Goal: Task Accomplishment & Management: Use online tool/utility

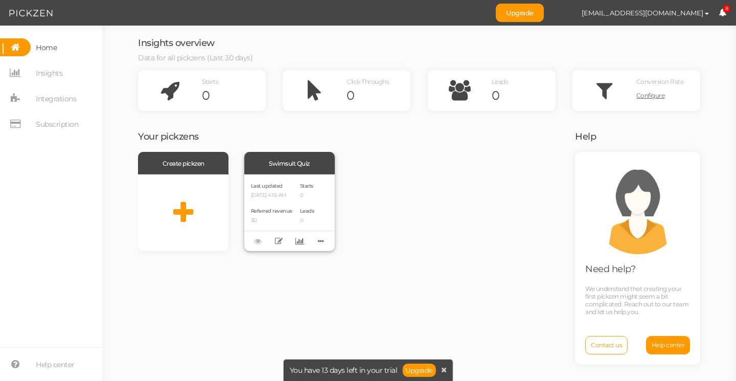
click at [289, 163] on div "Swimsuit Quiz" at bounding box center [289, 163] width 90 height 22
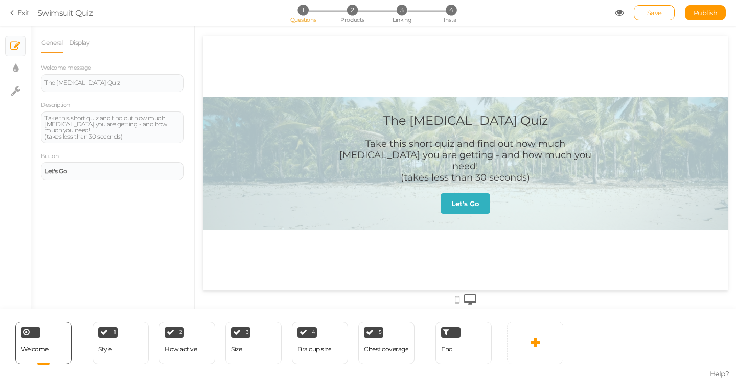
click at [66, 20] on section "Exit Swimsuit Quiz 1 Questions 2 Products 3 Linking 4 Install Save Publish" at bounding box center [368, 13] width 736 height 26
click at [66, 16] on div "Swimsuit Quiz" at bounding box center [65, 13] width 56 height 12
click at [167, 133] on div "Take this short quiz and find out how much [MEDICAL_DATA] you are getting - and…" at bounding box center [112, 127] width 136 height 25
click at [84, 45] on link "Display" at bounding box center [79, 42] width 22 height 19
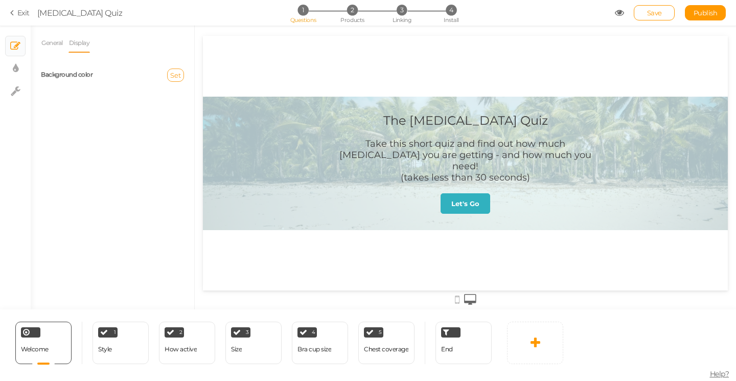
click at [173, 76] on span "Set" at bounding box center [175, 75] width 11 height 8
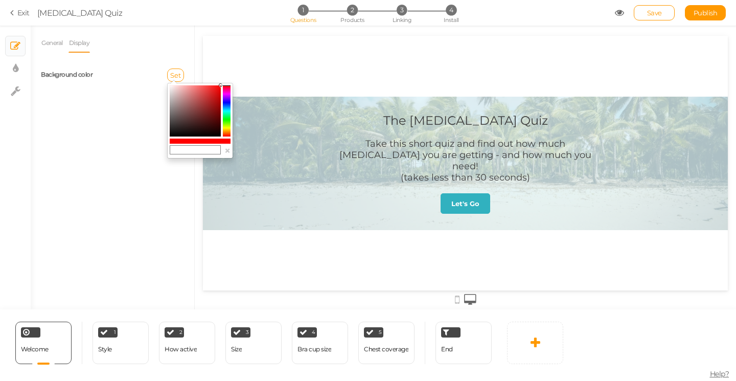
type input "#ff3d00"
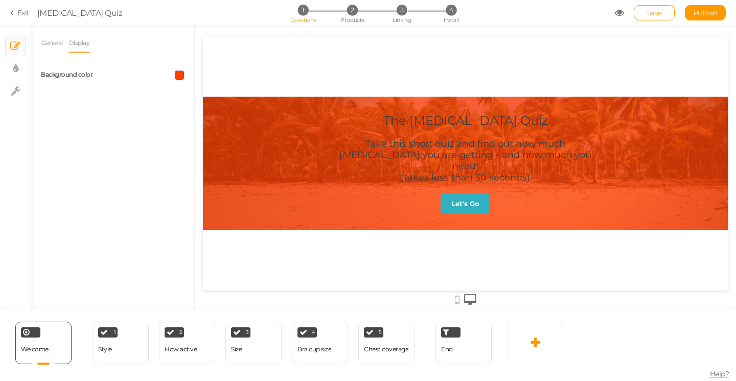
drag, startPoint x: 430, startPoint y: 170, endPoint x: 227, endPoint y: 130, distance: 206.8
click at [177, 72] on span at bounding box center [179, 74] width 9 height 9
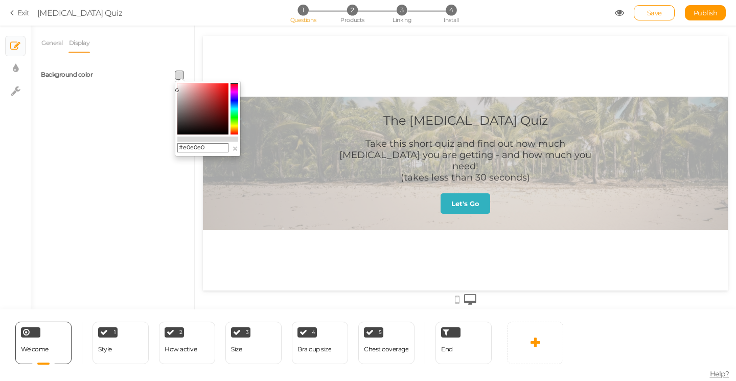
click at [177, 89] on colorpicker-saturation at bounding box center [202, 108] width 51 height 51
click at [236, 128] on colorpicker-hue at bounding box center [234, 108] width 8 height 51
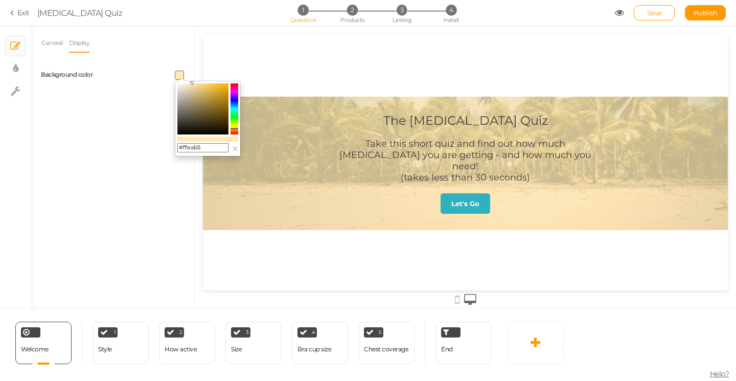
drag, startPoint x: 178, startPoint y: 91, endPoint x: 192, endPoint y: 80, distance: 17.8
click at [192, 80] on body "× Close A wider screen is needed to use the Pickzen builder Exit [MEDICAL_DATA]…" at bounding box center [368, 190] width 736 height 381
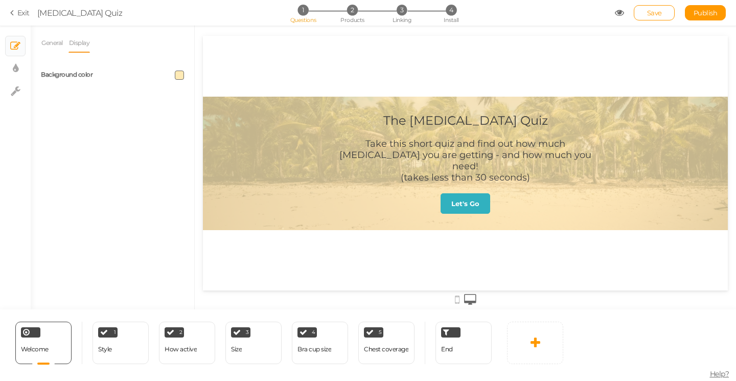
drag, startPoint x: 192, startPoint y: 80, endPoint x: 183, endPoint y: 79, distance: 8.7
click at [183, 79] on div "General Display Welcome message The [MEDICAL_DATA] Quiz Description Take this s…" at bounding box center [112, 171] width 163 height 276
click at [181, 75] on span at bounding box center [179, 74] width 9 height 9
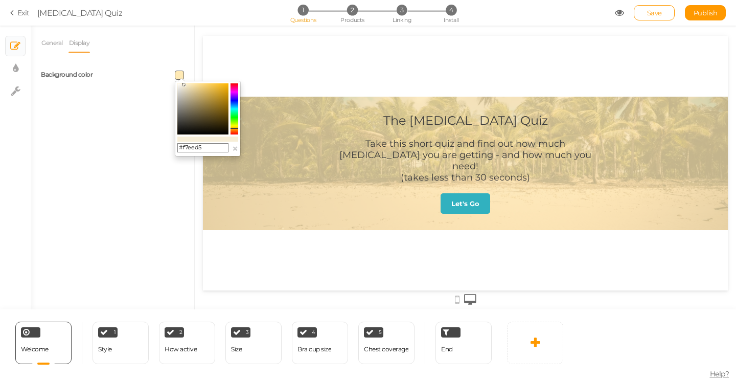
type input "#faf0d7"
click at [184, 84] on colorpicker-saturation at bounding box center [202, 108] width 51 height 51
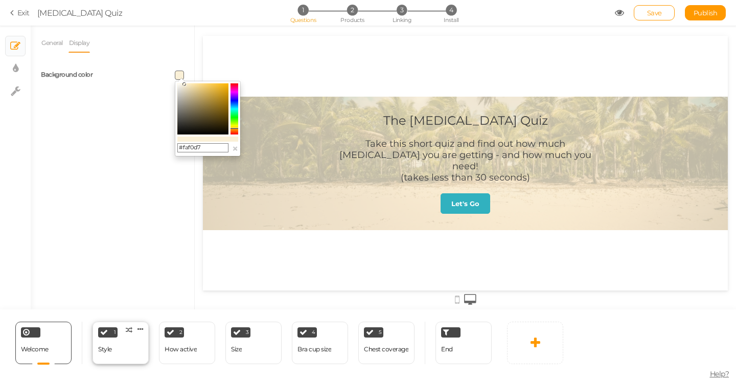
click at [128, 349] on div "1 Style × Define the conditions to show this slide. Clone Change type Delete" at bounding box center [120, 342] width 56 height 42
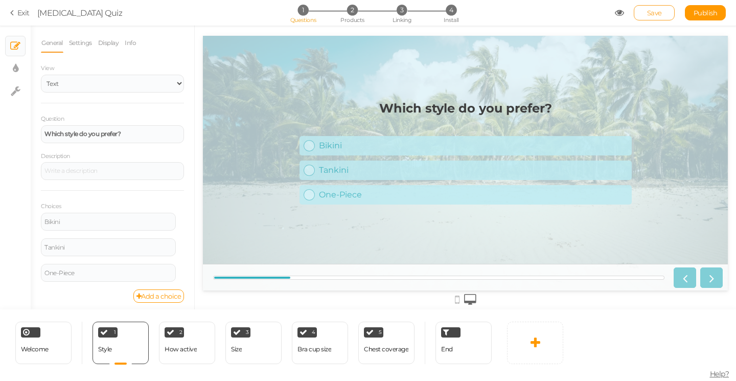
click at [654, 12] on span "Save" at bounding box center [654, 13] width 15 height 8
click at [21, 13] on link "Exit" at bounding box center [19, 13] width 19 height 10
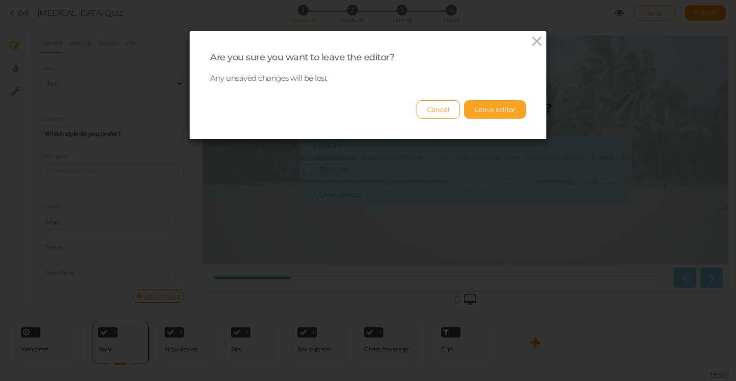
click at [482, 113] on button "Leave editor" at bounding box center [495, 109] width 62 height 18
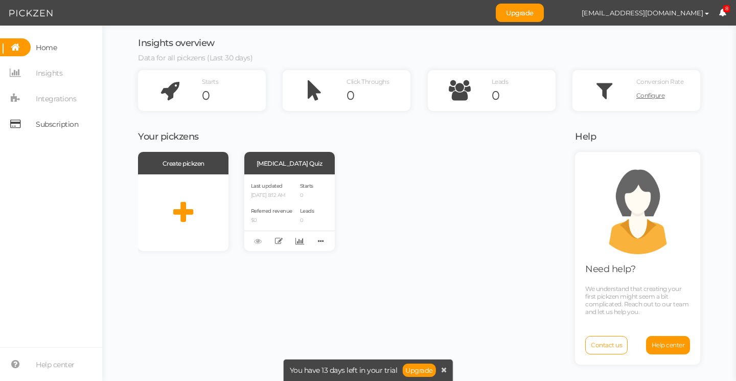
click at [47, 121] on span "Subscription" at bounding box center [57, 124] width 42 height 16
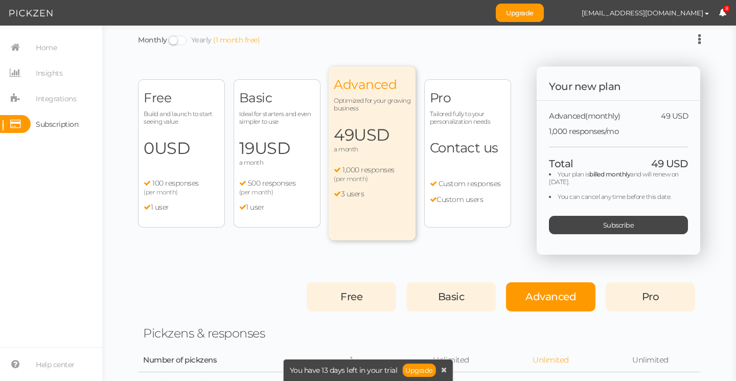
click at [177, 160] on div "Free Build and launch to start seeing value 0 USD a month 100 responses (per mo…" at bounding box center [181, 153] width 87 height 148
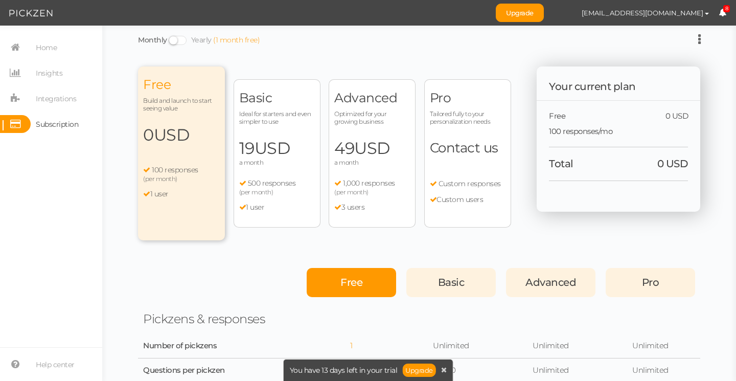
click at [327, 287] on div "Free" at bounding box center [350, 282] width 89 height 29
click at [444, 368] on icon at bounding box center [444, 369] width 6 height 7
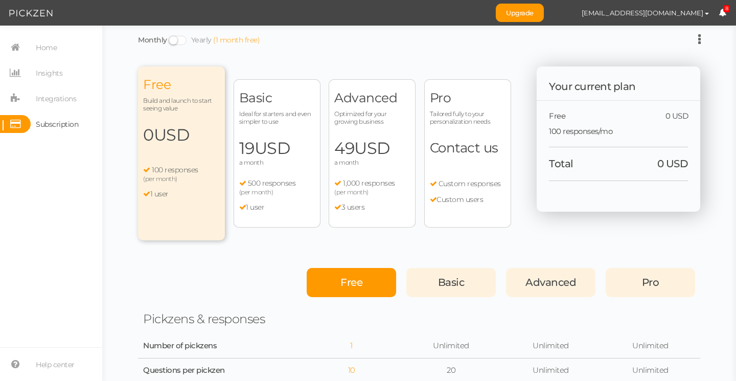
click at [180, 40] on span at bounding box center [178, 40] width 18 height 9
click at [0, 0] on input "Monthly Yearly (1 month free)" at bounding box center [0, 0] width 0 height 0
click at [173, 143] on span "USD" at bounding box center [172, 135] width 36 height 20
click at [51, 50] on span "Home" at bounding box center [46, 47] width 21 height 16
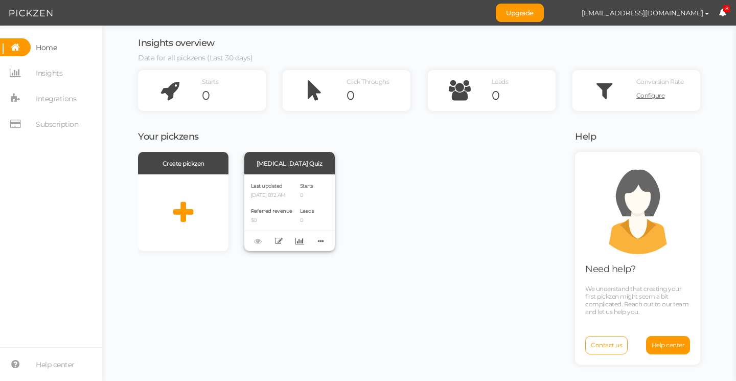
click at [287, 208] on span "Referred revenue" at bounding box center [271, 210] width 41 height 7
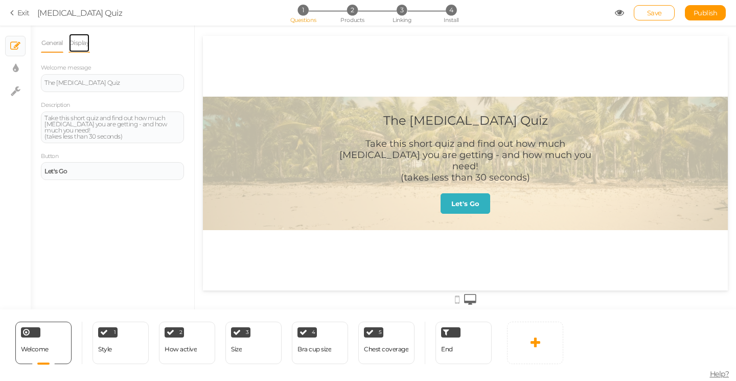
click at [83, 43] on link "Display" at bounding box center [79, 42] width 22 height 19
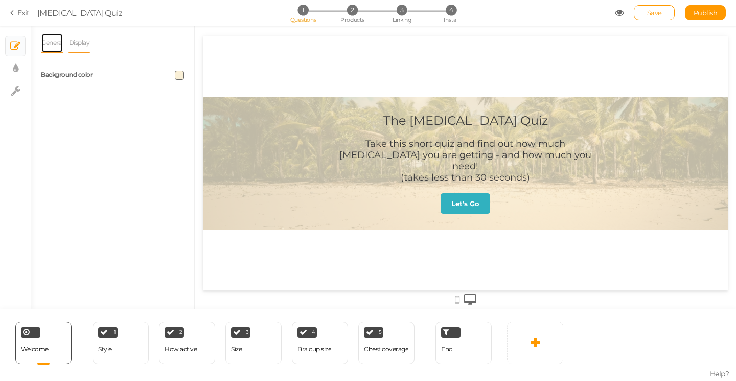
click at [53, 44] on link "General" at bounding box center [52, 42] width 22 height 19
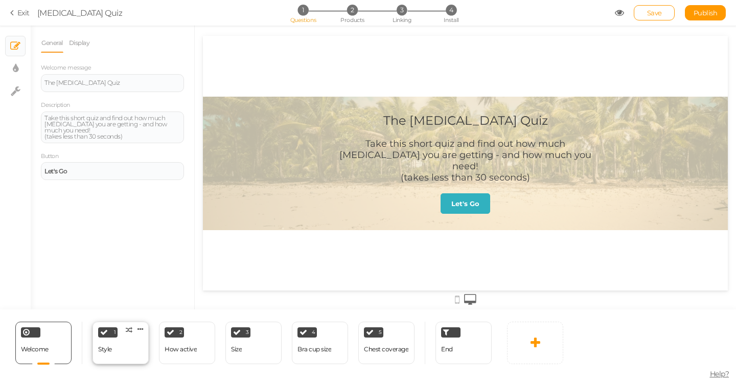
click at [107, 340] on div "Style" at bounding box center [105, 349] width 14 height 18
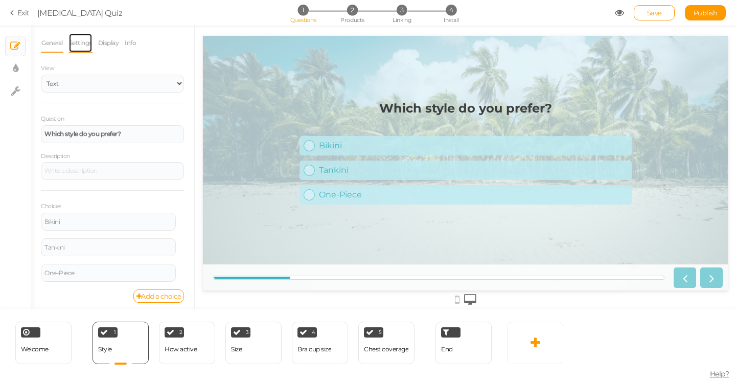
click at [86, 42] on link "Settings" at bounding box center [80, 42] width 24 height 19
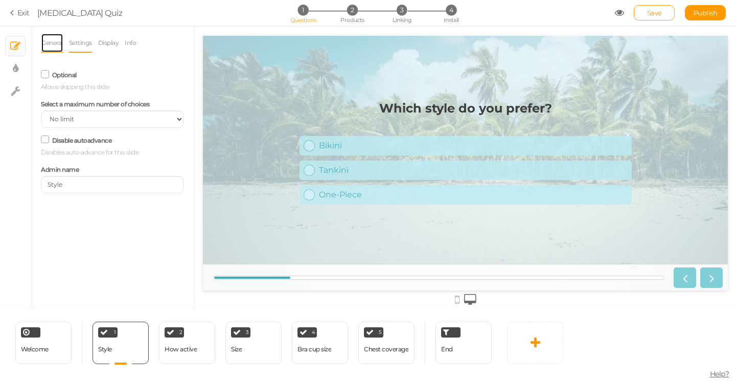
click at [51, 43] on link "General" at bounding box center [52, 42] width 22 height 19
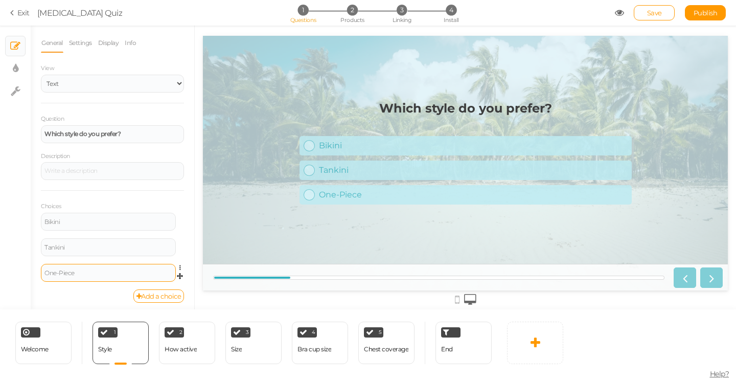
scroll to position [4, 0]
click at [39, 346] on span "Welcome" at bounding box center [35, 349] width 28 height 8
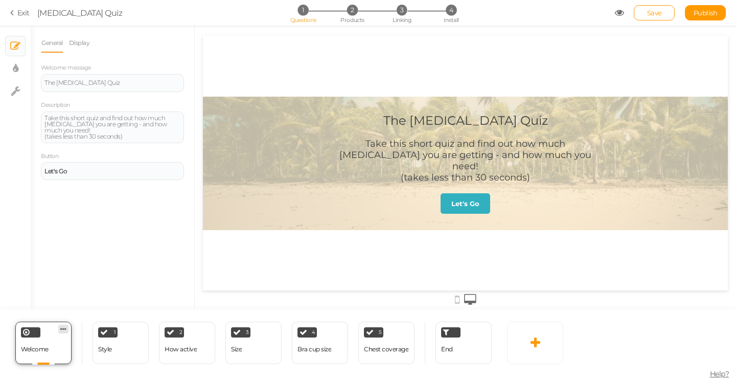
click at [64, 332] on link at bounding box center [63, 328] width 10 height 9
click at [59, 251] on div "General Display Welcome message The [MEDICAL_DATA] Quiz Description Take this s…" at bounding box center [112, 171] width 163 height 276
click at [12, 67] on link "× Display settings" at bounding box center [15, 68] width 19 height 19
select select "2"
select select "montserrat"
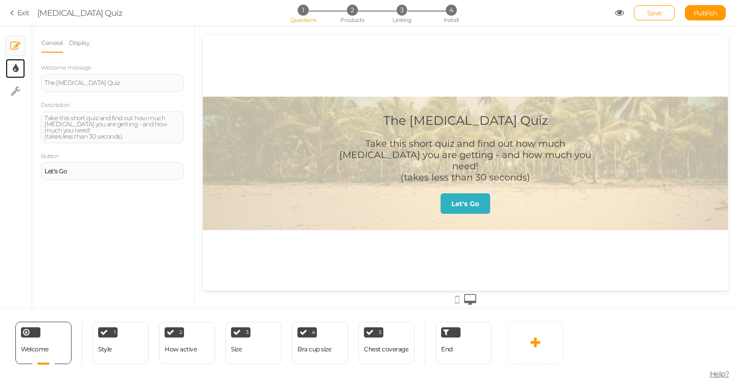
select select "fade"
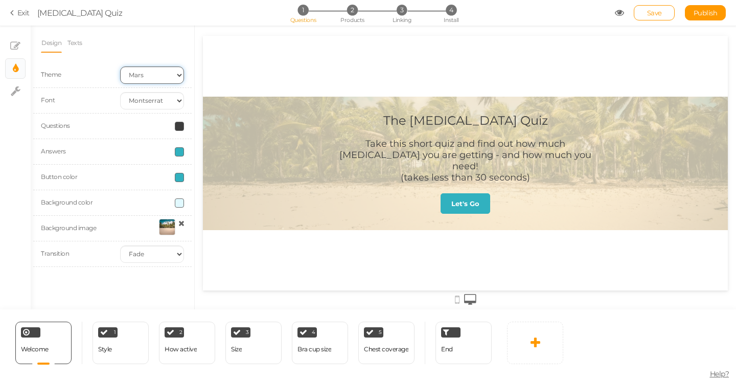
click at [160, 78] on select "Earth Mars" at bounding box center [152, 74] width 64 height 17
select select "1"
click at [120, 66] on select "Earth Mars" at bounding box center [152, 74] width 64 height 17
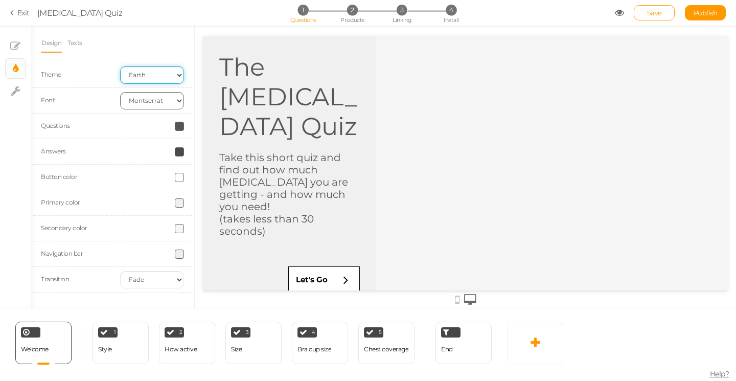
scroll to position [0, 0]
click at [160, 102] on select "Custom Default [PERSON_NAME] Montserrat Open Sans [PERSON_NAME] PT Sans Raleway…" at bounding box center [152, 100] width 64 height 17
click at [120, 92] on select "Custom Default [PERSON_NAME] Montserrat Open Sans [PERSON_NAME] PT Sans Raleway…" at bounding box center [152, 100] width 64 height 17
click at [180, 177] on span at bounding box center [179, 177] width 9 height 9
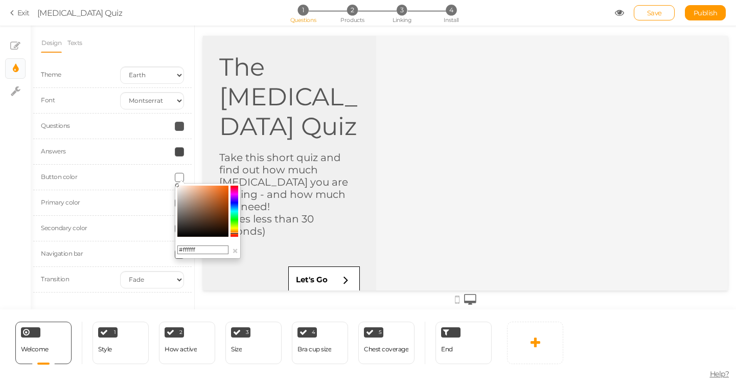
click at [238, 233] on colorpicker-hue at bounding box center [234, 210] width 8 height 51
click at [237, 229] on colorpicker-hue at bounding box center [234, 210] width 8 height 51
click at [237, 229] on icon at bounding box center [234, 229] width 8 height 1
click at [225, 188] on colorpicker-saturation at bounding box center [202, 210] width 51 height 51
type input "#eec411"
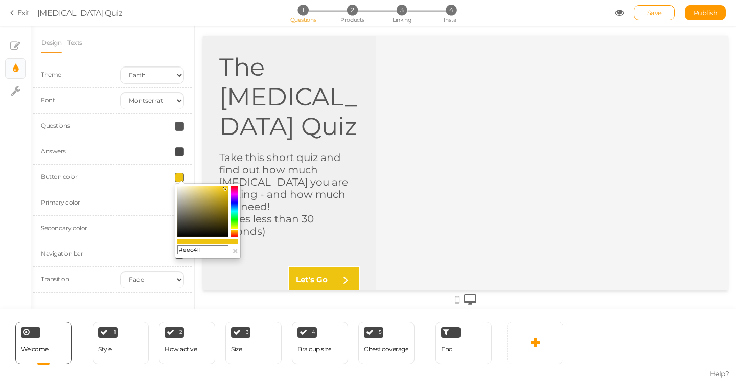
click at [148, 192] on div "Primary color" at bounding box center [112, 203] width 158 height 26
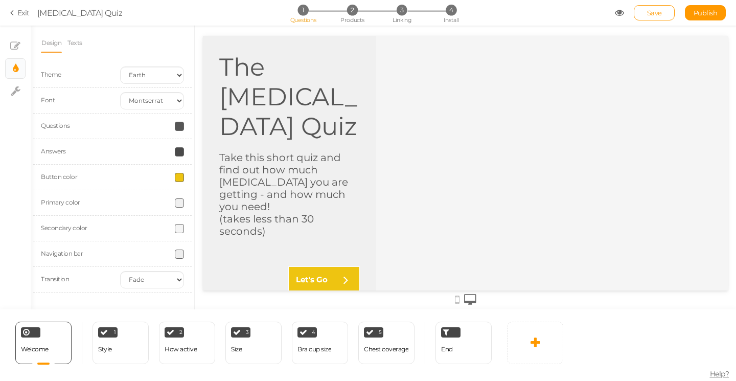
click at [179, 202] on span at bounding box center [179, 202] width 9 height 9
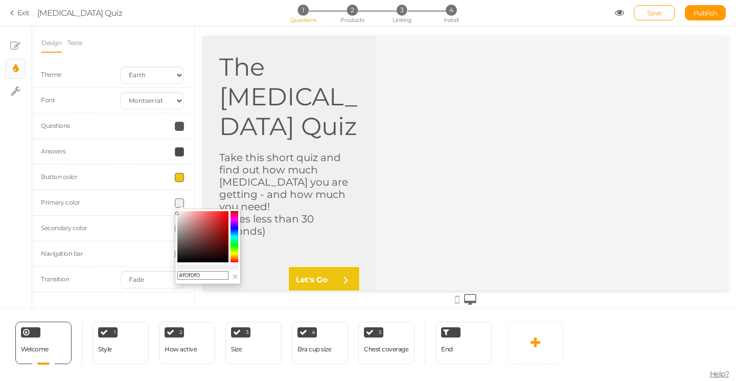
click at [235, 256] on colorpicker-hue at bounding box center [234, 236] width 8 height 51
click at [235, 256] on icon at bounding box center [234, 256] width 8 height 1
click at [235, 257] on colorpicker-hue at bounding box center [234, 236] width 8 height 51
click at [219, 213] on colorpicker-saturation at bounding box center [202, 236] width 51 height 51
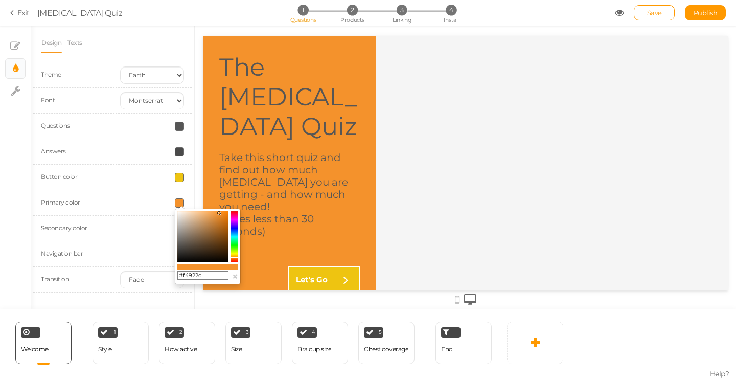
click at [224, 214] on colorpicker-saturation at bounding box center [202, 236] width 51 height 51
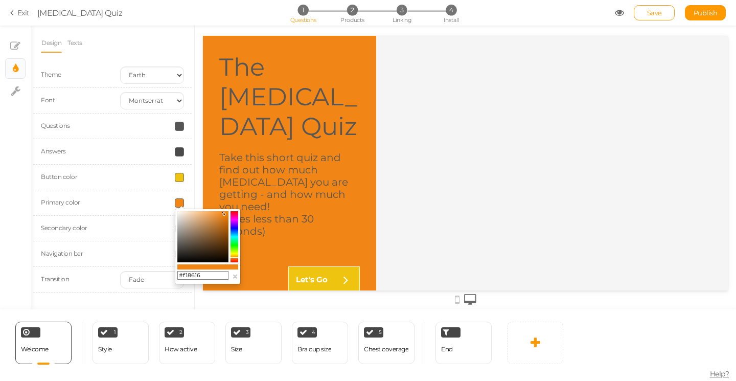
click at [203, 211] on colorpicker-saturation at bounding box center [202, 236] width 51 height 51
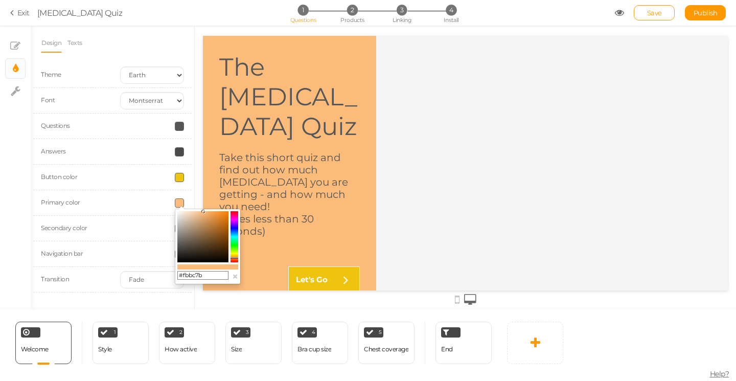
click at [188, 214] on colorpicker-saturation at bounding box center [202, 236] width 51 height 51
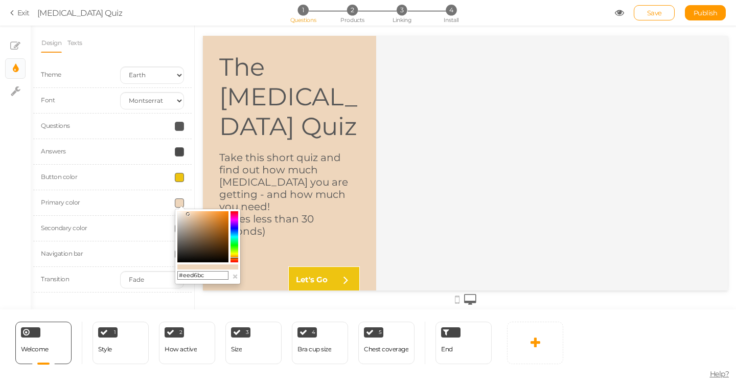
click at [184, 213] on colorpicker-saturation at bounding box center [202, 236] width 51 height 51
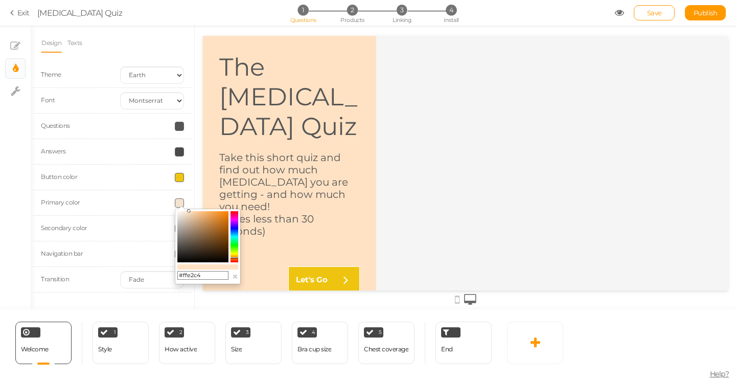
drag, startPoint x: 184, startPoint y: 213, endPoint x: 189, endPoint y: 209, distance: 5.8
click at [189, 209] on icon at bounding box center [189, 211] width 4 height 4
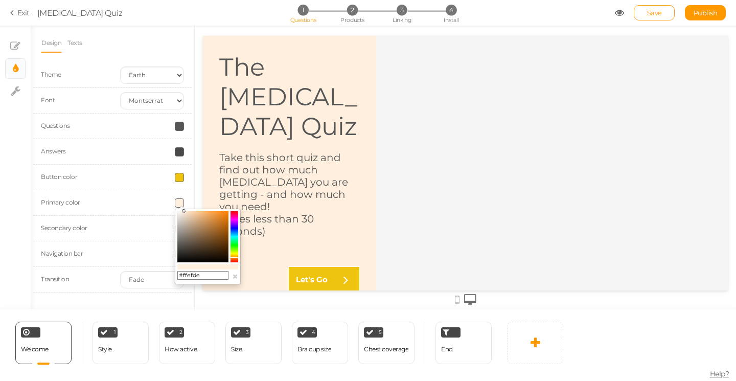
drag, startPoint x: 189, startPoint y: 212, endPoint x: 184, endPoint y: 210, distance: 5.3
click at [184, 210] on icon at bounding box center [184, 211] width 4 height 4
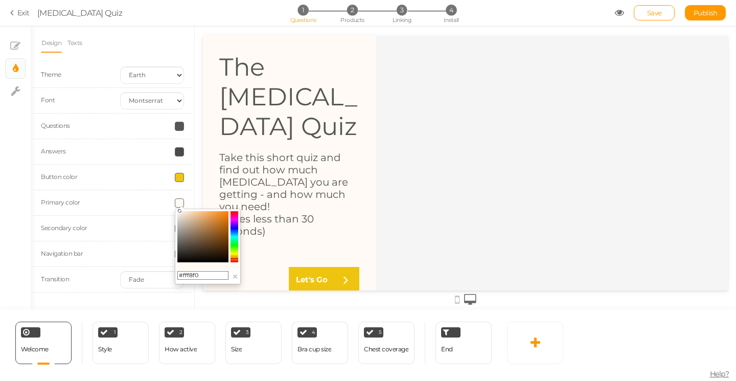
type input "#fff6ed"
click at [181, 210] on icon at bounding box center [181, 211] width 4 height 4
click at [137, 225] on div at bounding box center [151, 228] width 79 height 9
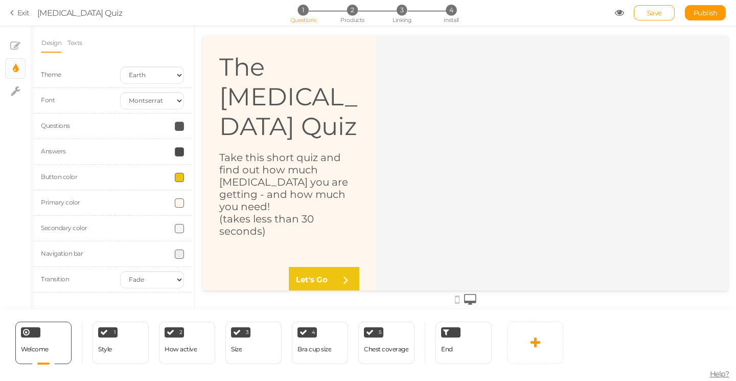
click at [178, 229] on span at bounding box center [179, 228] width 9 height 9
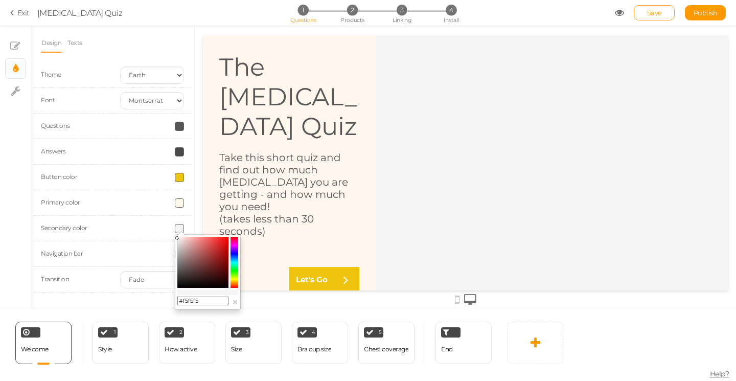
click at [234, 261] on colorpicker-hue at bounding box center [234, 262] width 8 height 51
click at [234, 258] on colorpicker-hue at bounding box center [234, 262] width 8 height 51
click at [224, 242] on colorpicker-saturation at bounding box center [202, 262] width 51 height 51
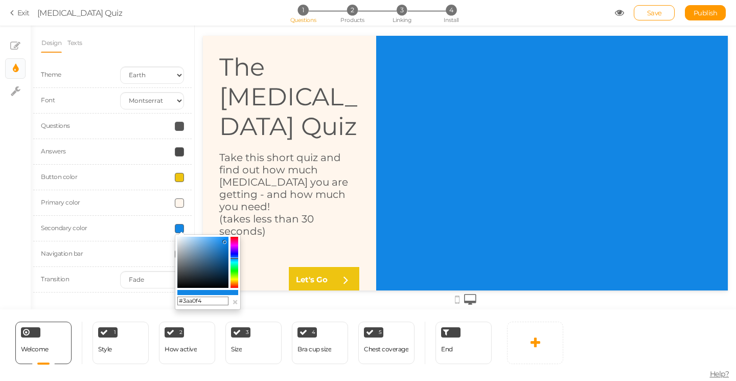
type input "#3da1f4"
drag, startPoint x: 224, startPoint y: 241, endPoint x: 216, endPoint y: 239, distance: 9.1
click at [216, 239] on icon at bounding box center [216, 239] width 4 height 4
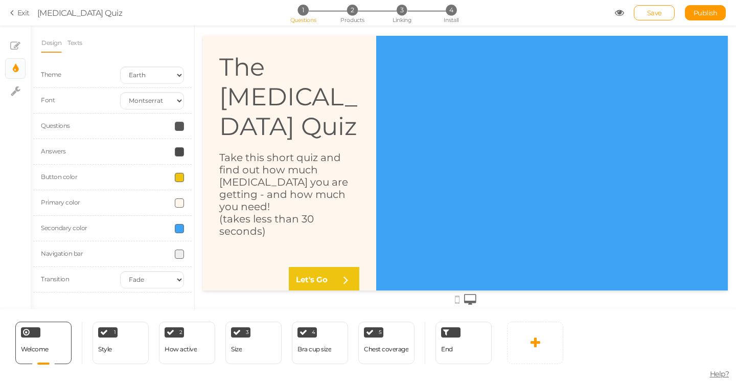
click at [180, 202] on span at bounding box center [179, 202] width 9 height 9
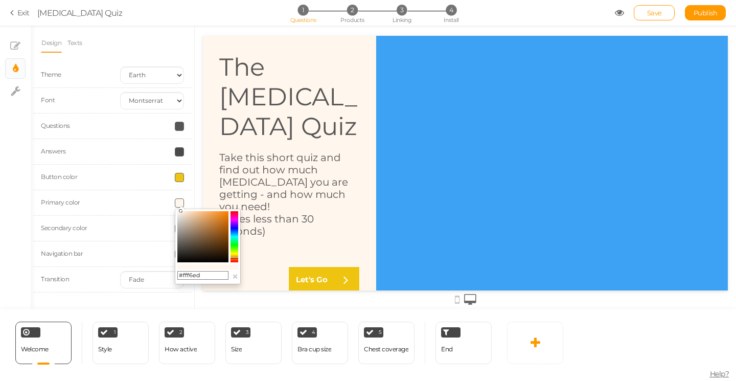
click at [222, 213] on colorpicker-saturation at bounding box center [202, 236] width 51 height 51
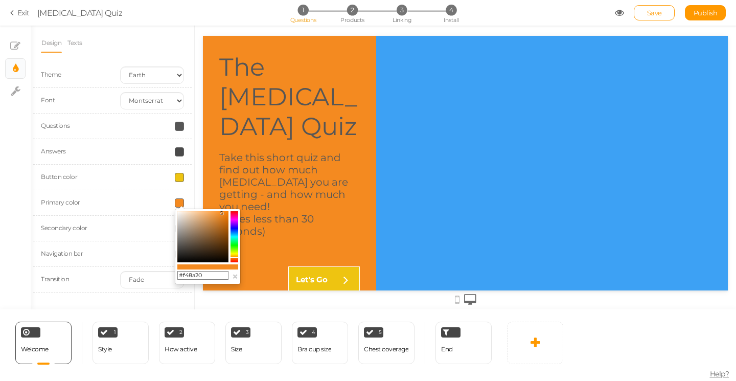
click at [225, 214] on colorpicker-saturation at bounding box center [202, 236] width 51 height 51
type input "#ee8011"
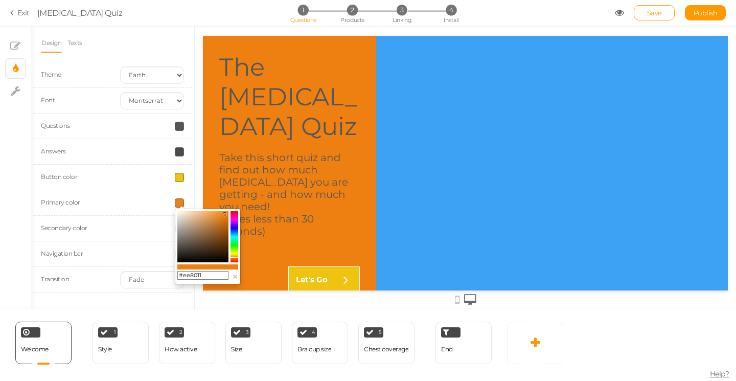
click at [179, 129] on span at bounding box center [179, 126] width 9 height 9
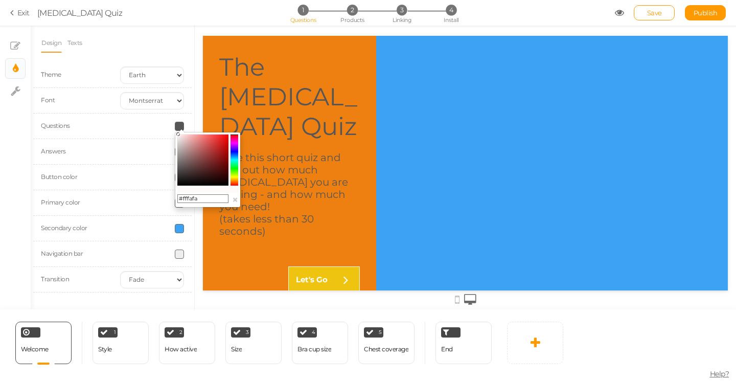
type input "#fffcfc"
drag, startPoint x: 178, startPoint y: 167, endPoint x: 178, endPoint y: 125, distance: 41.4
click at [178, 125] on body "× Close A wider screen is needed to use the Pickzen builder Exit [MEDICAL_DATA]…" at bounding box center [368, 190] width 736 height 381
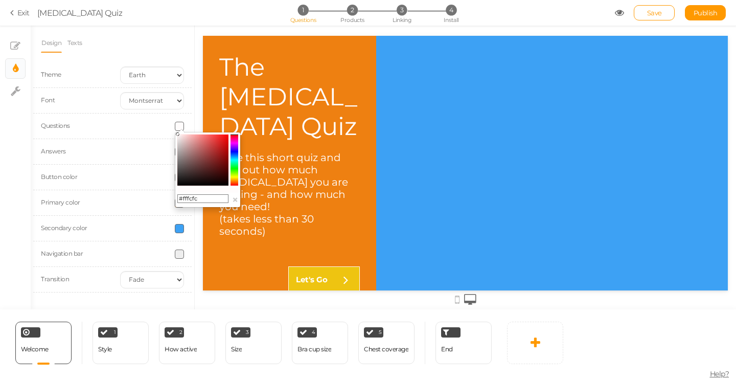
click at [143, 136] on div "Questions" at bounding box center [112, 126] width 158 height 26
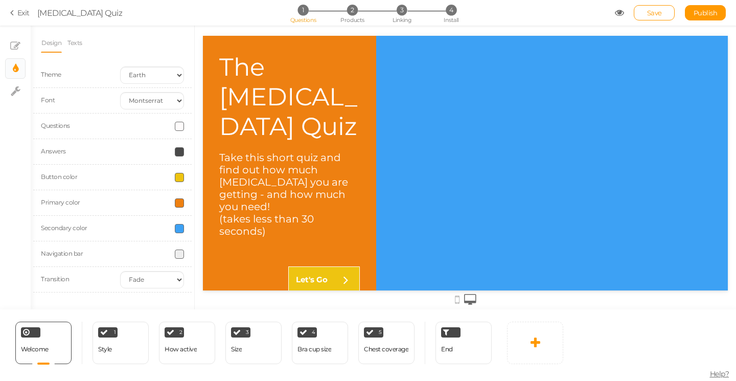
click at [179, 147] on span at bounding box center [179, 151] width 9 height 9
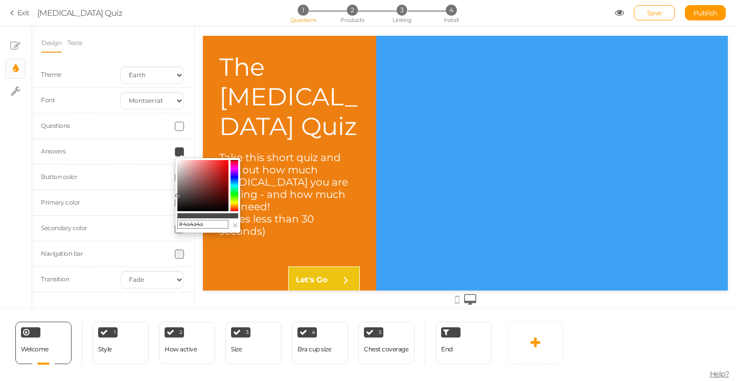
click at [176, 161] on div "#4a4a4a ×" at bounding box center [208, 195] width 66 height 76
click at [177, 164] on colorpicker-saturation at bounding box center [202, 185] width 51 height 51
type input "#ffffff"
drag, startPoint x: 179, startPoint y: 164, endPoint x: 177, endPoint y: 153, distance: 11.3
click at [177, 153] on body "× Close A wider screen is needed to use the Pickzen builder Exit [MEDICAL_DATA]…" at bounding box center [368, 190] width 736 height 381
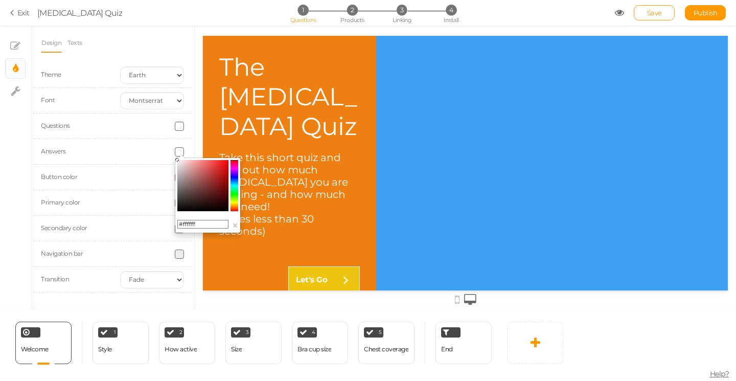
click at [149, 184] on div "Button color" at bounding box center [112, 177] width 158 height 26
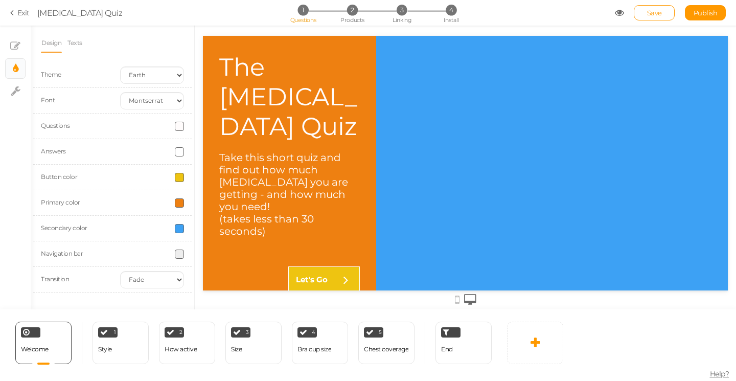
click at [180, 256] on span at bounding box center [179, 253] width 9 height 9
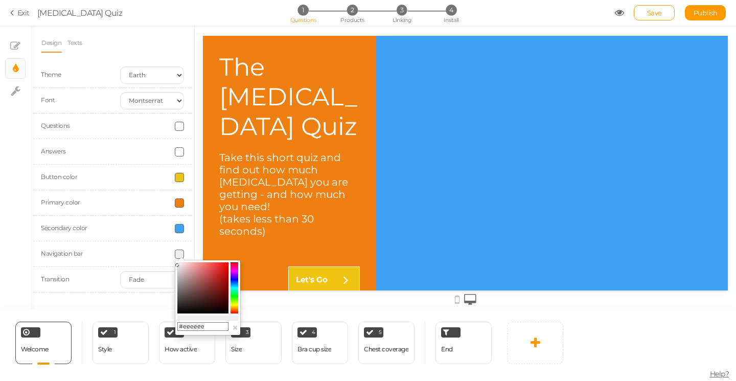
click at [149, 246] on div "Navigation bar" at bounding box center [112, 254] width 158 height 26
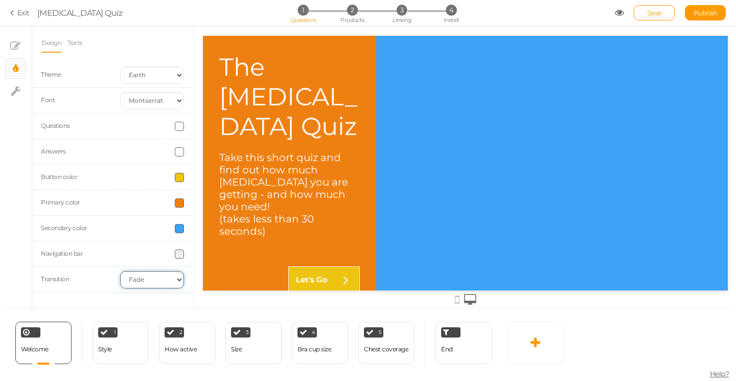
click at [146, 280] on select "None Fade Switch" at bounding box center [152, 279] width 64 height 17
select select "switch"
click at [120, 271] on select "None Fade Switch" at bounding box center [152, 279] width 64 height 17
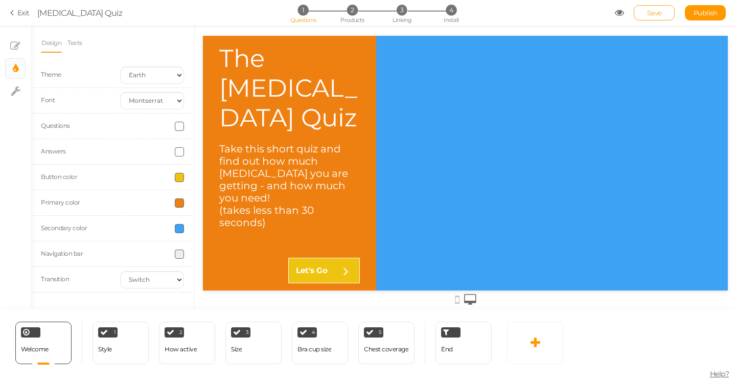
click at [654, 17] on link "Save" at bounding box center [653, 12] width 41 height 15
click at [78, 40] on link "Texts" at bounding box center [75, 42] width 16 height 19
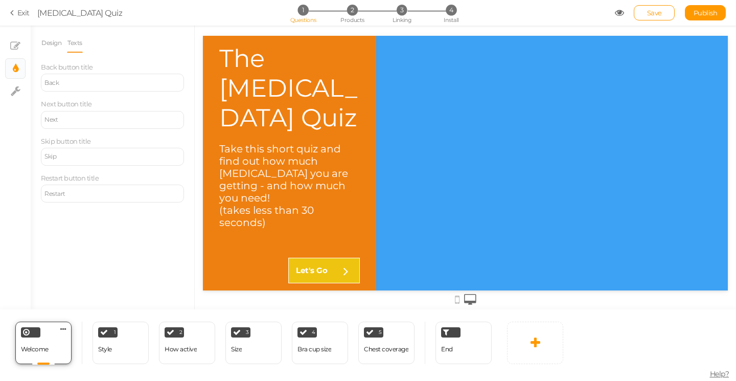
click at [47, 342] on div "Welcome" at bounding box center [35, 349] width 28 height 18
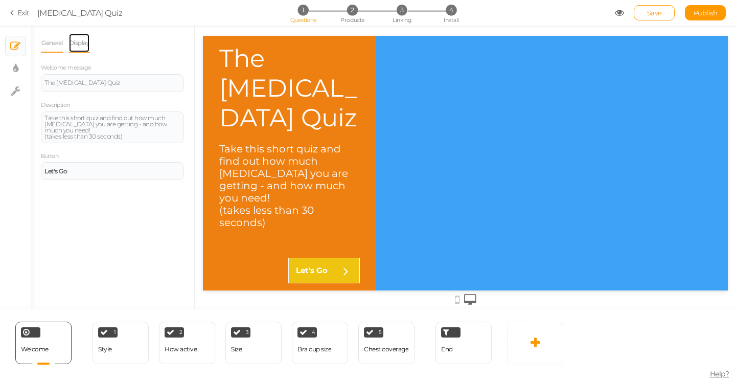
click at [80, 38] on link "Display" at bounding box center [79, 42] width 22 height 19
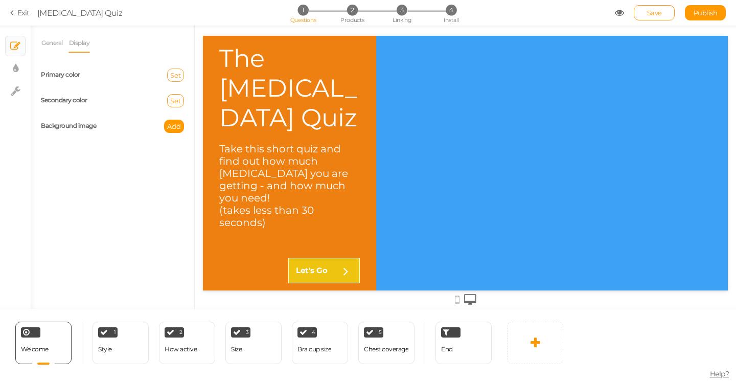
click at [176, 76] on span "Set" at bounding box center [175, 75] width 11 height 8
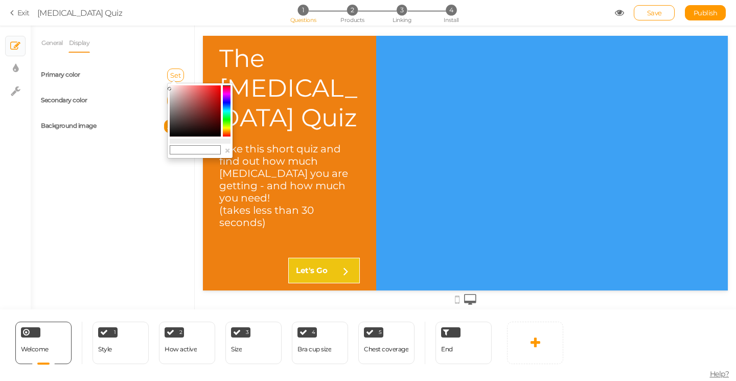
click at [201, 151] on input "text" at bounding box center [195, 149] width 51 height 9
type input "#ff5b00"
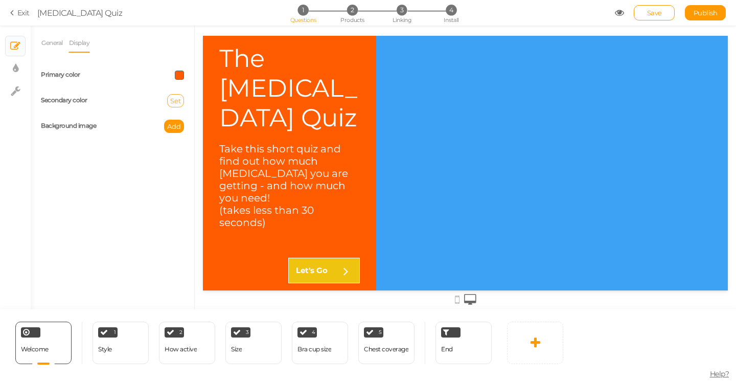
click at [174, 102] on span "Set" at bounding box center [175, 101] width 11 height 8
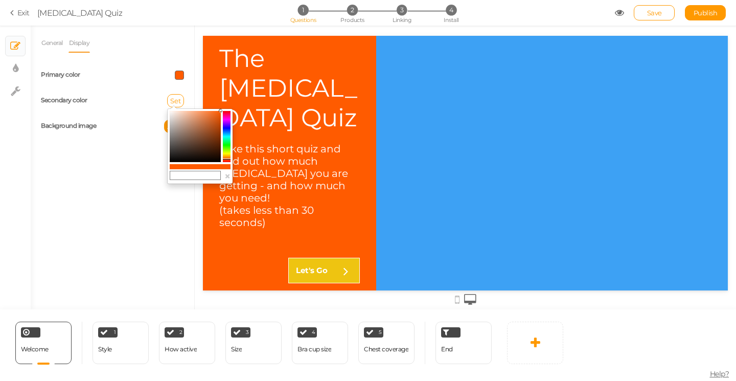
click at [187, 176] on input "text" at bounding box center [195, 175] width 51 height 9
type input "#ff5b00"
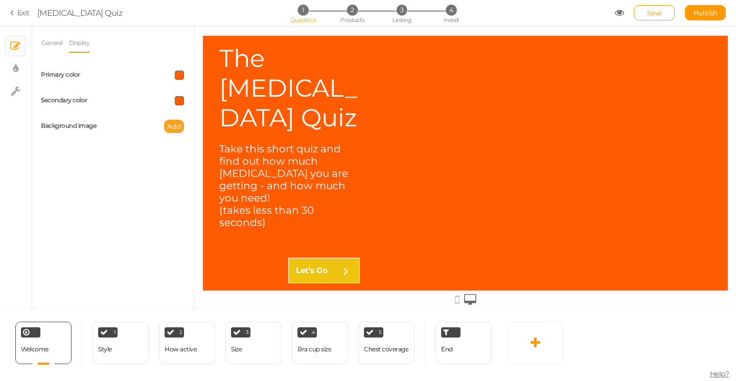
click at [170, 124] on span "Add" at bounding box center [174, 126] width 14 height 8
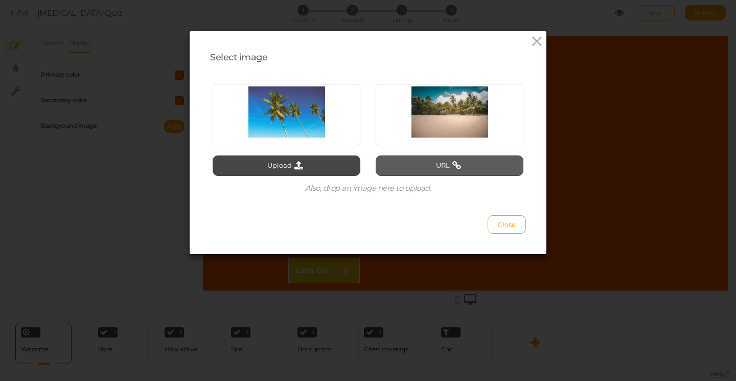
click at [406, 171] on button "URL" at bounding box center [449, 165] width 148 height 20
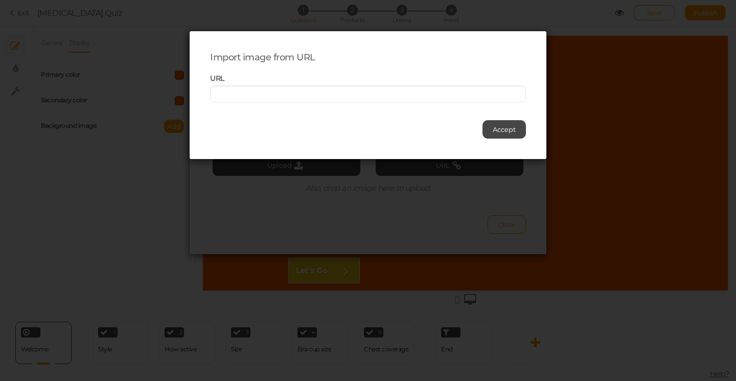
click at [344, 118] on div "Accept" at bounding box center [368, 124] width 316 height 28
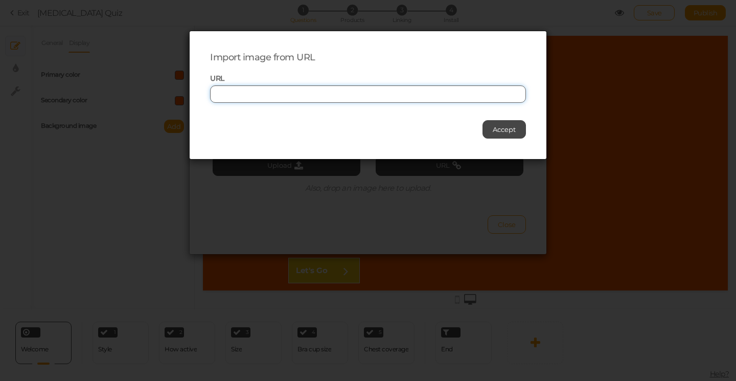
click at [336, 95] on input "text" at bounding box center [368, 93] width 316 height 17
paste input "[URL][DOMAIN_NAME]"
type input "[URL][DOMAIN_NAME]"
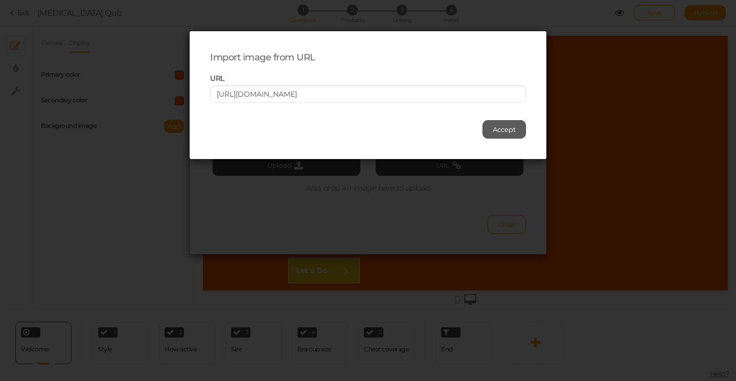
scroll to position [0, 0]
click at [518, 127] on button "Accept" at bounding box center [503, 129] width 43 height 18
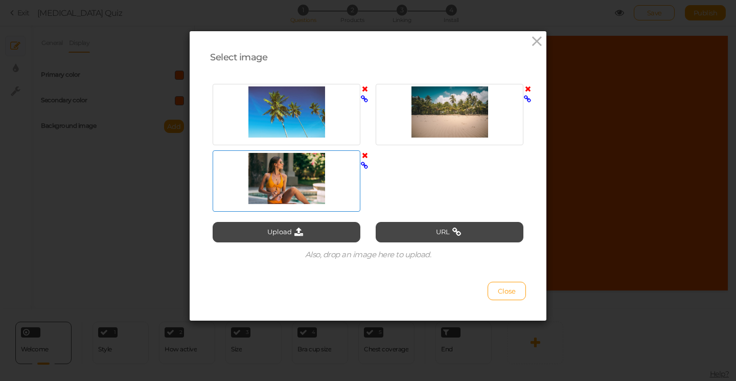
click at [320, 183] on div at bounding box center [286, 178] width 143 height 51
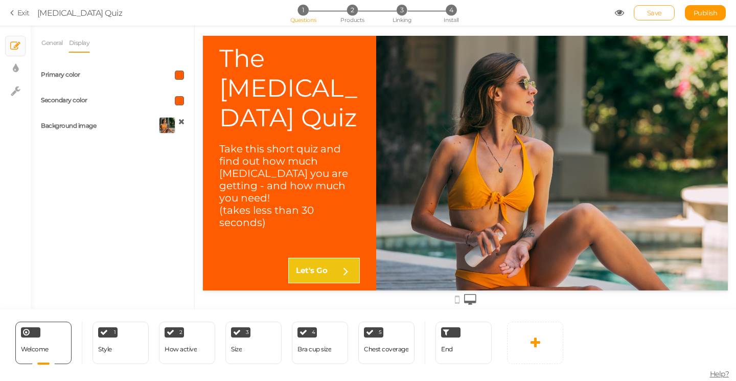
click at [651, 13] on span "Save" at bounding box center [654, 13] width 15 height 8
click at [45, 338] on div "Welcome Delete" at bounding box center [43, 342] width 56 height 42
click at [57, 34] on link "General" at bounding box center [52, 42] width 22 height 19
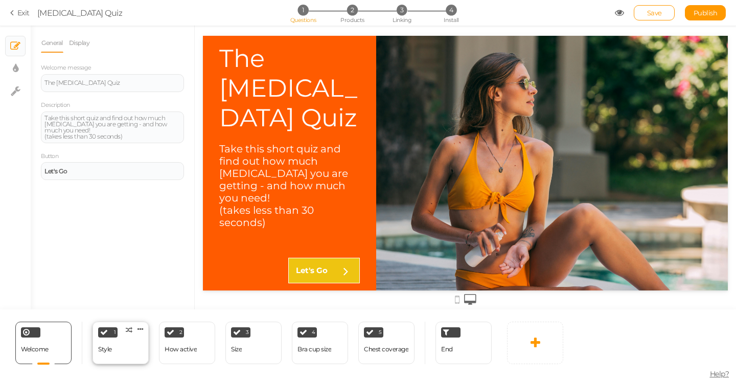
click at [103, 350] on div "Style" at bounding box center [105, 348] width 14 height 7
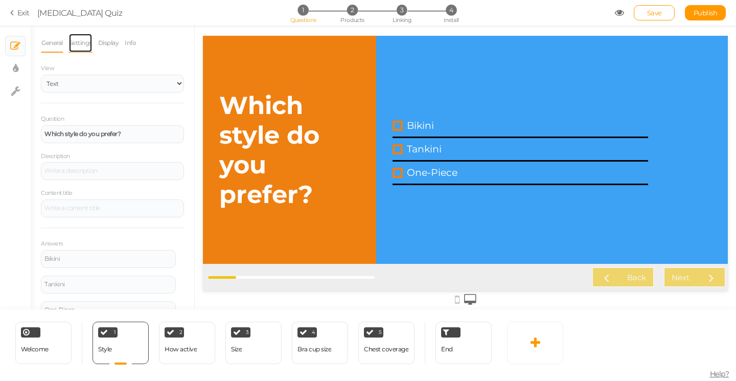
click at [81, 40] on link "Settings" at bounding box center [80, 42] width 24 height 19
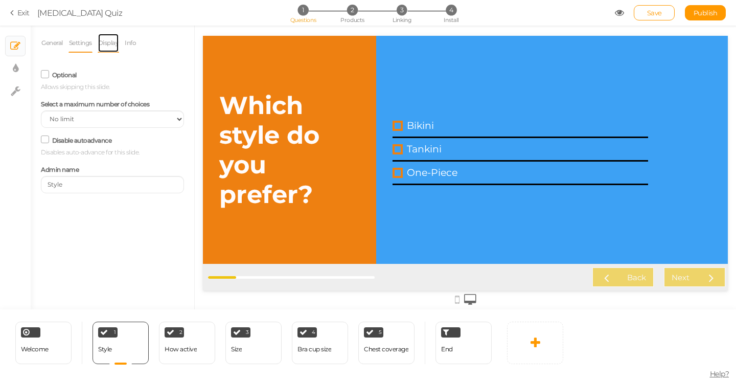
click at [113, 41] on link "Display" at bounding box center [109, 42] width 22 height 19
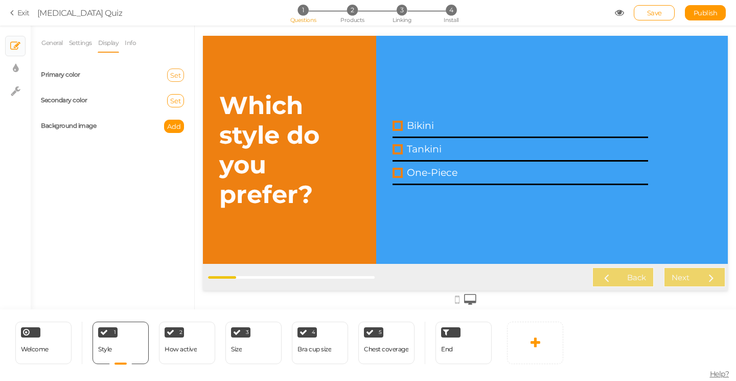
click at [175, 74] on span "Set" at bounding box center [175, 75] width 11 height 8
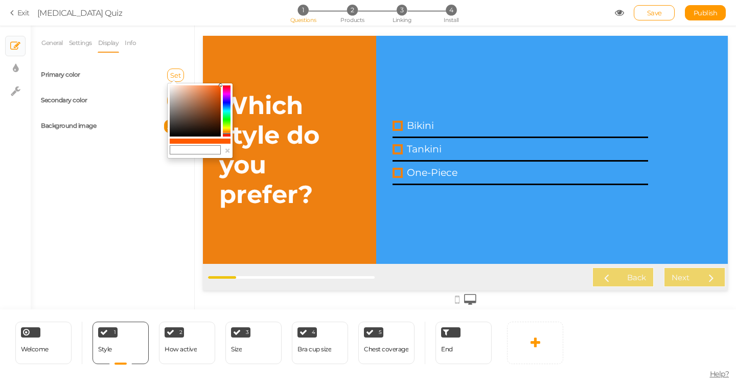
type input "#f5c9b0"
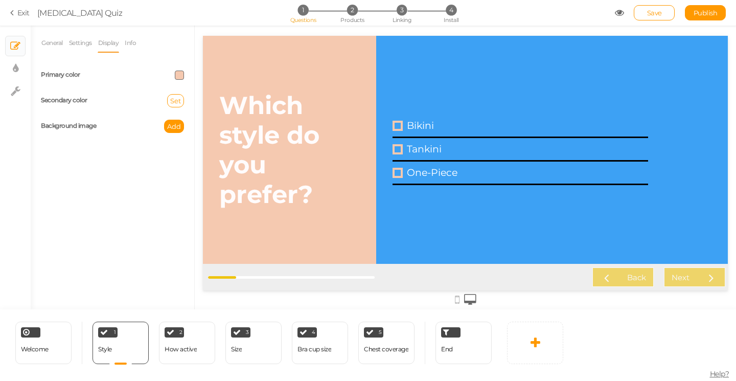
click at [179, 75] on span at bounding box center [179, 74] width 9 height 9
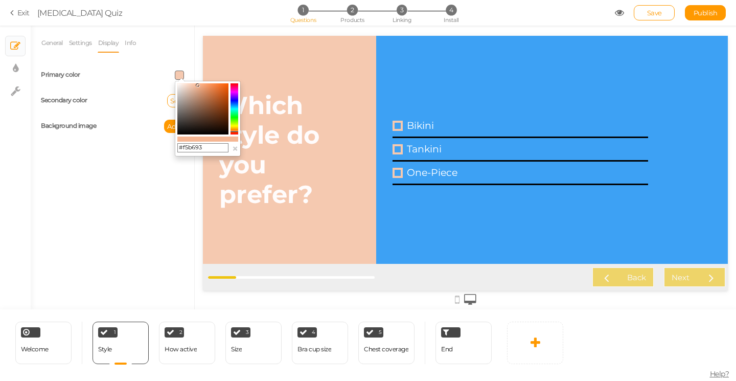
click at [198, 85] on colorpicker-saturation at bounding box center [202, 108] width 51 height 51
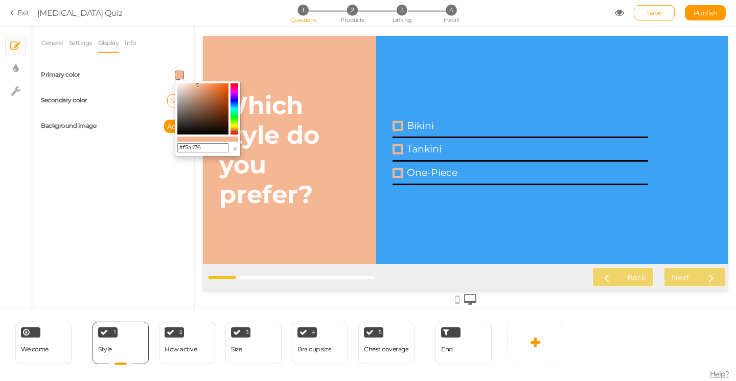
click at [204, 85] on colorpicker-saturation at bounding box center [202, 108] width 51 height 51
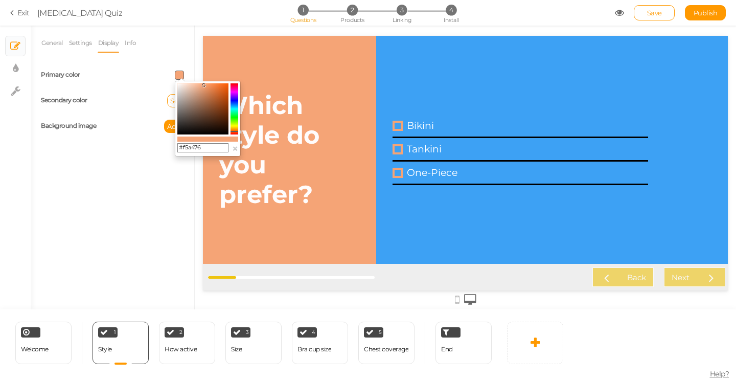
click at [210, 84] on colorpicker-saturation at bounding box center [202, 108] width 51 height 51
type input "#fa9257"
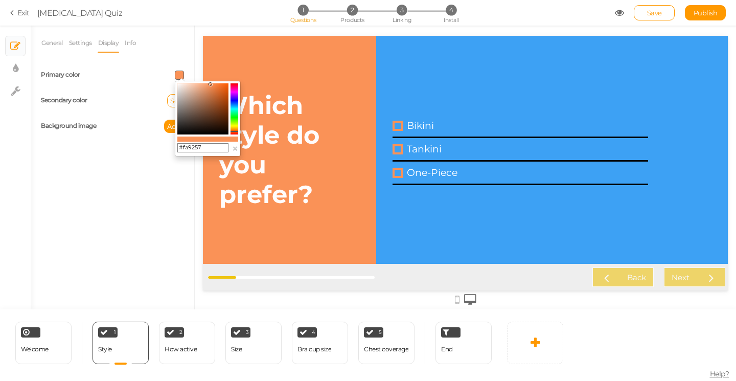
click at [126, 86] on div "Primary color" at bounding box center [112, 75] width 158 height 26
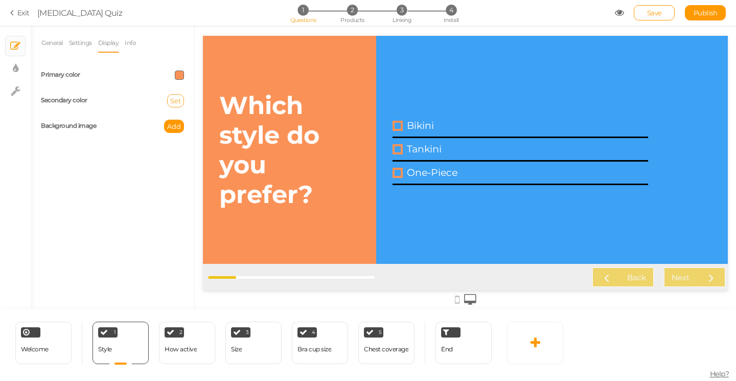
click at [174, 100] on span "Set" at bounding box center [175, 101] width 11 height 8
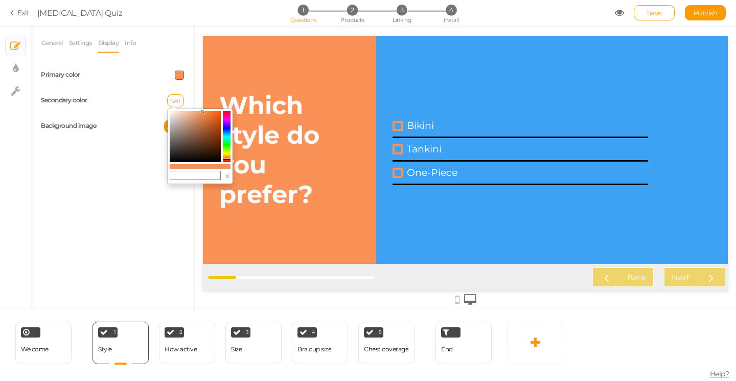
click at [200, 176] on input "text" at bounding box center [195, 175] width 51 height 9
type input "#ff5b00"
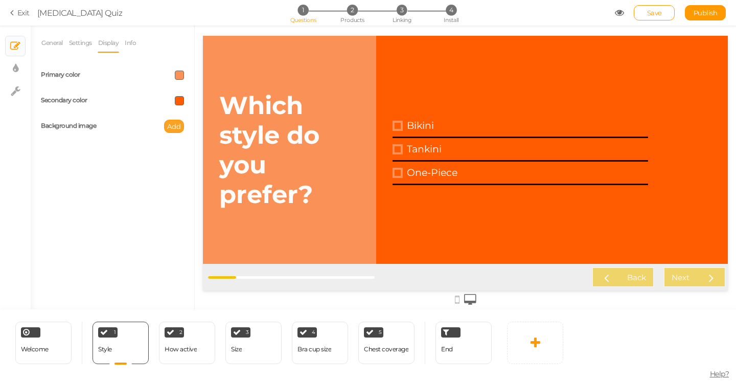
click at [176, 124] on span "Add" at bounding box center [174, 126] width 14 height 8
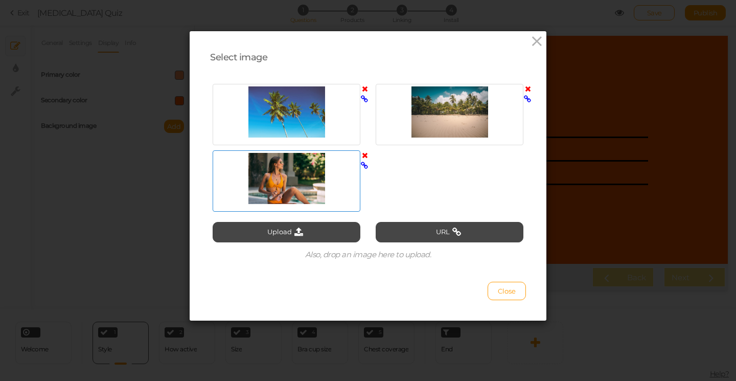
click at [266, 178] on div at bounding box center [286, 178] width 143 height 51
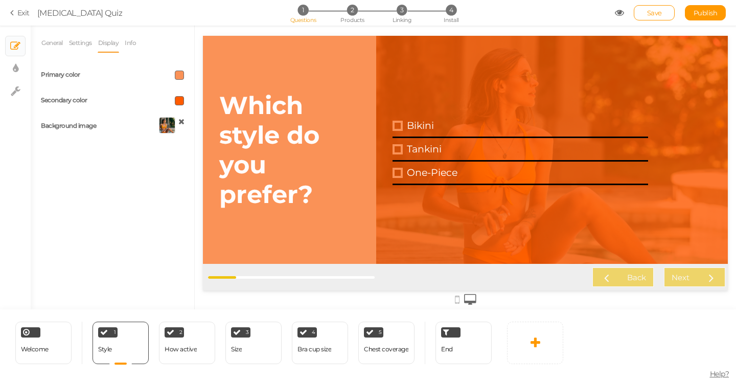
click at [259, 188] on strong "Which style do you prefer?" at bounding box center [269, 149] width 100 height 119
click at [262, 199] on strong "Which style do you prefer?" at bounding box center [269, 149] width 100 height 119
click at [51, 39] on link "General" at bounding box center [52, 42] width 22 height 19
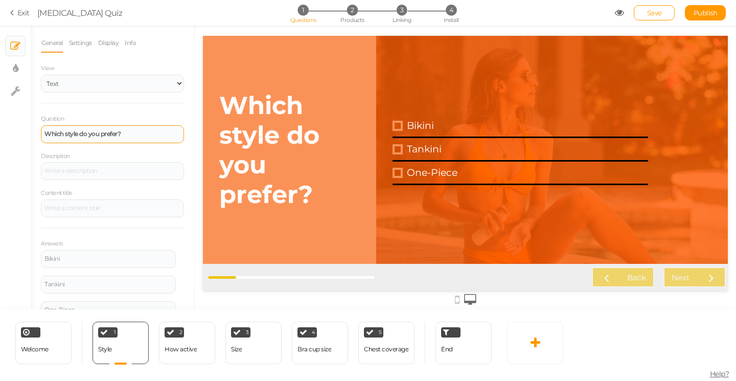
click at [119, 133] on strong "Which style do you prefer?" at bounding box center [82, 134] width 76 height 8
paste div
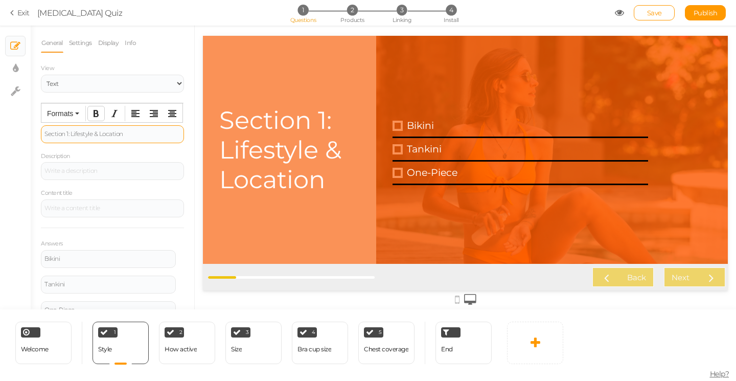
click at [89, 110] on button "Bold" at bounding box center [96, 113] width 16 height 14
click at [123, 132] on div "Section 1: Lifestyle & Location ﻿" at bounding box center [112, 134] width 136 height 6
click at [96, 113] on icon "Bold" at bounding box center [96, 113] width 8 height 8
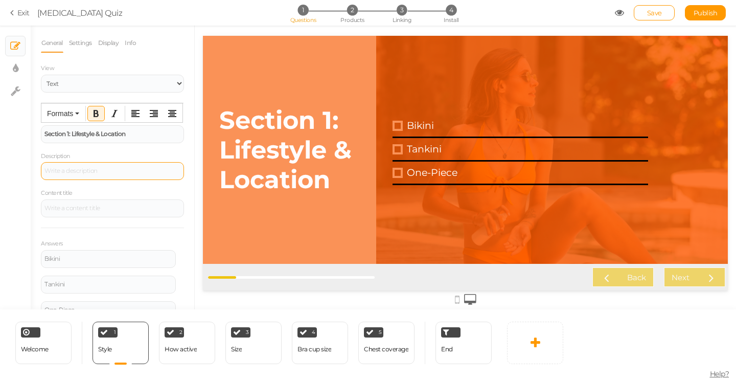
click at [83, 174] on div at bounding box center [112, 171] width 143 height 18
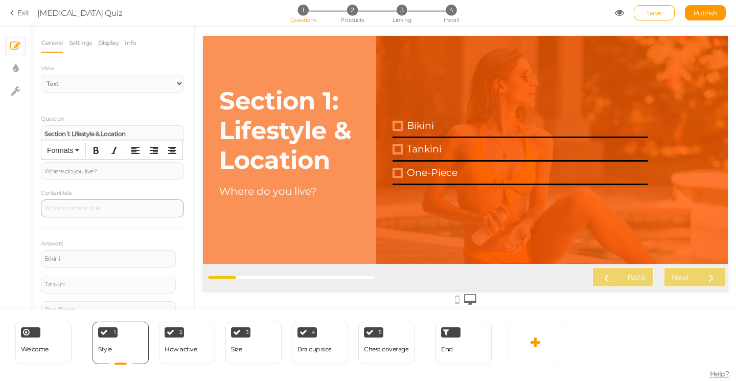
click at [107, 210] on div at bounding box center [112, 208] width 136 height 6
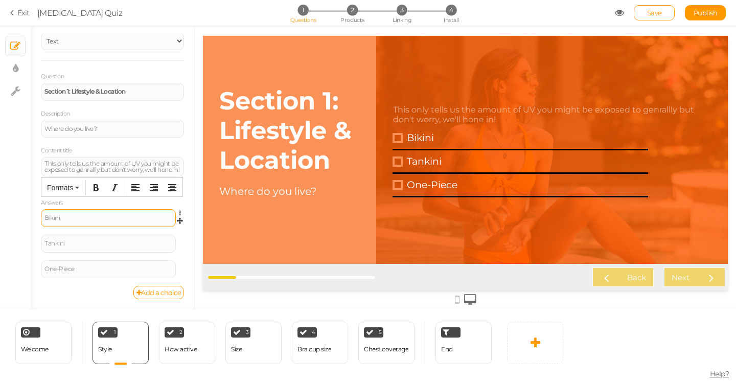
scroll to position [49, 0]
click at [155, 290] on link "Add a choice" at bounding box center [158, 292] width 51 height 13
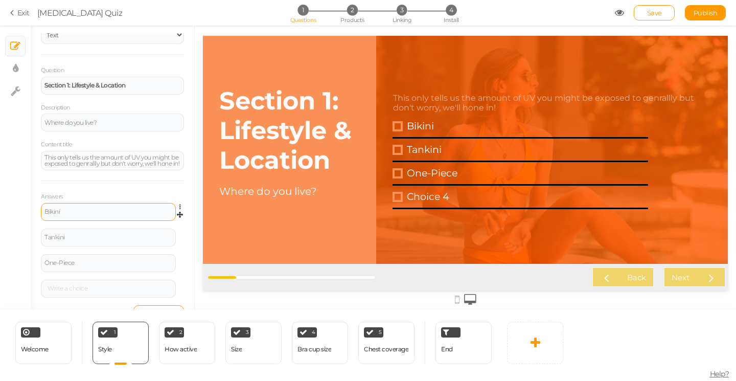
click at [82, 215] on div "Bikini" at bounding box center [108, 211] width 128 height 6
paste div
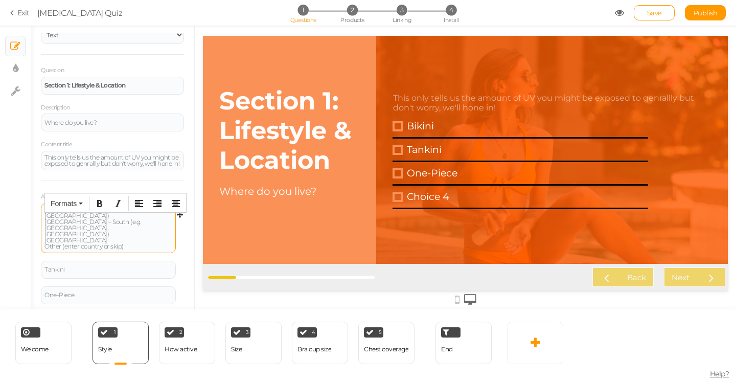
scroll to position [46, 0]
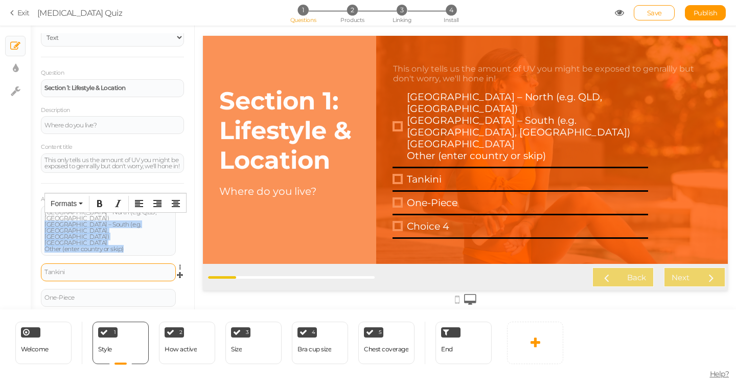
drag, startPoint x: 45, startPoint y: 226, endPoint x: 156, endPoint y: 250, distance: 114.0
click at [156, 250] on div "[GEOGRAPHIC_DATA] – North (e.g. QLD, [GEOGRAPHIC_DATA]) [GEOGRAPHIC_DATA] – [GE…" at bounding box center [112, 272] width 143 height 134
copy div "[GEOGRAPHIC_DATA] – South (e.g. [GEOGRAPHIC_DATA], [GEOGRAPHIC_DATA]) [GEOGRAPH…"
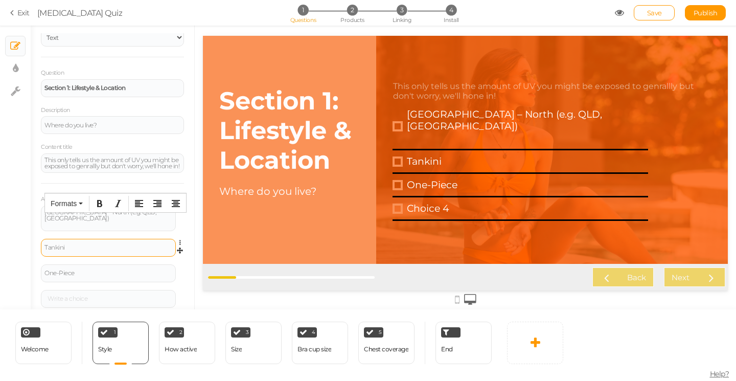
click at [98, 252] on div "Tankini" at bounding box center [108, 248] width 135 height 18
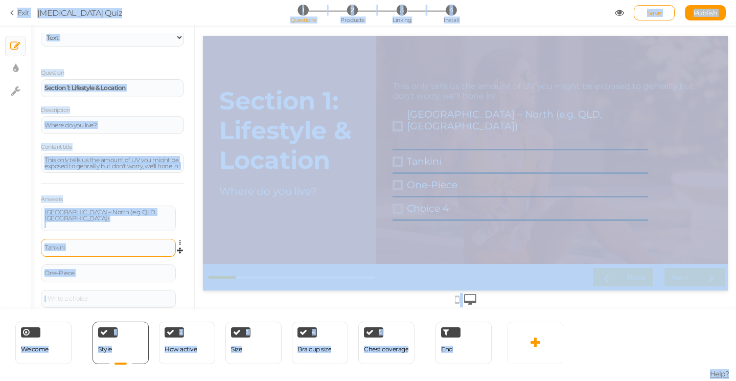
click at [98, 252] on div "Tankini" at bounding box center [108, 248] width 135 height 18
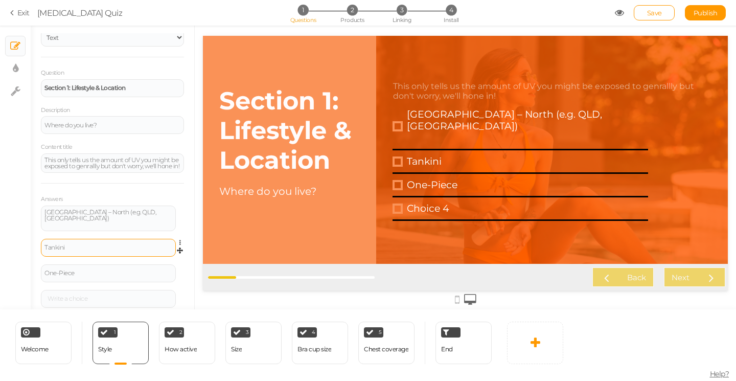
click at [98, 252] on div "Tankini" at bounding box center [108, 248] width 135 height 18
click at [86, 246] on div "Tankini" at bounding box center [108, 247] width 128 height 6
paste div
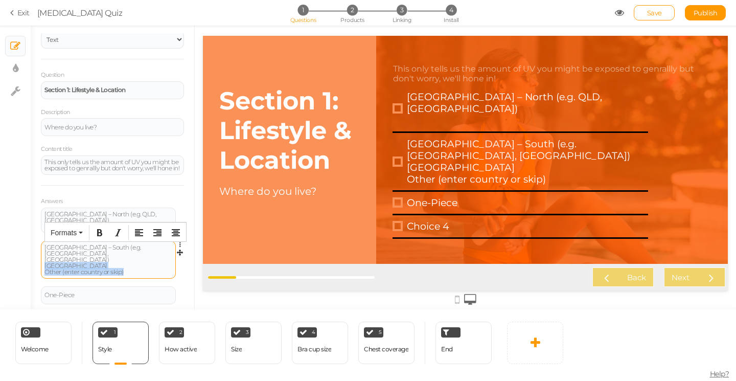
drag, startPoint x: 129, startPoint y: 259, endPoint x: 42, endPoint y: 255, distance: 87.4
click at [42, 255] on div "[GEOGRAPHIC_DATA] – South (e.g. [GEOGRAPHIC_DATA], [GEOGRAPHIC_DATA]) [GEOGRAPH…" at bounding box center [108, 260] width 135 height 38
copy div "New Zealand Other (enter country or skip)"
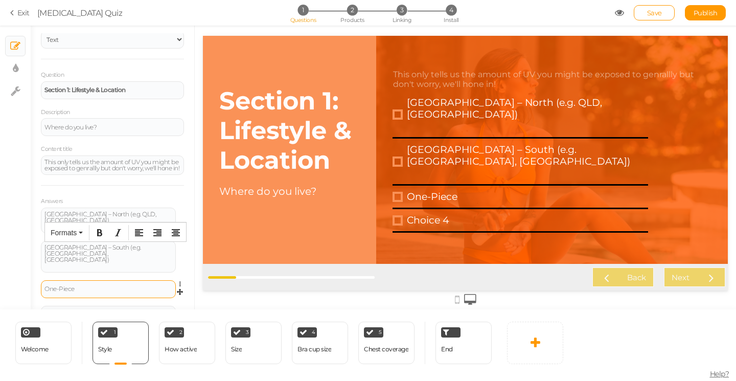
click at [52, 286] on div "One-Piece" at bounding box center [108, 289] width 128 height 6
paste div
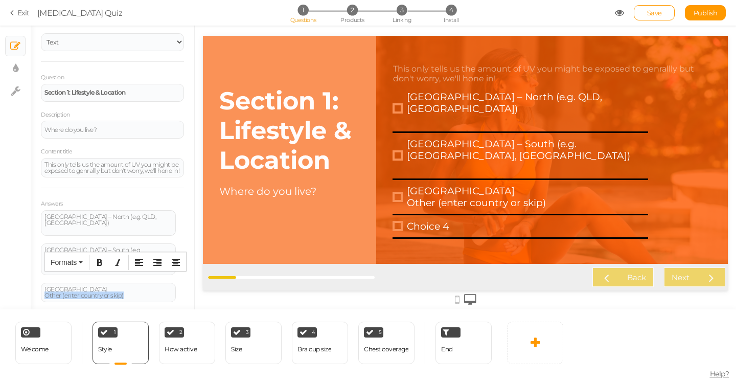
drag, startPoint x: 130, startPoint y: 282, endPoint x: 18, endPoint y: 285, distance: 112.4
click at [18, 285] on div "× Slides × Display settings × Settings General Settings Display Info View Text …" at bounding box center [368, 168] width 736 height 284
copy div "Other (enter country or skip)"
click at [54, 315] on div at bounding box center [108, 318] width 128 height 6
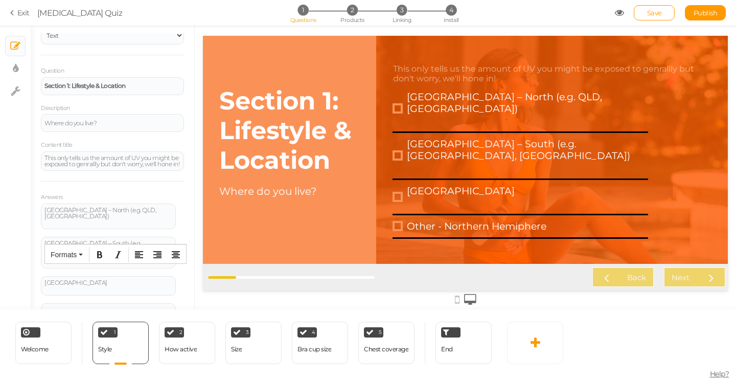
scroll to position [79, 0]
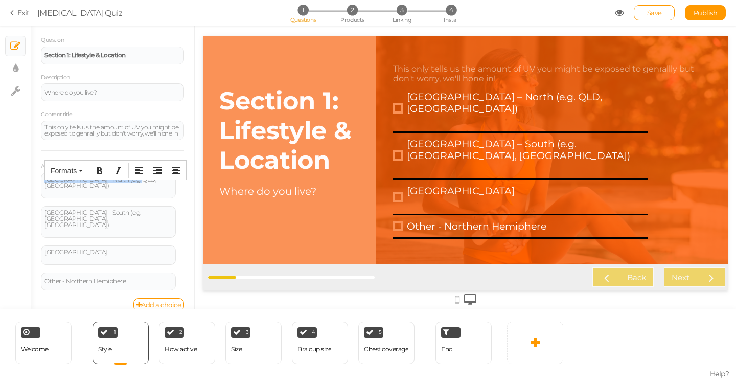
drag, startPoint x: 143, startPoint y: 187, endPoint x: 39, endPoint y: 186, distance: 103.7
click at [39, 186] on div "General Settings Display Info View Text Images Question Section 1: Lifestyle & …" at bounding box center [112, 171] width 163 height 276
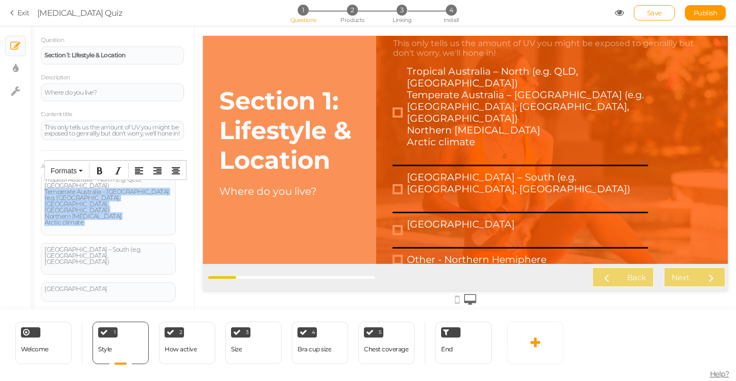
drag, startPoint x: 110, startPoint y: 207, endPoint x: 40, endPoint y: 193, distance: 71.3
click at [40, 193] on div "General Settings Display Info View Text Images Question Section 1: Lifestyle & …" at bounding box center [112, 171] width 163 height 276
copy div "Temperate Australia – South (e.g. [GEOGRAPHIC_DATA], [GEOGRAPHIC_DATA], [GEOGRA…"
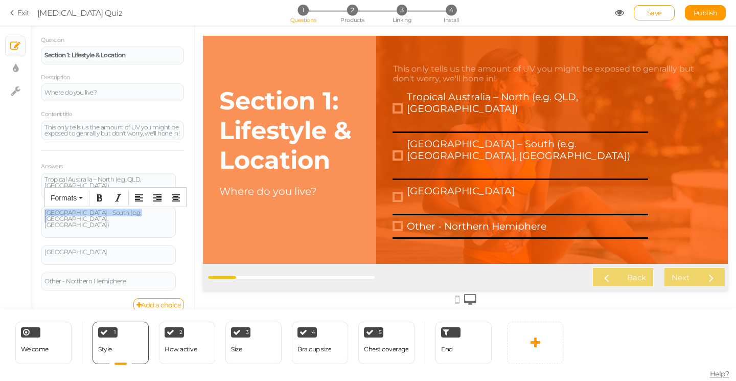
drag, startPoint x: 132, startPoint y: 213, endPoint x: 35, endPoint y: 213, distance: 97.6
click at [35, 213] on div "General Settings Display Info View Text Images Question Section 1: Lifestyle & …" at bounding box center [112, 171] width 163 height 276
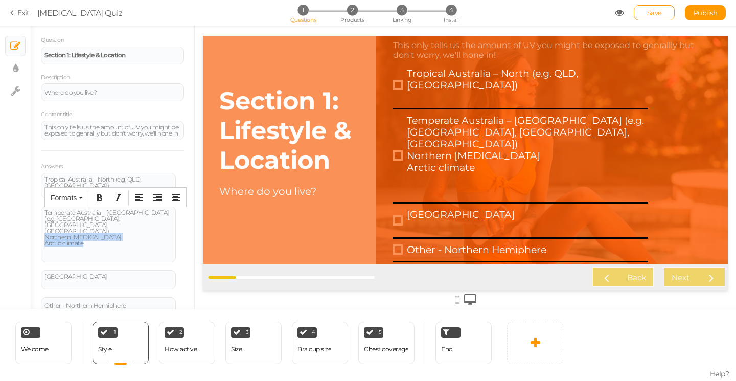
drag, startPoint x: 108, startPoint y: 226, endPoint x: 39, endPoint y: 221, distance: 69.1
click at [39, 221] on div "General Settings Display Info View Text Images Question Section 1: Lifestyle & …" at bounding box center [112, 171] width 163 height 276
copy div "Northern [MEDICAL_DATA] Arctic climate"
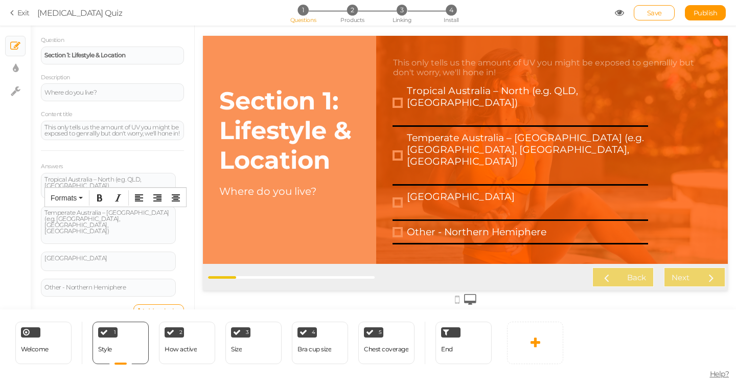
scroll to position [77, 0]
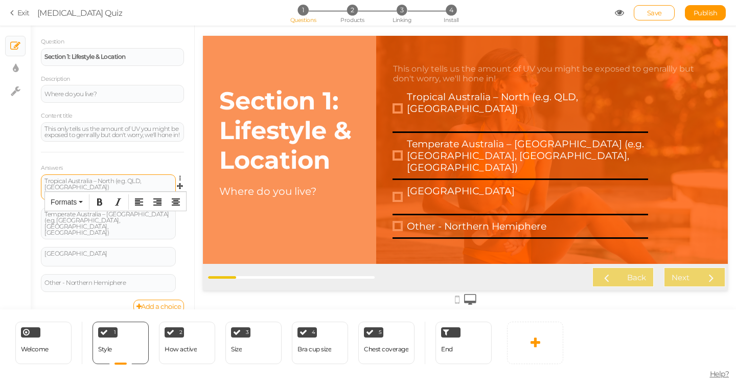
click at [165, 186] on div "Tropical Australia – North (e.g. QLD, [GEOGRAPHIC_DATA])" at bounding box center [108, 187] width 128 height 18
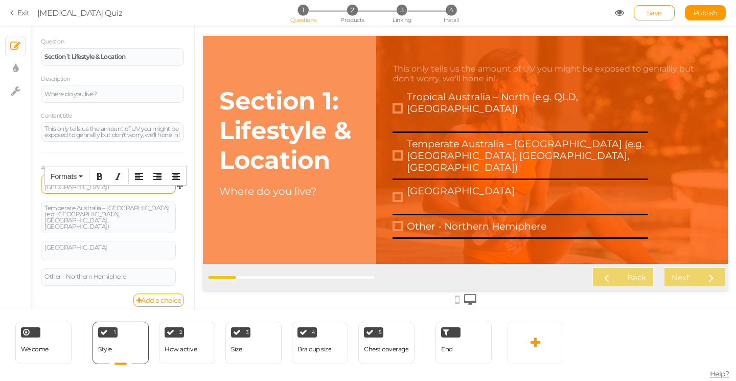
scroll to position [76, 0]
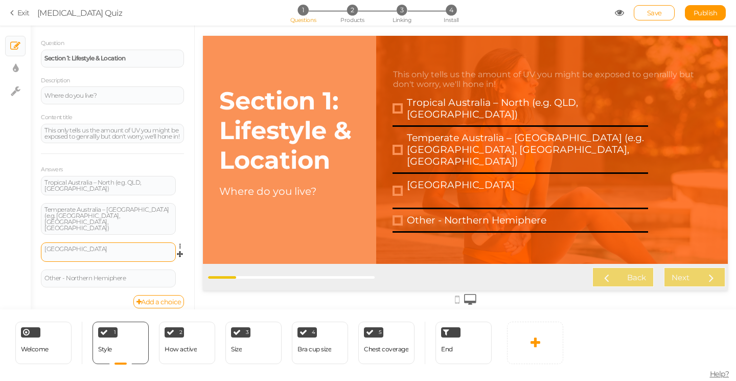
click at [118, 249] on div "[GEOGRAPHIC_DATA]" at bounding box center [108, 251] width 135 height 19
click at [111, 247] on div "[GEOGRAPHIC_DATA]" at bounding box center [108, 252] width 128 height 12
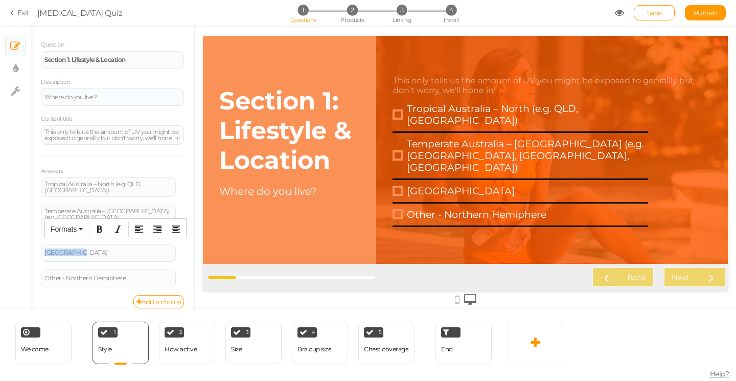
drag, startPoint x: 101, startPoint y: 245, endPoint x: 0, endPoint y: 245, distance: 101.1
click at [0, 245] on div "× Slides × Display settings × Settings General Settings Display Info View Text …" at bounding box center [368, 168] width 736 height 284
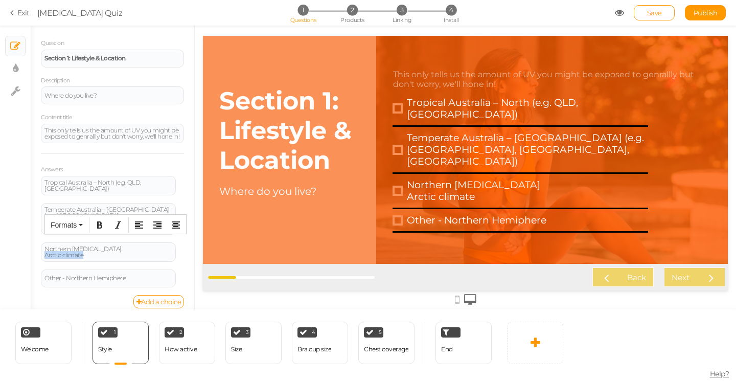
drag, startPoint x: 91, startPoint y: 245, endPoint x: 25, endPoint y: 245, distance: 65.9
click at [25, 245] on div "× Slides × Display settings × Settings General Settings Display Info View Text …" at bounding box center [368, 168] width 736 height 284
copy div "Arctic climate"
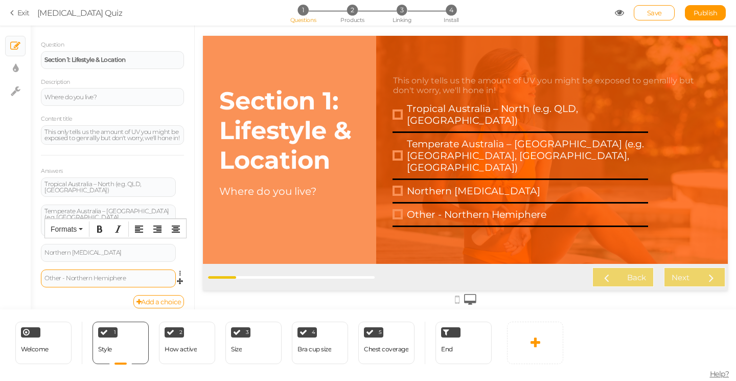
click at [135, 275] on div "Other - Northern Hemiphere" at bounding box center [108, 278] width 128 height 6
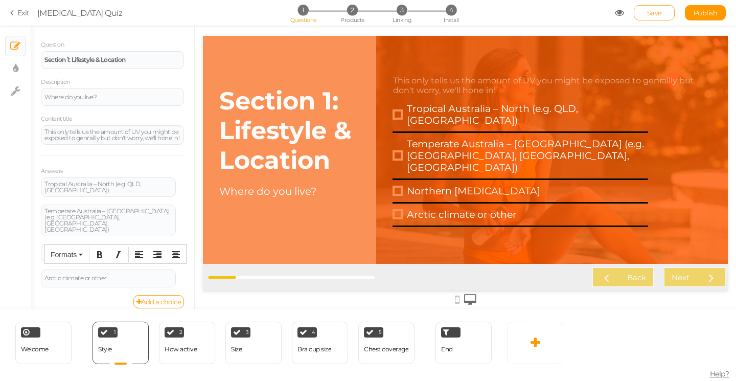
click at [656, 11] on span "Save" at bounding box center [654, 13] width 15 height 8
click at [186, 346] on div "How active" at bounding box center [180, 348] width 32 height 7
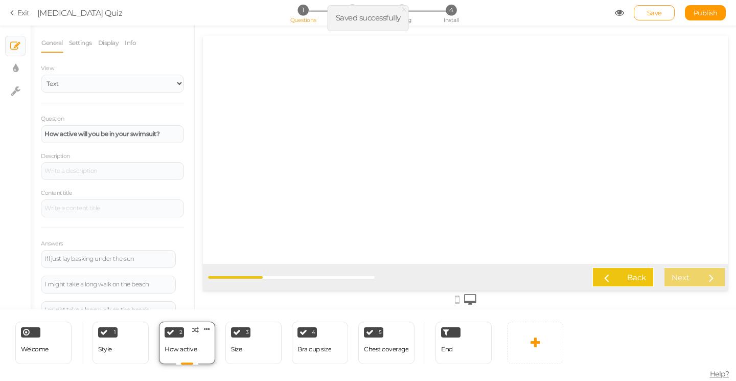
scroll to position [0, 0]
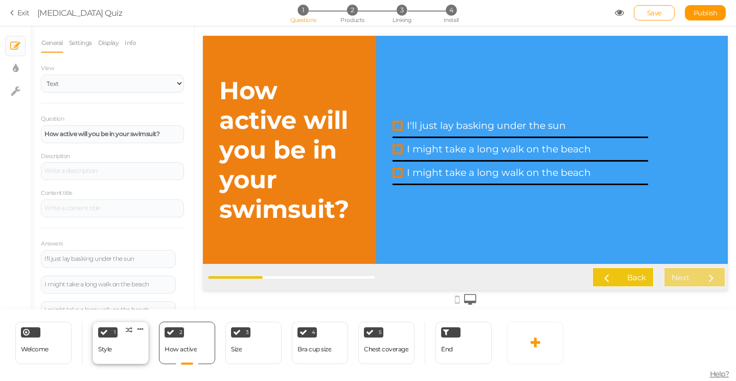
click at [127, 339] on div "1 Style × Define the conditions to show this slide. Clone Change type Delete" at bounding box center [120, 342] width 56 height 42
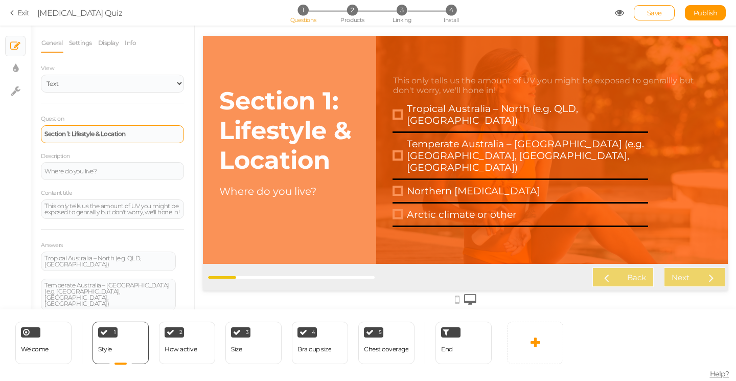
click at [74, 133] on strong "Section 1: Lifestyle & Location" at bounding box center [84, 134] width 81 height 8
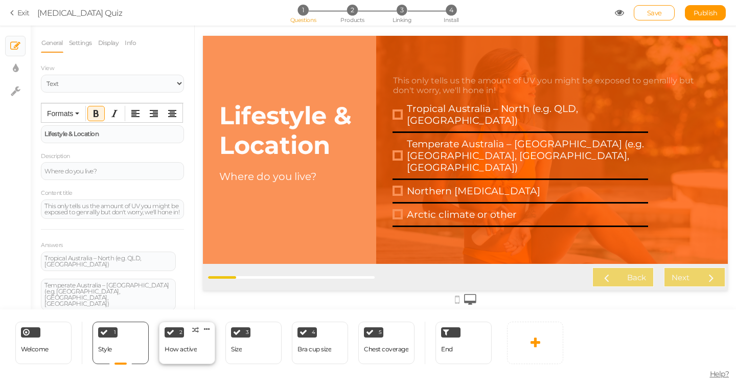
click at [194, 347] on div "How active" at bounding box center [180, 348] width 32 height 7
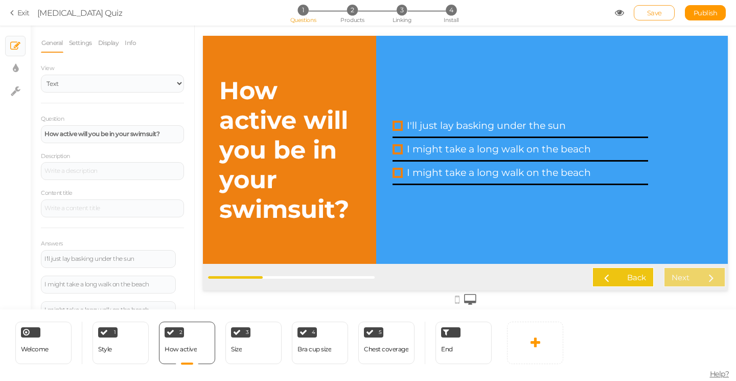
click at [663, 11] on link "Save" at bounding box center [653, 12] width 41 height 15
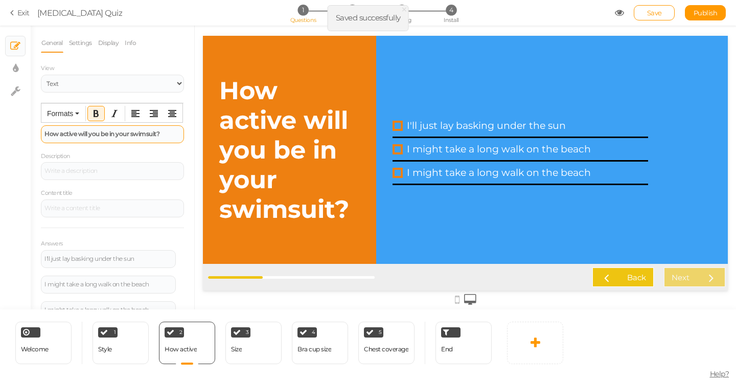
click at [89, 128] on div "How active will you be in your swimsuit?" at bounding box center [112, 134] width 143 height 18
paste div
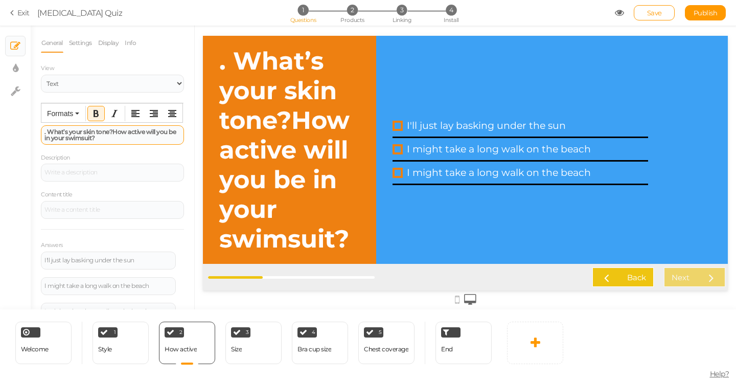
click at [48, 133] on strong ". What’s your skin tone?How active will you be in your swimsuit?" at bounding box center [109, 135] width 131 height 14
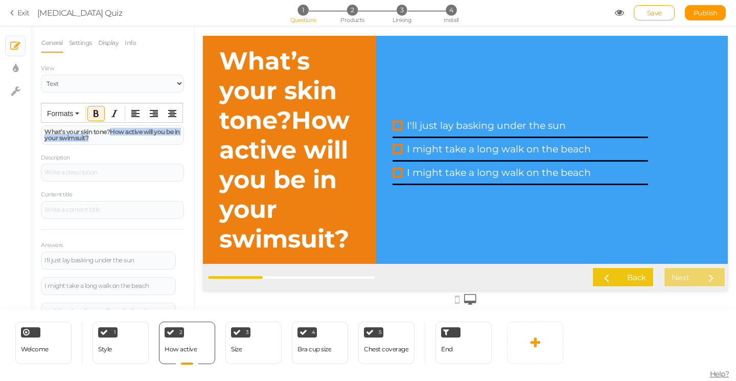
drag, startPoint x: 110, startPoint y: 131, endPoint x: 133, endPoint y: 157, distance: 35.1
click at [133, 157] on div "Question What’s your skin tone?How active will you be in your swimsuit? Descrip…" at bounding box center [112, 220] width 143 height 215
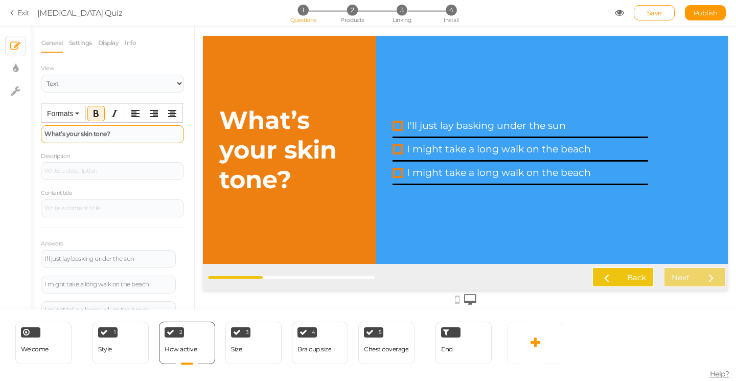
click at [81, 134] on strong "What’s your skin tone?" at bounding box center [76, 134] width 65 height 8
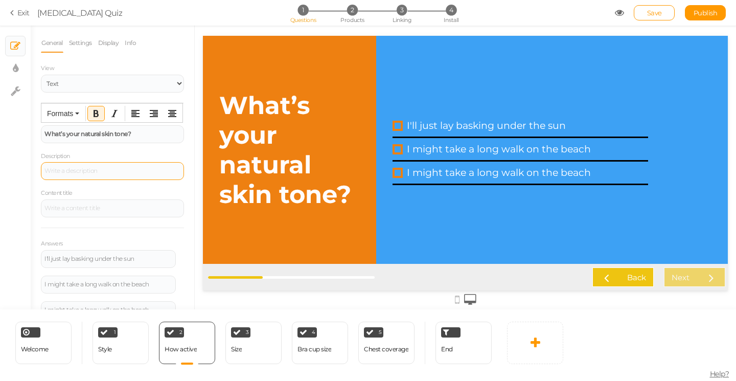
click at [71, 166] on div at bounding box center [112, 171] width 143 height 18
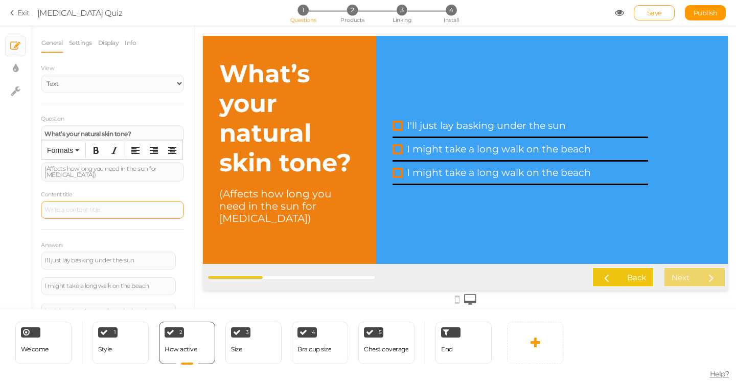
click at [65, 209] on div at bounding box center [112, 210] width 143 height 18
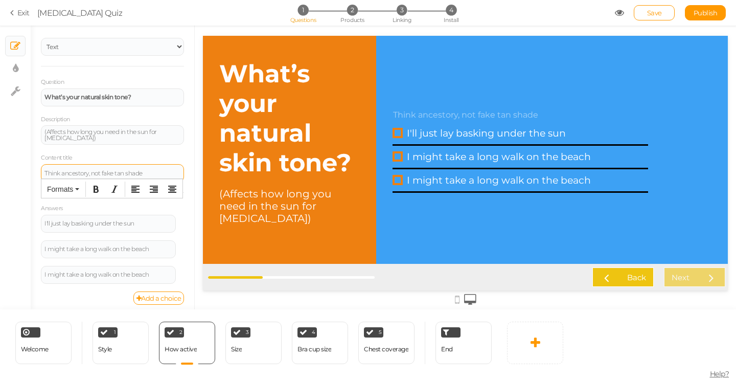
scroll to position [42, 0]
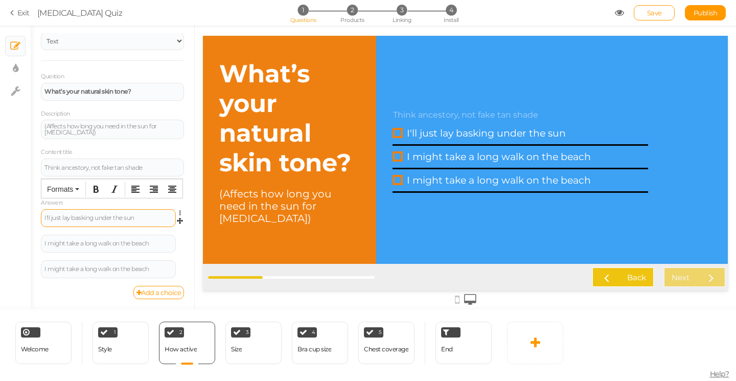
click at [67, 220] on div "I'll just lay basking under the sun" at bounding box center [108, 218] width 128 height 6
paste div
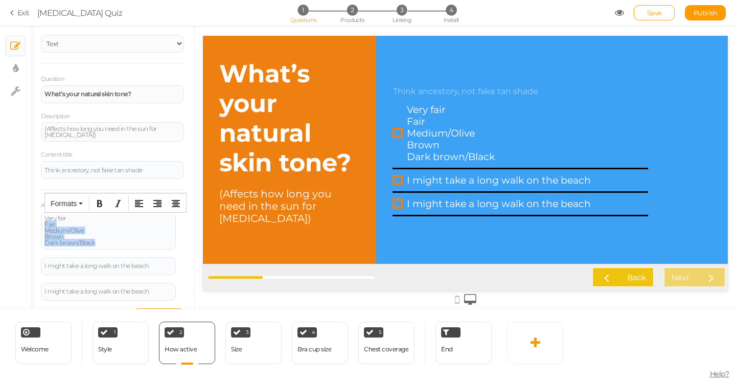
drag, startPoint x: 104, startPoint y: 242, endPoint x: 29, endPoint y: 225, distance: 77.1
click at [29, 225] on div "× Slides × Display settings × Settings General Settings Display Info View Text …" at bounding box center [368, 168] width 736 height 284
copy div "Fair Medium/[PERSON_NAME] Dark brown/Black"
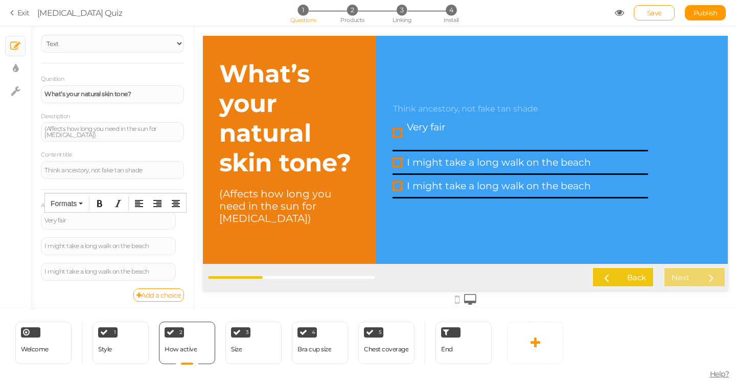
scroll to position [42, 0]
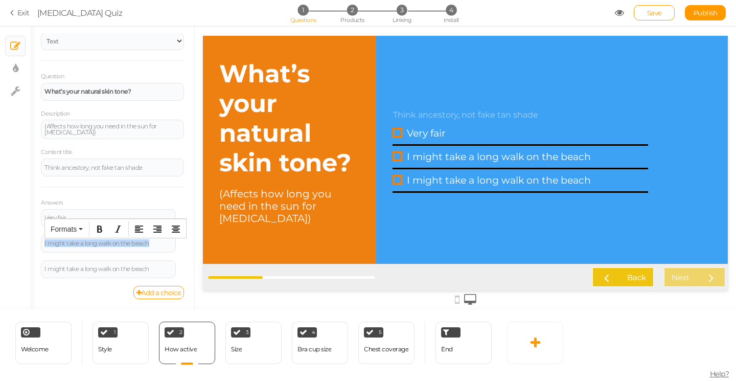
drag, startPoint x: 154, startPoint y: 245, endPoint x: 3, endPoint y: 245, distance: 151.7
click at [3, 245] on div "× Slides × Display settings × Settings General Settings Display Info View Text …" at bounding box center [368, 168] width 736 height 284
paste div
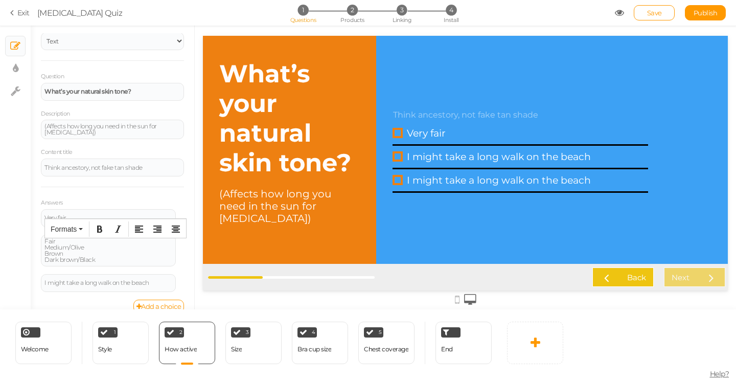
scroll to position [40, 0]
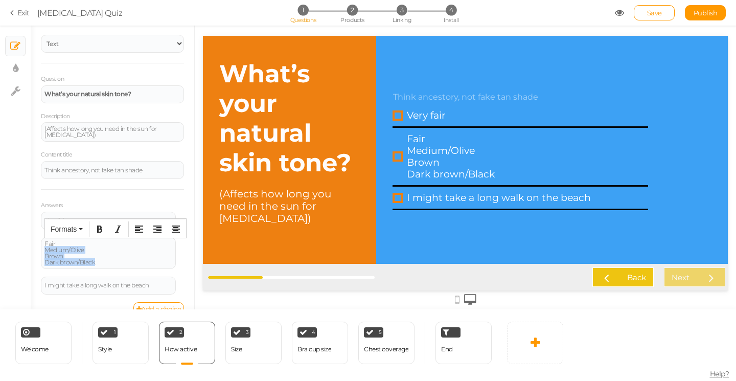
drag, startPoint x: 101, startPoint y: 263, endPoint x: 28, endPoint y: 251, distance: 74.5
click at [28, 251] on div "× Slides × Display settings × Settings General Settings Display Info View Text …" at bounding box center [368, 168] width 736 height 284
copy div "Medium/[PERSON_NAME] Dark brown/Black"
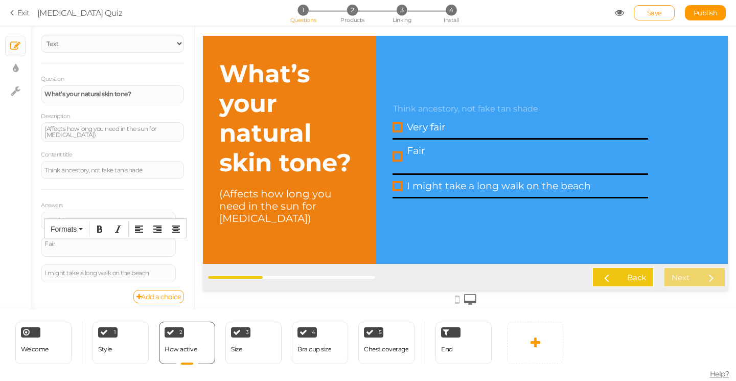
scroll to position [42, 0]
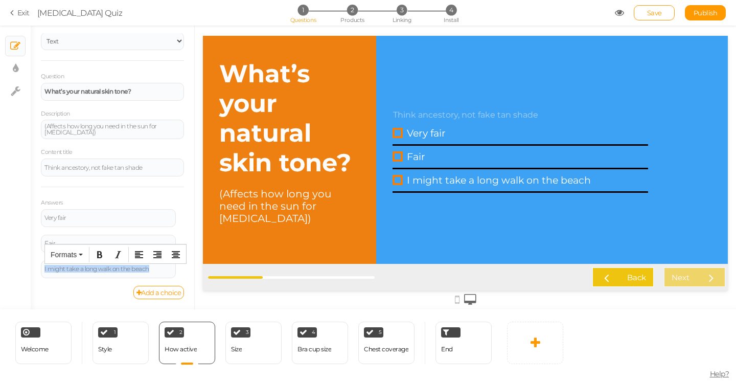
drag, startPoint x: 163, startPoint y: 267, endPoint x: 35, endPoint y: 269, distance: 128.7
click at [35, 269] on div "General Settings Display Info View Text Images Question What’s your natural ski…" at bounding box center [112, 171] width 163 height 276
paste div
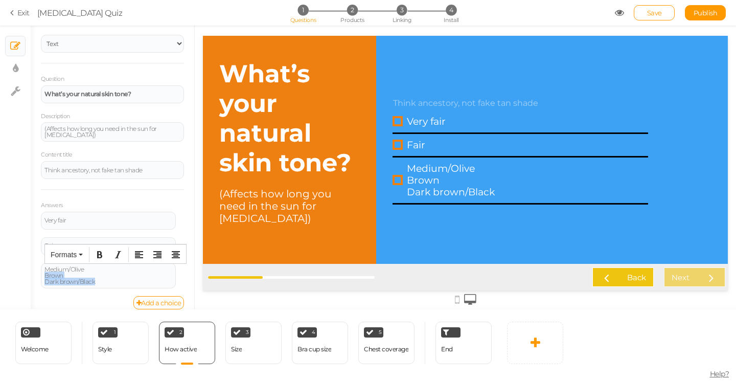
drag, startPoint x: 104, startPoint y: 282, endPoint x: 38, endPoint y: 277, distance: 66.1
click at [38, 277] on div "General Settings Display Info View Text Images Question What’s your natural ski…" at bounding box center [112, 171] width 163 height 276
drag, startPoint x: 106, startPoint y: 282, endPoint x: 20, endPoint y: 282, distance: 86.3
click at [20, 282] on div "× Slides × Display settings × Settings General Settings Display Info View Text …" at bounding box center [368, 168] width 736 height 284
copy div "Dark brown/Black"
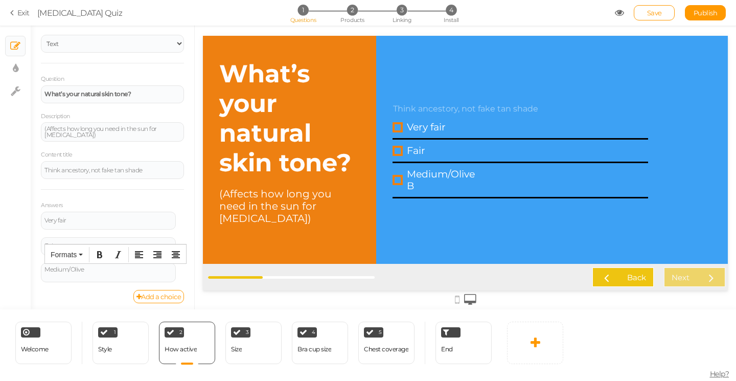
scroll to position [42, 0]
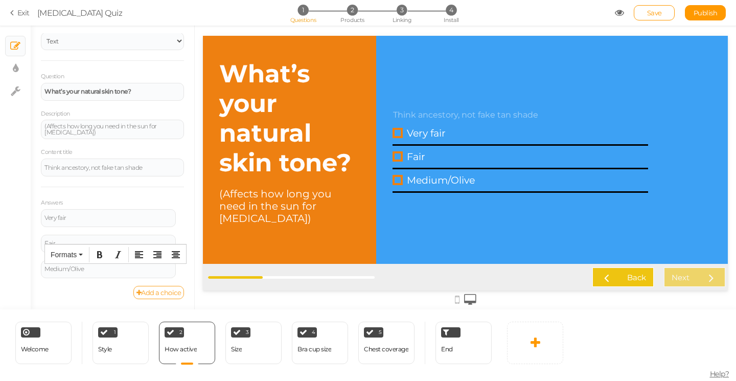
click at [148, 294] on link "Add a choice" at bounding box center [158, 292] width 51 height 13
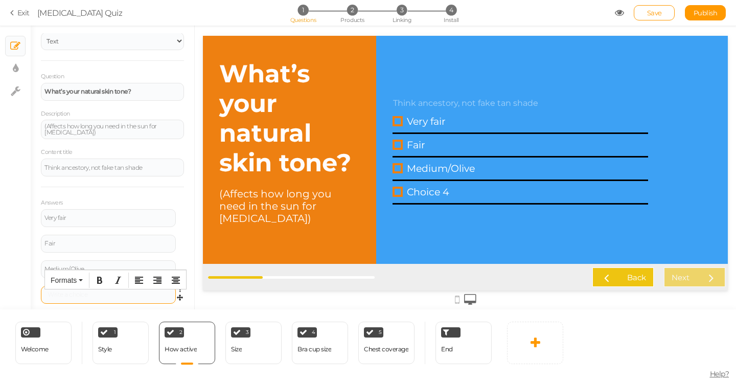
click at [74, 294] on div at bounding box center [108, 294] width 128 height 6
click at [649, 13] on span "Save" at bounding box center [654, 13] width 15 height 8
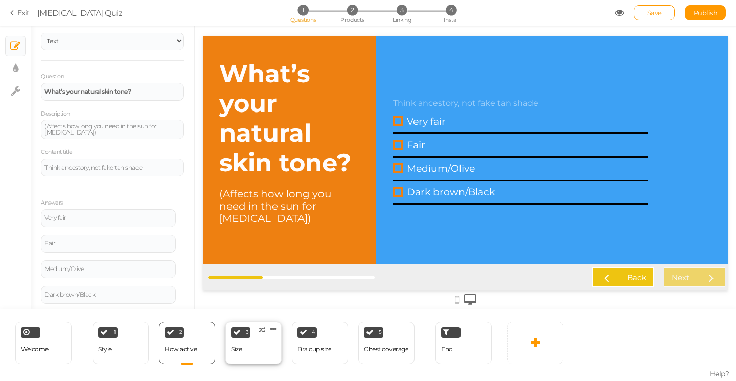
click at [242, 341] on div "3 Size × Define the conditions to show this slide. Clone Change type Delete" at bounding box center [253, 342] width 56 height 42
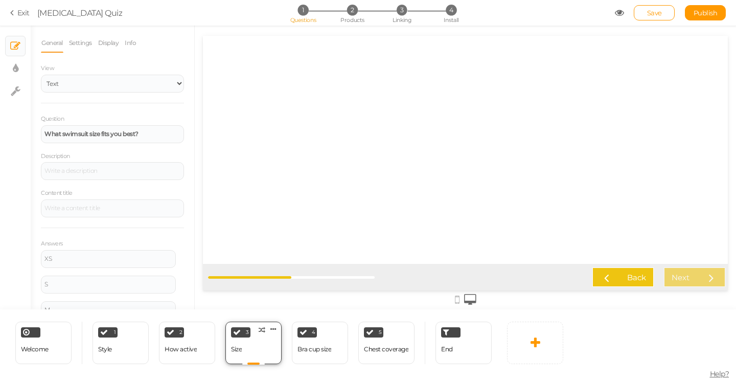
scroll to position [0, 0]
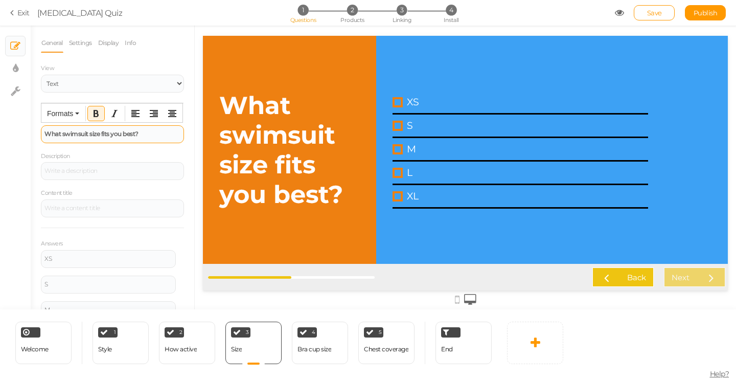
click at [82, 138] on div "What swimsuit size fits you best?" at bounding box center [112, 134] width 143 height 18
paste div
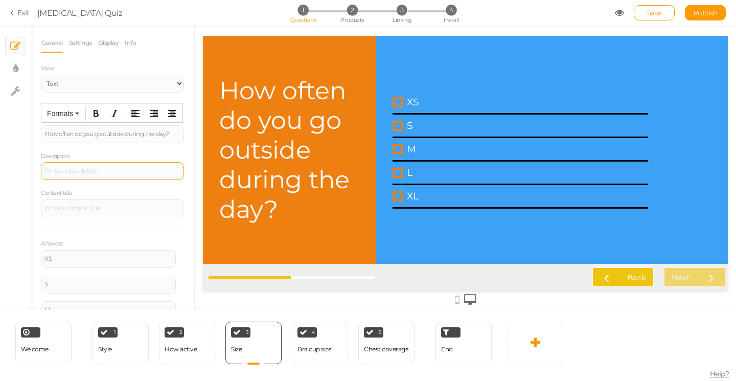
click at [73, 175] on div at bounding box center [112, 171] width 143 height 18
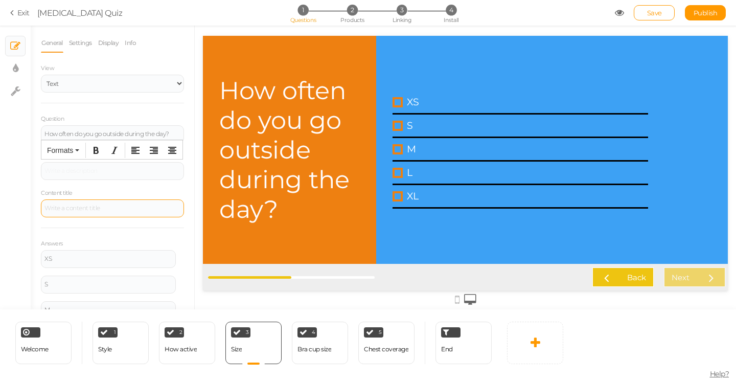
click at [63, 205] on div at bounding box center [112, 208] width 143 height 18
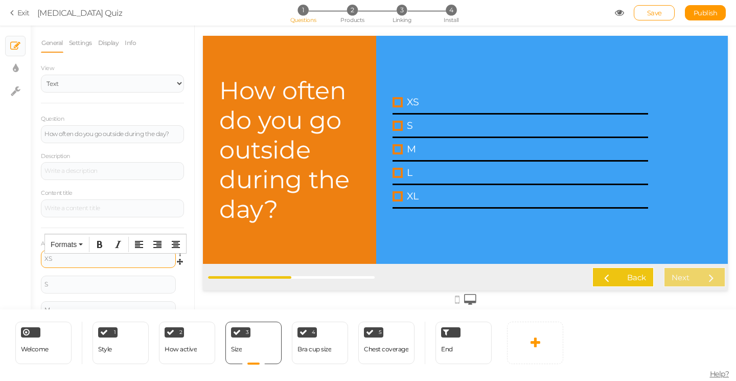
click at [62, 261] on div "XS" at bounding box center [108, 258] width 128 height 6
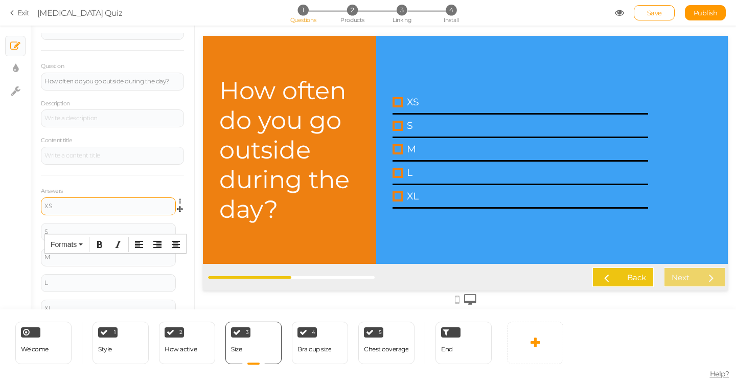
scroll to position [92, 0]
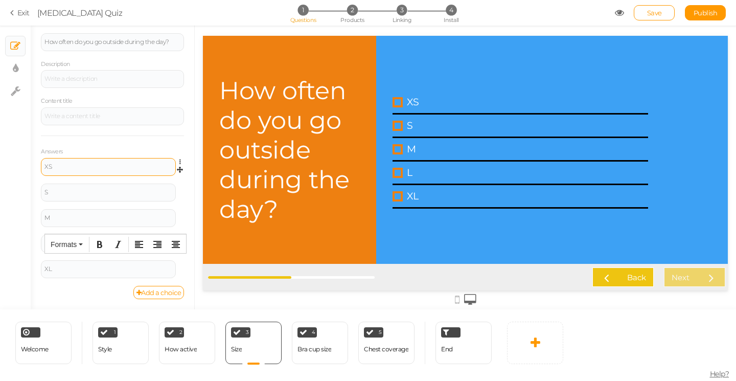
paste div
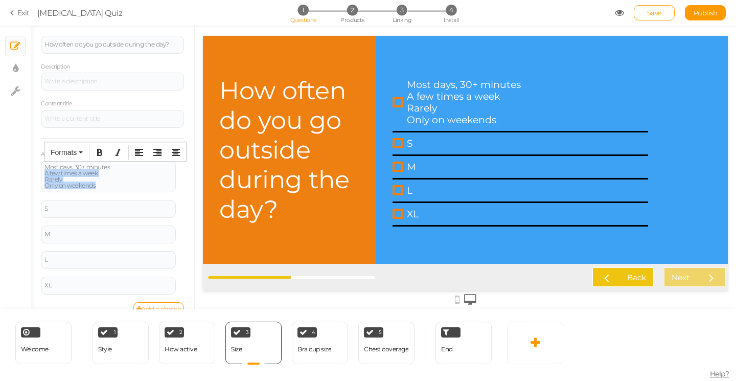
drag, startPoint x: 101, startPoint y: 186, endPoint x: 39, endPoint y: 175, distance: 62.8
click at [39, 175] on div "General Settings Display Info View Text Images Question How often do you go out…" at bounding box center [112, 171] width 163 height 276
copy div "A few times a week Rarely Only on weekends"
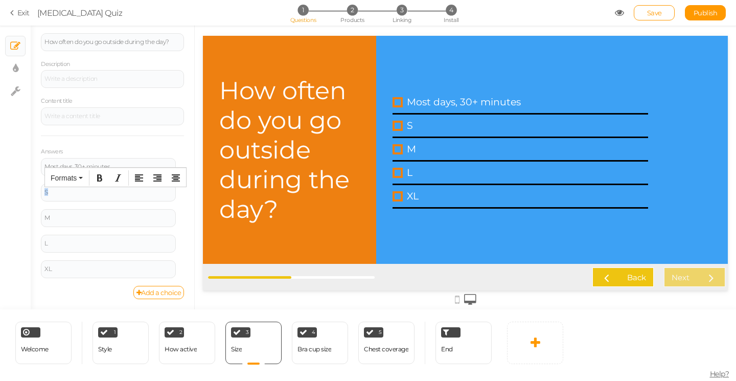
drag, startPoint x: 60, startPoint y: 194, endPoint x: 33, endPoint y: 193, distance: 26.6
click at [33, 193] on div "General Settings Display Info View Text Images Question How often do you go out…" at bounding box center [112, 171] width 163 height 276
paste div
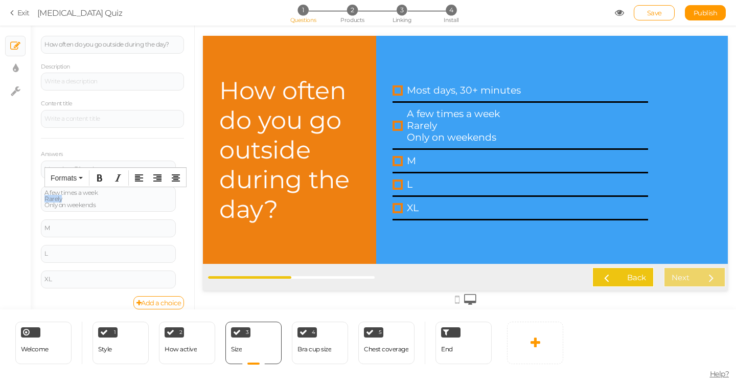
drag, startPoint x: 102, startPoint y: 200, endPoint x: 35, endPoint y: 200, distance: 66.9
click at [35, 200] on div "General Settings Display Info View Text Images Question How often do you go out…" at bounding box center [112, 171] width 163 height 276
drag, startPoint x: 106, startPoint y: 205, endPoint x: 23, endPoint y: 199, distance: 83.0
click at [23, 199] on div "× Slides × Display settings × Settings General Settings Display Info View Text …" at bounding box center [368, 168] width 736 height 284
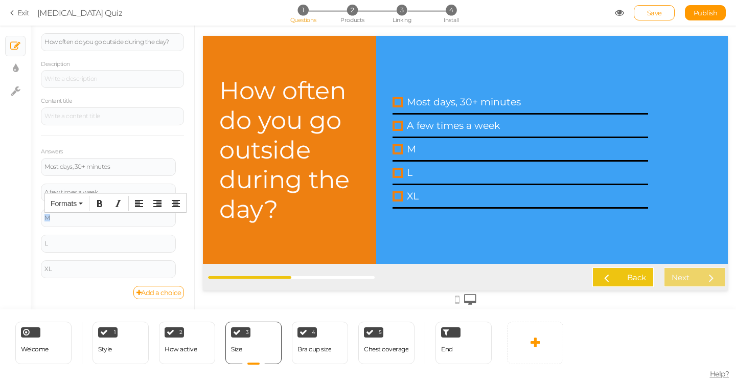
drag, startPoint x: 65, startPoint y: 219, endPoint x: 24, endPoint y: 219, distance: 41.4
click at [24, 219] on div "× Slides × Display settings × Settings General Settings Display Info View Text …" at bounding box center [368, 168] width 736 height 284
paste div
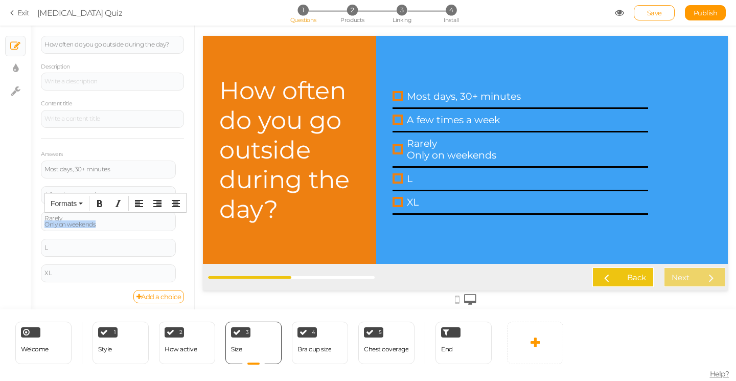
drag, startPoint x: 105, startPoint y: 222, endPoint x: 31, endPoint y: 225, distance: 74.6
click at [31, 225] on div "General Settings Display Info View Text Images Question How often do you go out…" at bounding box center [112, 171] width 163 height 276
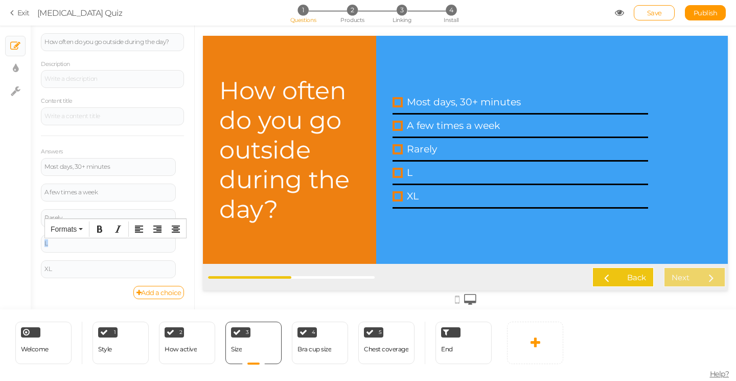
drag, startPoint x: 58, startPoint y: 245, endPoint x: 40, endPoint y: 245, distance: 18.4
click at [40, 245] on div "General Settings Display Info View Text Images Question How often do you go out…" at bounding box center [112, 171] width 163 height 276
paste div
click at [181, 265] on icon at bounding box center [182, 264] width 7 height 6
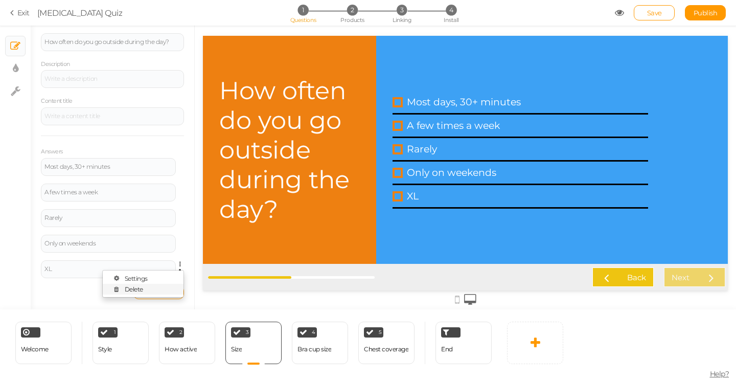
click at [159, 287] on link "Delete" at bounding box center [143, 289] width 81 height 11
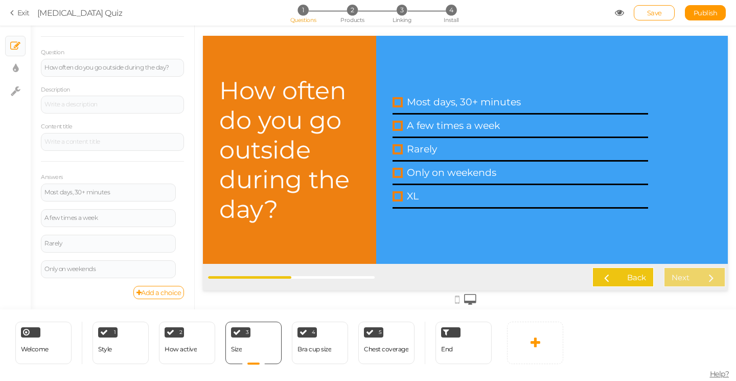
scroll to position [66, 0]
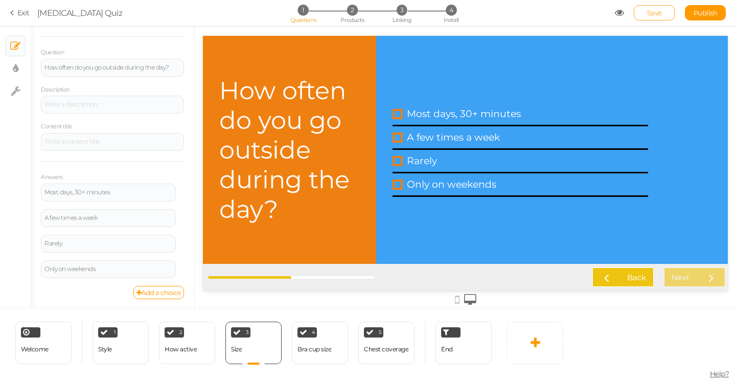
click at [656, 13] on span "Save" at bounding box center [654, 13] width 15 height 8
click at [347, 69] on div "How often do you go outside during the day?" at bounding box center [289, 150] width 173 height 228
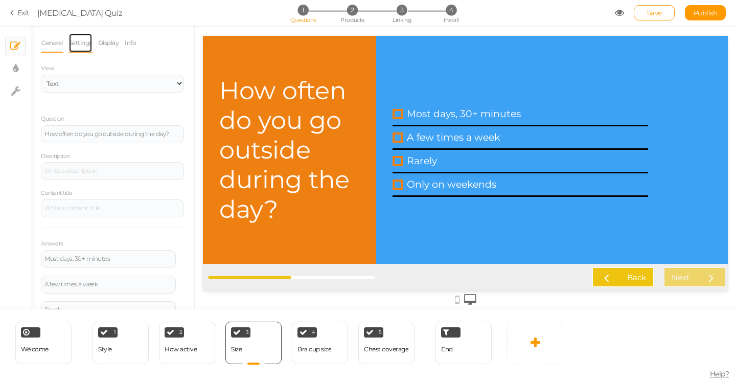
click at [91, 41] on link "Settings" at bounding box center [80, 42] width 24 height 19
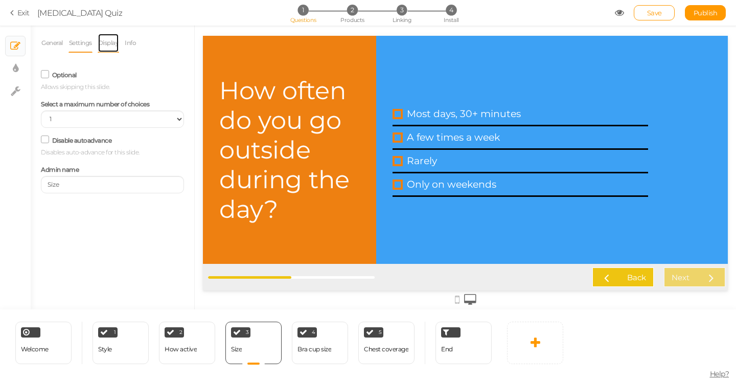
click at [104, 41] on link "Display" at bounding box center [109, 42] width 22 height 19
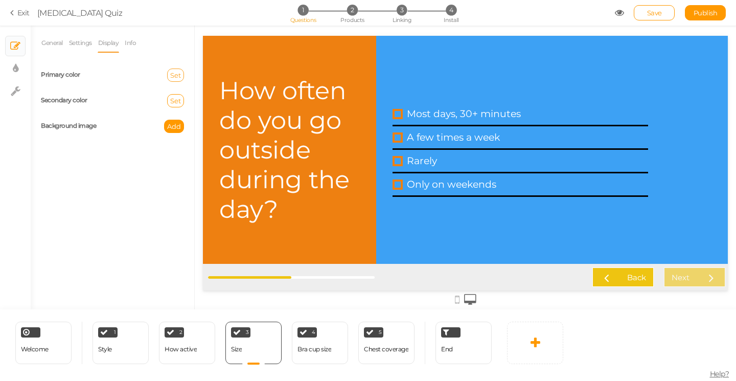
click at [178, 74] on span "Set" at bounding box center [175, 75] width 11 height 8
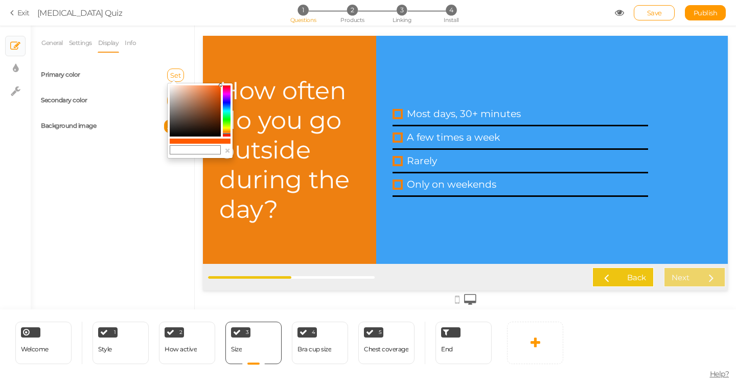
click at [210, 149] on input "text" at bounding box center [195, 149] width 51 height 9
type input "#ff5b00"
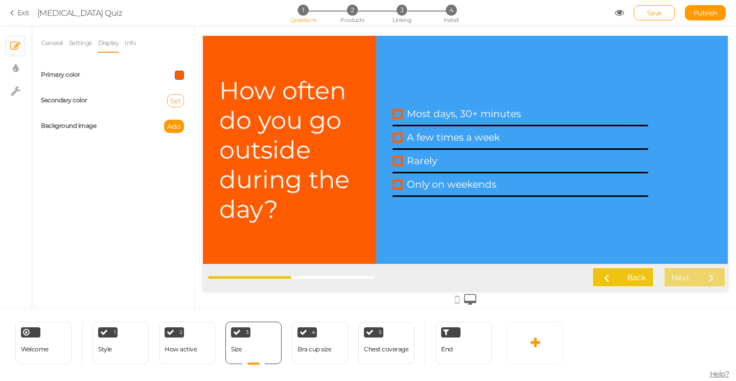
click at [179, 99] on span "Set" at bounding box center [175, 101] width 11 height 8
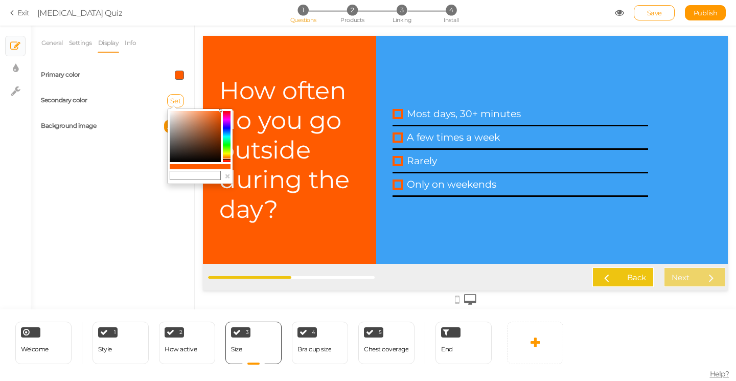
click at [183, 173] on input "text" at bounding box center [195, 175] width 51 height 9
type input "#ff5b00"
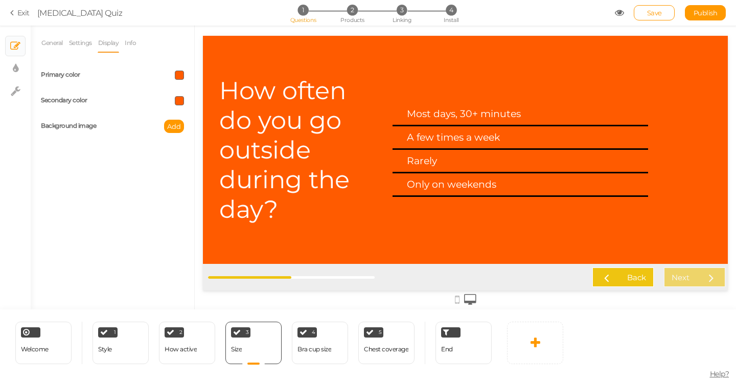
click at [179, 79] on span at bounding box center [179, 74] width 9 height 9
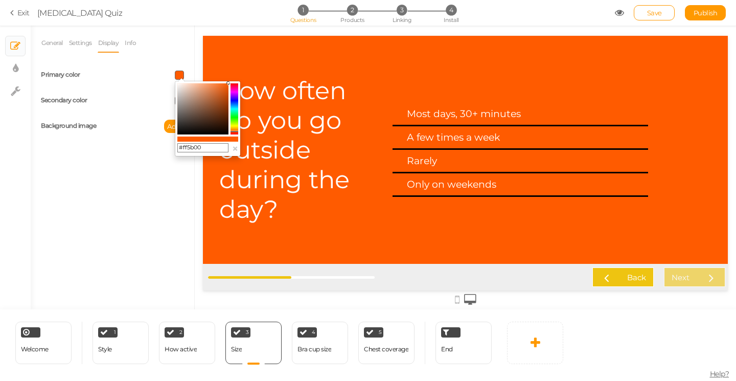
click at [206, 147] on input "#ff5b00" at bounding box center [202, 147] width 51 height 9
click at [235, 106] on colorpicker-hue at bounding box center [234, 108] width 8 height 51
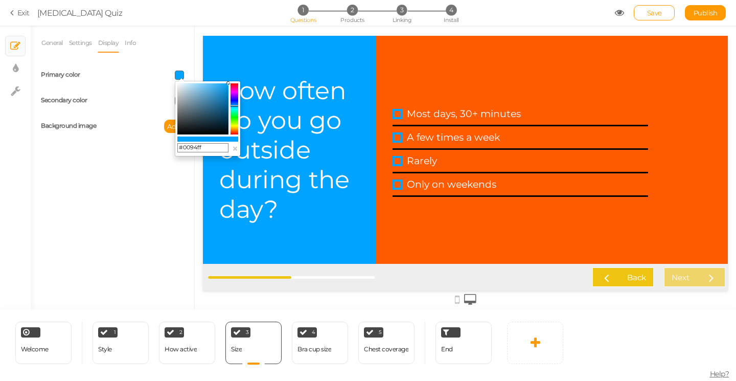
type input "#0085ff"
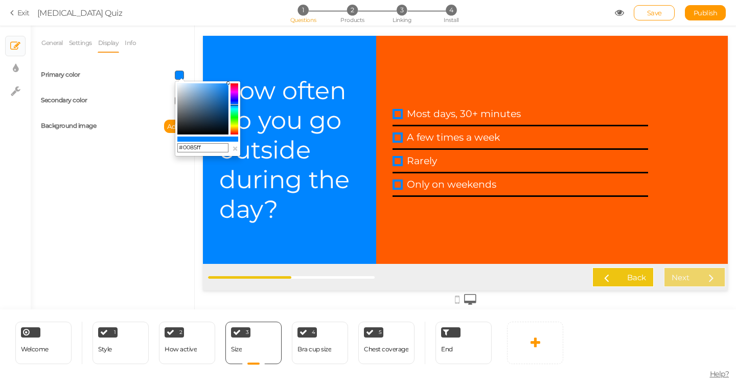
click at [235, 105] on icon at bounding box center [234, 104] width 8 height 1
click at [123, 185] on div "General Settings Display Info View Text Images Question How often do you go out…" at bounding box center [112, 171] width 163 height 276
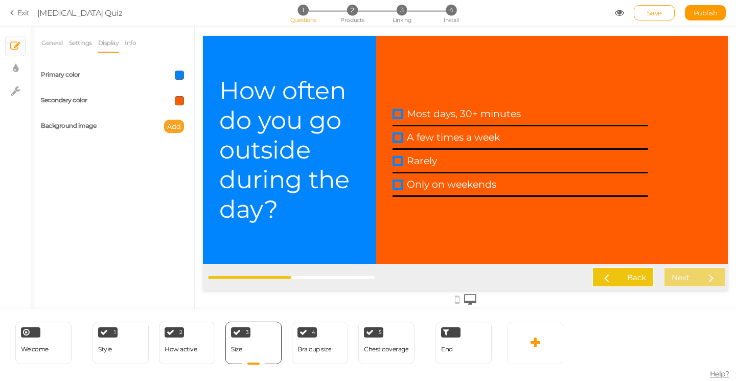
click at [171, 126] on span "Add" at bounding box center [174, 126] width 14 height 8
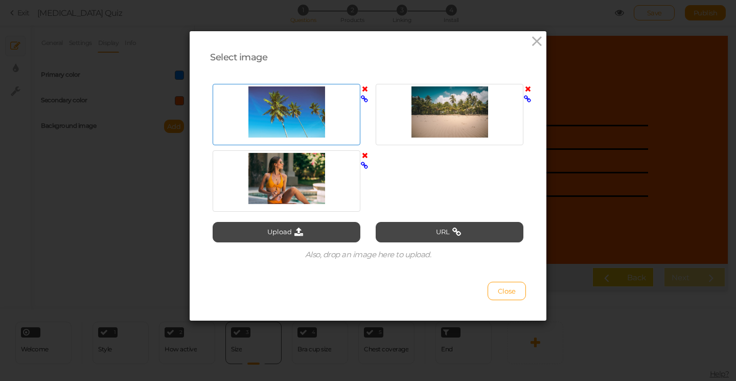
click at [291, 122] on div at bounding box center [286, 111] width 143 height 51
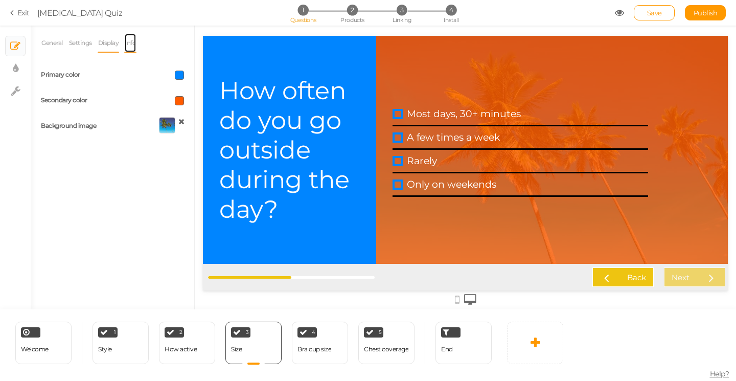
click at [136, 44] on link "Info" at bounding box center [130, 42] width 12 height 19
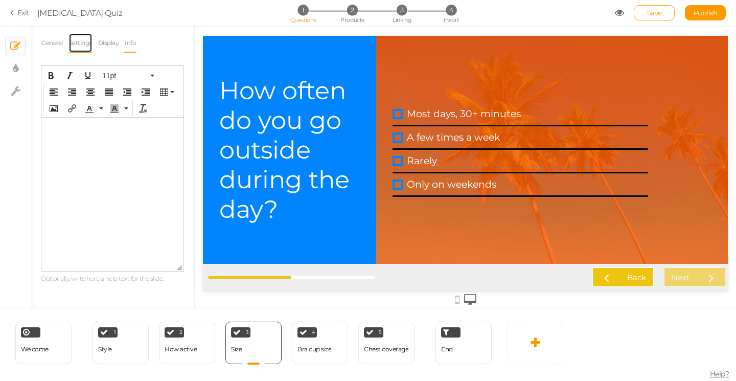
click at [81, 41] on link "Settings" at bounding box center [80, 42] width 24 height 19
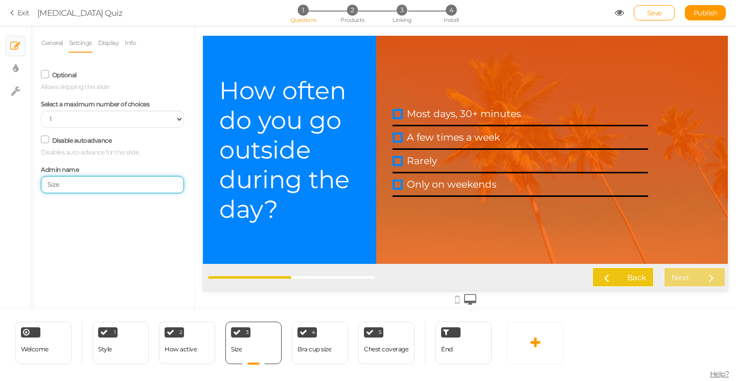
drag, startPoint x: 67, startPoint y: 187, endPoint x: 32, endPoint y: 187, distance: 35.8
click at [32, 187] on div "General Settings Display Info View Text Images Question How often do you go out…" at bounding box center [112, 171] width 163 height 276
type input "Outside time"
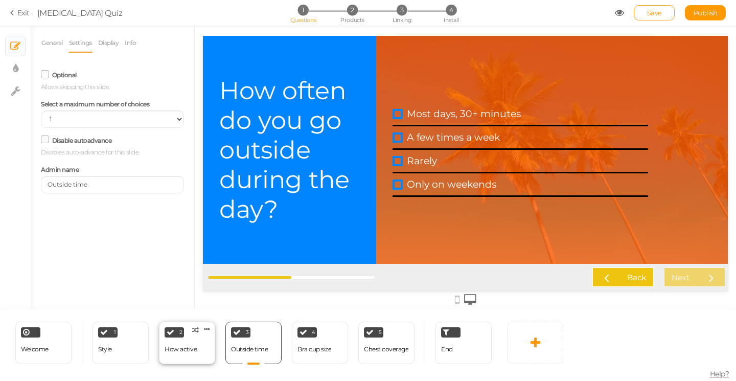
click at [190, 353] on div "How active" at bounding box center [180, 349] width 32 height 18
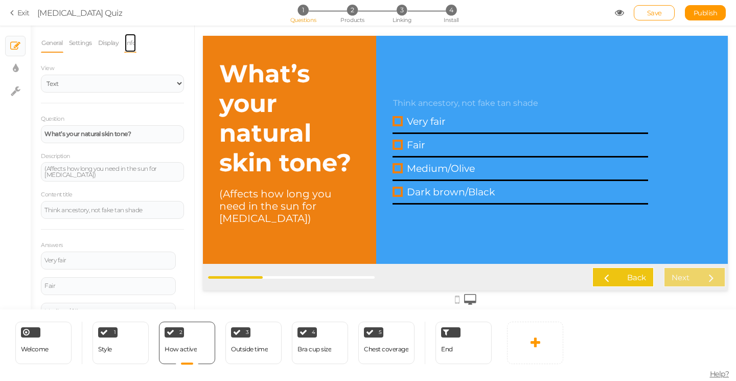
click at [134, 41] on link "Info" at bounding box center [130, 42] width 12 height 19
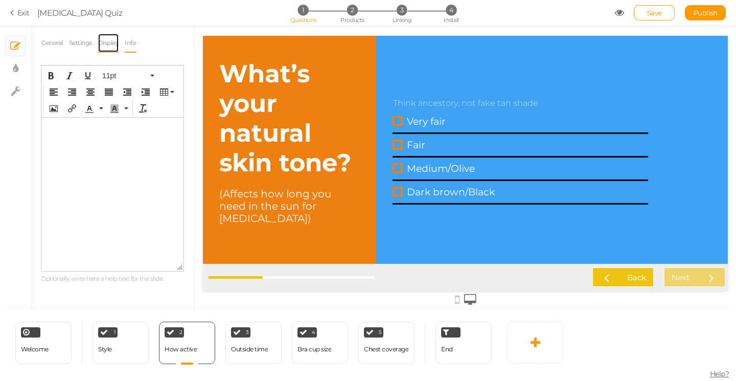
click at [110, 38] on link "Display" at bounding box center [109, 42] width 22 height 19
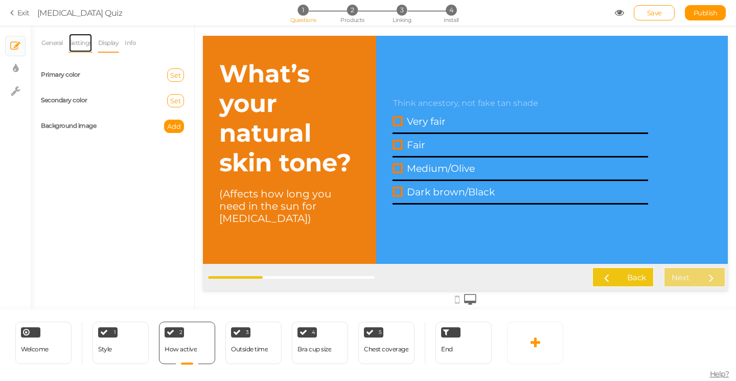
click at [85, 43] on link "Settings" at bounding box center [80, 42] width 24 height 19
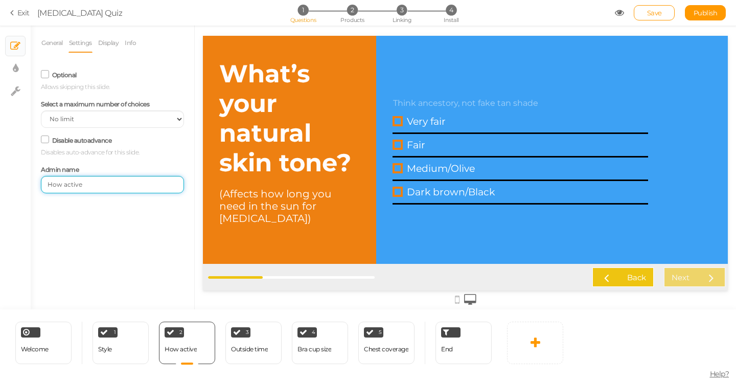
drag, startPoint x: 87, startPoint y: 187, endPoint x: 21, endPoint y: 186, distance: 66.4
click at [21, 186] on div "× Slides × Display settings × Settings General Settings Display Info View Text …" at bounding box center [368, 168] width 736 height 284
type input "Skin Tone"
click at [108, 231] on div "General Settings Display Info View Text Images Question What’s your natural ski…" at bounding box center [112, 171] width 163 height 276
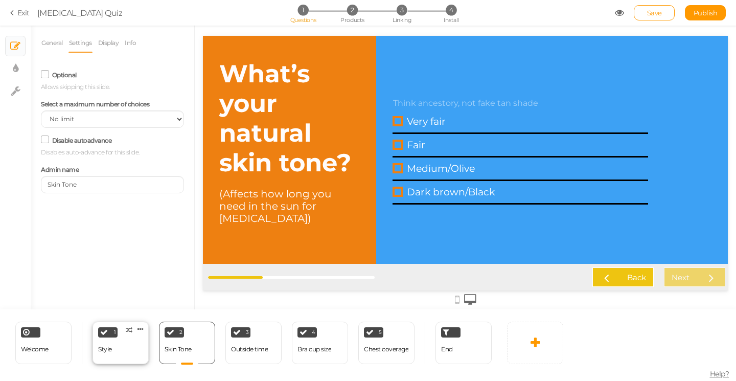
click at [131, 349] on div "1 Style × Define the conditions to show this slide. Clone Change type Delete" at bounding box center [120, 342] width 56 height 42
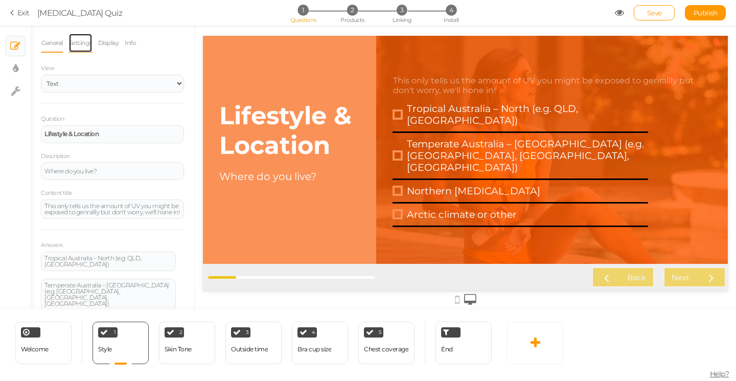
click at [83, 47] on link "Settings" at bounding box center [80, 42] width 24 height 19
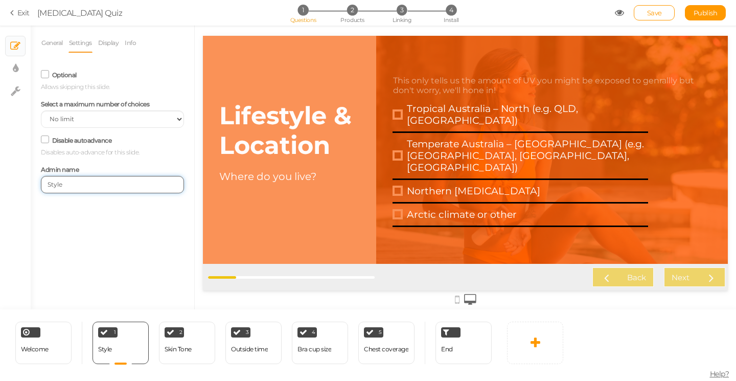
click at [50, 186] on input "Style" at bounding box center [112, 184] width 143 height 17
type input "Lifestyle"
click at [647, 15] on span "Save" at bounding box center [654, 13] width 15 height 8
click at [325, 343] on div "Bra cup size" at bounding box center [314, 349] width 34 height 18
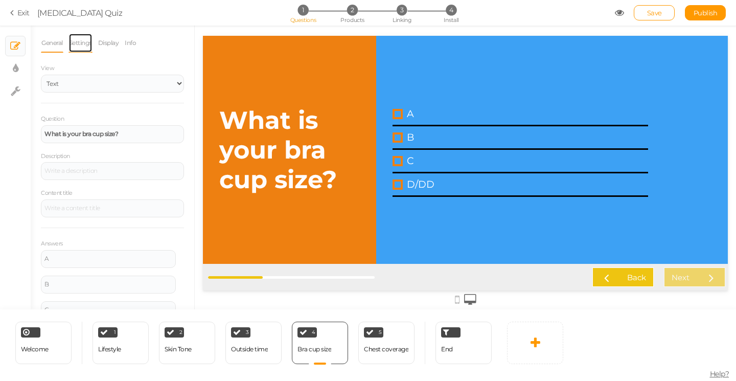
click at [84, 41] on link "Settings" at bounding box center [80, 42] width 24 height 19
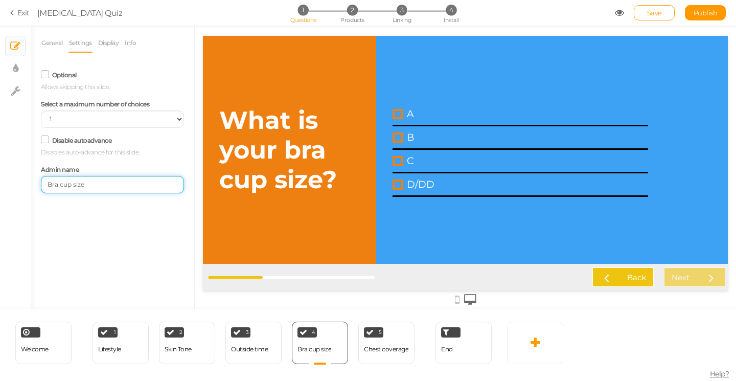
drag, startPoint x: 96, startPoint y: 190, endPoint x: 36, endPoint y: 184, distance: 59.5
click at [36, 184] on div "Admin name Bra cup size" at bounding box center [112, 177] width 158 height 31
type input "SPF use"
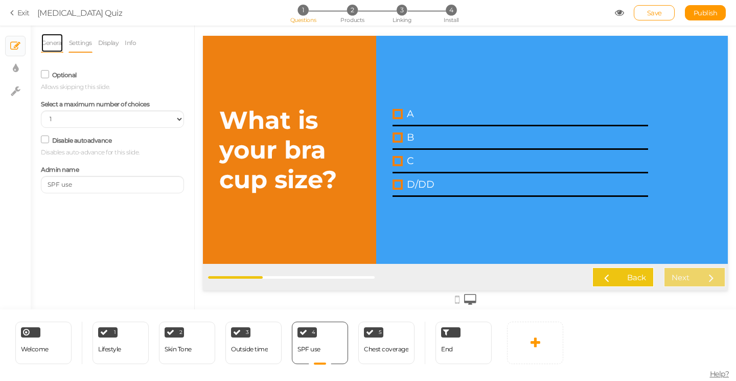
click at [51, 41] on link "General" at bounding box center [52, 42] width 22 height 19
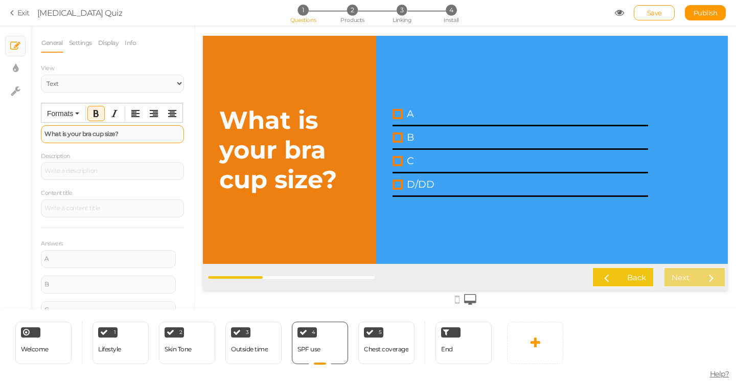
click at [135, 133] on div "What is your bra cup size?" at bounding box center [112, 134] width 136 height 6
paste div
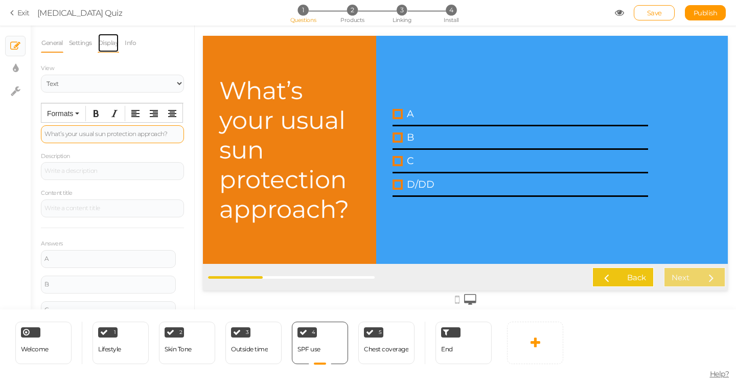
click at [106, 41] on link "Display" at bounding box center [109, 42] width 22 height 19
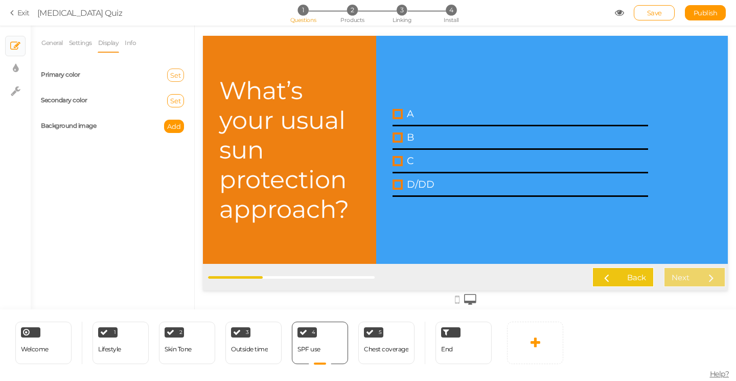
click at [177, 73] on span "Set" at bounding box center [175, 75] width 11 height 8
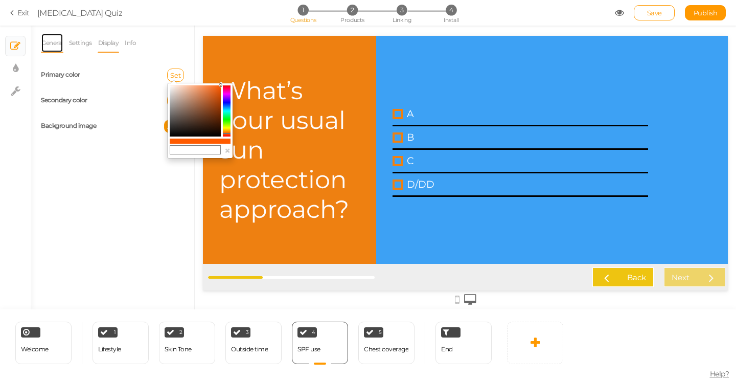
click at [52, 45] on link "General" at bounding box center [52, 42] width 22 height 19
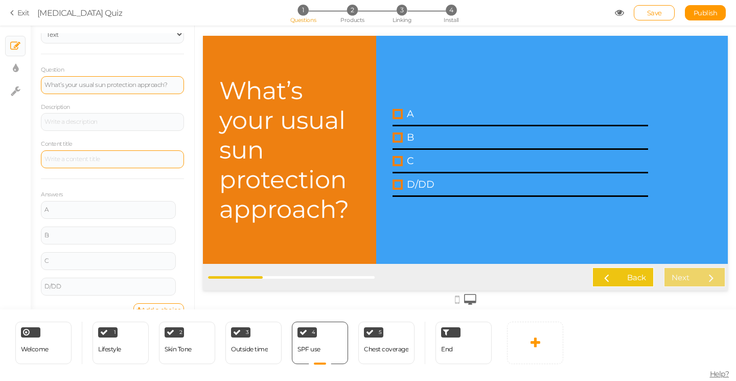
scroll to position [52, 0]
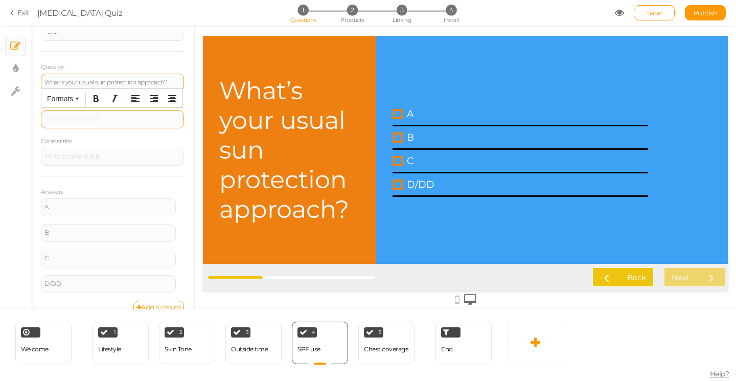
click at [61, 120] on div at bounding box center [112, 119] width 143 height 18
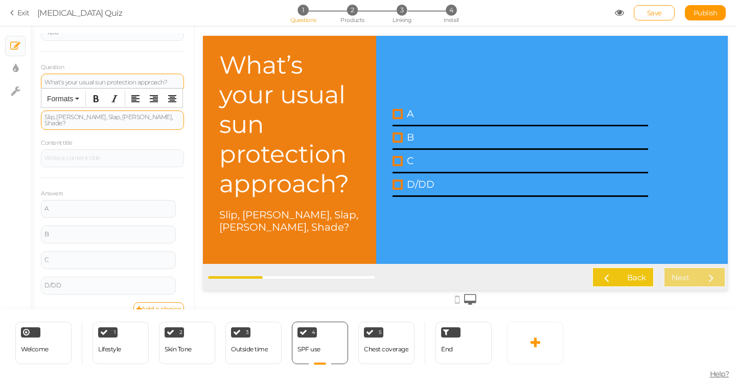
click at [100, 121] on div "Slip, [PERSON_NAME], Slap, [PERSON_NAME], Shade?" at bounding box center [112, 120] width 136 height 12
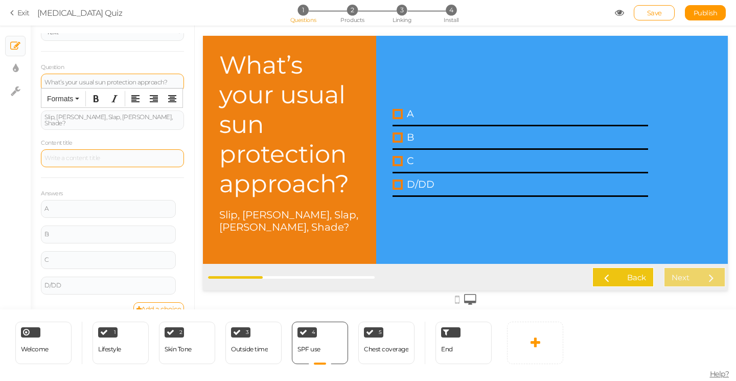
click at [128, 156] on div at bounding box center [112, 158] width 136 height 6
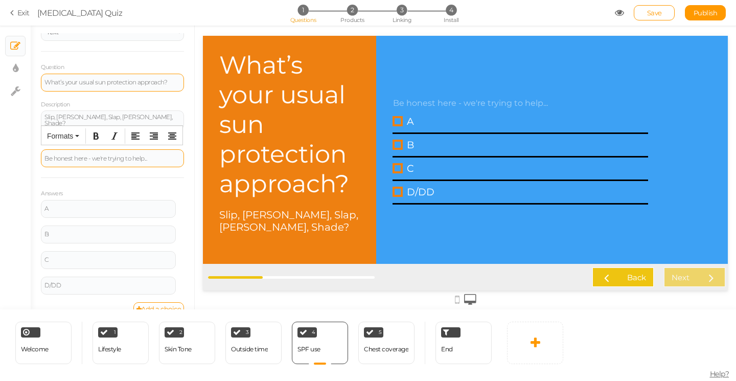
click at [109, 158] on div "Be honest here - we're trying to help..." at bounding box center [112, 158] width 136 height 6
click at [156, 156] on div "Be honest here - we're just trying to help..." at bounding box center [112, 158] width 136 height 6
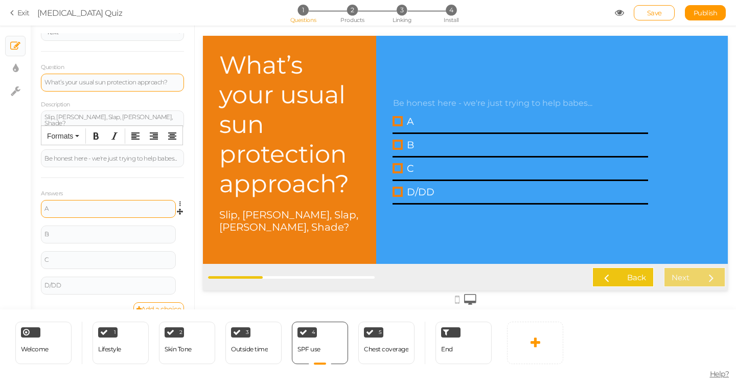
click at [58, 209] on div "A" at bounding box center [108, 208] width 128 height 6
paste div
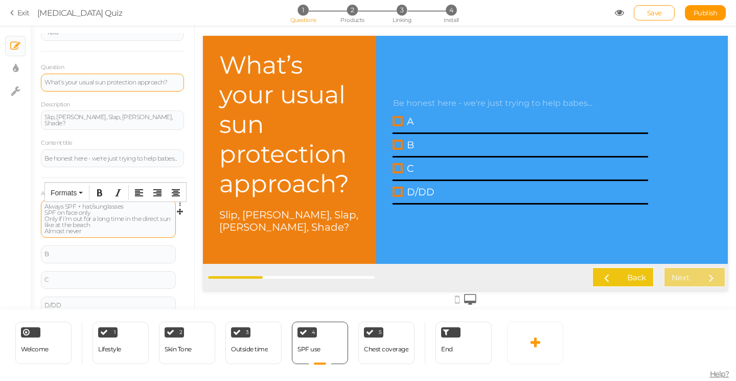
scroll to position [49, 0]
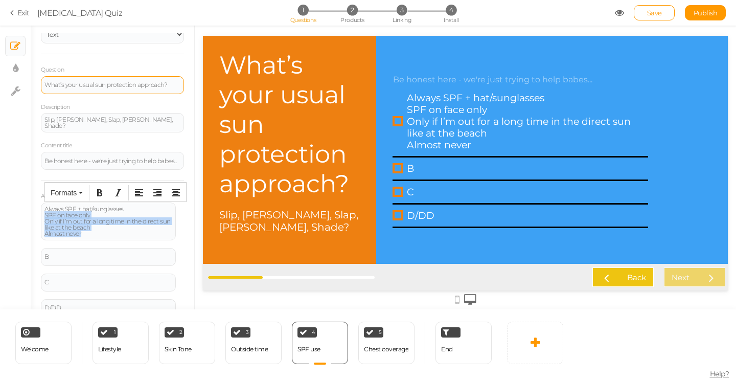
drag, startPoint x: 96, startPoint y: 232, endPoint x: 34, endPoint y: 212, distance: 65.4
click at [34, 212] on div "General Settings Display Info View Text Images Question What’s your usual sun p…" at bounding box center [112, 171] width 163 height 276
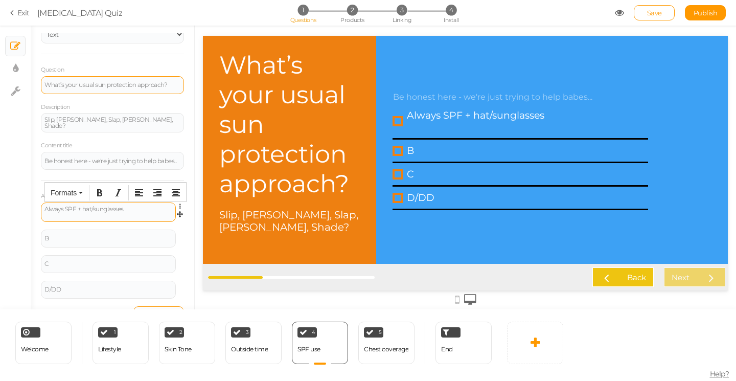
scroll to position [52, 0]
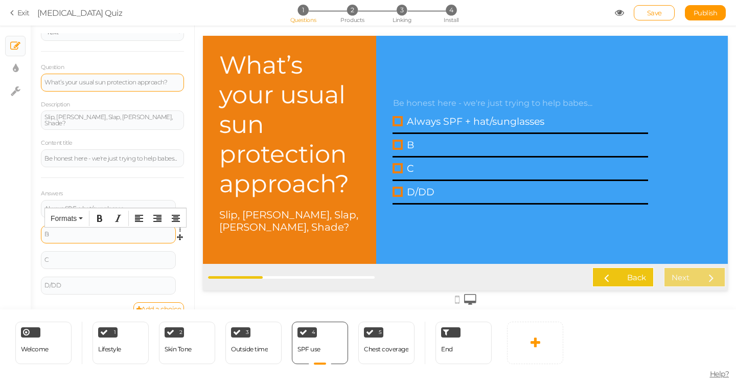
click at [60, 234] on div "B" at bounding box center [108, 234] width 128 height 6
paste div
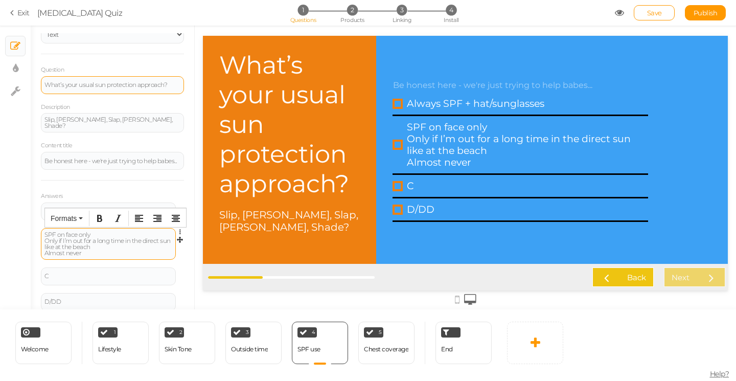
click at [98, 254] on div "SPF on face only Only if I’m out for a long time in the direct sun like at the …" at bounding box center [108, 244] width 135 height 32
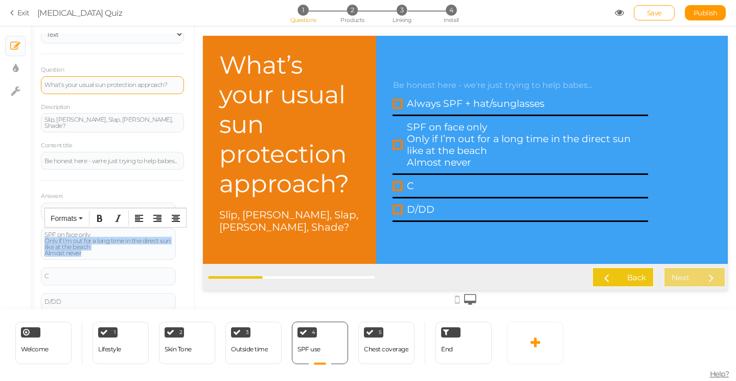
drag, startPoint x: 97, startPoint y: 250, endPoint x: 36, endPoint y: 237, distance: 62.6
click at [36, 237] on div "General Settings Display Info View Text Images Question What’s your usual sun p…" at bounding box center [112, 171] width 163 height 276
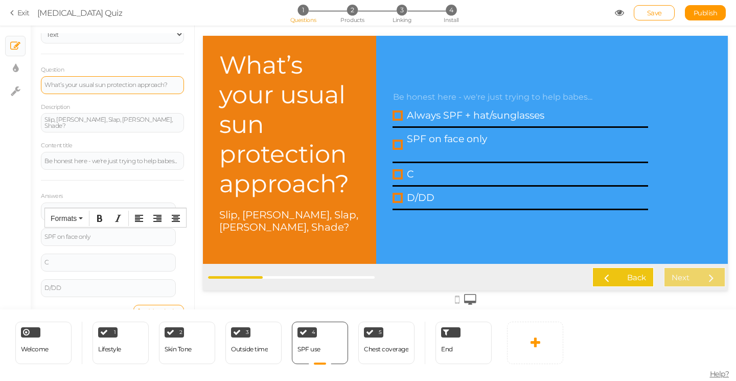
scroll to position [52, 0]
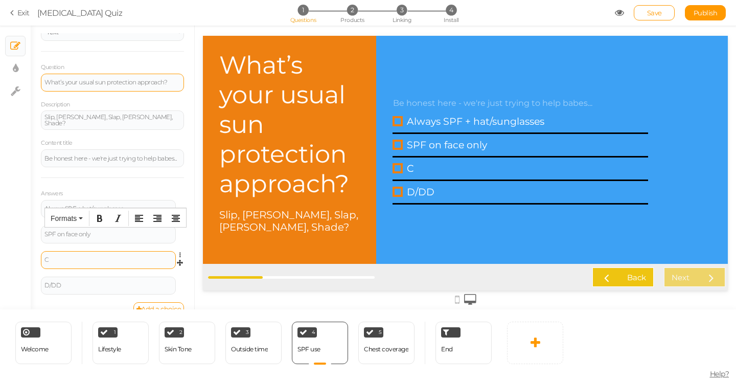
click at [57, 258] on div "C" at bounding box center [108, 259] width 128 height 6
paste div
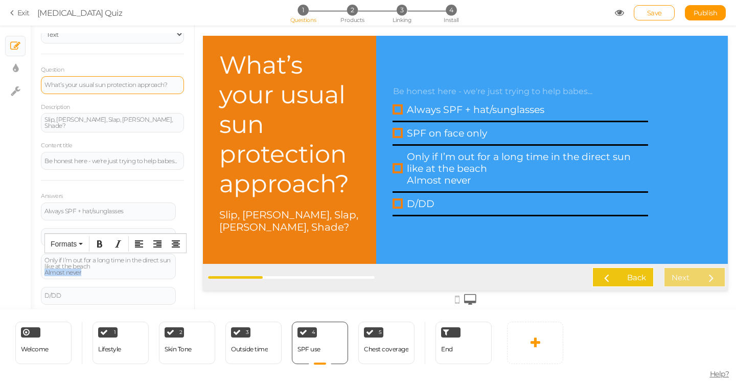
drag, startPoint x: 86, startPoint y: 271, endPoint x: 33, endPoint y: 270, distance: 52.6
click at [33, 270] on div "General Settings Display Info View Text Images Question What’s your usual sun p…" at bounding box center [112, 171] width 163 height 276
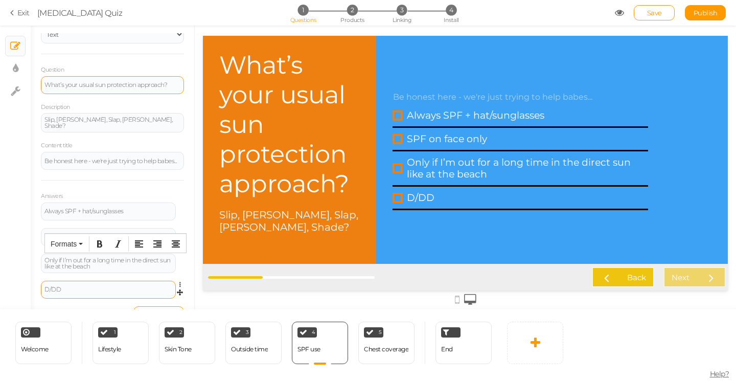
click at [67, 288] on div "D/DD" at bounding box center [108, 289] width 128 height 6
paste div
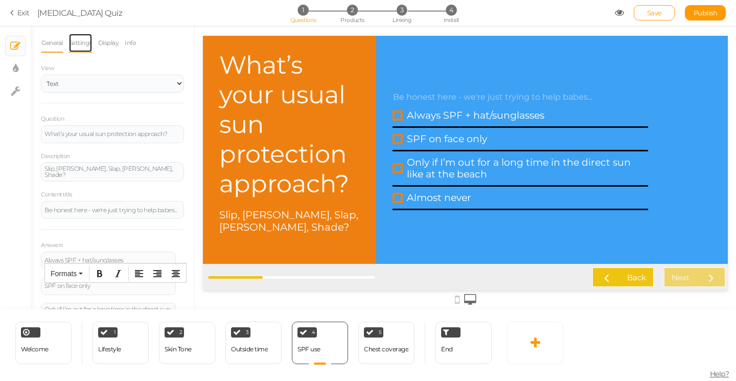
click at [78, 40] on link "Settings" at bounding box center [80, 42] width 24 height 19
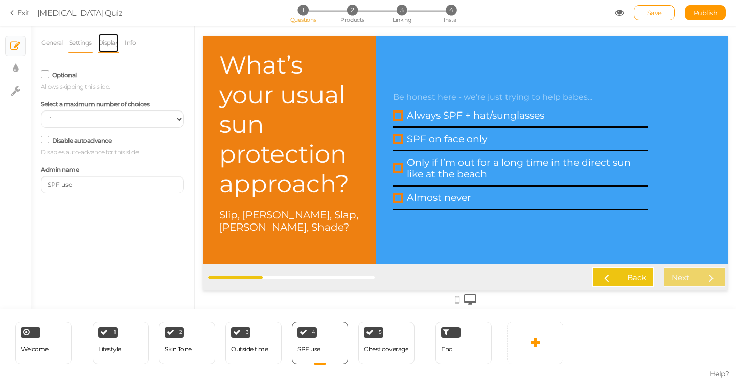
click at [104, 43] on link "Display" at bounding box center [109, 42] width 22 height 19
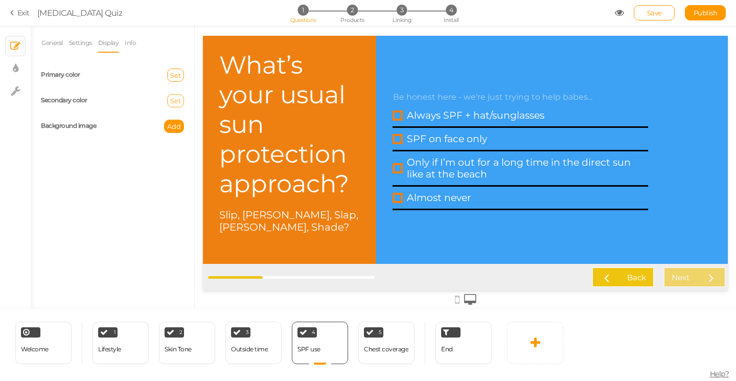
click at [178, 102] on span "Set" at bounding box center [175, 101] width 11 height 8
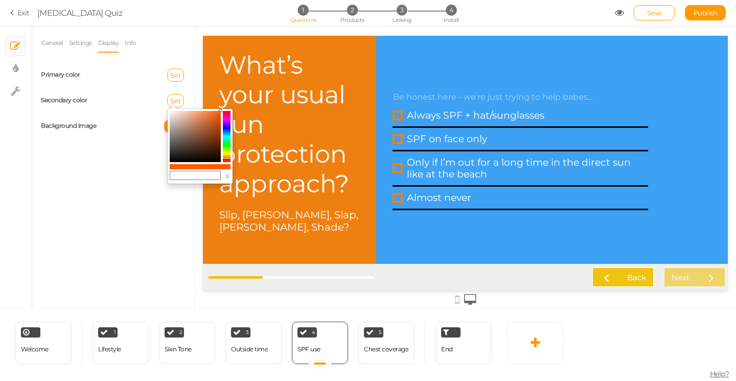
click at [186, 115] on colorpicker-saturation at bounding box center [195, 136] width 51 height 51
type input "#ebba9f"
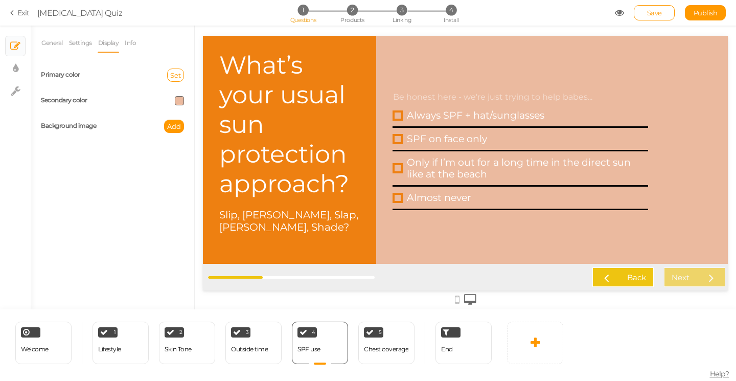
click at [178, 99] on span at bounding box center [179, 100] width 9 height 9
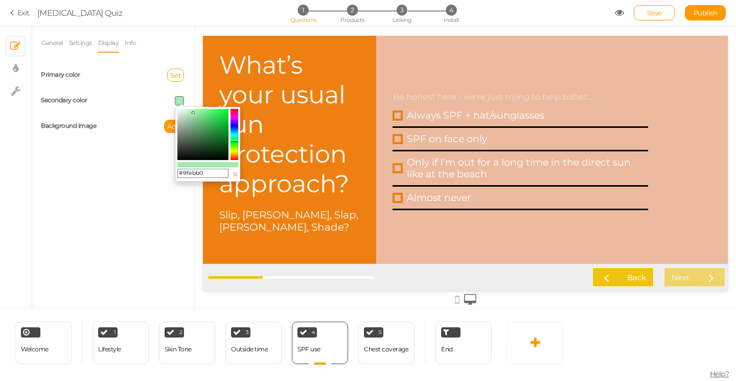
click at [235, 141] on colorpicker-hue at bounding box center [234, 134] width 8 height 51
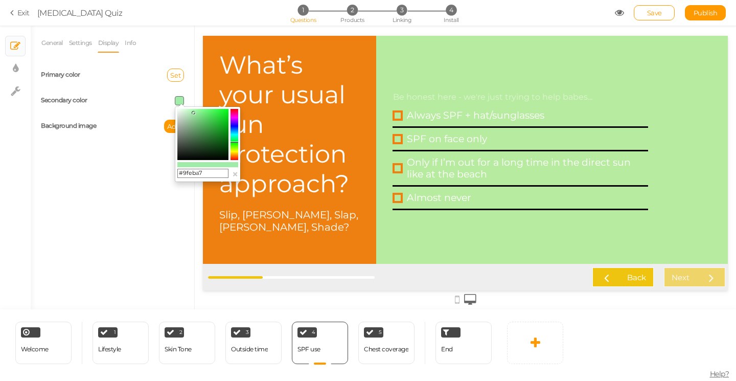
click at [235, 142] on icon at bounding box center [234, 141] width 8 height 1
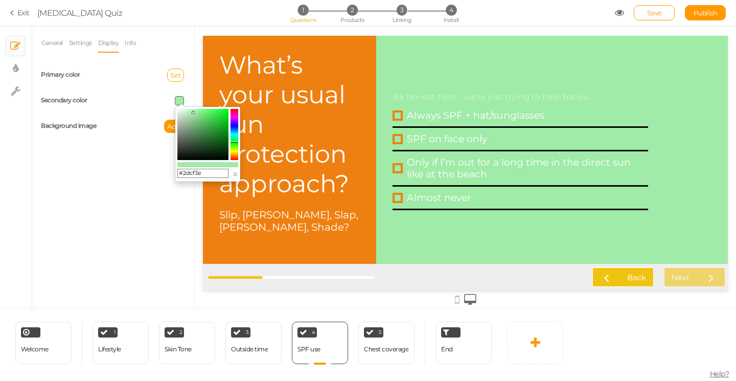
click at [217, 119] on colorpicker-saturation at bounding box center [202, 134] width 51 height 51
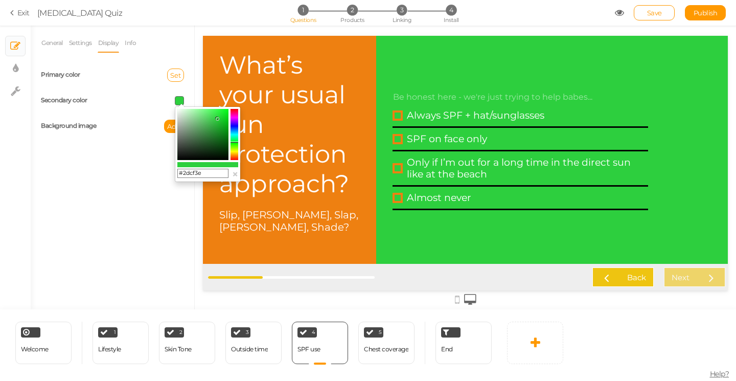
click at [223, 113] on colorpicker-saturation at bounding box center [202, 134] width 51 height 51
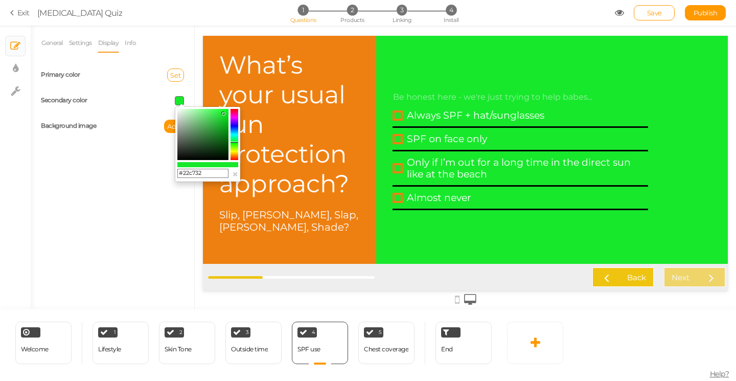
click at [220, 120] on colorpicker-saturation at bounding box center [202, 134] width 51 height 51
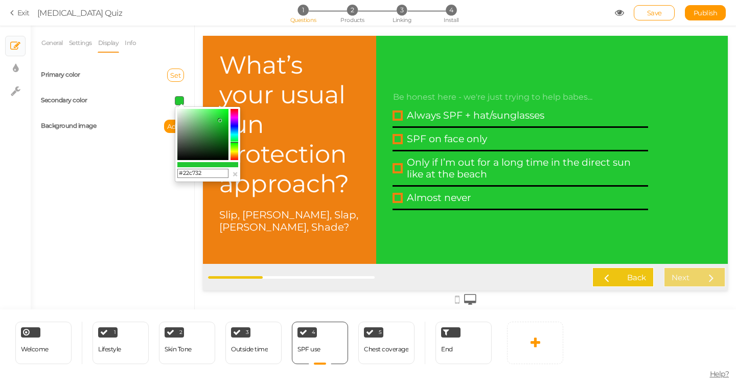
click at [219, 128] on colorpicker-saturation at bounding box center [202, 134] width 51 height 51
type input "#1e9e2b"
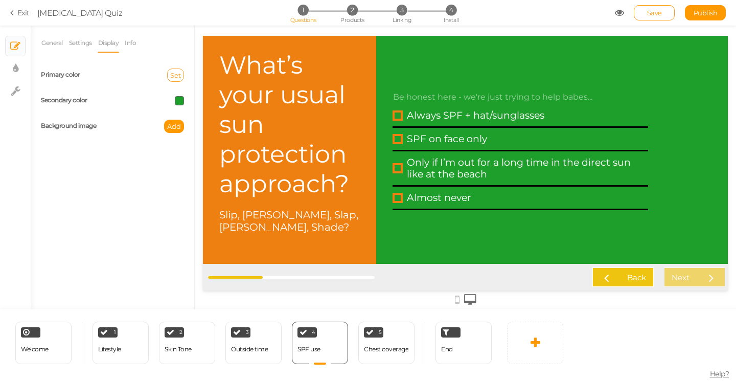
click at [174, 73] on span "Set" at bounding box center [175, 75] width 11 height 8
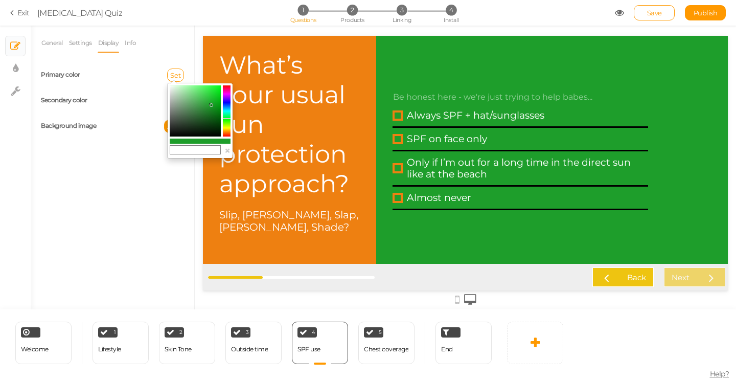
click at [227, 109] on colorpicker-hue at bounding box center [227, 110] width 8 height 51
type input "#1e7f9e"
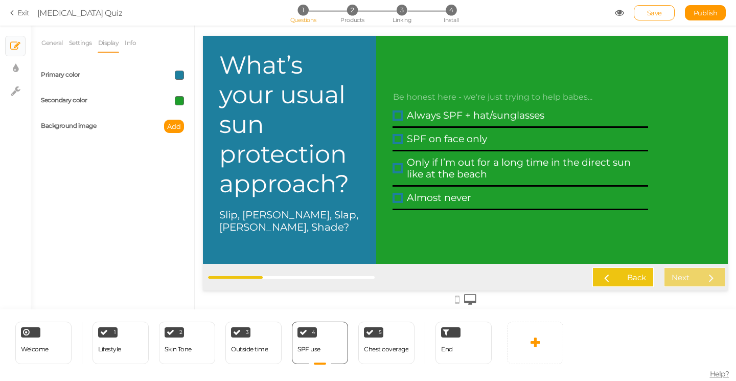
click at [181, 75] on span at bounding box center [179, 74] width 9 height 9
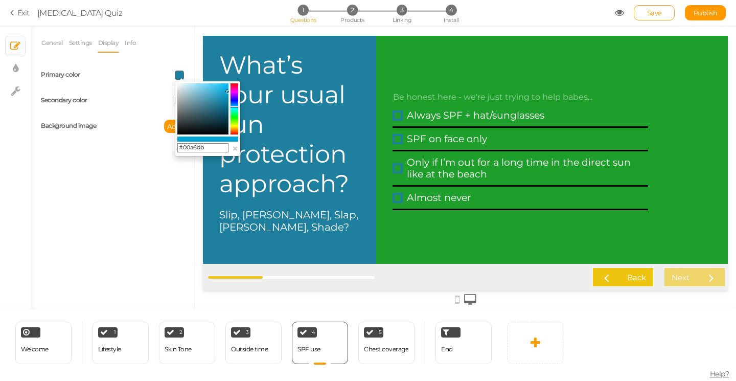
drag, startPoint x: 220, startPoint y: 104, endPoint x: 228, endPoint y: 90, distance: 15.6
click at [228, 90] on colorpicker-saturation at bounding box center [202, 108] width 51 height 51
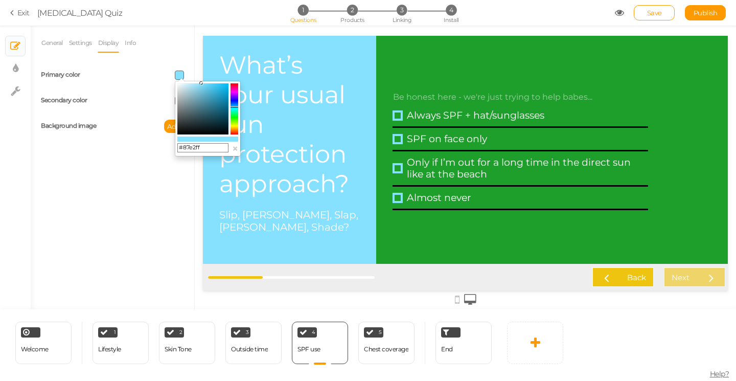
type input "#8ae3ff"
drag, startPoint x: 228, startPoint y: 90, endPoint x: 201, endPoint y: 80, distance: 29.6
click at [201, 80] on body "× Close A wider screen is needed to use the Pickzen builder Exit [MEDICAL_DATA]…" at bounding box center [368, 190] width 736 height 381
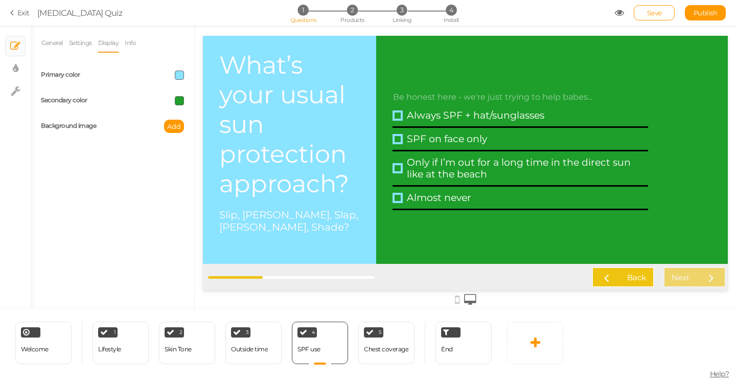
click at [159, 92] on div "Secondary color" at bounding box center [112, 101] width 158 height 26
click at [178, 98] on span at bounding box center [179, 100] width 9 height 9
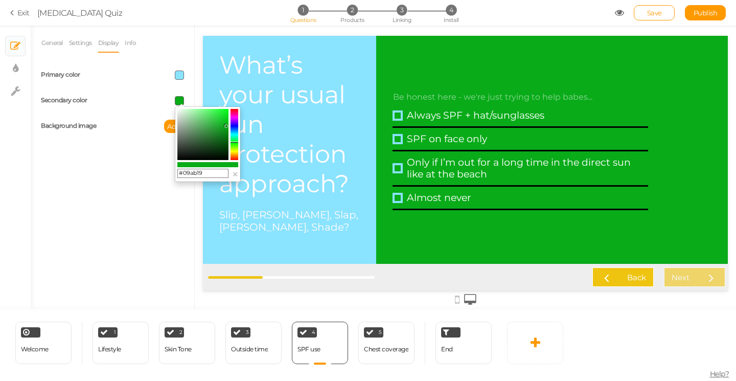
drag, startPoint x: 221, startPoint y: 128, endPoint x: 226, endPoint y: 125, distance: 5.5
click at [226, 125] on colorpicker-saturation at bounding box center [202, 134] width 51 height 51
type input "#09ad19"
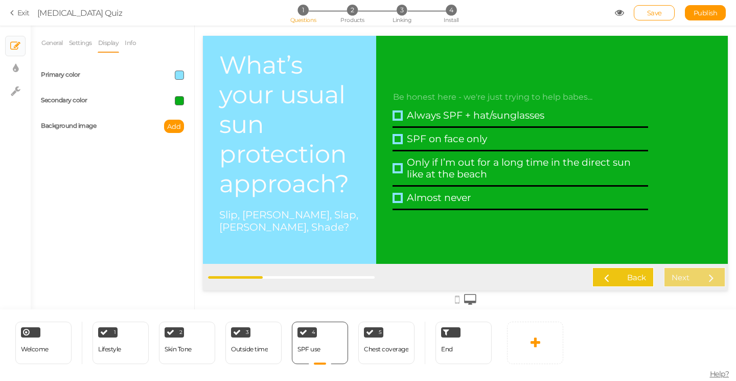
click at [180, 70] on span at bounding box center [179, 74] width 9 height 9
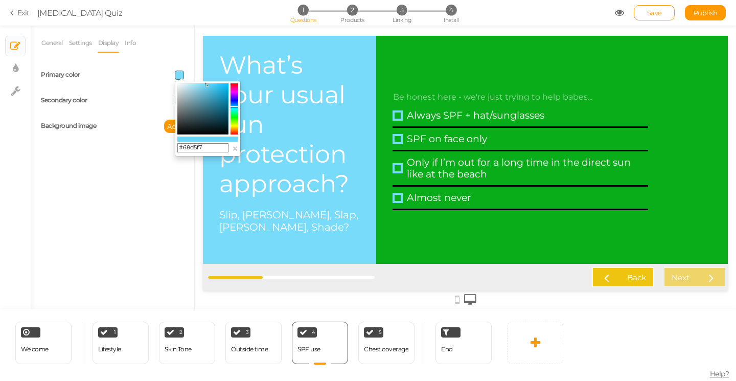
type input "#65d4f7"
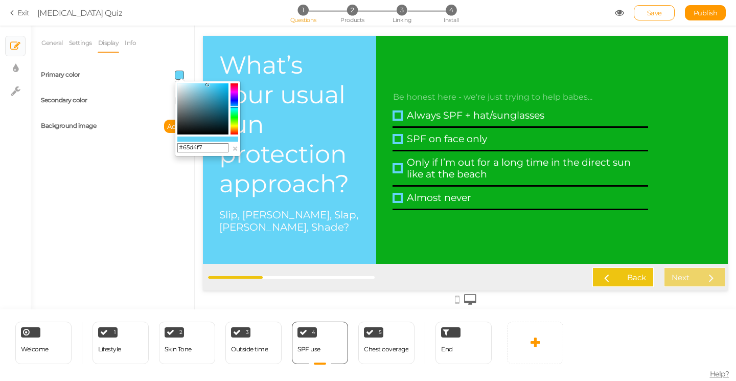
click at [207, 85] on colorpicker-saturation at bounding box center [202, 108] width 51 height 51
click at [140, 191] on div "General Settings Display Info View Text Images Question What’s your usual sun p…" at bounding box center [112, 171] width 163 height 276
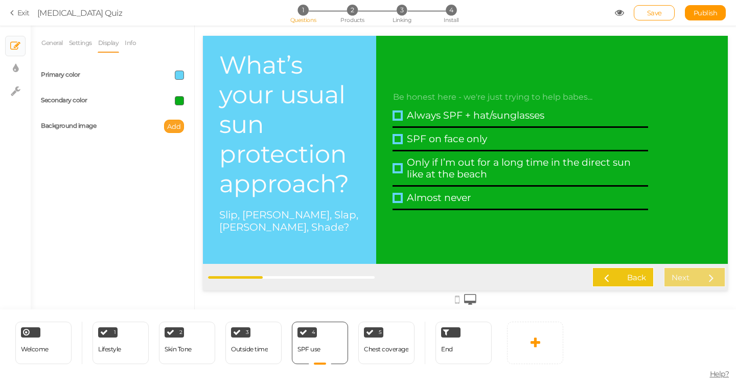
click at [178, 126] on span "Add" at bounding box center [174, 126] width 14 height 8
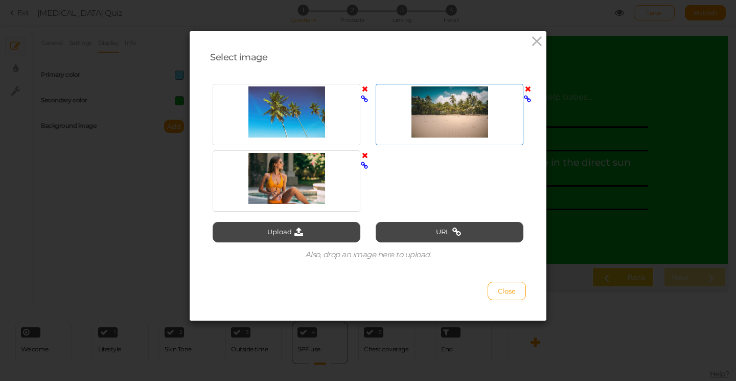
click at [467, 113] on div at bounding box center [449, 111] width 143 height 51
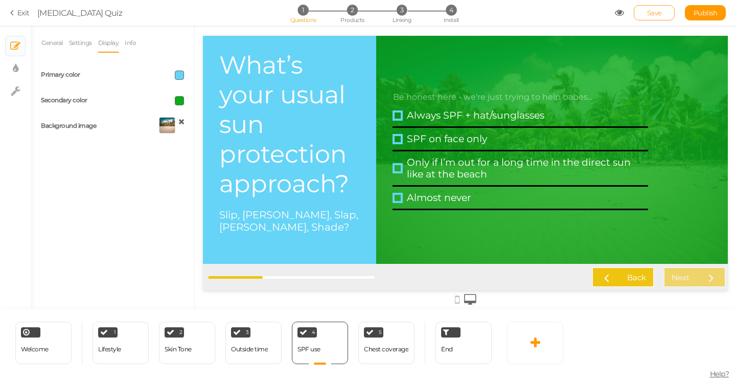
click at [647, 12] on span "Save" at bounding box center [654, 13] width 15 height 8
click at [122, 352] on div "1 Lifestyle × Define the conditions to show this slide. Clone Change type Delete" at bounding box center [120, 342] width 56 height 42
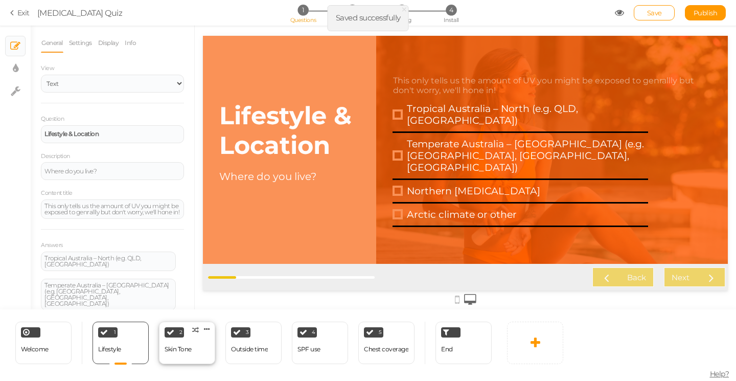
click at [187, 347] on div "Skin Tone" at bounding box center [177, 348] width 27 height 7
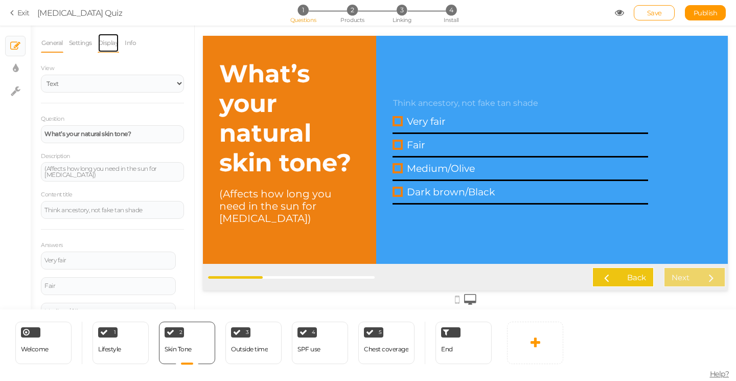
click at [108, 40] on link "Display" at bounding box center [109, 42] width 22 height 19
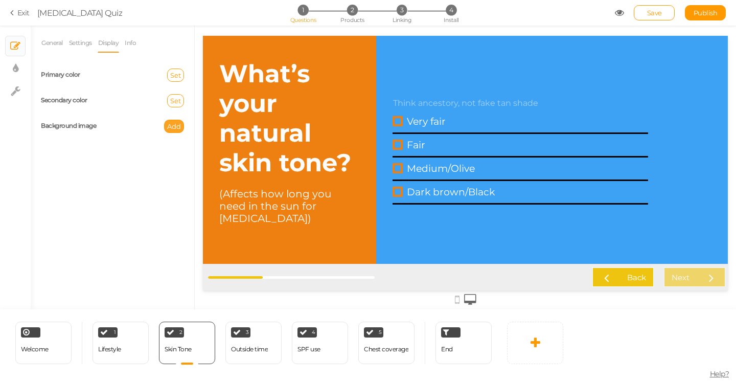
click at [171, 126] on span "Add" at bounding box center [174, 126] width 14 height 8
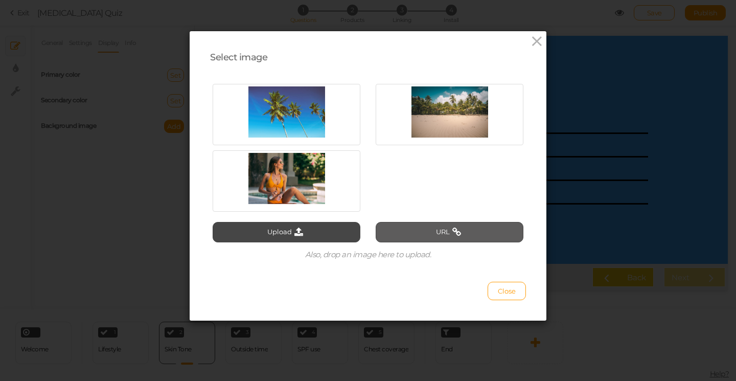
click at [423, 235] on button "URL" at bounding box center [449, 232] width 148 height 20
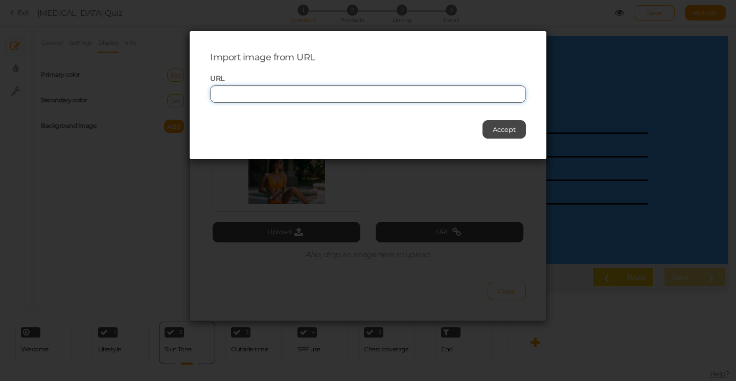
click at [291, 92] on input "text" at bounding box center [368, 93] width 316 height 17
paste input "[URL][DOMAIN_NAME]"
type input "[URL][DOMAIN_NAME]"
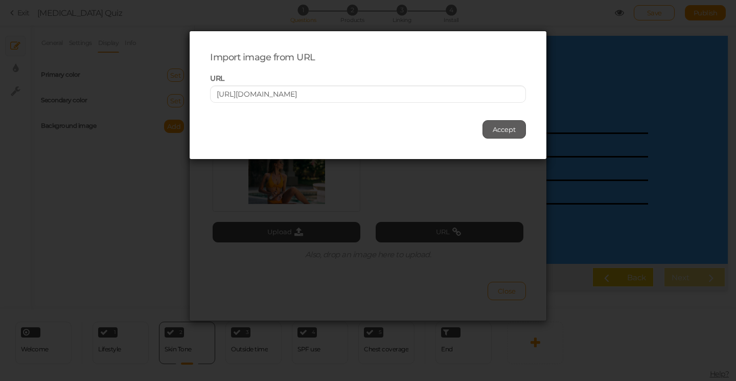
click at [514, 129] on span "Accept" at bounding box center [503, 129] width 23 height 8
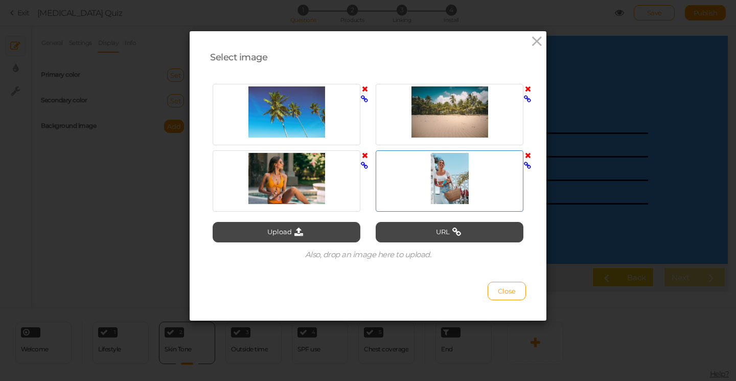
click at [447, 184] on div at bounding box center [449, 178] width 143 height 51
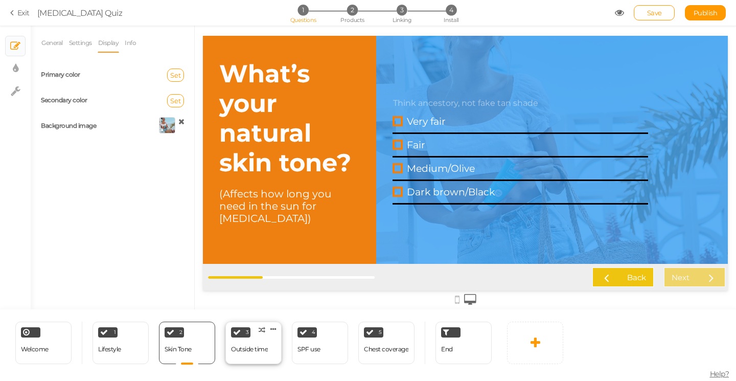
click at [263, 354] on div "Outside time" at bounding box center [249, 349] width 37 height 18
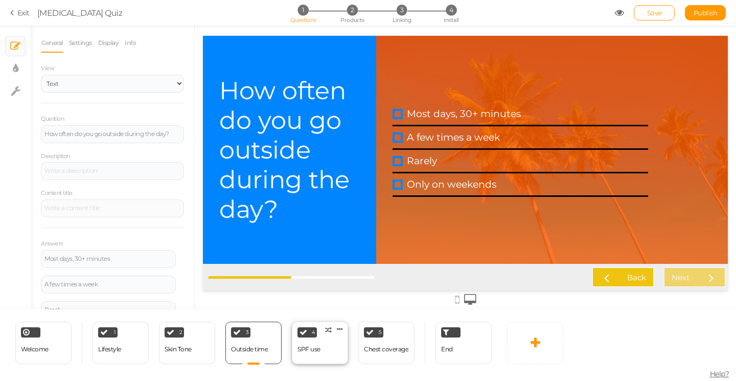
click at [328, 357] on div "4 SPF use × Define the conditions to show this slide. Clone Change type Delete" at bounding box center [320, 342] width 56 height 42
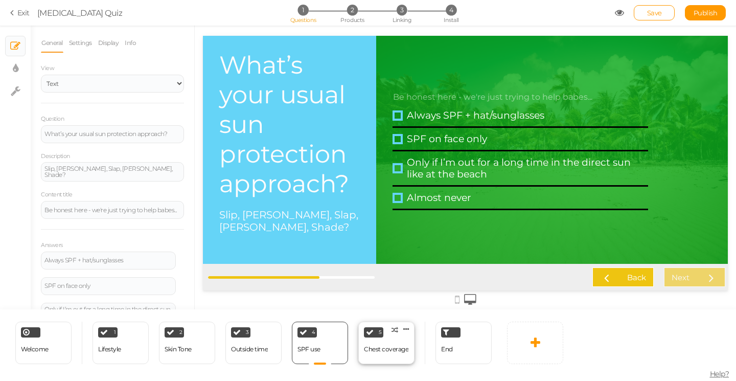
click at [383, 355] on div "Chest coverage" at bounding box center [386, 349] width 44 height 18
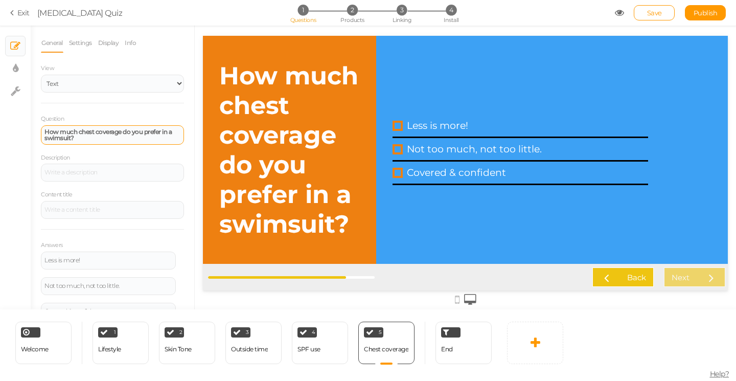
click at [87, 137] on div "How much chest coverage do you prefer in a swimsuit?" at bounding box center [112, 135] width 136 height 12
paste div
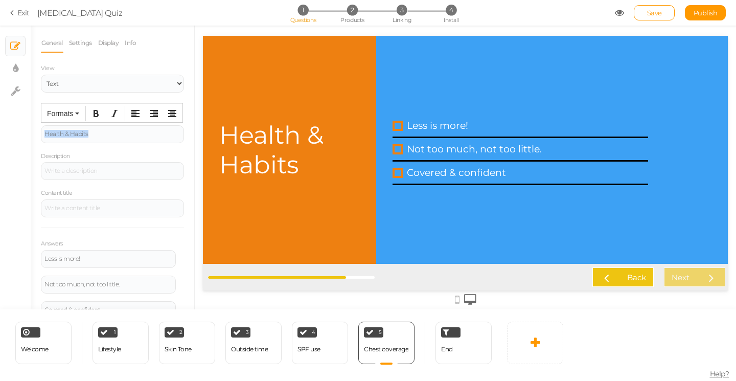
drag, startPoint x: 96, startPoint y: 133, endPoint x: 30, endPoint y: 133, distance: 65.9
click at [30, 133] on div "× Slides × Display settings × Settings General Settings Display Info View Text …" at bounding box center [368, 168] width 736 height 284
click at [97, 114] on icon "Bold" at bounding box center [96, 113] width 8 height 8
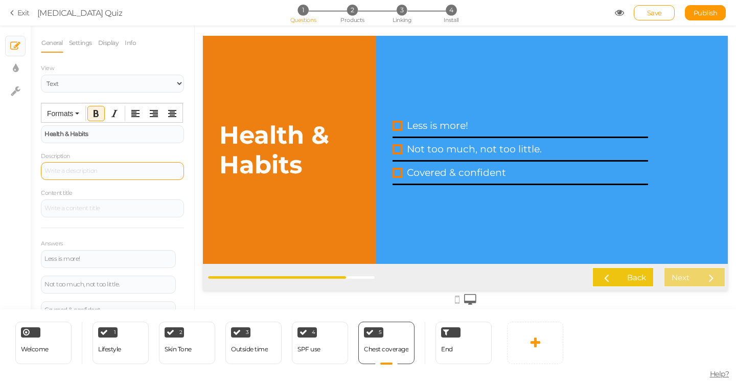
click at [73, 172] on div at bounding box center [112, 171] width 143 height 18
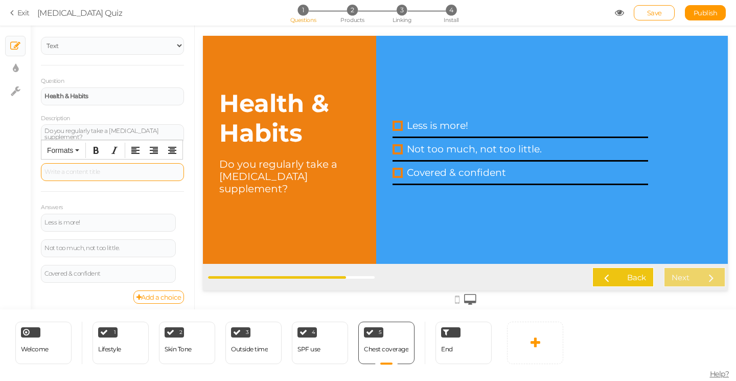
scroll to position [41, 0]
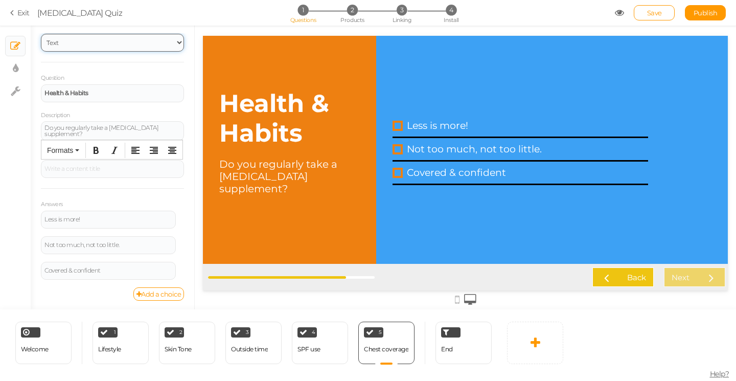
click at [109, 44] on select "Text Images" at bounding box center [112, 43] width 143 height 18
click at [41, 34] on select "Text Images" at bounding box center [112, 43] width 143 height 18
click at [147, 296] on link "Add a choice" at bounding box center [158, 293] width 51 height 13
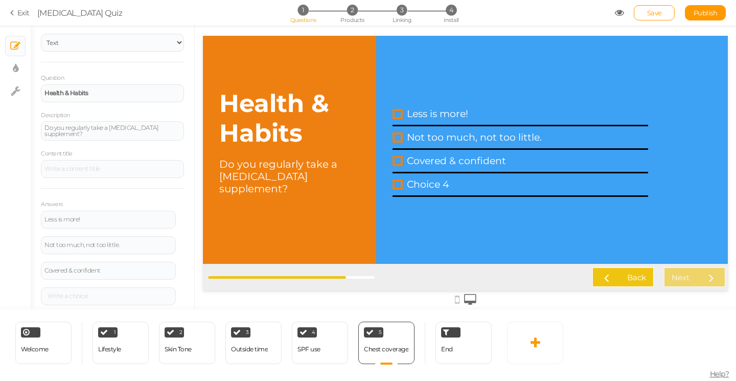
scroll to position [0, 0]
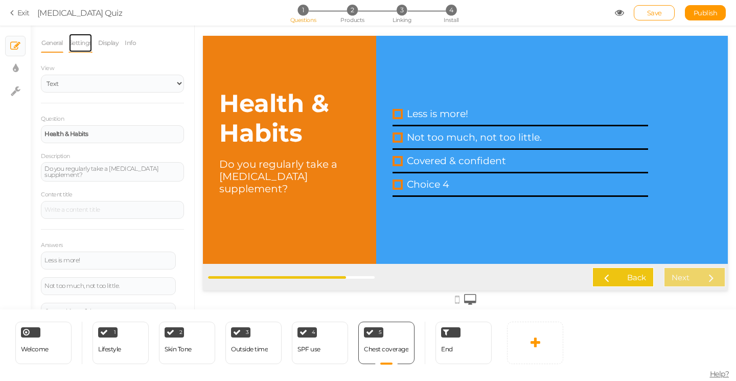
click at [78, 40] on link "Settings" at bounding box center [80, 42] width 24 height 19
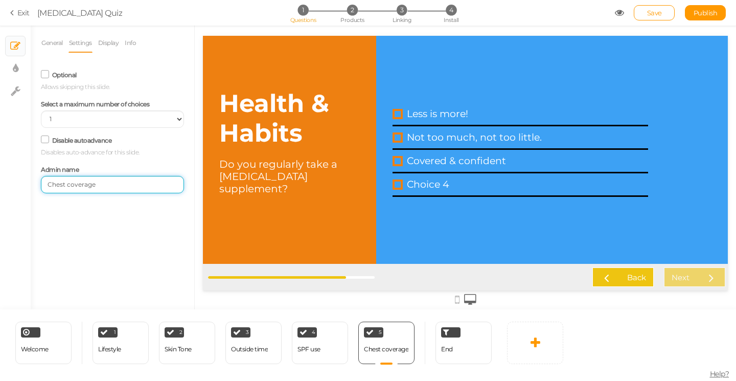
drag, startPoint x: 101, startPoint y: 186, endPoint x: 29, endPoint y: 186, distance: 71.5
click at [29, 186] on div "× Slides × Display settings × Settings General Settings Display Info View Text …" at bounding box center [368, 168] width 736 height 284
type input "health habits"
click at [134, 41] on link "Info" at bounding box center [130, 42] width 12 height 19
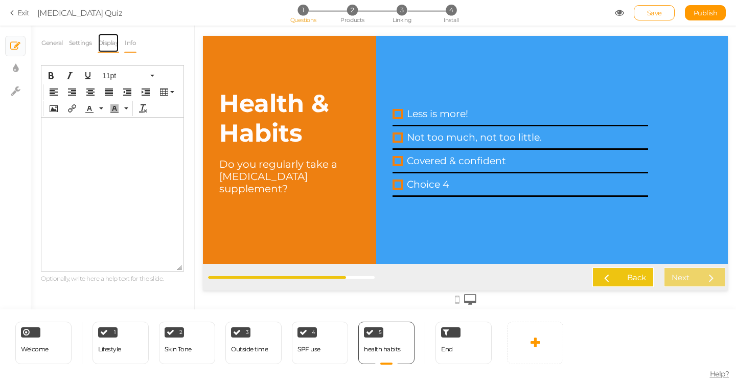
click at [114, 42] on link "Display" at bounding box center [109, 42] width 22 height 19
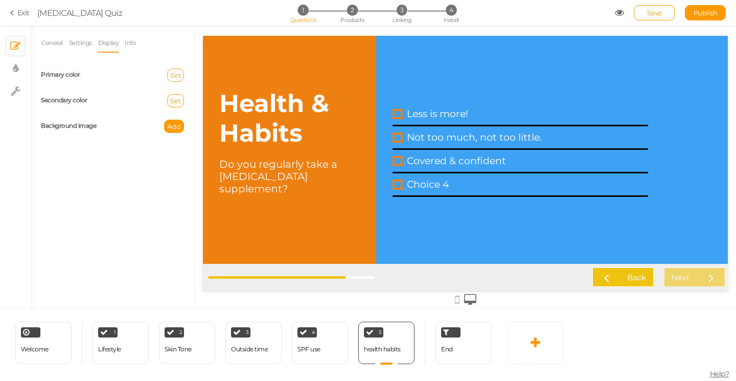
click at [174, 75] on span "Set" at bounding box center [175, 75] width 11 height 8
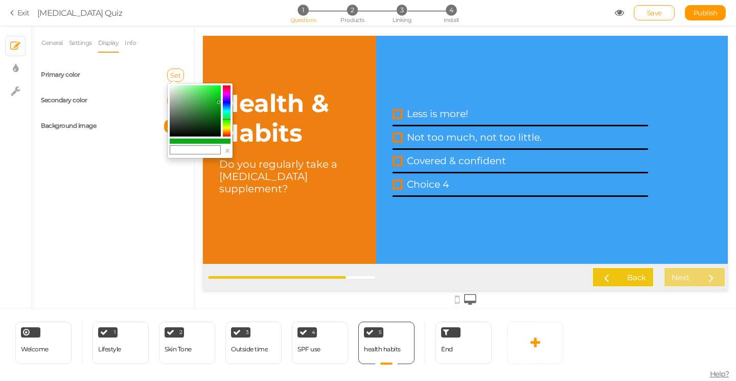
click at [228, 129] on colorpicker-hue at bounding box center [227, 110] width 8 height 51
type input "#ad9d09"
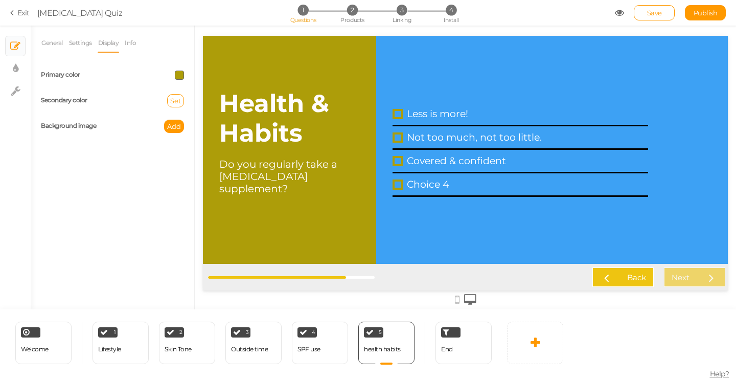
click at [180, 74] on span at bounding box center [179, 74] width 9 height 9
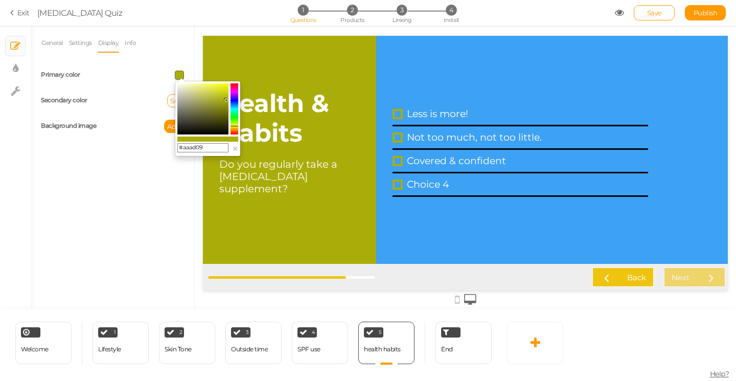
click at [236, 126] on icon at bounding box center [234, 125] width 8 height 1
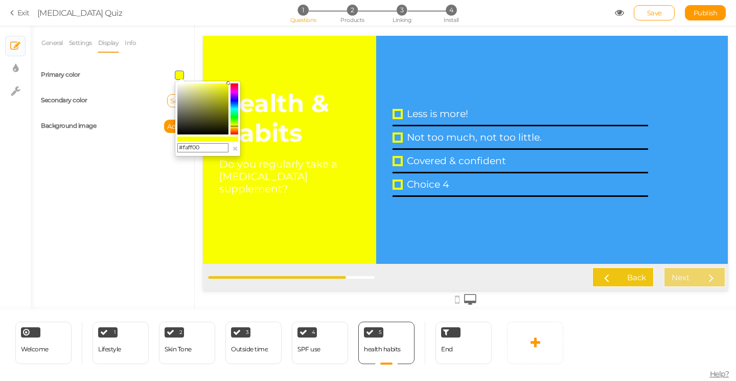
drag, startPoint x: 227, startPoint y: 99, endPoint x: 231, endPoint y: 83, distance: 17.0
click at [231, 83] on div "#faff00 ×" at bounding box center [208, 119] width 66 height 76
click at [236, 129] on colorpicker-hue at bounding box center [234, 108] width 8 height 51
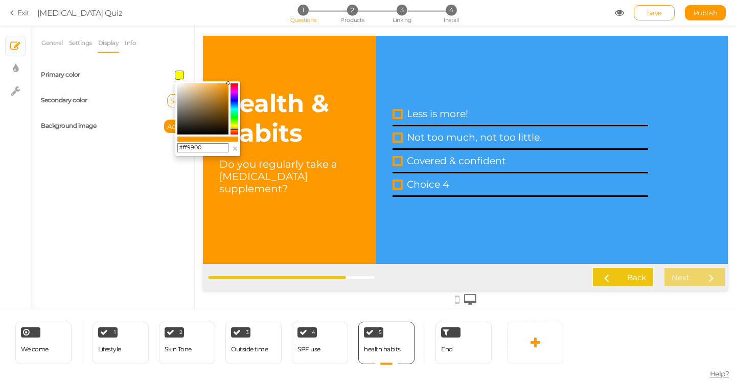
click at [236, 129] on icon at bounding box center [234, 129] width 8 height 1
click at [235, 127] on colorpicker-hue at bounding box center [234, 108] width 8 height 51
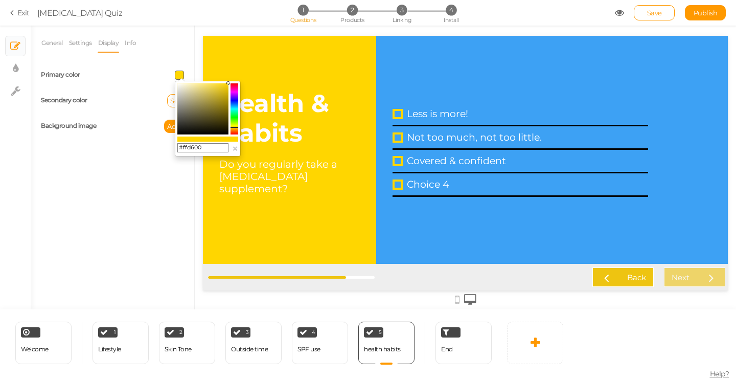
click at [235, 127] on icon at bounding box center [234, 127] width 8 height 1
click at [203, 147] on input "#ffd600" at bounding box center [202, 147] width 51 height 9
drag, startPoint x: 203, startPoint y: 147, endPoint x: 173, endPoint y: 147, distance: 30.1
click at [173, 147] on body "× Close A wider screen is needed to use the Pickzen builder Exit [MEDICAL_DATA]…" at bounding box center [368, 190] width 736 height 381
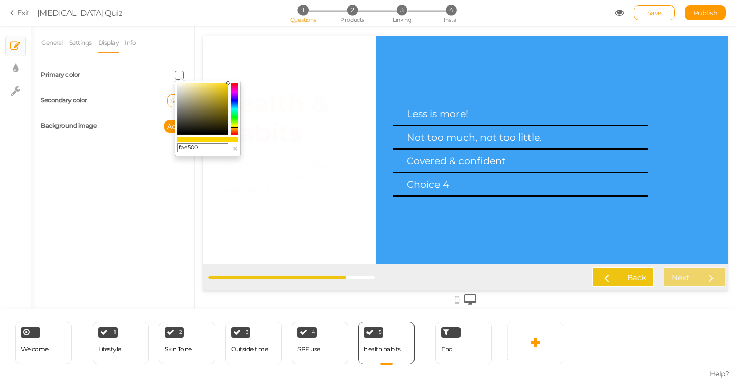
click at [226, 86] on colorpicker-saturation at bounding box center [202, 108] width 51 height 51
type input "#f2cd0a"
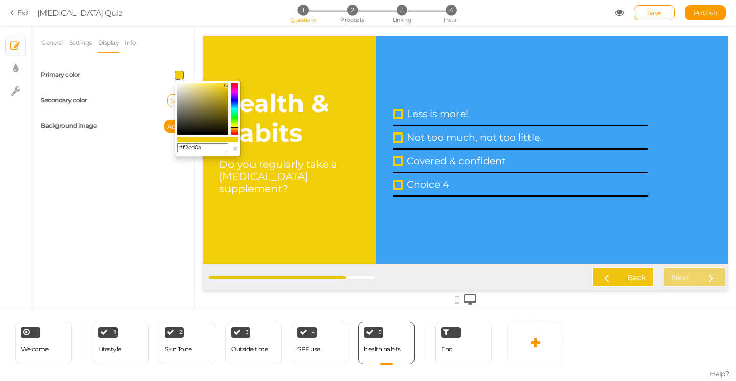
click at [149, 92] on div "Secondary color Set" at bounding box center [112, 101] width 158 height 26
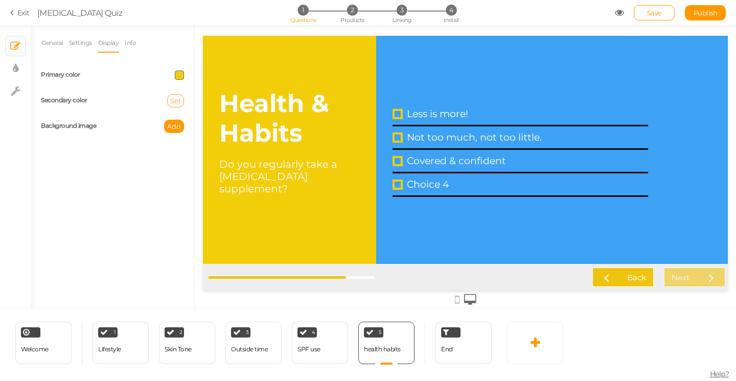
click at [178, 101] on span "Set" at bounding box center [175, 101] width 11 height 8
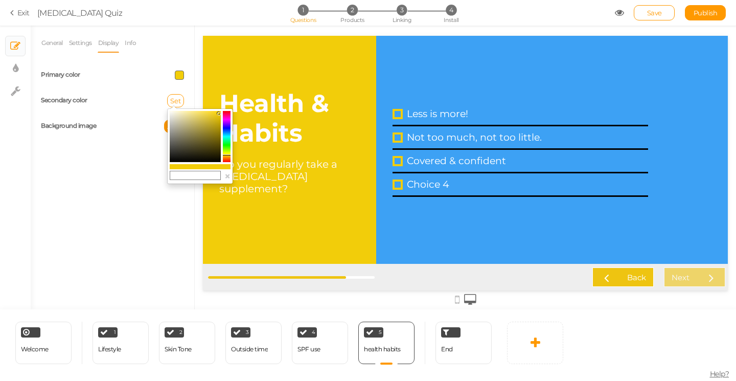
type input "#9a0af2"
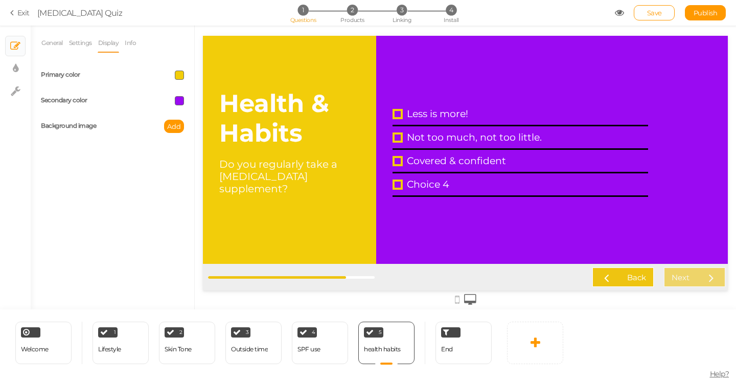
drag, startPoint x: 430, startPoint y: 159, endPoint x: 227, endPoint y: 123, distance: 206.0
click at [179, 99] on span at bounding box center [179, 100] width 9 height 9
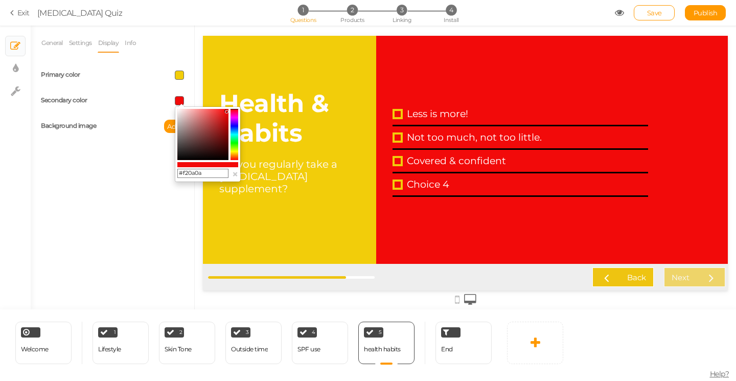
click at [233, 122] on colorpicker-hue at bounding box center [234, 134] width 8 height 51
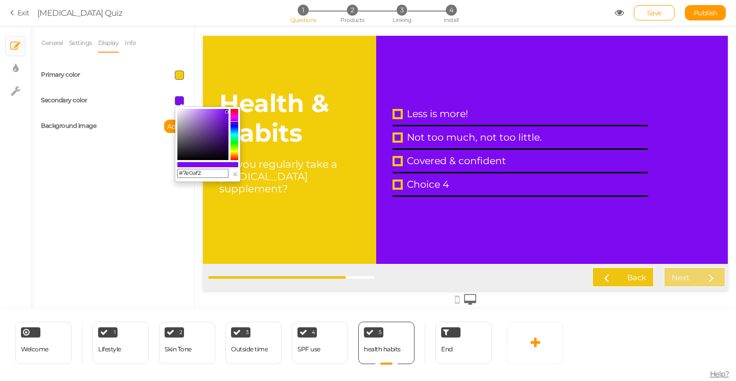
click at [208, 112] on colorpicker-saturation at bounding box center [202, 134] width 51 height 51
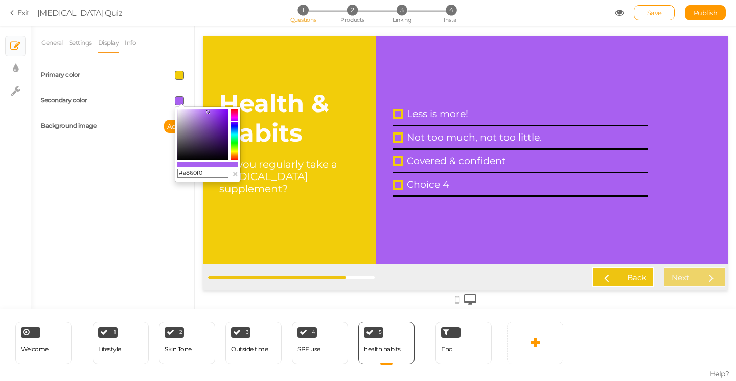
click at [205, 111] on colorpicker-saturation at bounding box center [202, 134] width 51 height 51
type input "#b16ff2"
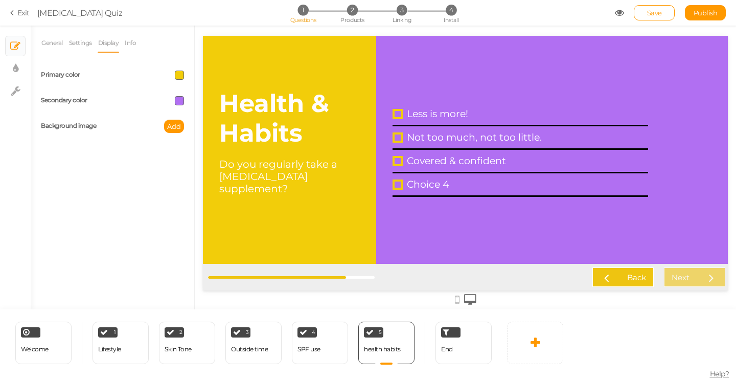
click at [132, 158] on div "General Settings Display Info View Text Images Question Health & Habits Descrip…" at bounding box center [112, 171] width 163 height 276
click at [171, 125] on span "Add" at bounding box center [174, 126] width 14 height 8
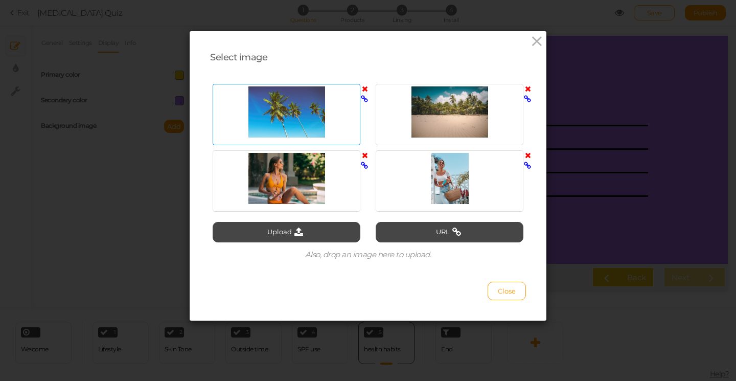
click at [292, 115] on div at bounding box center [286, 111] width 143 height 51
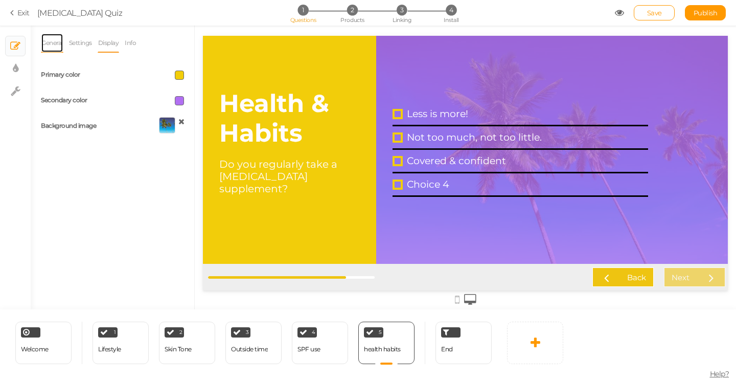
click at [51, 42] on link "General" at bounding box center [52, 42] width 22 height 19
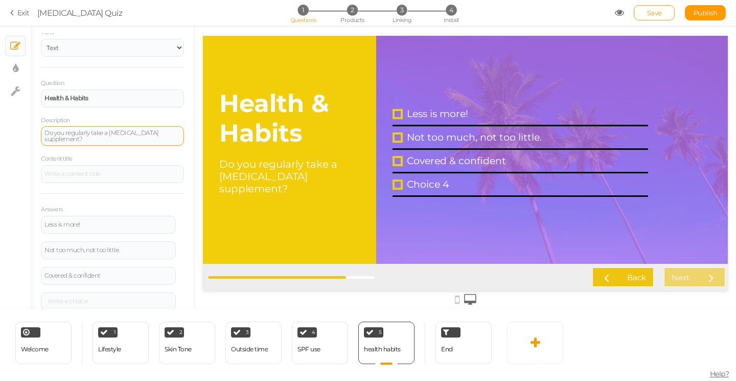
scroll to position [66, 0]
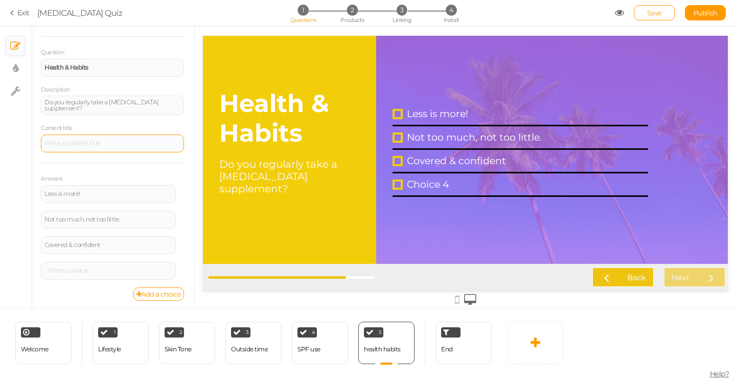
click at [79, 134] on div at bounding box center [112, 143] width 143 height 18
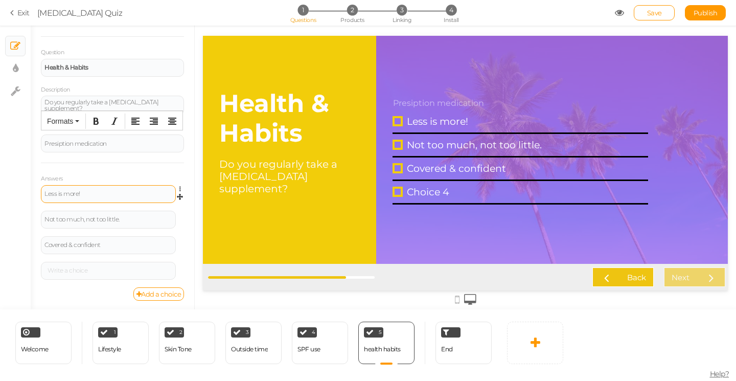
click at [66, 191] on div "Less is more!" at bounding box center [108, 194] width 128 height 6
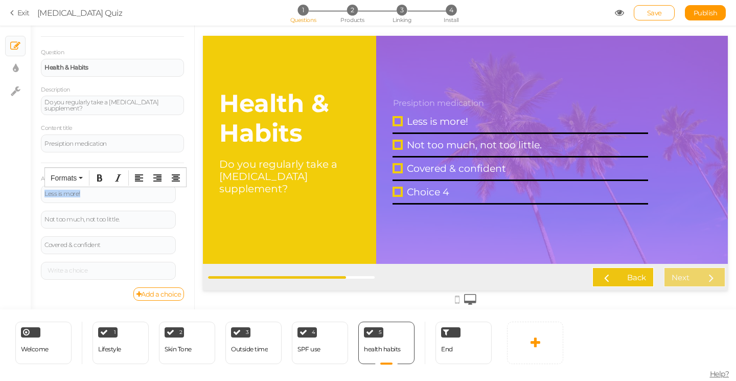
paste div
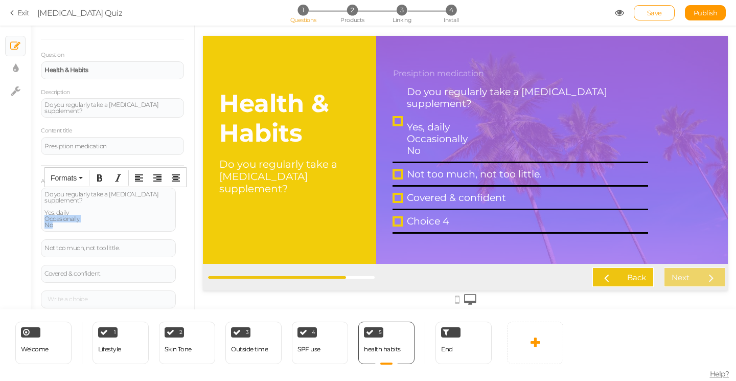
drag, startPoint x: 78, startPoint y: 224, endPoint x: 39, endPoint y: 219, distance: 39.1
click at [39, 219] on div "General Settings Display Info View Text Images Question Health & Habits Descrip…" at bounding box center [112, 171] width 163 height 276
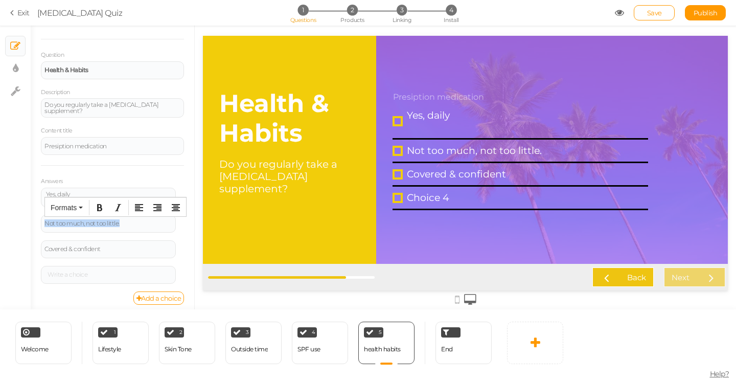
drag, startPoint x: 129, startPoint y: 220, endPoint x: 33, endPoint y: 220, distance: 96.0
click at [33, 220] on div "General Settings Display Info View Text Images Question Health & Habits Descrip…" at bounding box center [112, 171] width 163 height 276
paste div
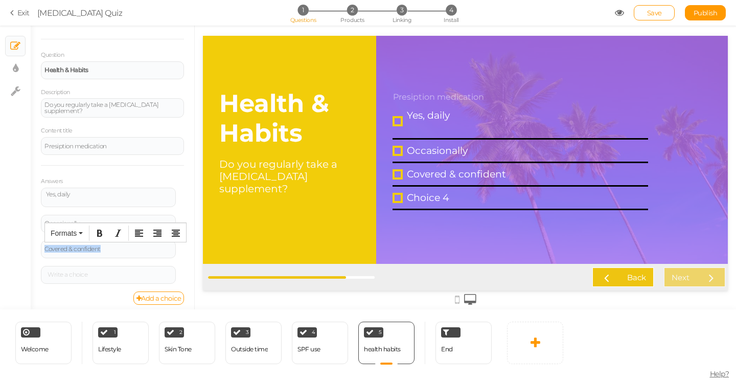
drag, startPoint x: 115, startPoint y: 249, endPoint x: 0, endPoint y: 249, distance: 114.9
click at [0, 249] on div "× Slides × Display settings × Settings General Settings Display Info View Text …" at bounding box center [368, 168] width 736 height 284
click at [88, 273] on div at bounding box center [108, 274] width 128 height 6
click at [79, 295] on div "Add a choice" at bounding box center [112, 297] width 143 height 13
click at [182, 242] on icon at bounding box center [182, 244] width 7 height 6
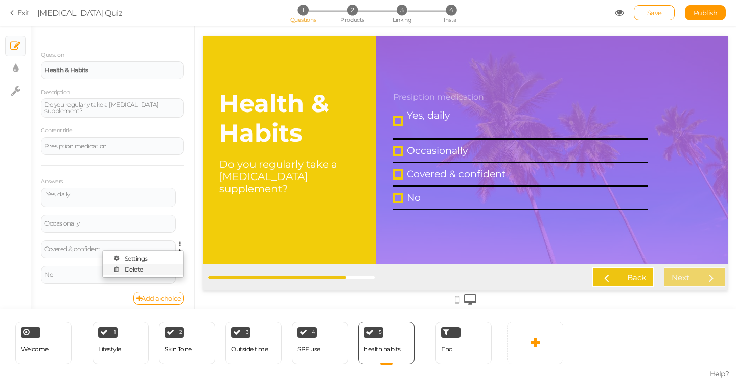
click at [151, 266] on link "Delete" at bounding box center [143, 269] width 81 height 11
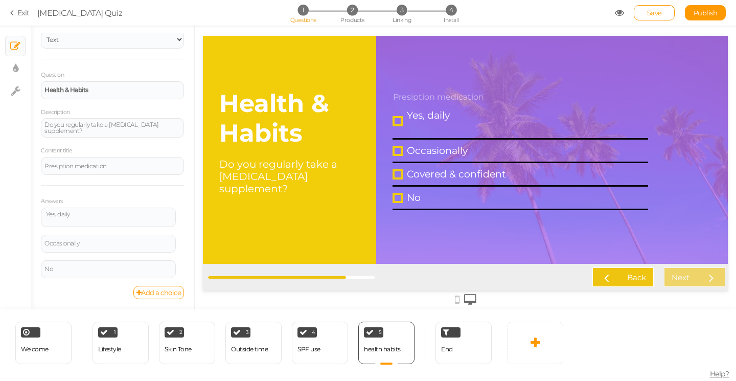
scroll to position [42, 0]
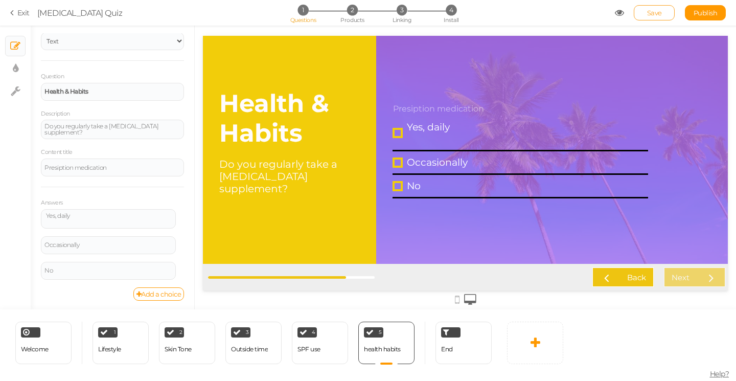
click at [647, 11] on span "Save" at bounding box center [654, 13] width 15 height 8
click at [109, 220] on div "Yes, daily" at bounding box center [108, 219] width 128 height 12
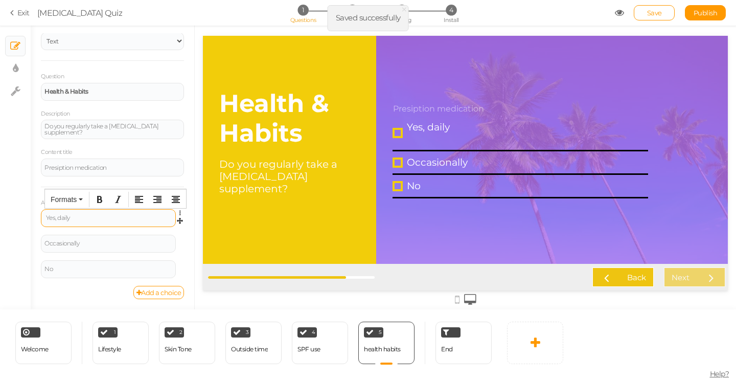
scroll to position [41, 0]
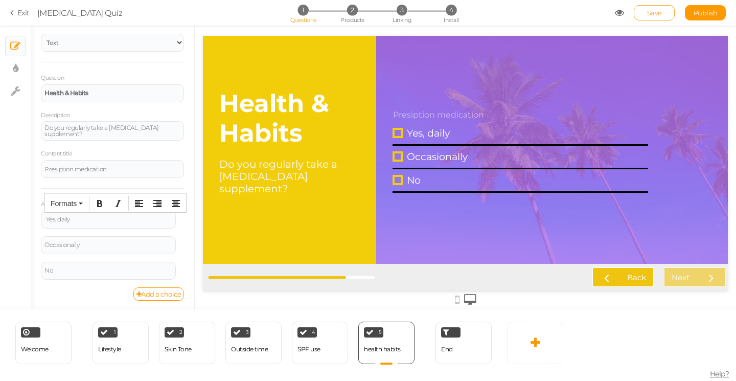
click at [652, 10] on span "Save" at bounding box center [654, 13] width 15 height 8
click at [537, 356] on link at bounding box center [535, 342] width 56 height 42
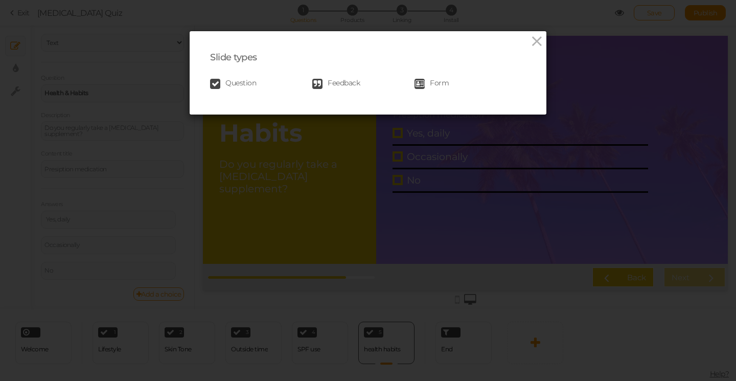
click at [245, 82] on span "Question" at bounding box center [240, 84] width 31 height 10
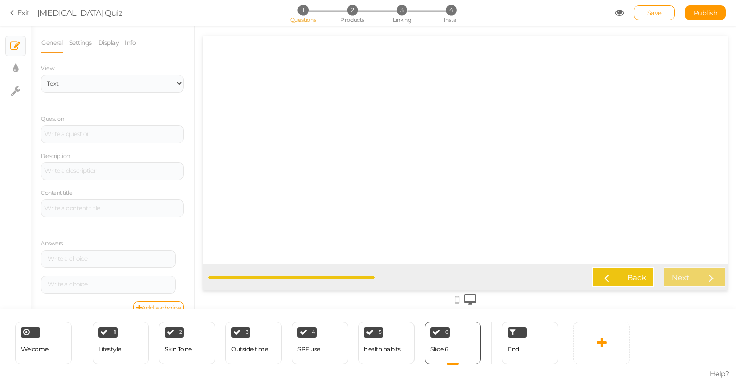
scroll to position [0, 0]
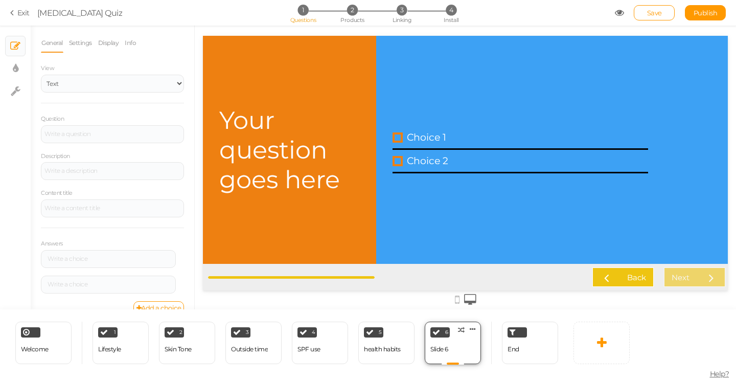
click at [465, 349] on div "6 Slide 6 × Define the conditions to show this slide. Clone Change type Delete" at bounding box center [452, 342] width 56 height 42
click at [78, 139] on div at bounding box center [112, 134] width 143 height 18
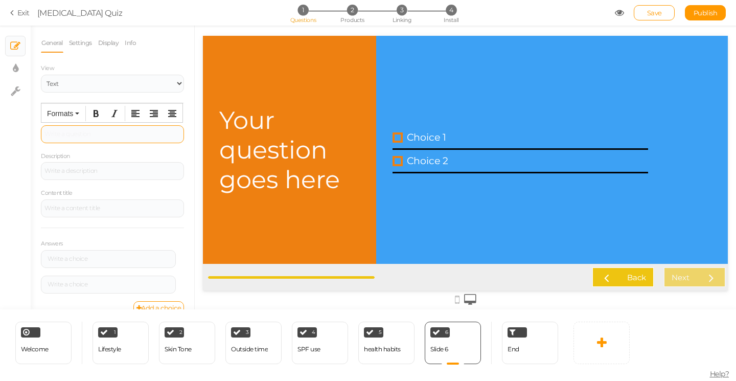
paste div
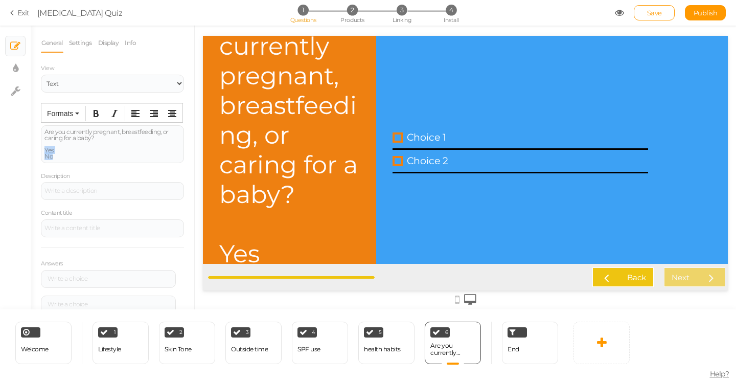
drag, startPoint x: 72, startPoint y: 156, endPoint x: 39, endPoint y: 150, distance: 33.7
click at [39, 150] on div "General Settings Display Info View Text Images Question Are you currently pregn…" at bounding box center [112, 171] width 163 height 276
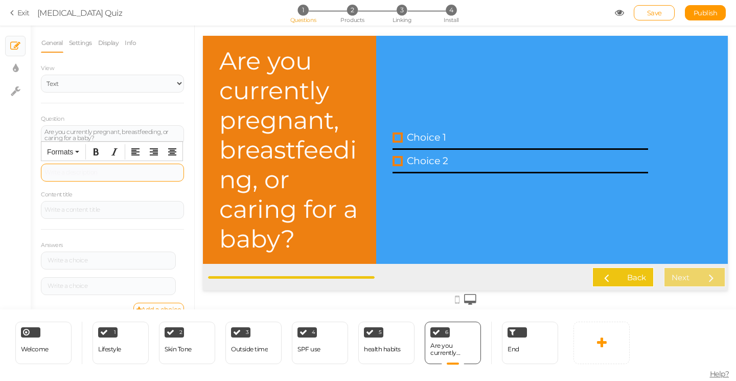
click at [63, 170] on div at bounding box center [112, 172] width 143 height 18
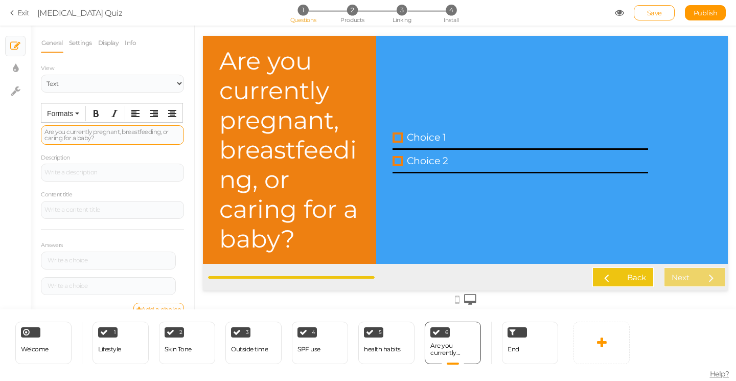
click at [163, 133] on div "Are you currently pregnant, breastfeeding, or caring for a baby?" at bounding box center [112, 135] width 136 height 12
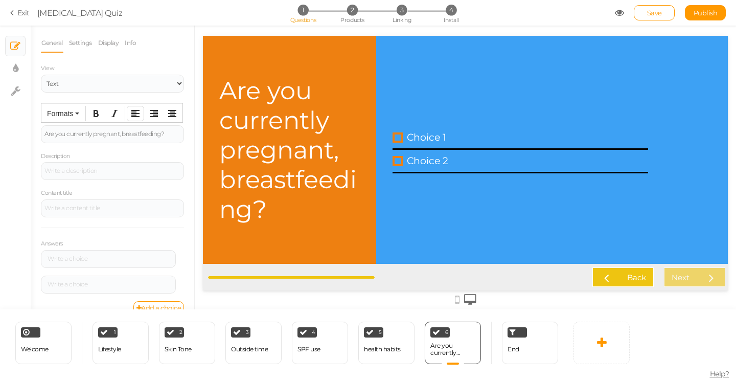
click at [135, 114] on icon "Align left" at bounding box center [135, 113] width 8 height 8
click at [57, 114] on span "Formats" at bounding box center [60, 113] width 26 height 8
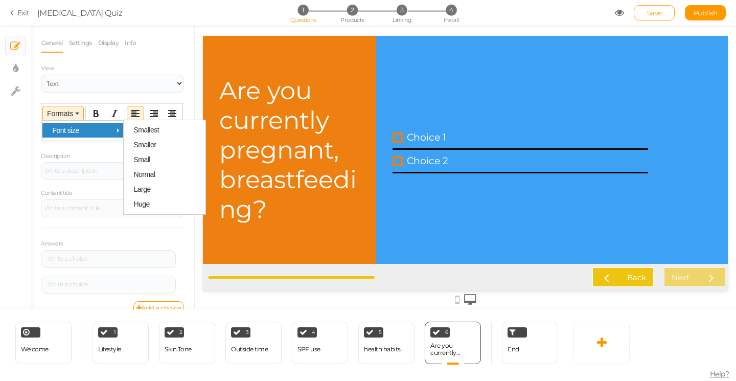
click at [63, 130] on span "Font size" at bounding box center [65, 130] width 27 height 8
click at [138, 161] on span "Small" at bounding box center [141, 159] width 17 height 8
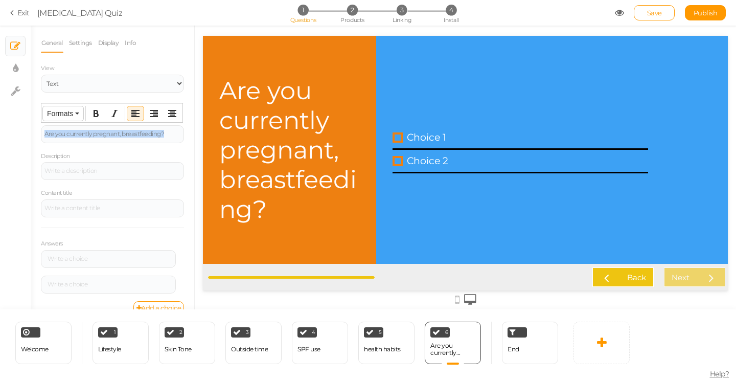
click at [66, 112] on span "Formats" at bounding box center [60, 113] width 26 height 8
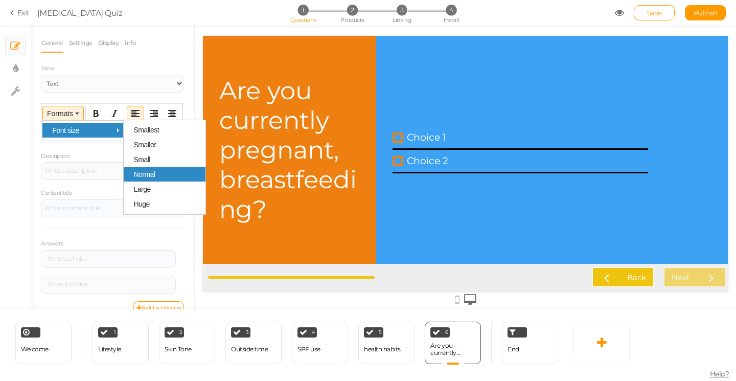
click at [141, 175] on span "Normal" at bounding box center [143, 174] width 21 height 8
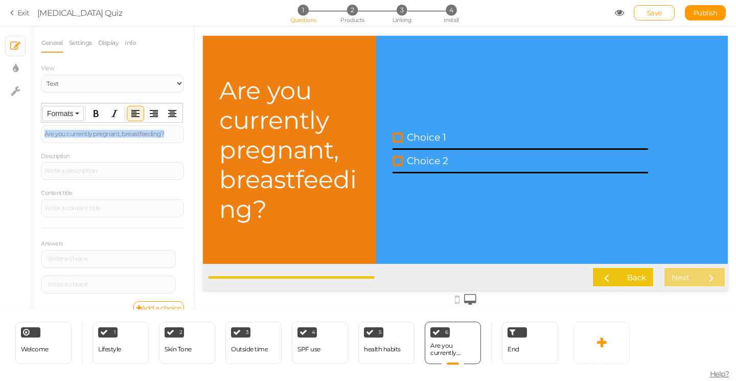
click at [69, 115] on span "Formats" at bounding box center [60, 113] width 26 height 8
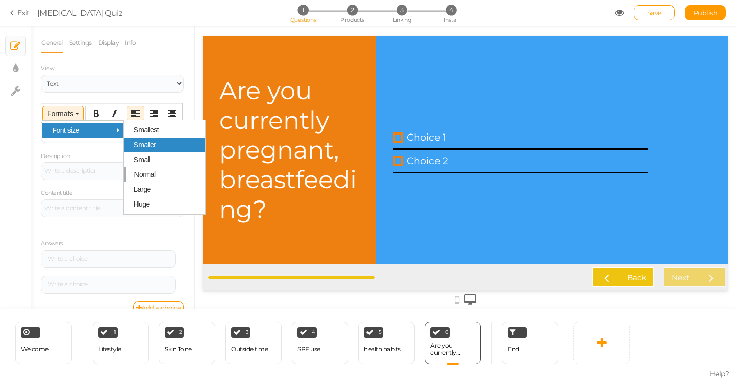
click at [145, 148] on span "Smaller" at bounding box center [144, 144] width 22 height 8
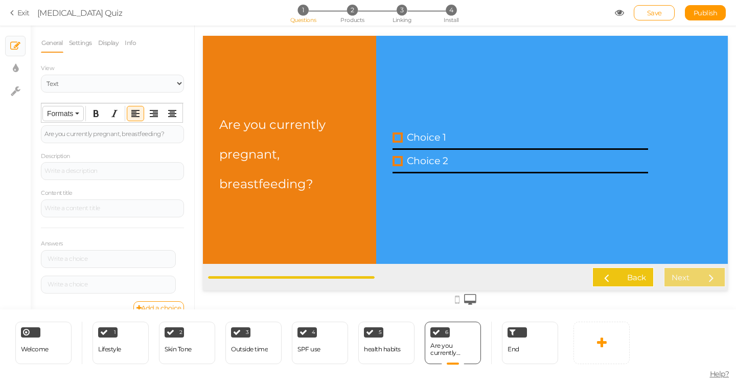
click at [66, 113] on span "Formats" at bounding box center [60, 113] width 26 height 8
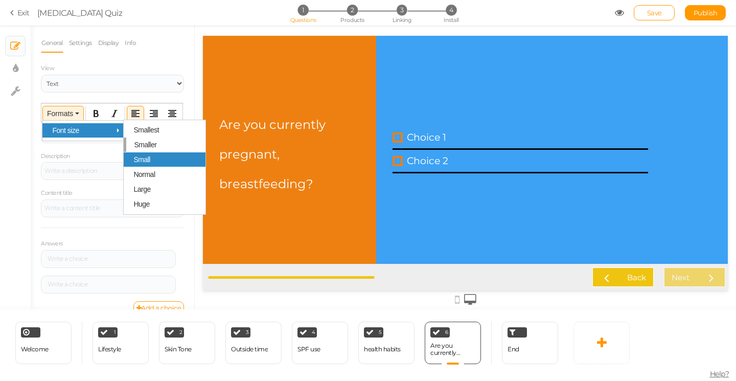
click at [144, 163] on span "Small" at bounding box center [141, 159] width 17 height 8
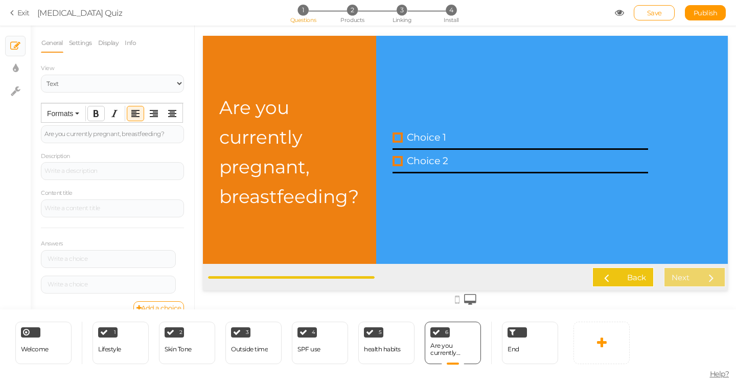
click at [97, 113] on icon "Bold" at bounding box center [96, 113] width 8 height 8
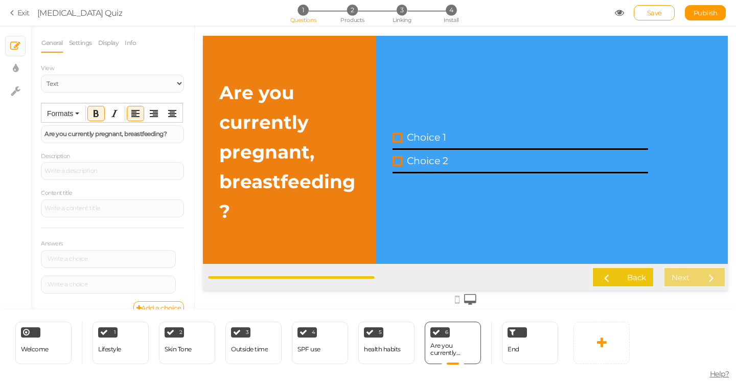
click at [96, 113] on icon "Bold" at bounding box center [96, 113] width 8 height 8
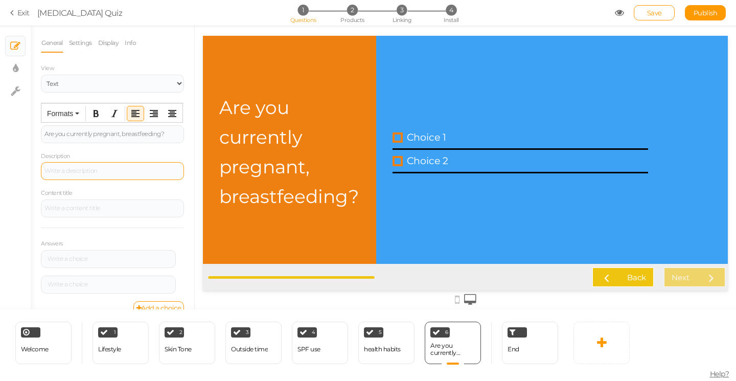
click at [77, 171] on div at bounding box center [112, 171] width 143 height 18
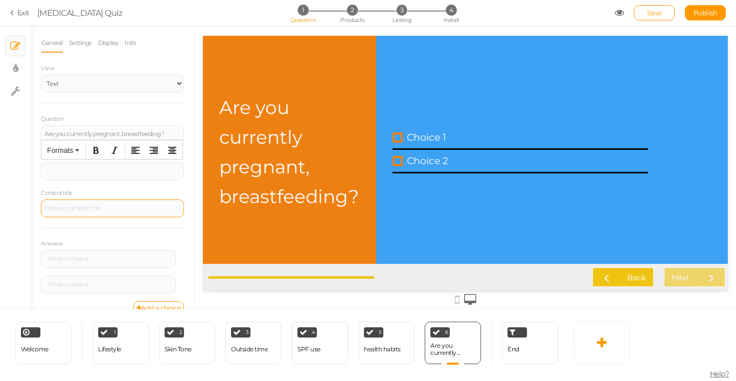
click at [68, 208] on div at bounding box center [112, 208] width 143 height 18
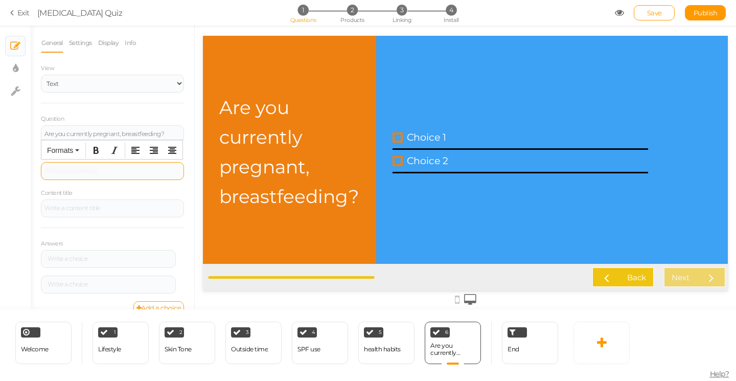
click at [67, 168] on div at bounding box center [112, 171] width 143 height 18
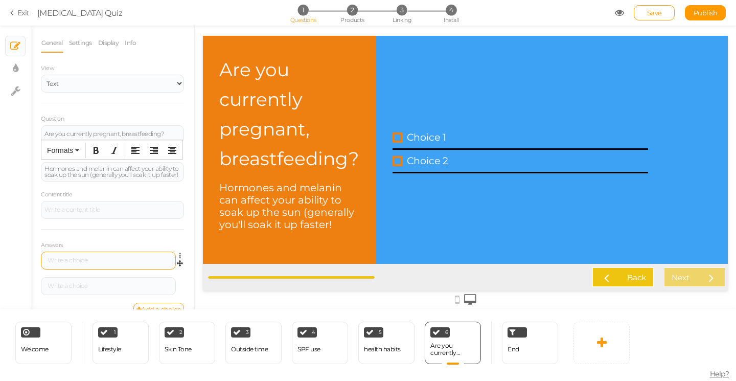
click at [74, 261] on div at bounding box center [108, 260] width 128 height 6
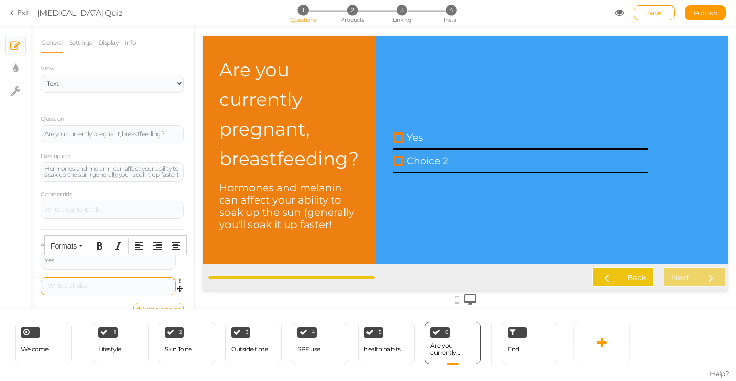
click at [67, 286] on div at bounding box center [108, 285] width 128 height 6
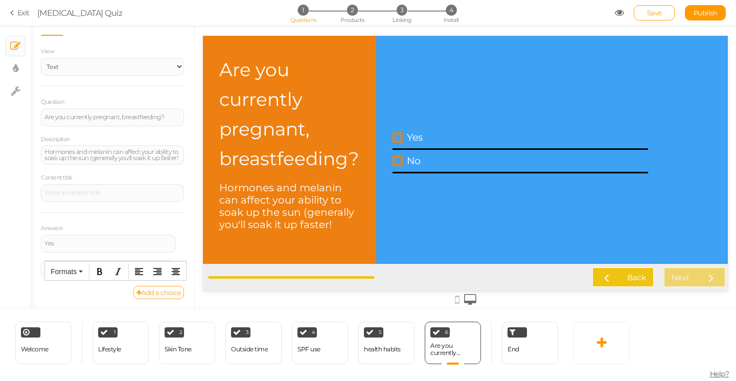
click at [146, 290] on link "Add a choice" at bounding box center [158, 292] width 51 height 13
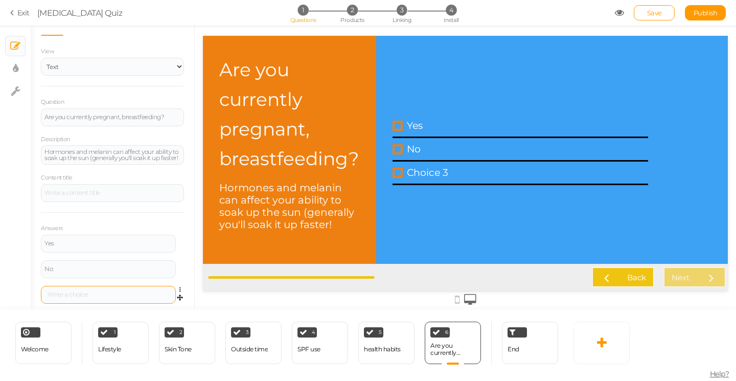
click at [88, 291] on div at bounding box center [108, 294] width 128 height 6
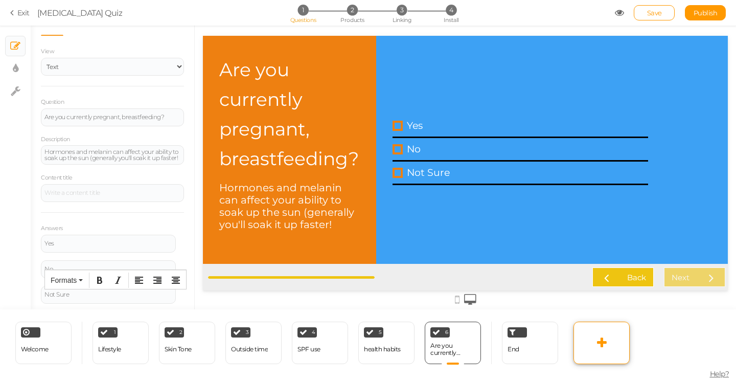
click at [601, 344] on icon at bounding box center [602, 342] width 10 height 12
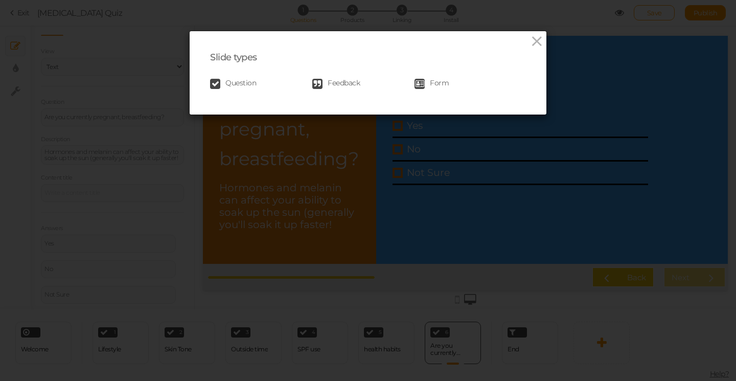
click at [244, 80] on span "Question" at bounding box center [240, 84] width 31 height 10
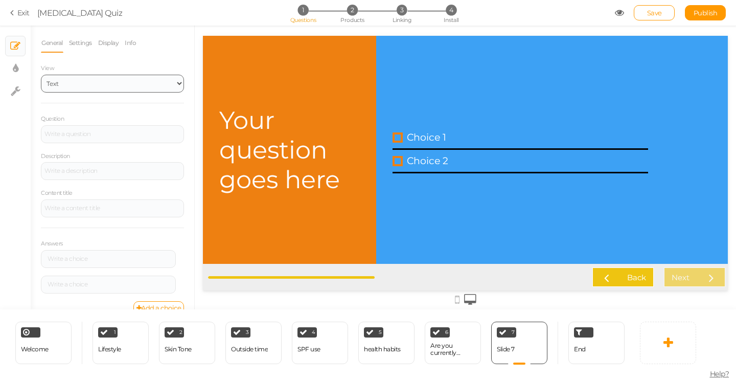
scroll to position [0, 0]
click at [67, 136] on div at bounding box center [112, 134] width 143 height 18
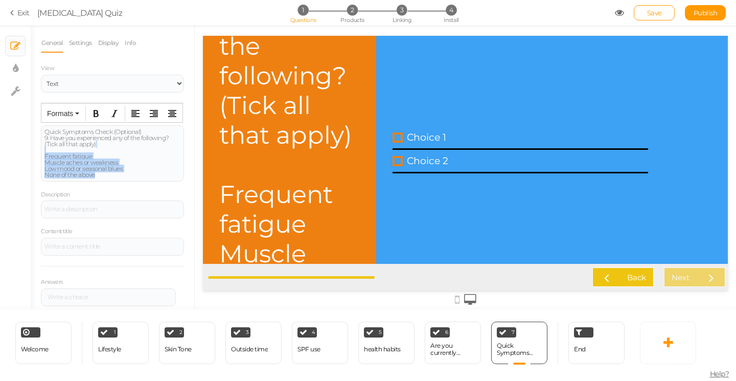
drag, startPoint x: 113, startPoint y: 173, endPoint x: 17, endPoint y: 148, distance: 99.1
click at [17, 148] on div "× Slides × Display settings × Settings General Settings Display Info View Text …" at bounding box center [368, 168] width 736 height 284
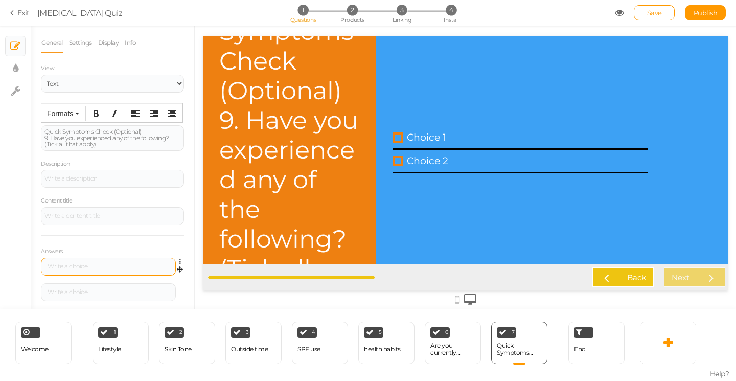
click at [56, 268] on div at bounding box center [108, 266] width 128 height 6
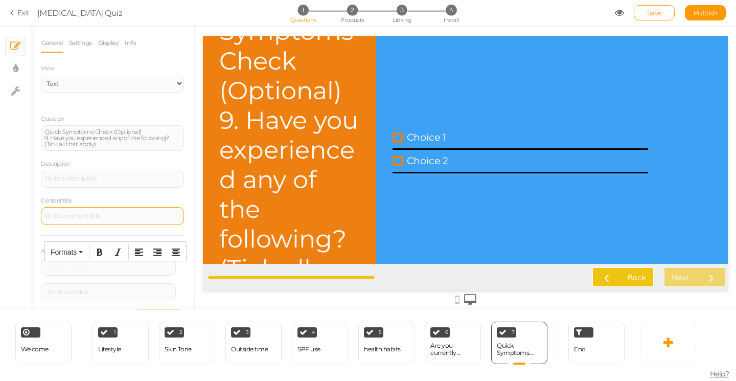
scroll to position [1, 0]
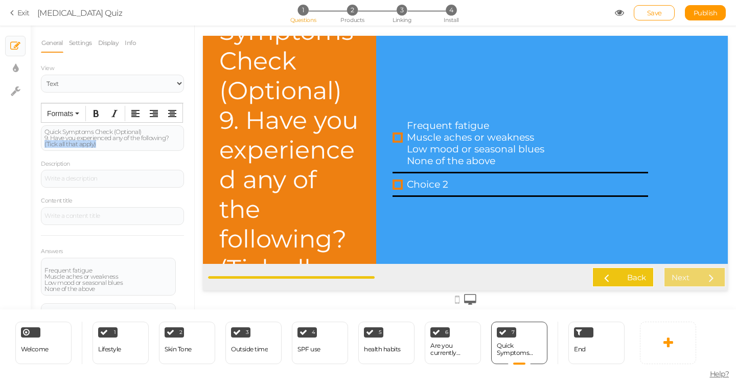
drag, startPoint x: 102, startPoint y: 147, endPoint x: 35, endPoint y: 144, distance: 67.0
click at [35, 144] on div "General Settings Display Info View Text Images Question Quick Symptoms Check (O…" at bounding box center [112, 171] width 163 height 276
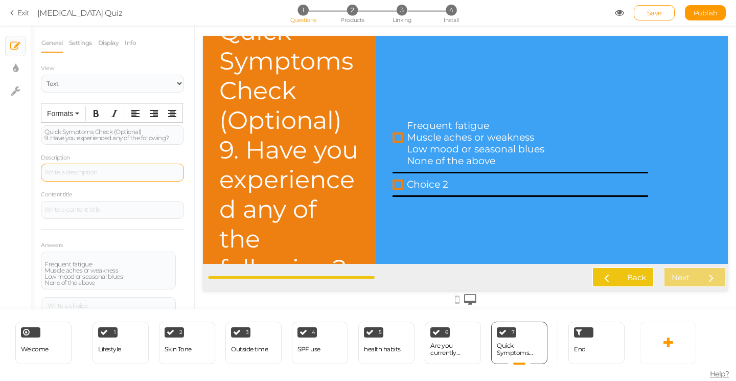
click at [60, 173] on div at bounding box center [112, 172] width 143 height 18
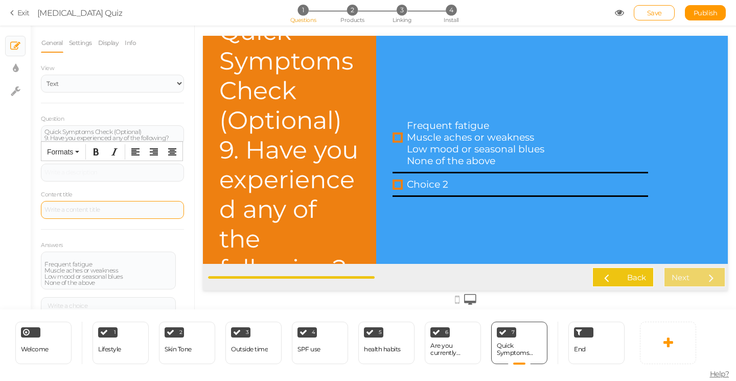
click at [58, 211] on div at bounding box center [112, 210] width 143 height 18
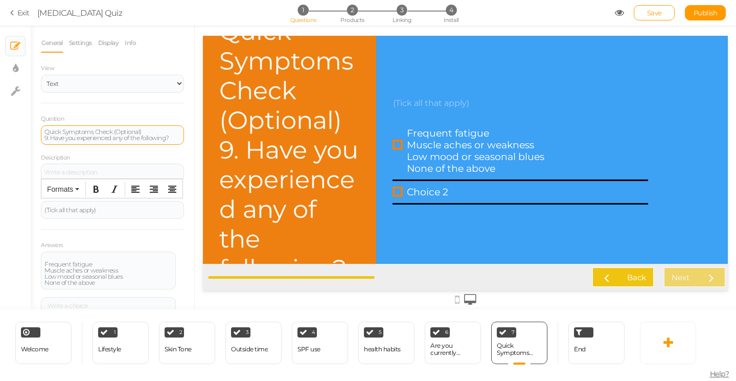
click at [52, 137] on div "Quick Symptoms Check (Optional) 9. Have you experienced any of the following?" at bounding box center [112, 135] width 136 height 12
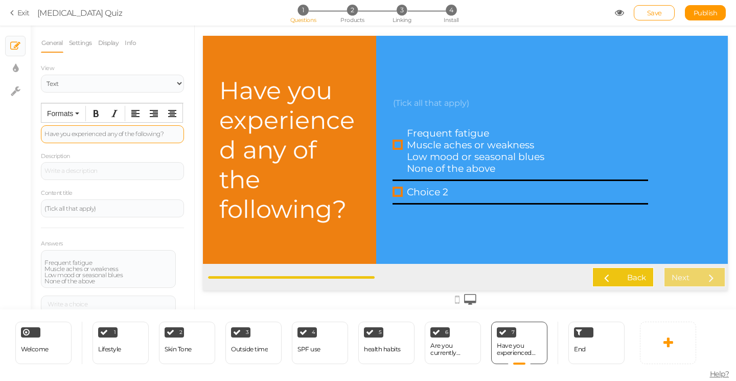
click at [74, 136] on div "Have you experienced any of the following?" at bounding box center [112, 134] width 136 height 6
click at [58, 109] on span "Formats" at bounding box center [60, 113] width 26 height 8
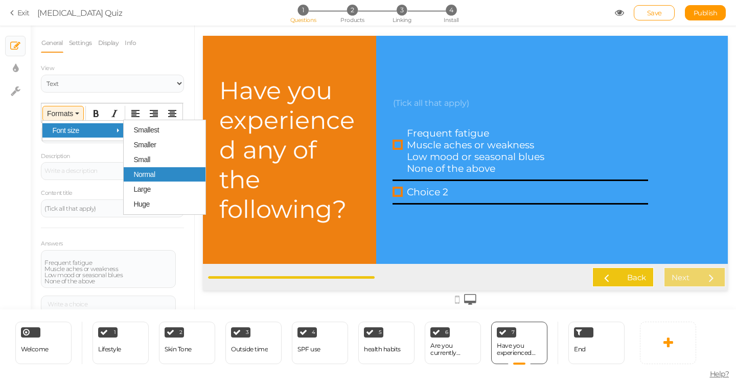
click at [146, 172] on span "Normal" at bounding box center [143, 174] width 21 height 8
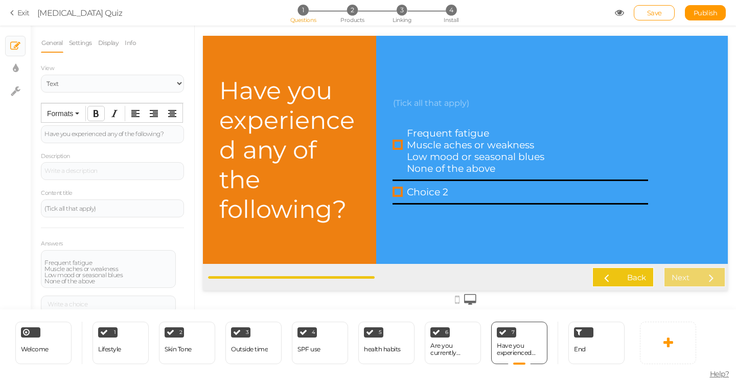
click at [93, 115] on icon "Bold" at bounding box center [96, 113] width 8 height 8
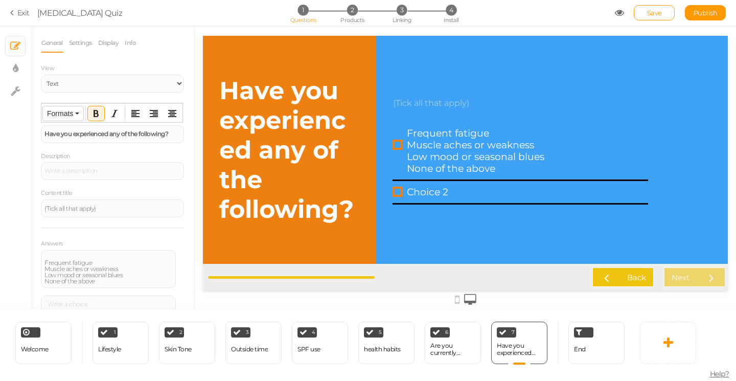
click at [62, 113] on span "Formats" at bounding box center [60, 113] width 26 height 8
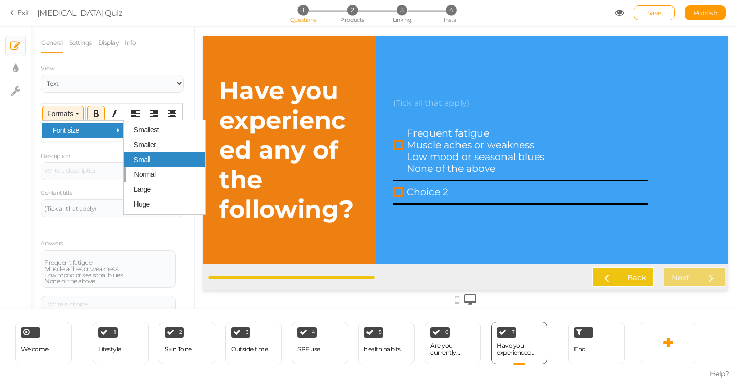
click at [140, 158] on span "Small" at bounding box center [141, 159] width 17 height 8
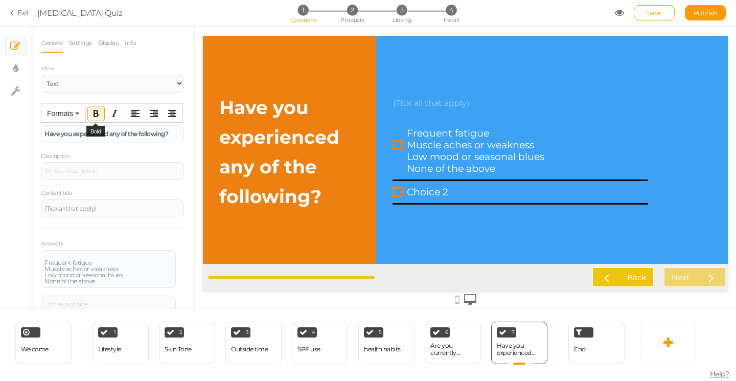
click at [99, 108] on button "Bold" at bounding box center [96, 113] width 16 height 14
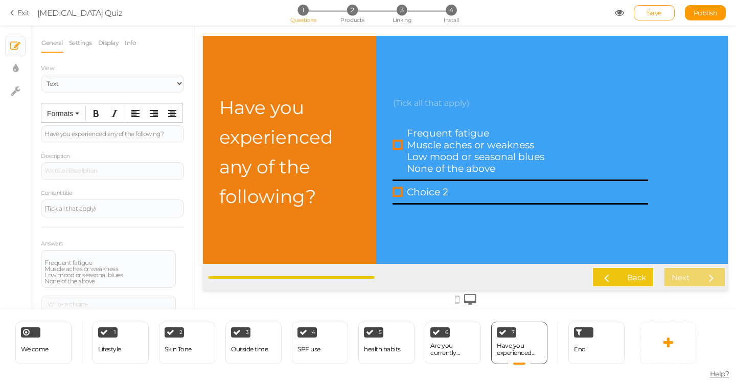
scroll to position [35, 0]
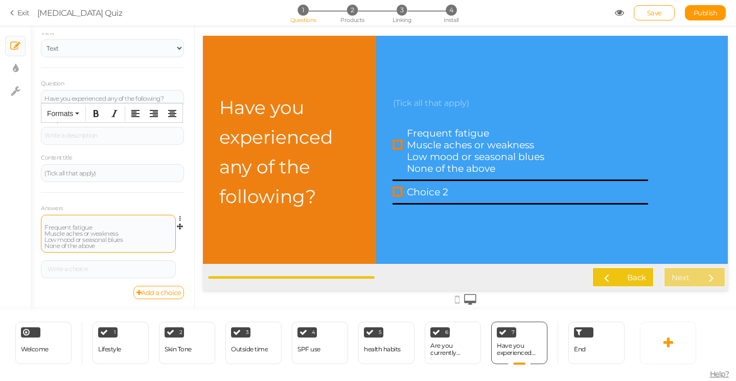
click at [46, 221] on div "Frequent fatigue Muscle aches or weakness Low mood or seasonal blues None of th…" at bounding box center [108, 233] width 128 height 31
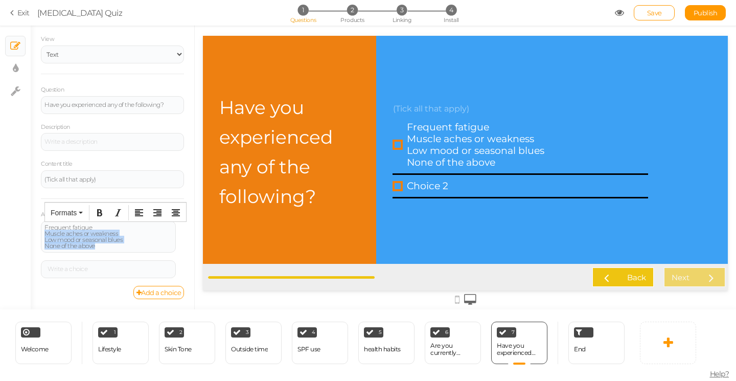
drag, startPoint x: 107, startPoint y: 248, endPoint x: 40, endPoint y: 234, distance: 68.3
click at [40, 234] on div "General Settings Display Info View Text Images Question Have you experienced an…" at bounding box center [112, 171] width 163 height 276
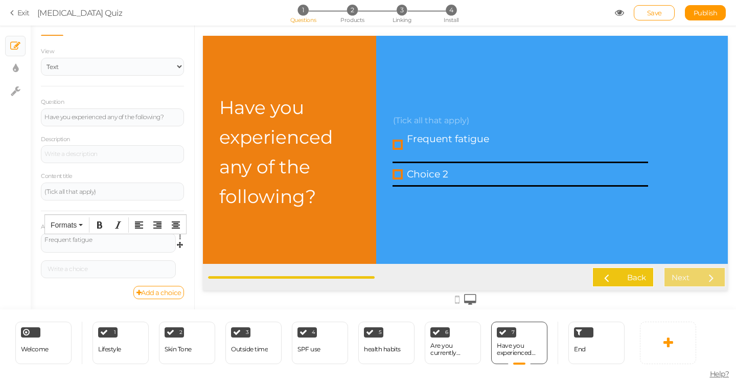
scroll to position [15, 0]
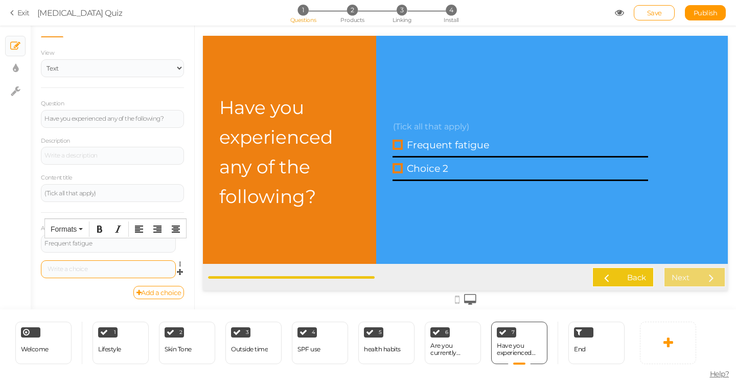
click at [65, 269] on div at bounding box center [108, 269] width 128 height 6
paste div
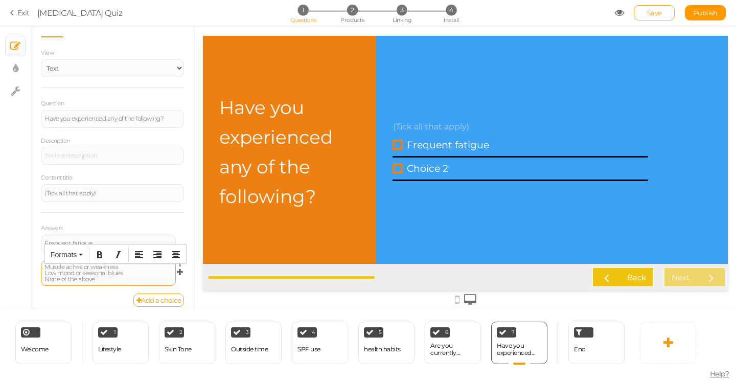
scroll to position [13, 0]
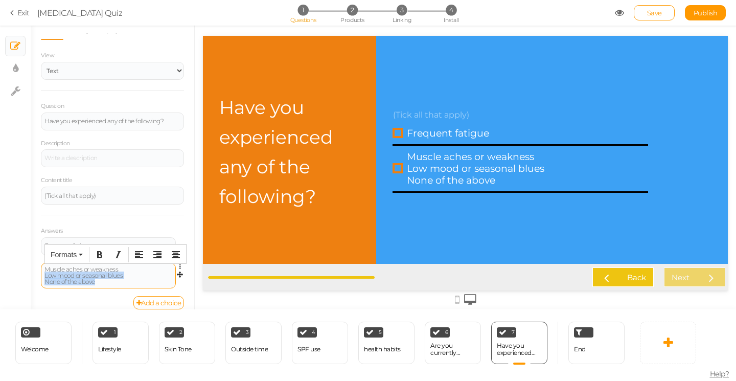
drag, startPoint x: 98, startPoint y: 282, endPoint x: 41, endPoint y: 276, distance: 56.5
click at [41, 276] on div "Muscle aches or weakness Low mood or seasonal blues None of the above" at bounding box center [108, 276] width 135 height 26
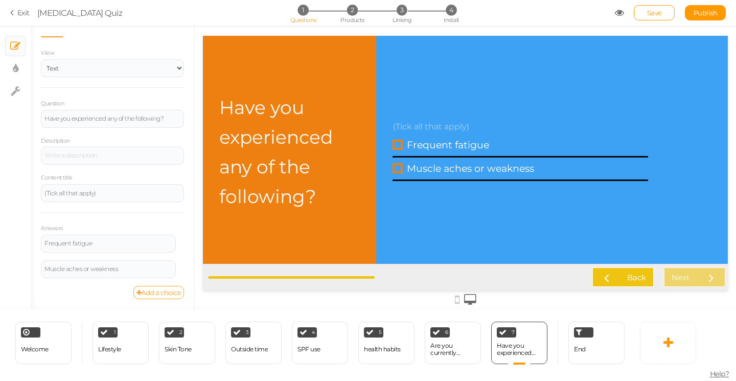
click at [155, 291] on link "Add a choice" at bounding box center [158, 292] width 51 height 13
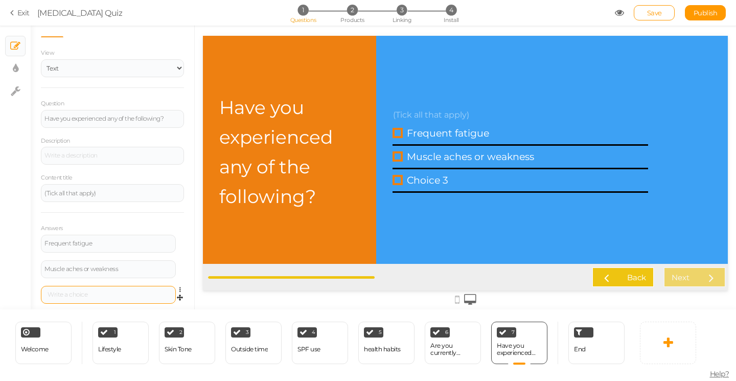
click at [73, 294] on div at bounding box center [108, 294] width 128 height 6
paste div
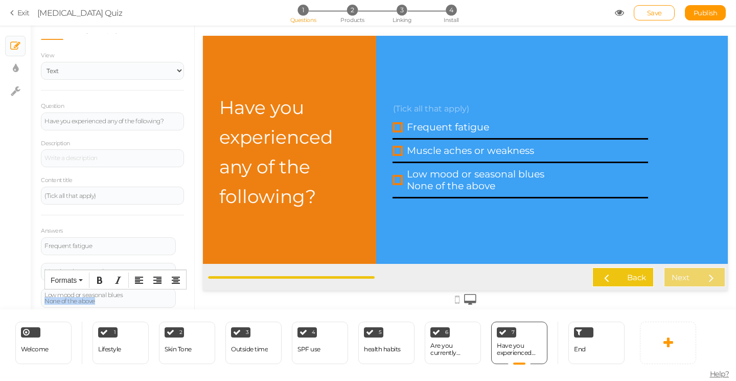
drag, startPoint x: 102, startPoint y: 301, endPoint x: 37, endPoint y: 301, distance: 64.4
click at [37, 301] on div "General Settings Display Info View Text Images Question Have you experienced an…" at bounding box center [112, 171] width 163 height 276
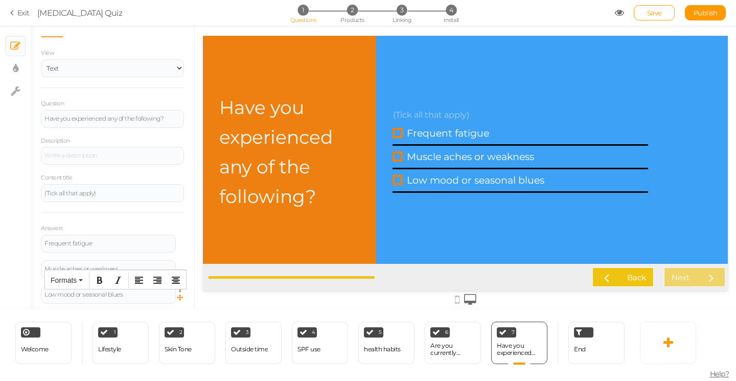
click at [179, 297] on icon at bounding box center [180, 298] width 6 height 9
click at [60, 294] on div "Low mood or seasonal blues" at bounding box center [108, 294] width 128 height 6
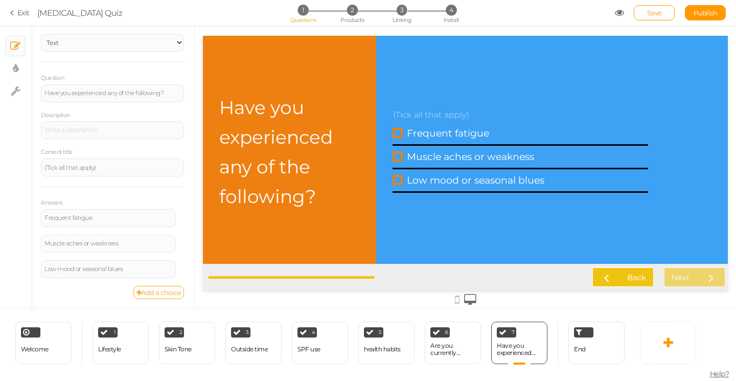
click at [169, 293] on link "Add a choice" at bounding box center [158, 292] width 51 height 13
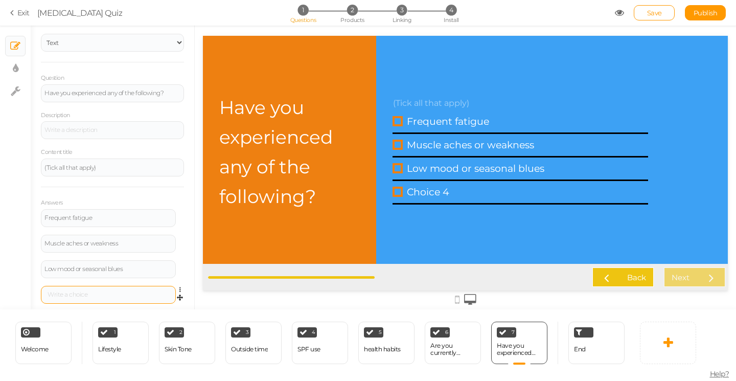
click at [66, 295] on div at bounding box center [108, 294] width 128 height 6
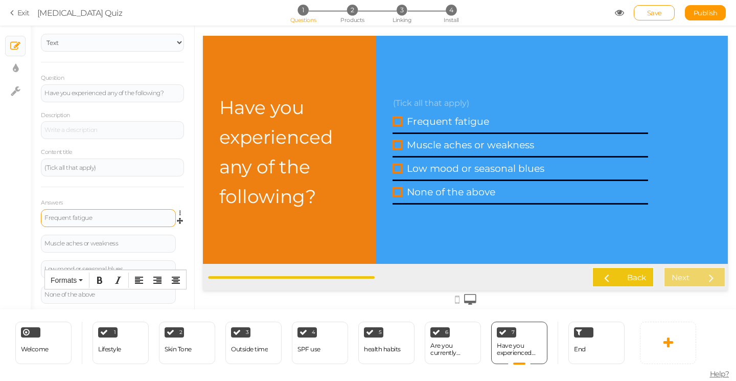
scroll to position [0, 0]
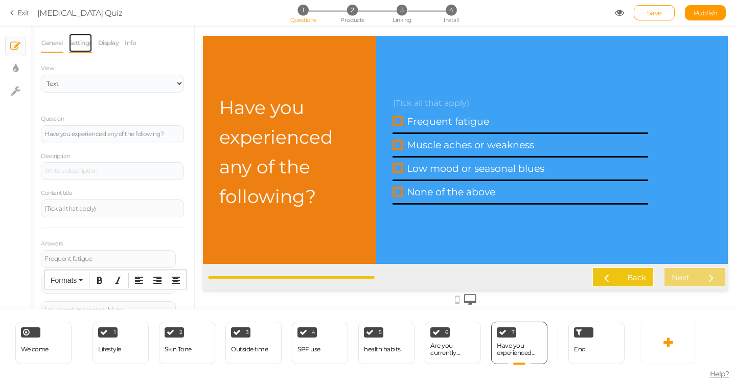
click at [90, 41] on link "Settings" at bounding box center [80, 42] width 24 height 19
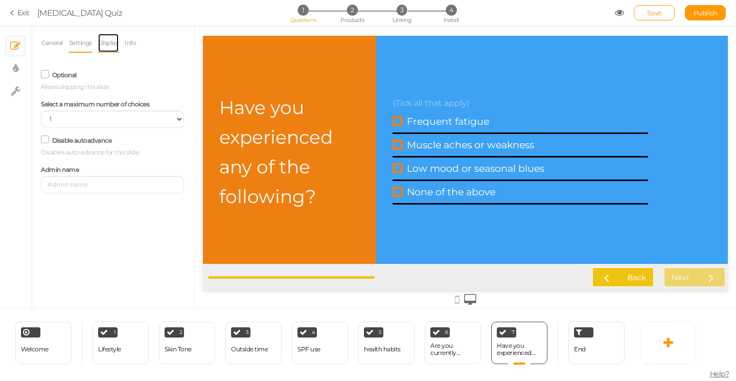
click at [114, 42] on link "Display" at bounding box center [109, 42] width 22 height 19
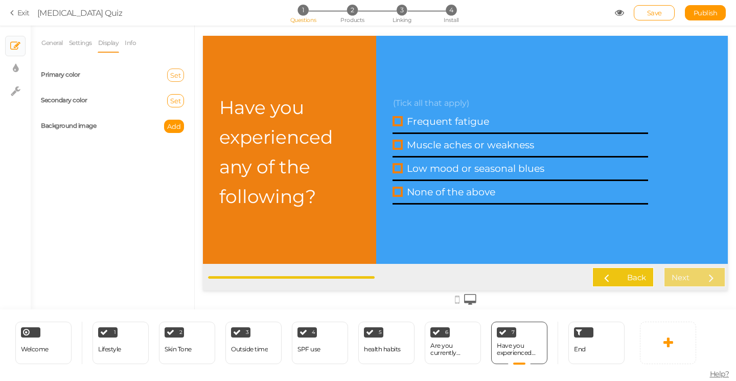
click at [175, 73] on span "Set" at bounding box center [175, 75] width 11 height 8
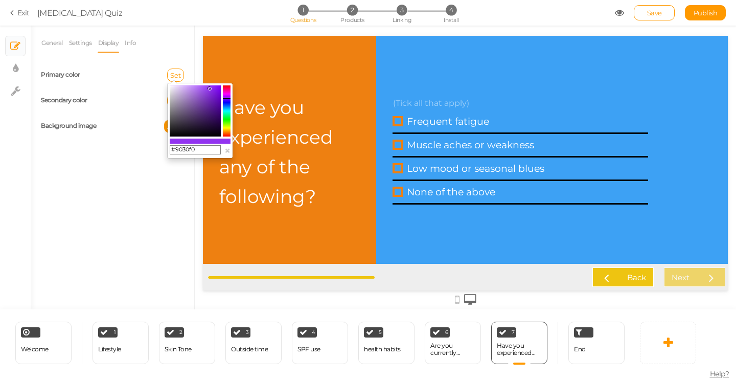
type input "#8e2df0"
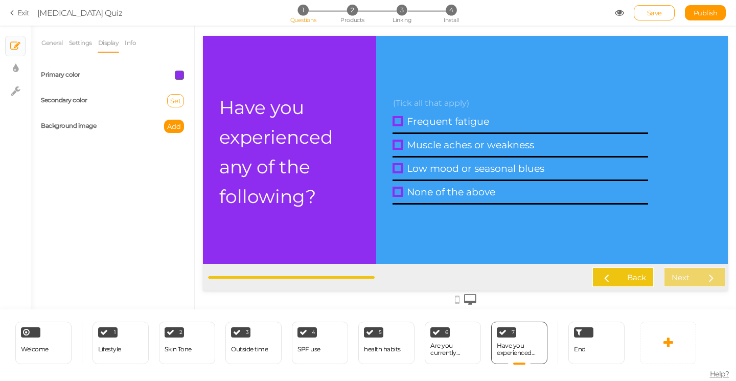
drag, startPoint x: 402, startPoint y: 125, endPoint x: 206, endPoint y: 88, distance: 198.6
click at [178, 99] on span "Set" at bounding box center [175, 101] width 11 height 8
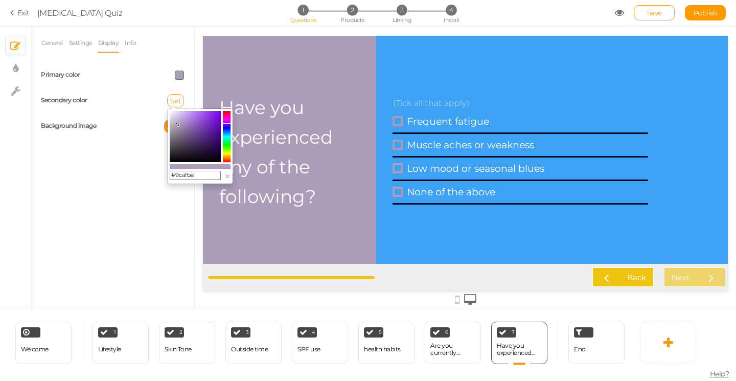
type input "#9cb1ba"
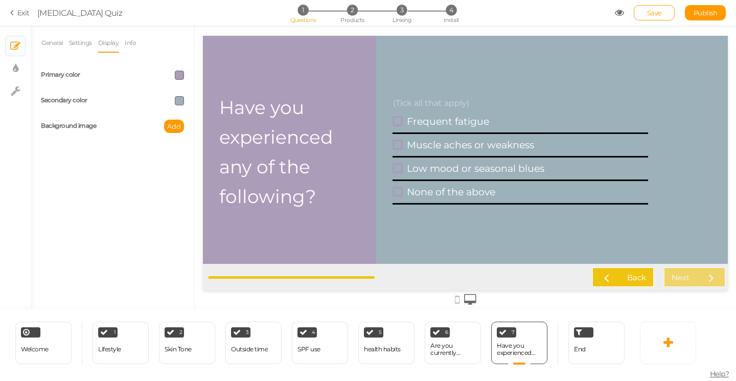
drag, startPoint x: 431, startPoint y: 168, endPoint x: 228, endPoint y: 133, distance: 205.8
click at [178, 99] on span at bounding box center [179, 100] width 9 height 9
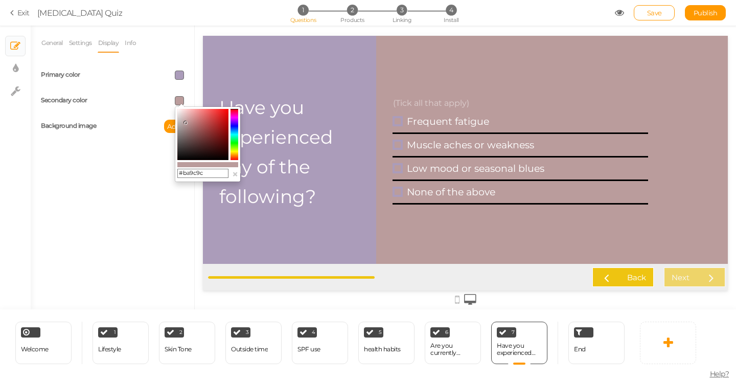
click at [235, 131] on colorpicker-hue at bounding box center [234, 134] width 8 height 51
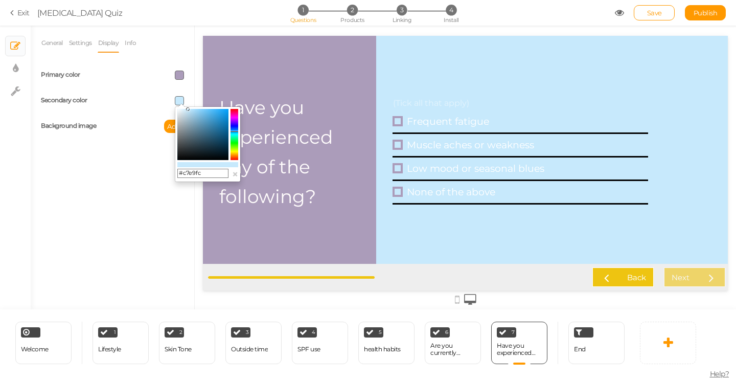
drag, startPoint x: 185, startPoint y: 124, endPoint x: 188, endPoint y: 109, distance: 14.5
click at [188, 109] on icon at bounding box center [188, 109] width 4 height 4
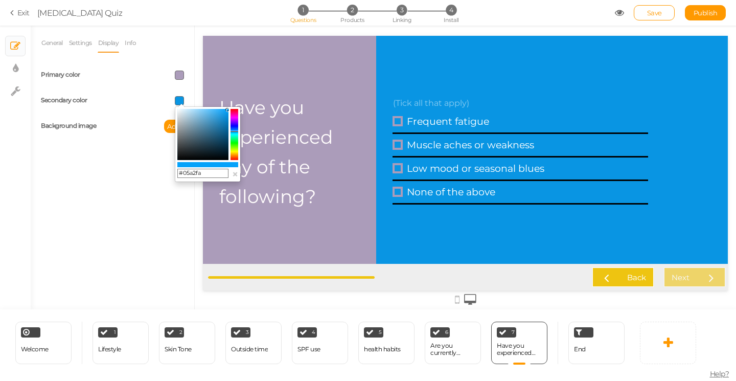
type input "#05a3fc"
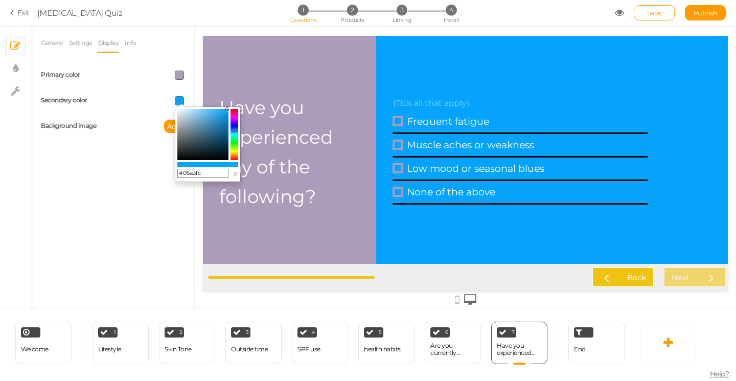
drag, startPoint x: 188, startPoint y: 112, endPoint x: 227, endPoint y: 109, distance: 39.4
click at [227, 109] on colorpicker-saturation at bounding box center [202, 134] width 51 height 51
click at [175, 73] on span at bounding box center [179, 74] width 9 height 9
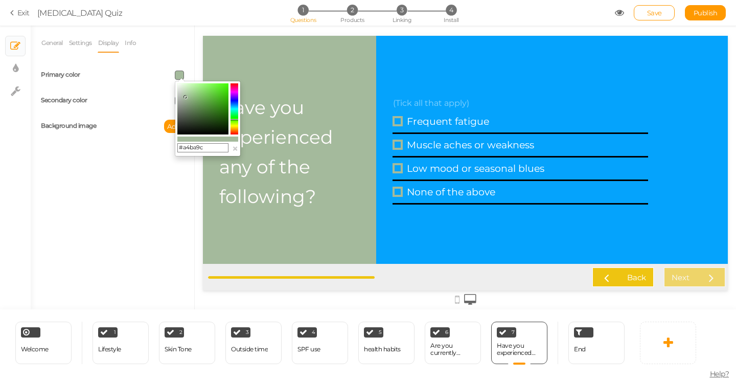
drag, startPoint x: 235, startPoint y: 110, endPoint x: 235, endPoint y: 120, distance: 9.2
click at [235, 120] on colorpicker-hue at bounding box center [234, 108] width 8 height 51
click at [224, 86] on colorpicker-saturation at bounding box center [202, 108] width 51 height 51
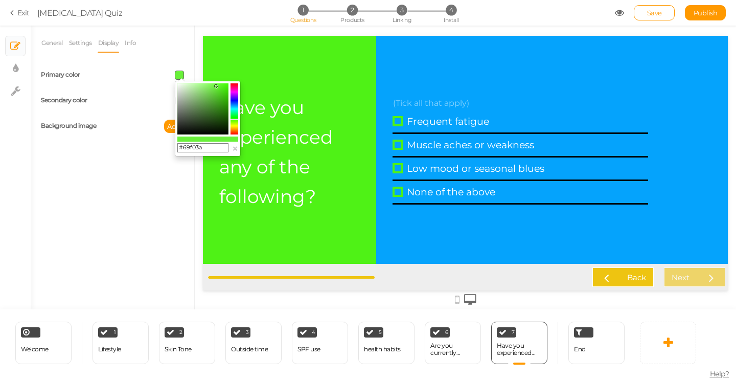
click at [216, 86] on colorpicker-saturation at bounding box center [202, 108] width 51 height 51
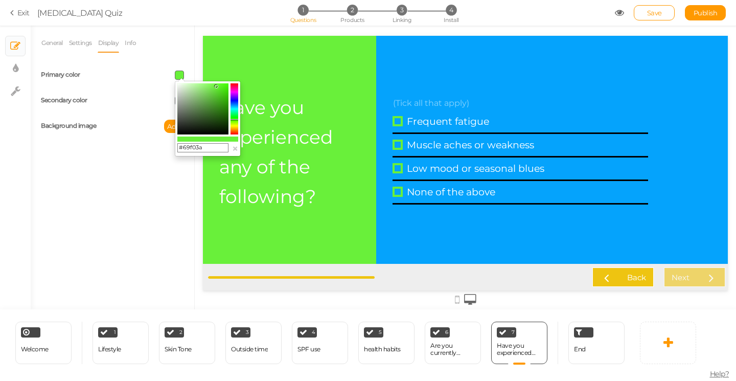
click at [211, 85] on colorpicker-saturation at bounding box center [202, 108] width 51 height 51
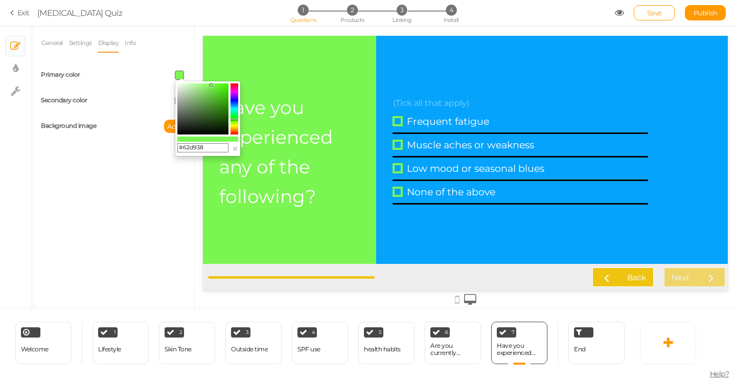
click at [215, 91] on colorpicker-saturation at bounding box center [202, 108] width 51 height 51
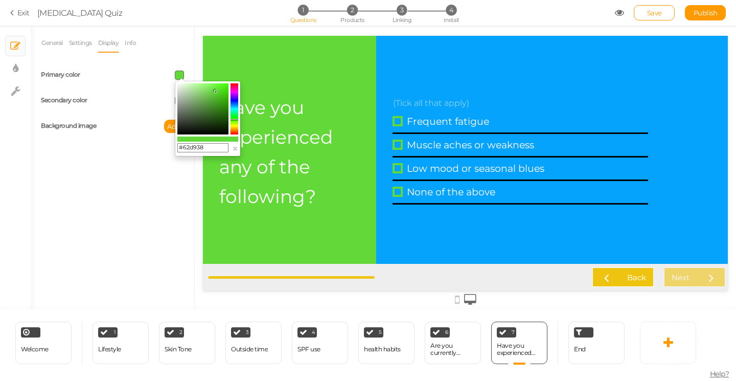
click at [223, 92] on colorpicker-saturation at bounding box center [202, 108] width 51 height 51
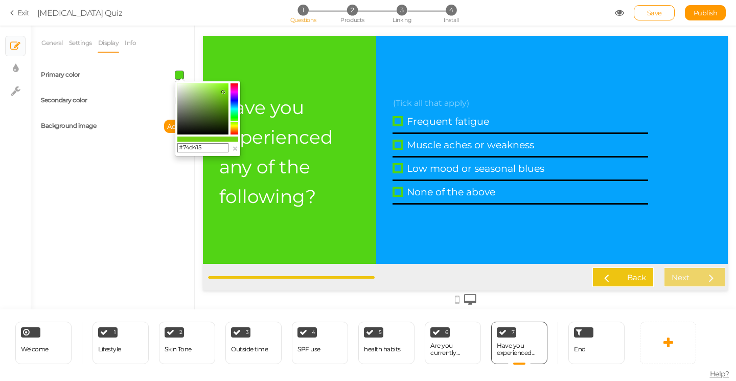
type input "#80d415"
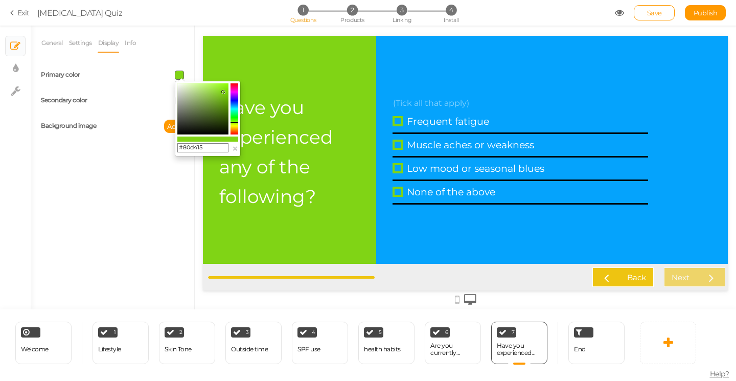
click at [235, 122] on icon at bounding box center [234, 122] width 8 height 1
click at [137, 164] on div "General Settings Display Info View Text Images Question Have you experienced an…" at bounding box center [112, 171] width 163 height 276
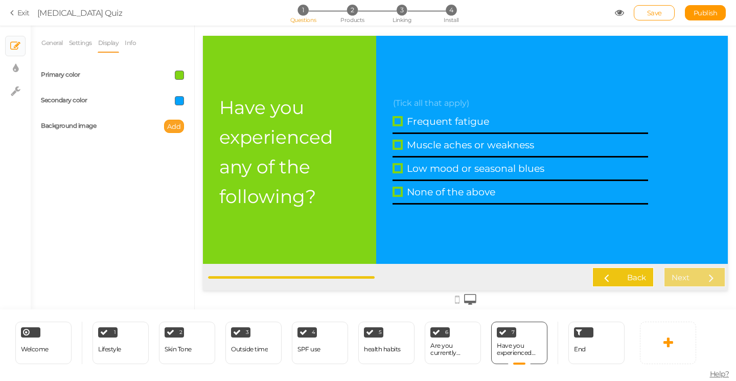
click at [174, 123] on span "Add" at bounding box center [174, 126] width 14 height 8
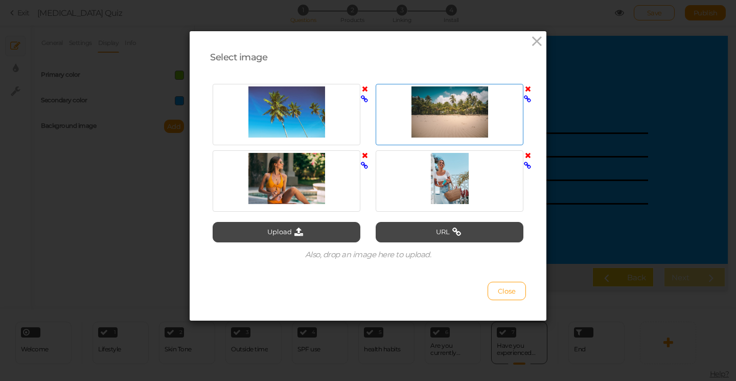
click at [442, 121] on div at bounding box center [449, 111] width 143 height 51
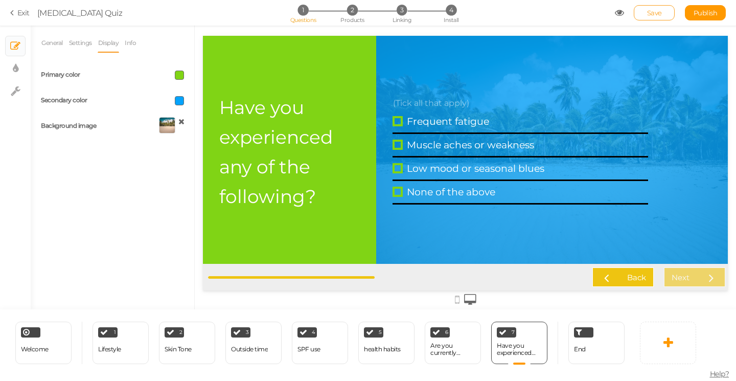
click at [649, 16] on span "Save" at bounding box center [654, 13] width 15 height 8
click at [598, 352] on div "End" at bounding box center [596, 342] width 56 height 42
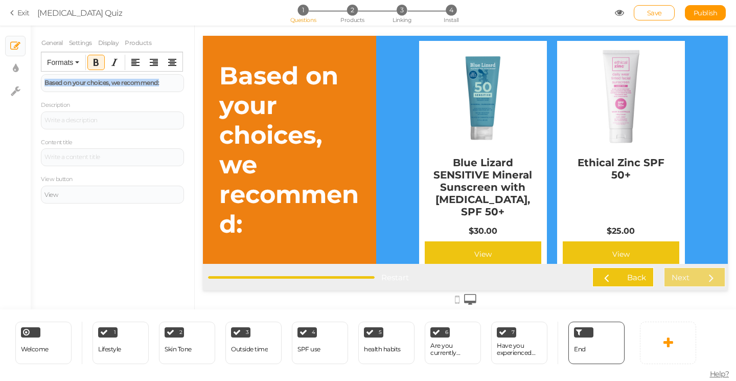
drag, startPoint x: 165, startPoint y: 86, endPoint x: 31, endPoint y: 79, distance: 134.5
click at [31, 79] on div "General Settings Display Products End message Based on your choices, we recomme…" at bounding box center [112, 171] width 163 height 276
paste div
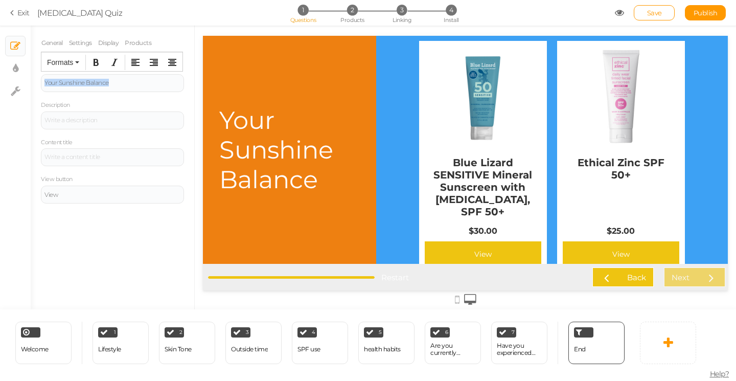
drag, startPoint x: 134, startPoint y: 85, endPoint x: 26, endPoint y: 83, distance: 108.3
click at [26, 83] on div "× Slides × Display settings × Settings General Settings Display Products End me…" at bounding box center [368, 168] width 736 height 284
click at [96, 64] on icon "Bold" at bounding box center [96, 62] width 8 height 8
click at [118, 64] on icon "Italic" at bounding box center [114, 62] width 8 height 8
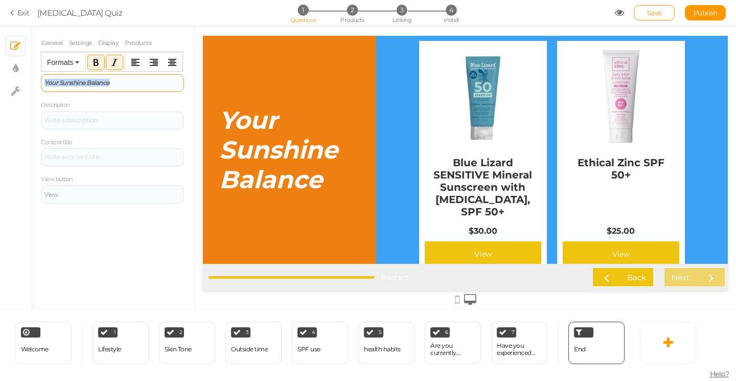
click at [143, 85] on div "Your Sunshine Balance" at bounding box center [112, 83] width 136 height 6
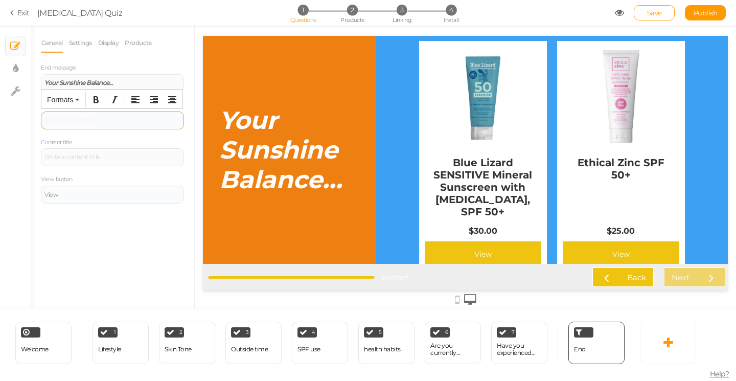
click at [94, 119] on div at bounding box center [112, 120] width 143 height 18
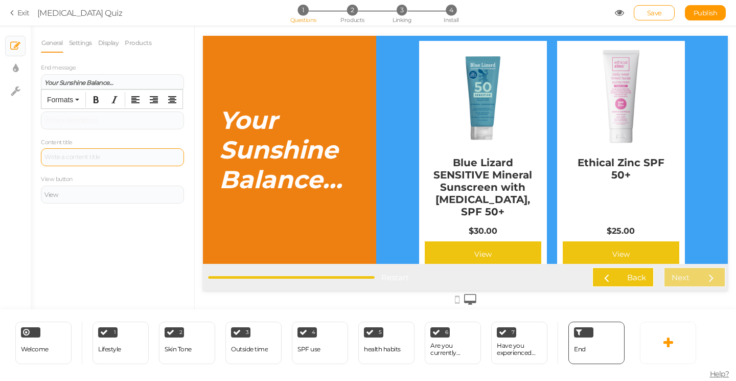
click at [67, 157] on div at bounding box center [112, 157] width 143 height 18
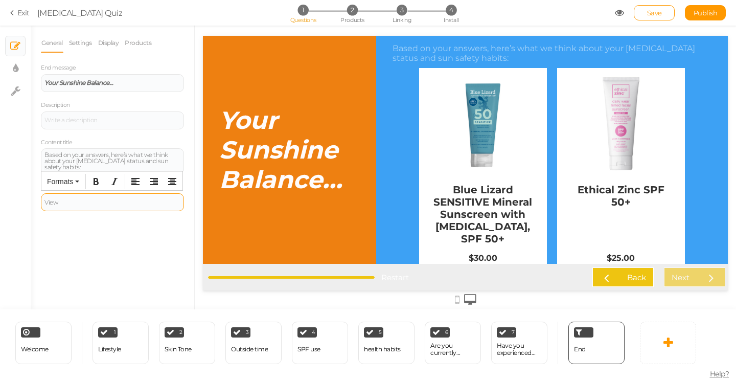
click at [65, 198] on div "View" at bounding box center [112, 202] width 143 height 18
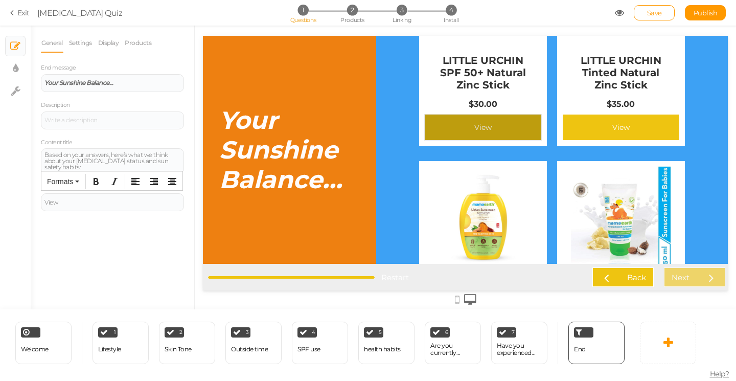
scroll to position [1069, 0]
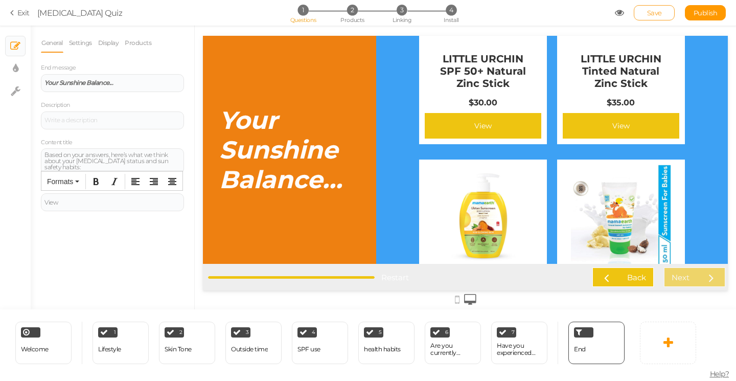
click at [657, 12] on span "Save" at bounding box center [654, 13] width 15 height 8
click at [82, 44] on link "Settings" at bounding box center [80, 42] width 24 height 19
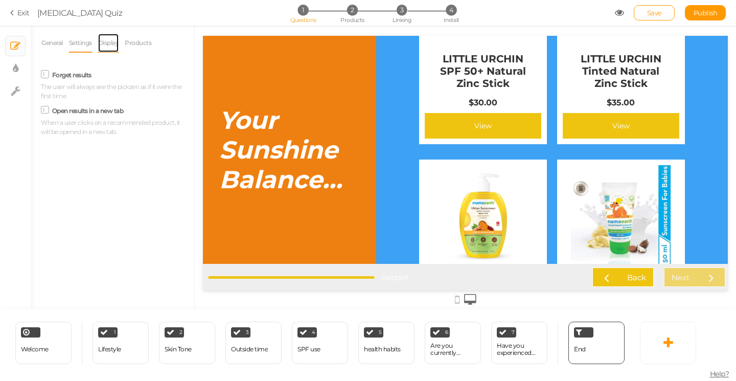
click at [112, 44] on link "Display" at bounding box center [109, 42] width 22 height 19
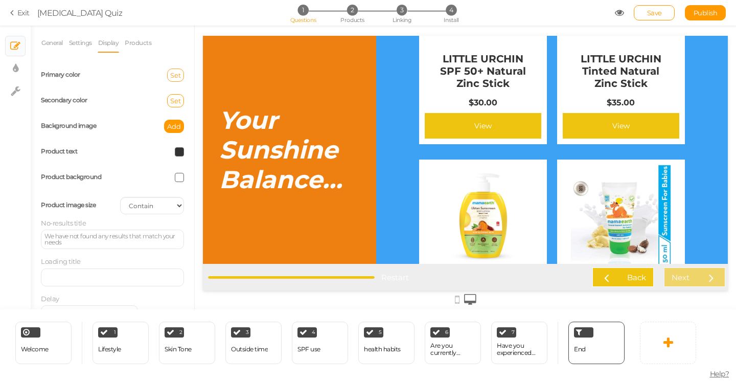
click at [177, 77] on span "Set" at bounding box center [175, 75] width 11 height 8
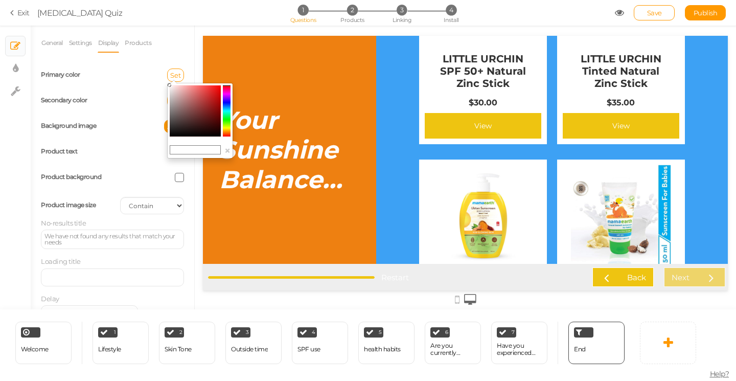
click at [145, 80] on div "Set" at bounding box center [151, 74] width 79 height 13
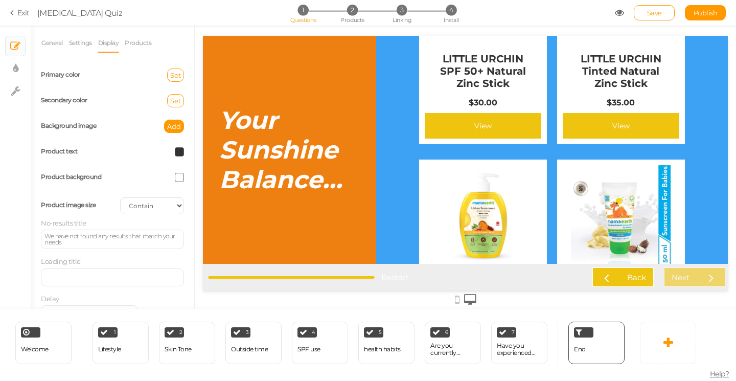
scroll to position [23, 0]
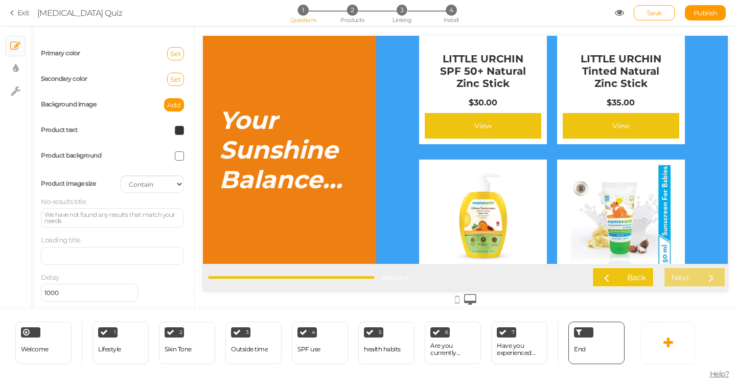
click at [179, 129] on span at bounding box center [179, 130] width 9 height 9
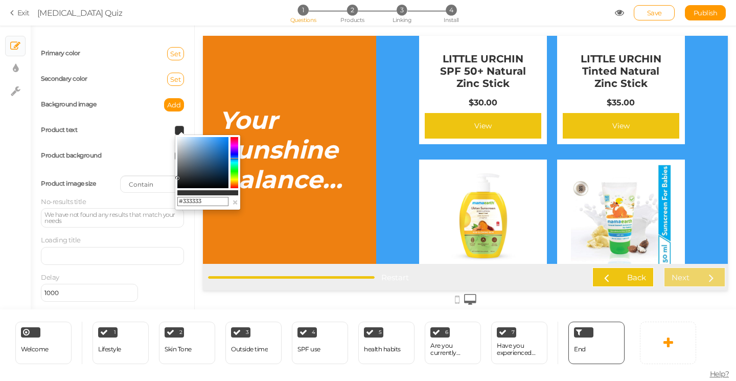
click at [235, 158] on colorpicker-hue at bounding box center [234, 162] width 8 height 51
click at [216, 143] on colorpicker-saturation at bounding box center [202, 162] width 51 height 51
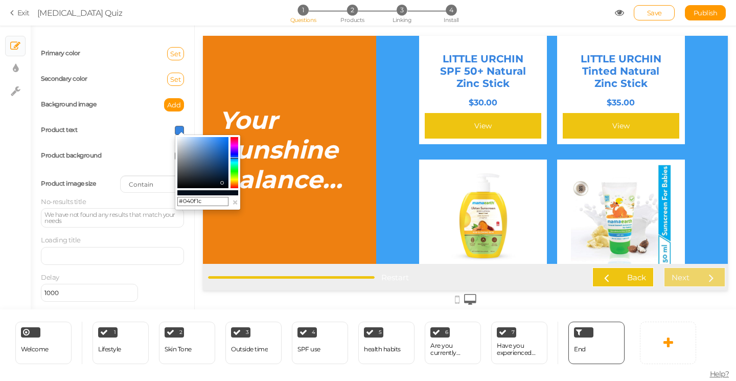
click at [222, 182] on colorpicker-saturation at bounding box center [202, 162] width 51 height 51
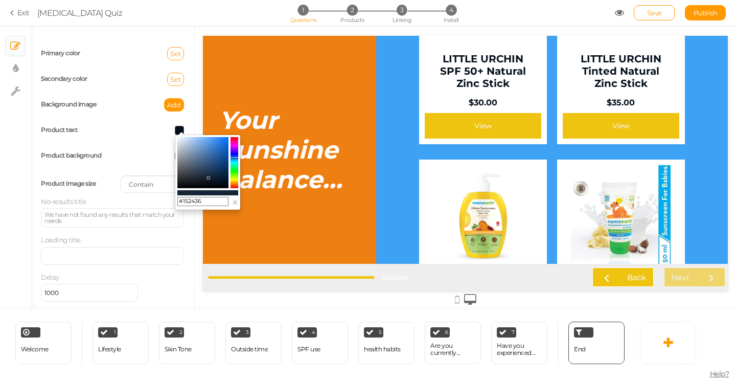
click at [208, 177] on colorpicker-saturation at bounding box center [202, 162] width 51 height 51
click at [199, 179] on colorpicker-saturation at bounding box center [202, 162] width 51 height 51
click at [183, 174] on colorpicker-saturation at bounding box center [202, 162] width 51 height 51
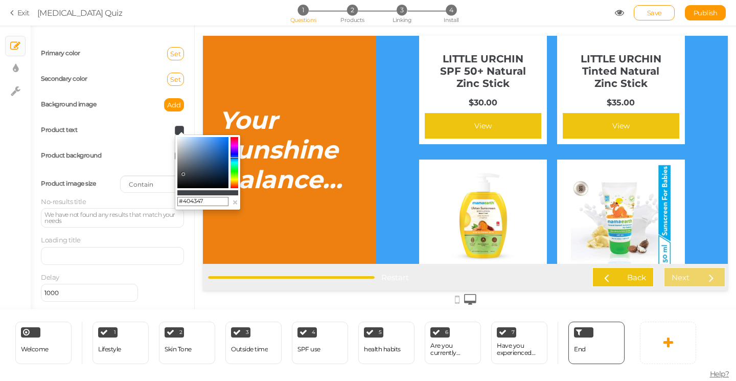
click at [184, 167] on colorpicker-saturation at bounding box center [202, 162] width 51 height 51
type input "#5a6169"
click at [147, 160] on div "Product background" at bounding box center [112, 156] width 158 height 26
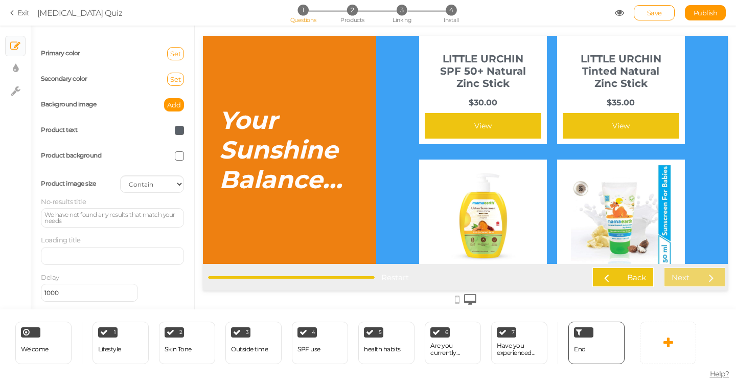
click at [179, 153] on span at bounding box center [179, 155] width 9 height 9
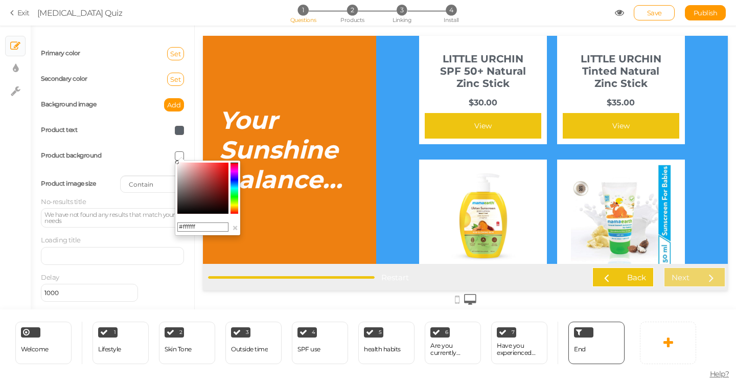
click at [235, 184] on colorpicker-hue at bounding box center [234, 187] width 8 height 51
click at [215, 170] on colorpicker-saturation at bounding box center [202, 187] width 51 height 51
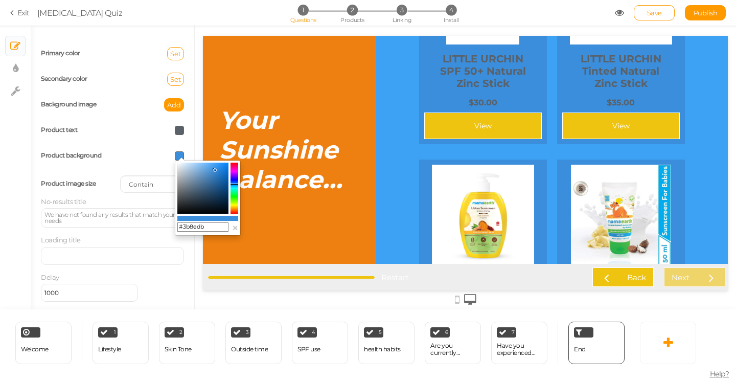
click at [223, 194] on colorpicker-saturation at bounding box center [202, 187] width 51 height 51
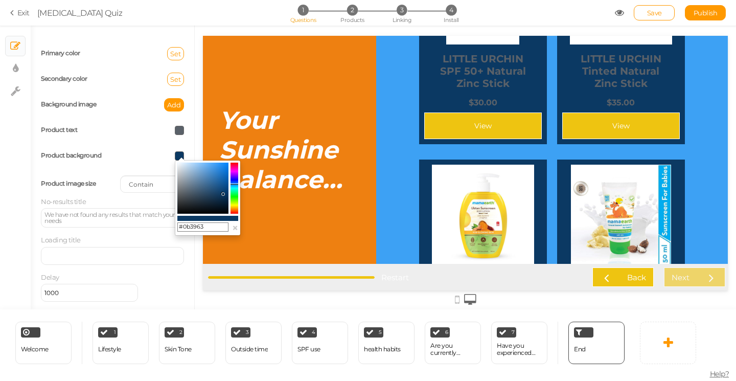
click at [181, 165] on colorpicker-saturation at bounding box center [202, 187] width 51 height 51
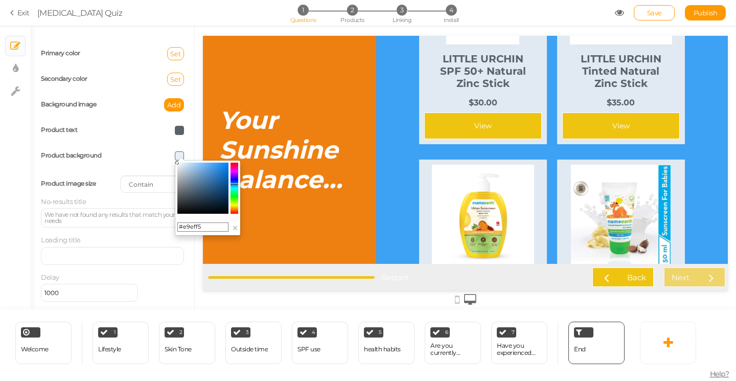
type input "#ffffff"
drag, startPoint x: 180, startPoint y: 164, endPoint x: 174, endPoint y: 161, distance: 6.7
click at [174, 161] on body "× Close A wider screen is needed to use the Pickzen builder Exit [MEDICAL_DATA]…" at bounding box center [368, 190] width 736 height 381
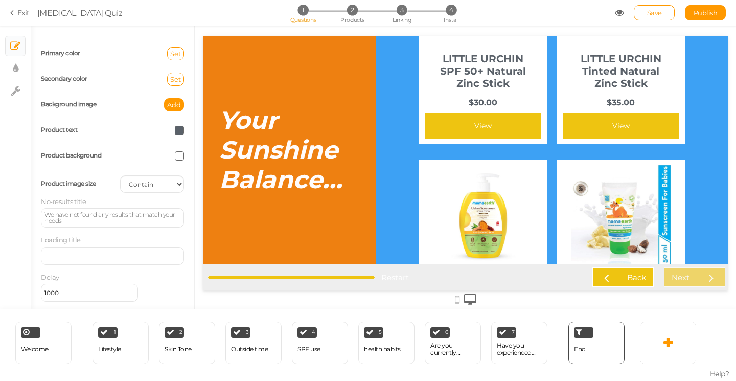
click at [148, 152] on div at bounding box center [151, 155] width 79 height 9
click at [152, 180] on select "Cover Contain Default" at bounding box center [152, 183] width 64 height 17
click at [73, 219] on div "We have not found any results that match your needs" at bounding box center [112, 217] width 136 height 12
drag, startPoint x: 67, startPoint y: 222, endPoint x: 40, endPoint y: 212, distance: 29.4
click at [40, 212] on div "General Settings Display Products End message Your Sunshine Balance... Descript…" at bounding box center [112, 171] width 163 height 276
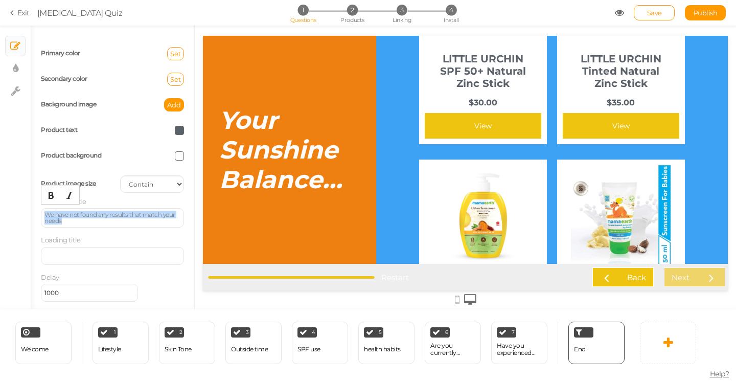
click at [102, 216] on div "We have not found any results that match your needs" at bounding box center [112, 217] width 136 height 12
click at [108, 192] on div "Product image size Cover Contain Default" at bounding box center [112, 184] width 158 height 26
click at [72, 221] on div "We have not found any results that match your needs" at bounding box center [112, 217] width 136 height 12
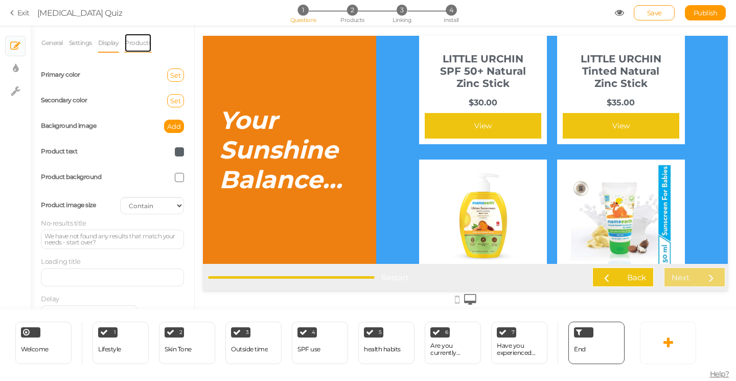
click at [139, 45] on link "Products" at bounding box center [138, 42] width 28 height 19
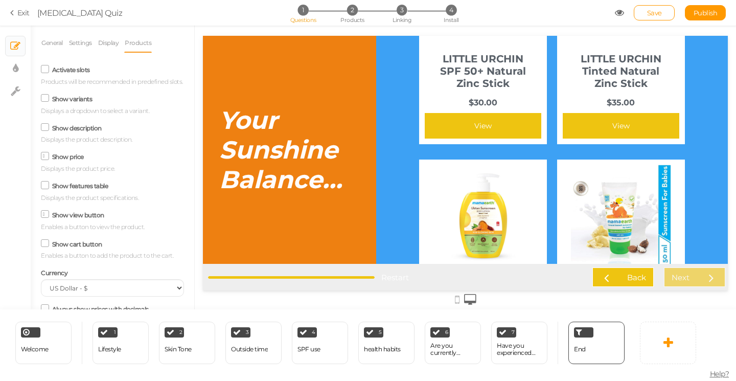
click at [45, 156] on icon at bounding box center [45, 156] width 5 height 0
click at [0, 0] on input "Show price" at bounding box center [0, 0] width 0 height 0
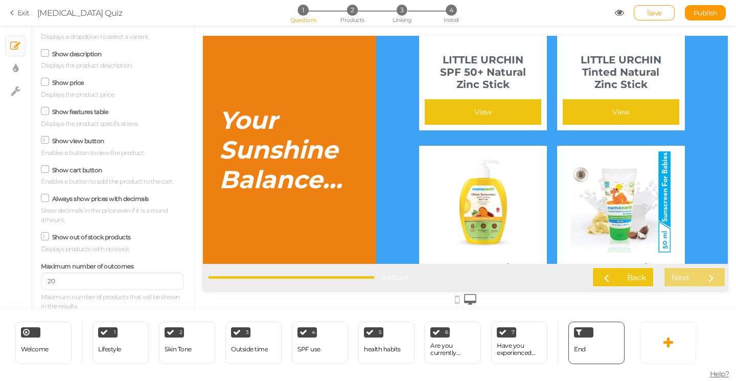
scroll to position [76, 0]
click at [45, 234] on icon at bounding box center [45, 234] width 5 height 0
click at [0, 0] on input "Show out of stock products" at bounding box center [0, 0] width 0 height 0
click at [55, 279] on input "20" at bounding box center [112, 279] width 143 height 17
drag, startPoint x: 55, startPoint y: 279, endPoint x: 50, endPoint y: 279, distance: 5.6
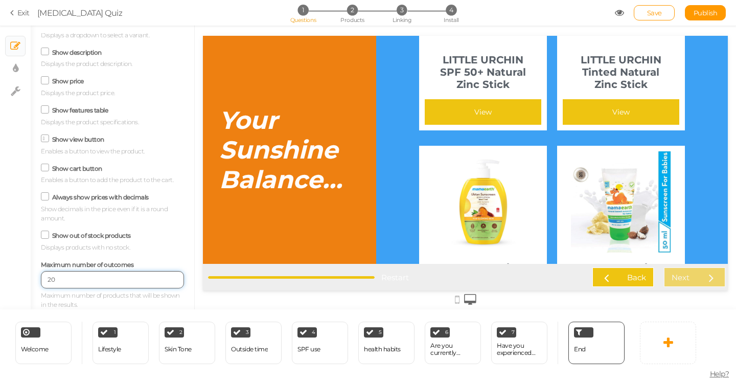
click at [50, 279] on input "20" at bounding box center [112, 279] width 143 height 17
type input "2"
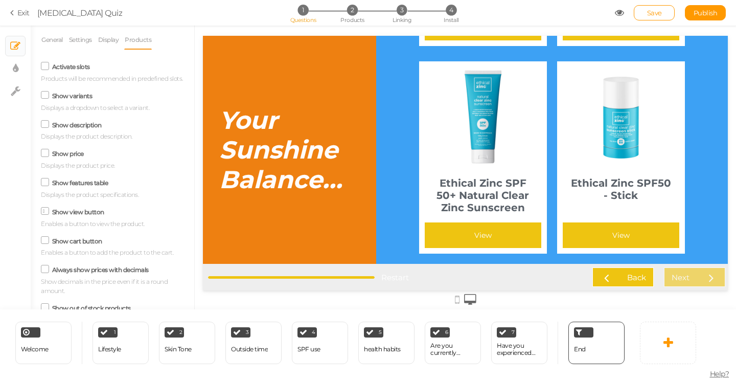
scroll to position [0, 0]
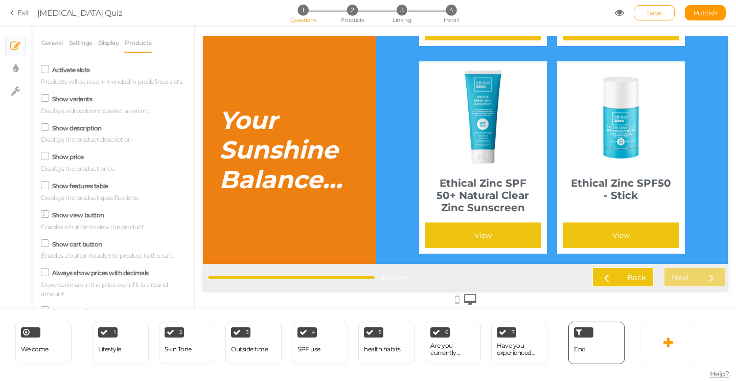
type input "4"
click at [651, 9] on span "Save" at bounding box center [654, 13] width 15 height 8
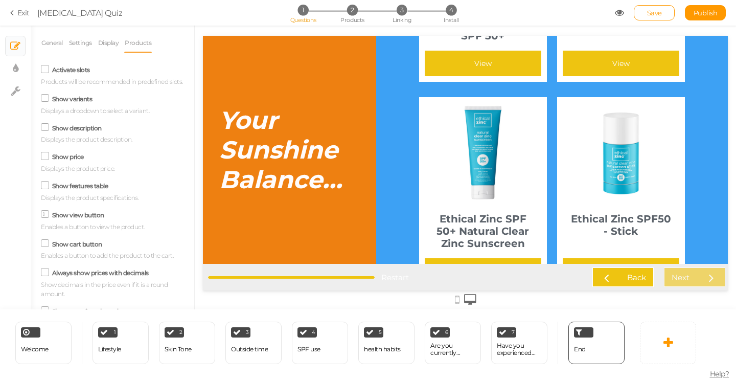
scroll to position [240, 0]
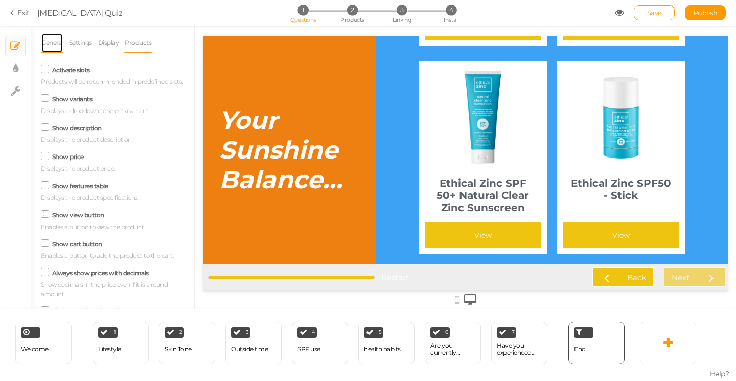
click at [50, 43] on link "General" at bounding box center [52, 42] width 22 height 19
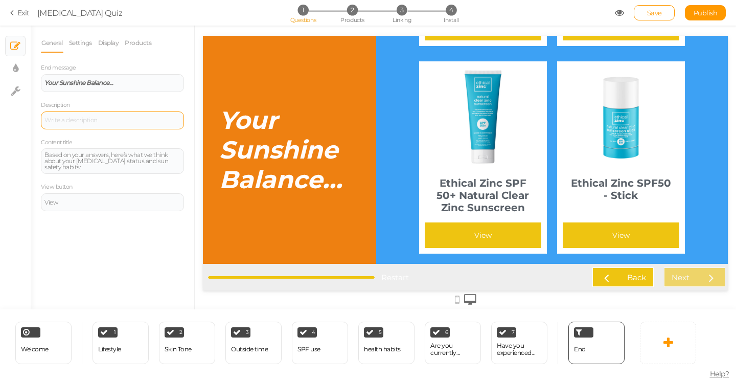
click at [85, 124] on div at bounding box center [112, 120] width 143 height 18
click at [83, 43] on link "Settings" at bounding box center [80, 42] width 24 height 19
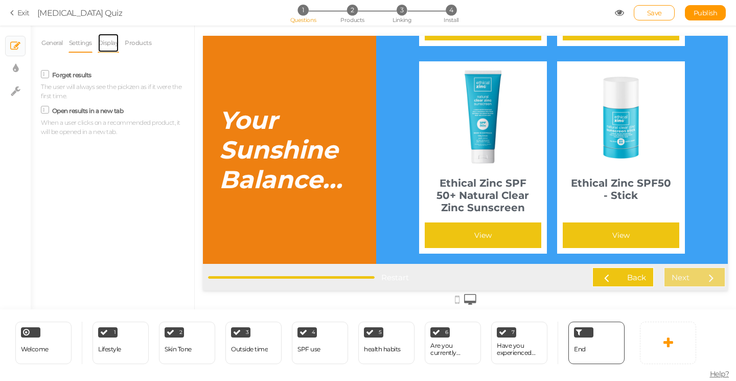
click at [108, 43] on link "Display" at bounding box center [109, 42] width 22 height 19
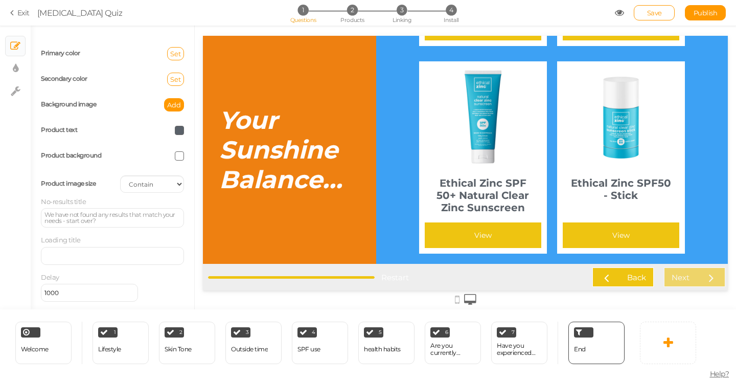
scroll to position [0, 0]
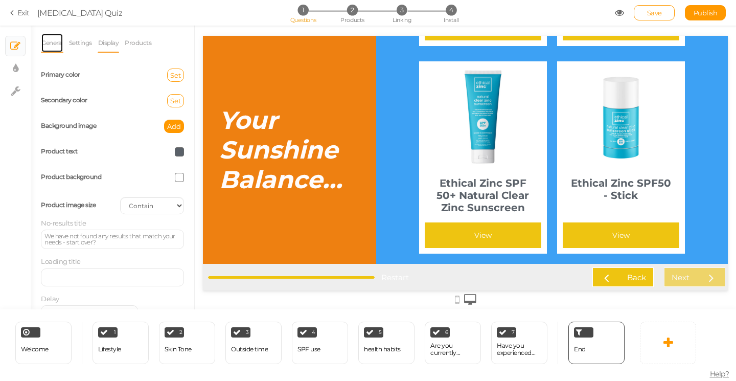
click at [50, 43] on link "General" at bounding box center [52, 42] width 22 height 19
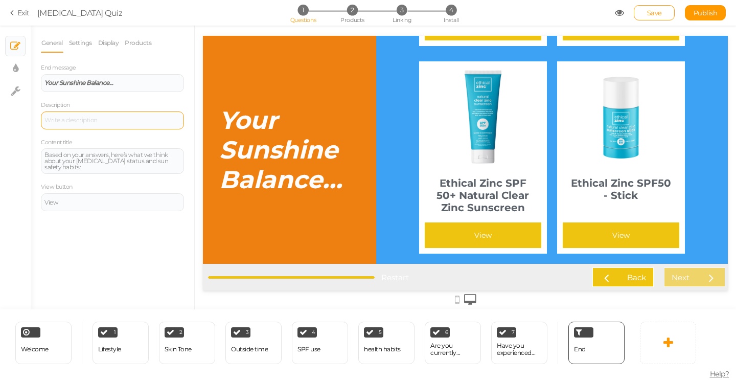
click at [68, 118] on div at bounding box center [112, 120] width 143 height 18
click at [612, 355] on div "End" at bounding box center [596, 342] width 56 height 42
click at [656, 10] on span "Save" at bounding box center [654, 13] width 15 height 8
click at [23, 15] on link "Exit" at bounding box center [19, 13] width 19 height 10
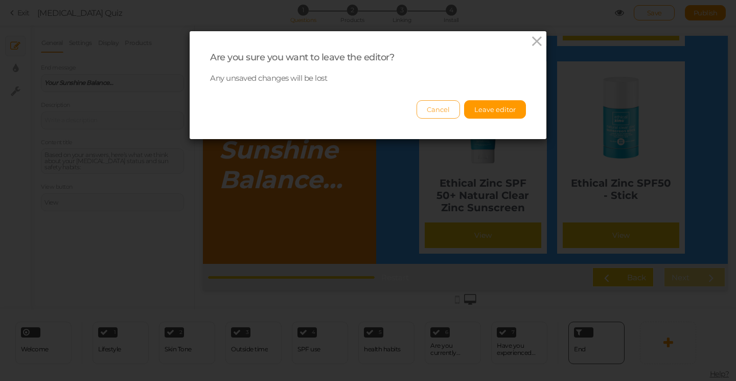
click at [437, 110] on button "Cancel" at bounding box center [437, 109] width 43 height 18
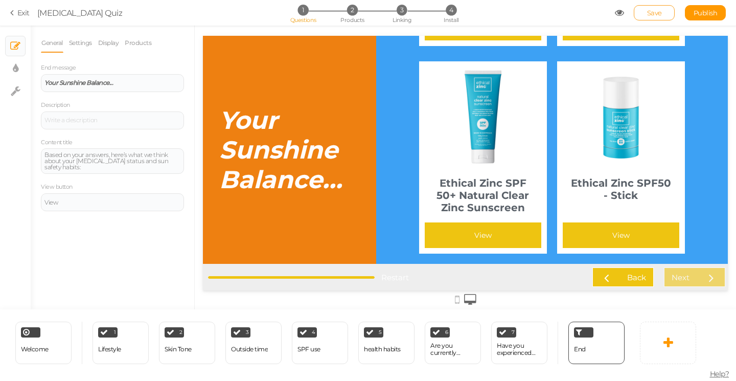
click at [653, 12] on span "Save" at bounding box center [654, 13] width 15 height 8
click at [620, 13] on icon at bounding box center [619, 12] width 9 height 9
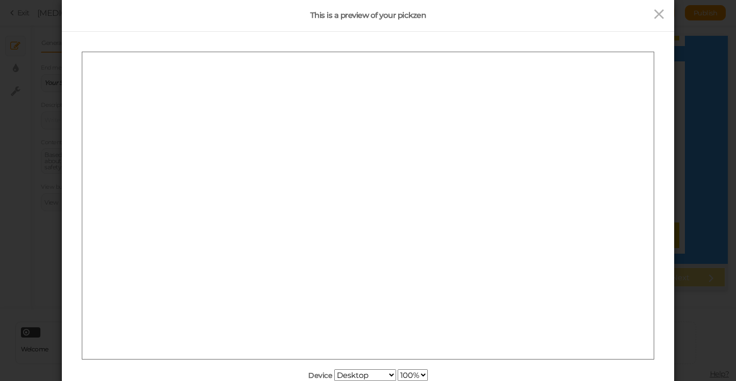
scroll to position [46, 0]
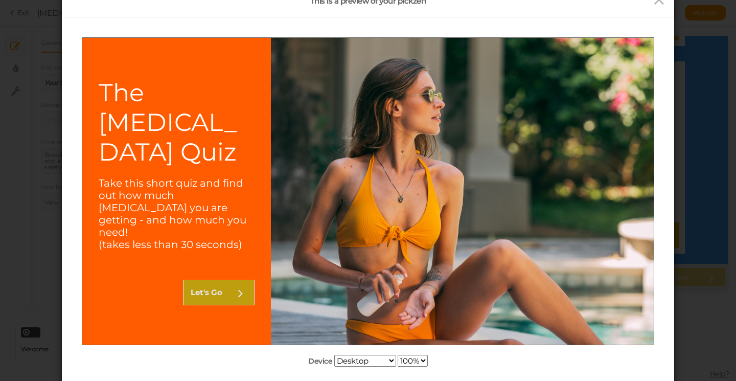
click at [218, 279] on link "Let's Go" at bounding box center [219, 292] width 72 height 26
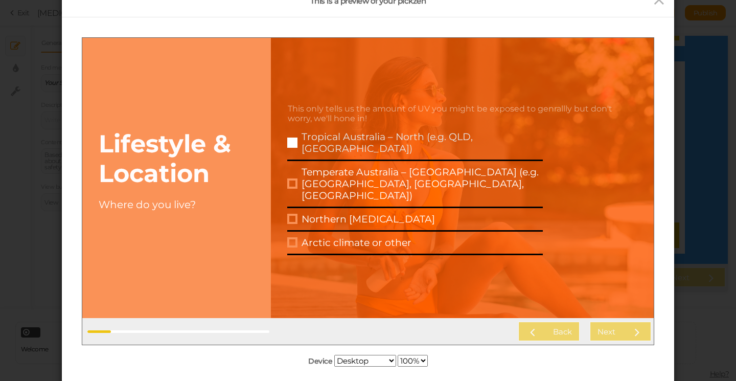
click at [291, 147] on div at bounding box center [292, 142] width 10 height 10
click at [618, 332] on link "Next" at bounding box center [619, 330] width 61 height 19
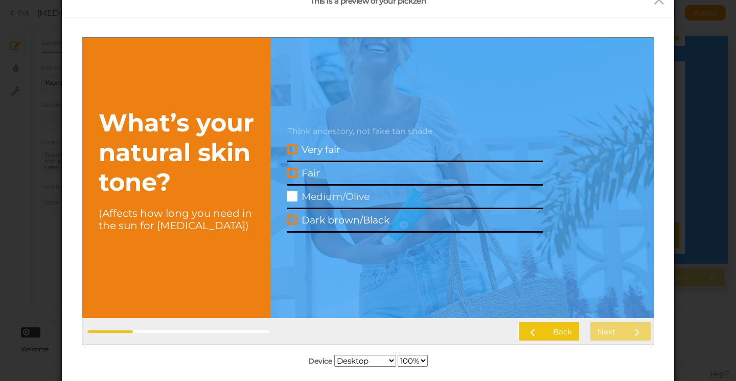
click at [322, 194] on div "Medium/Olive" at bounding box center [421, 196] width 241 height 12
click at [610, 333] on div "Next" at bounding box center [606, 331] width 18 height 10
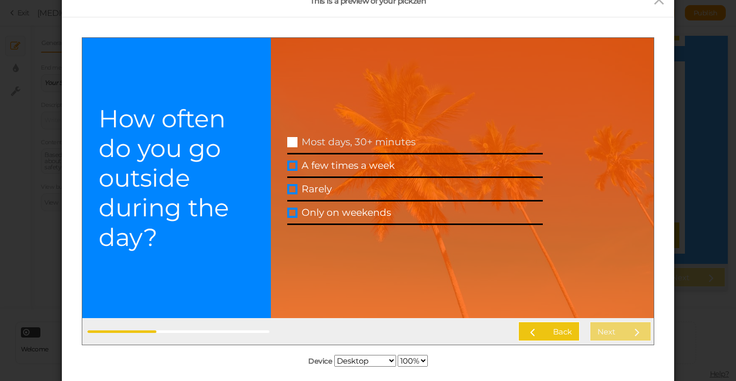
click at [366, 146] on div "Most days, 30+ minutes" at bounding box center [421, 141] width 241 height 12
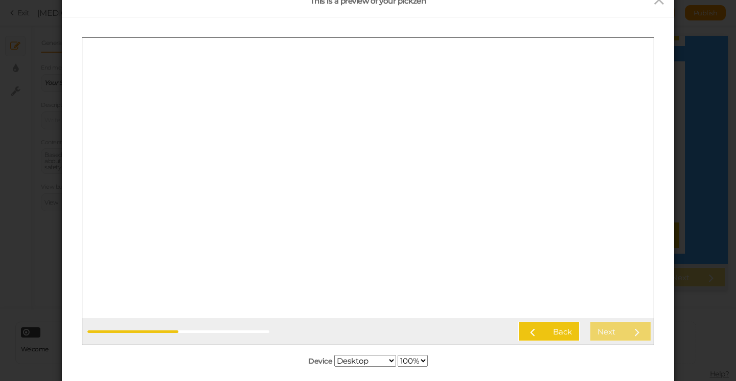
click at [616, 334] on div "Back Next" at bounding box center [461, 330] width 379 height 19
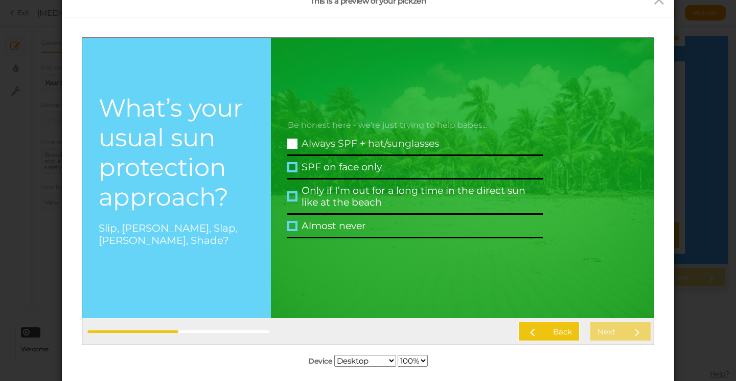
click at [380, 147] on div "Always SPF + hat/sunglasses" at bounding box center [421, 143] width 241 height 12
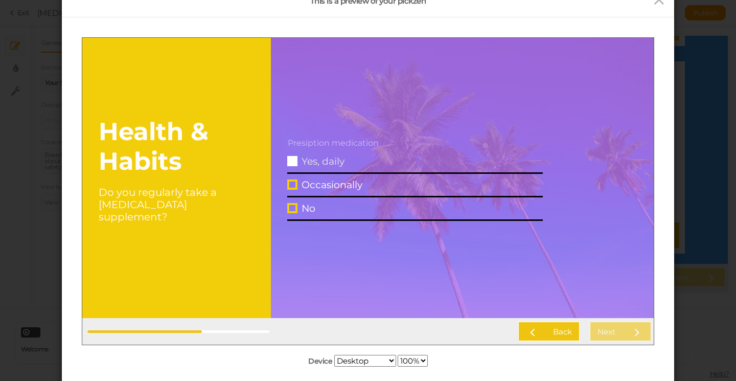
click at [342, 163] on div "Yes, daily" at bounding box center [421, 161] width 241 height 12
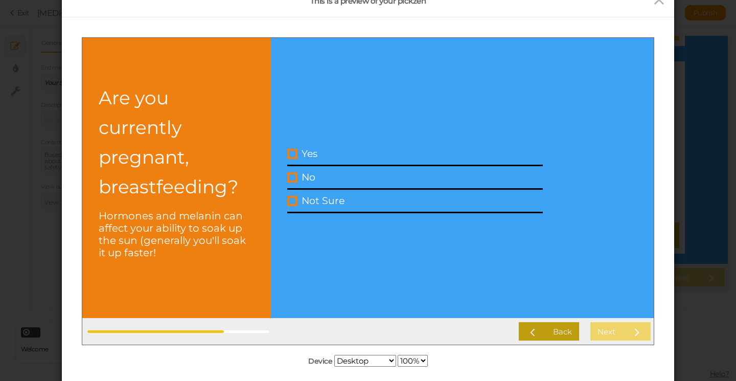
click at [546, 328] on link "Back" at bounding box center [548, 330] width 61 height 19
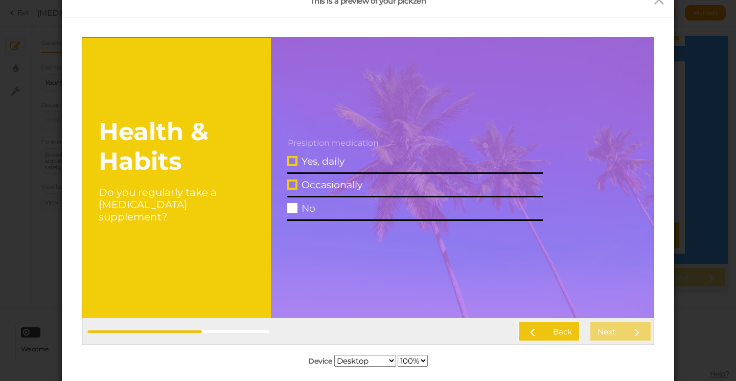
click at [292, 210] on div at bounding box center [292, 207] width 10 height 10
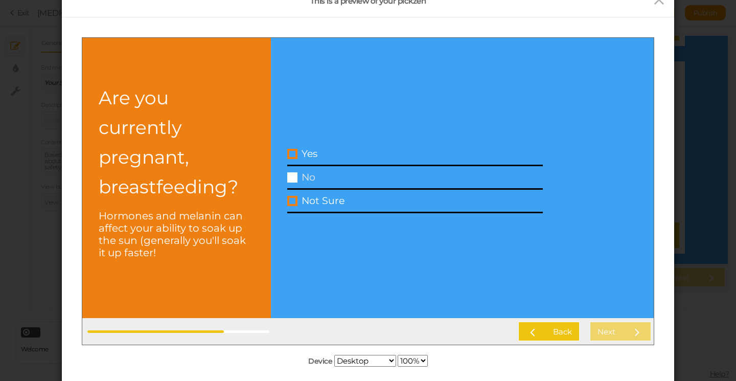
click at [295, 174] on div at bounding box center [292, 177] width 10 height 10
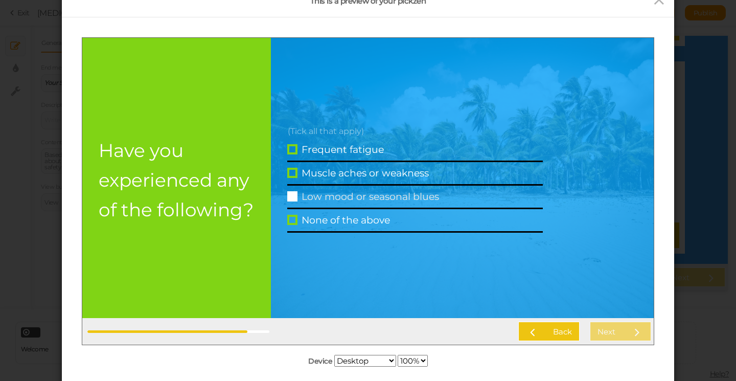
click at [294, 196] on div at bounding box center [292, 196] width 10 height 10
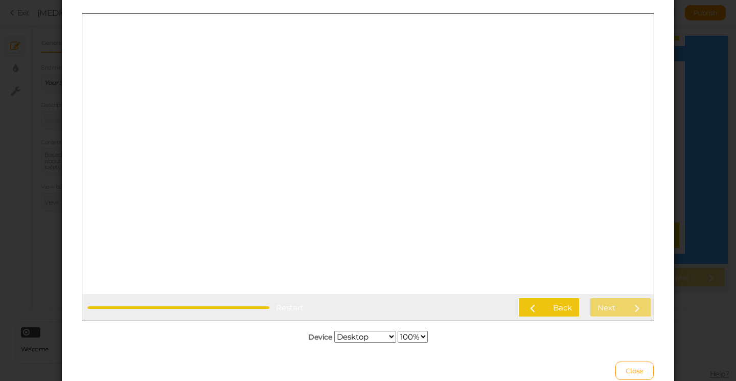
scroll to position [71, 0]
click at [292, 176] on div "We have not found any results that match your needs - start over?" at bounding box center [367, 153] width 571 height 280
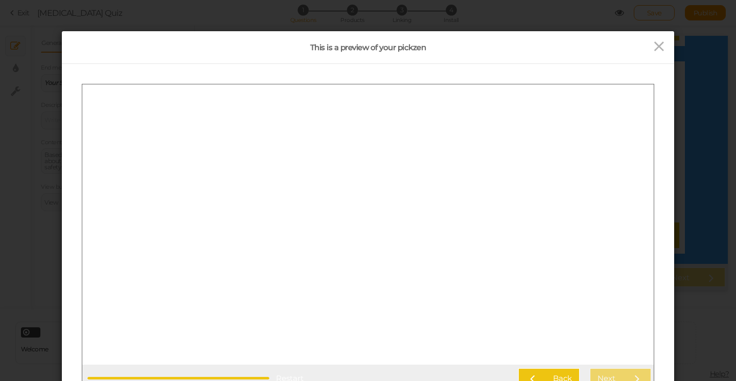
scroll to position [60, 0]
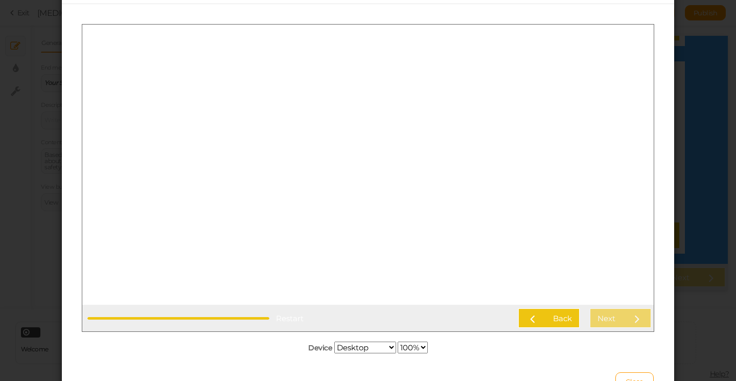
click at [615, 314] on div "Back Next" at bounding box center [479, 317] width 343 height 19
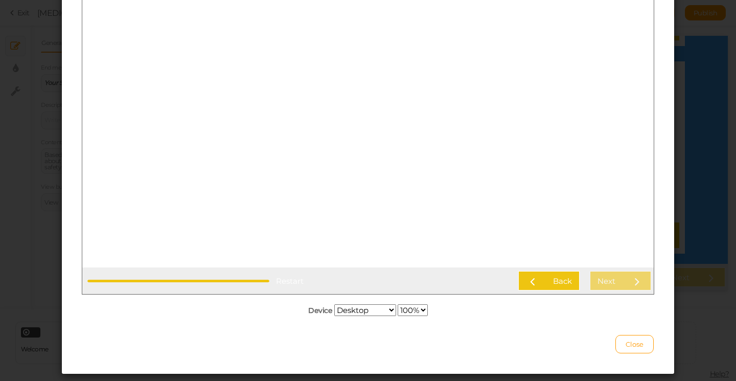
scroll to position [120, 0]
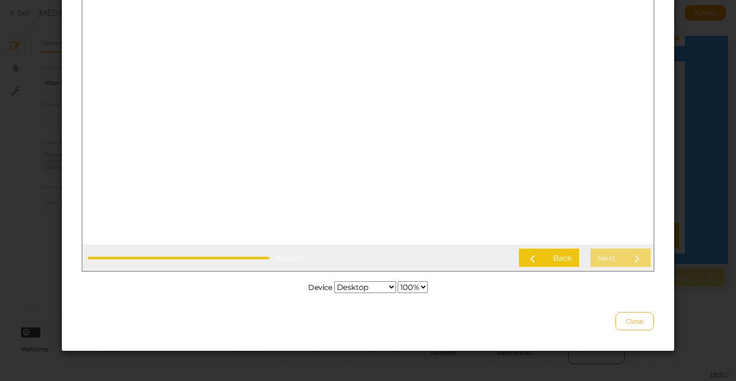
click at [629, 318] on span "Close" at bounding box center [634, 321] width 18 height 8
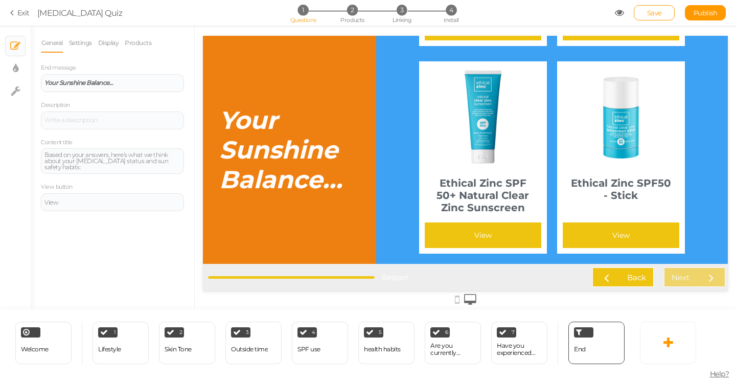
click at [11, 13] on icon at bounding box center [13, 12] width 7 height 9
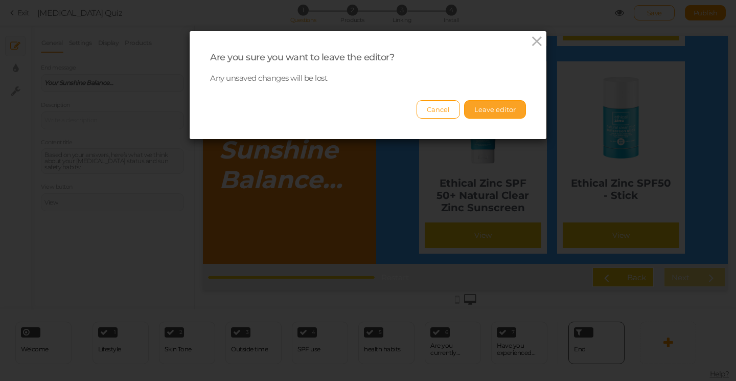
click at [493, 108] on button "Leave editor" at bounding box center [495, 109] width 62 height 18
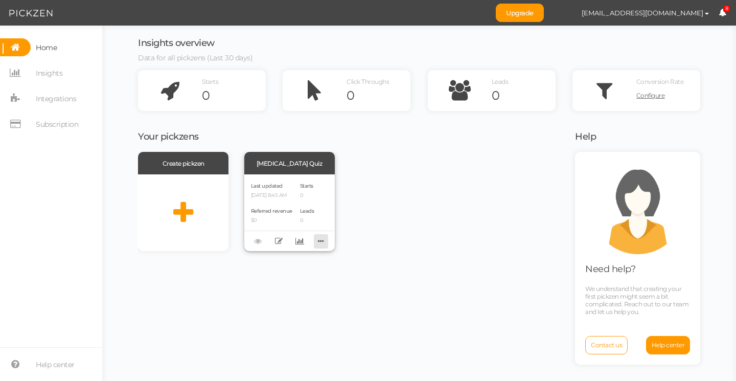
click at [327, 238] on icon at bounding box center [321, 241] width 14 height 16
click at [280, 239] on icon at bounding box center [279, 241] width 8 height 8
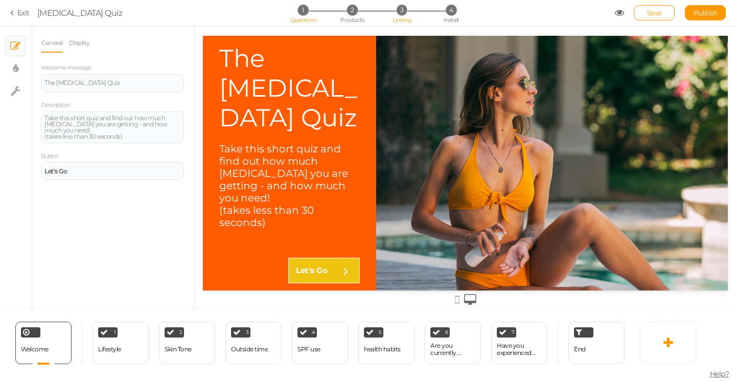
click at [406, 10] on span "3" at bounding box center [401, 10] width 11 height 11
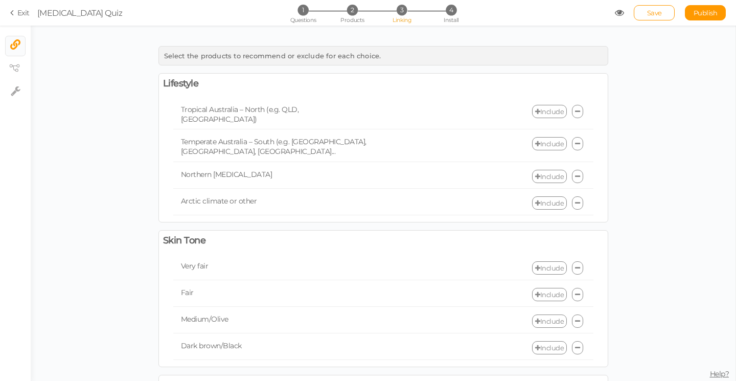
click at [555, 110] on link "Include" at bounding box center [549, 111] width 35 height 13
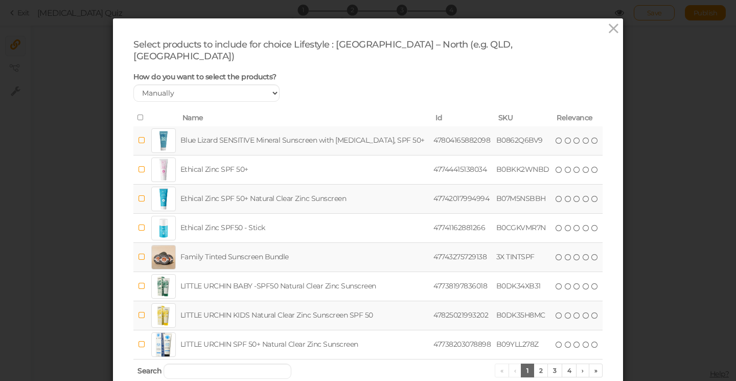
scroll to position [17, 0]
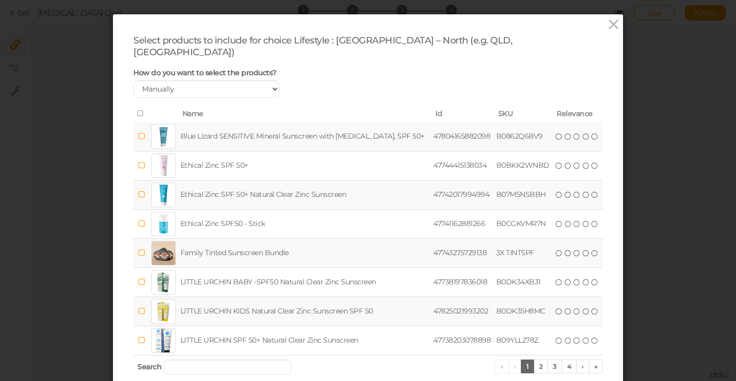
click at [143, 132] on icon at bounding box center [140, 136] width 7 height 8
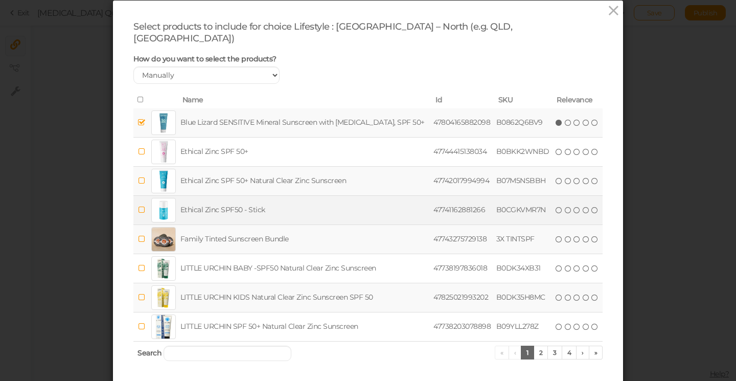
scroll to position [39, 0]
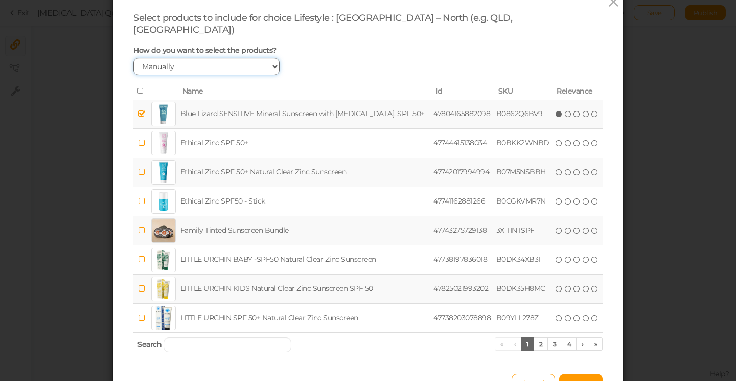
click at [213, 58] on select "Manually By tags By price" at bounding box center [206, 66] width 146 height 17
select select "expr"
click at [133, 75] on select "Manually By tags By price" at bounding box center [206, 66] width 146 height 17
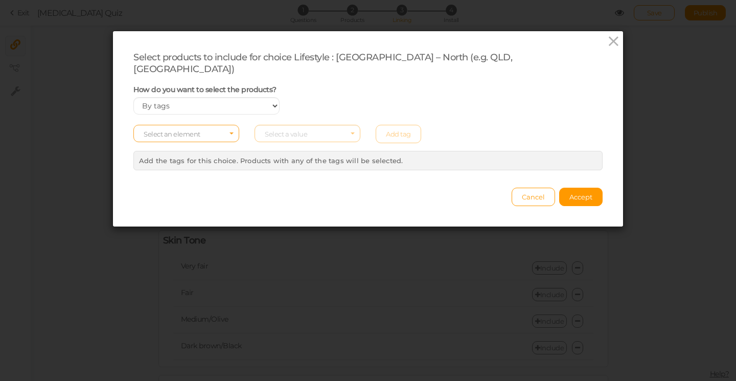
click at [194, 130] on span "Select an element" at bounding box center [172, 134] width 57 height 8
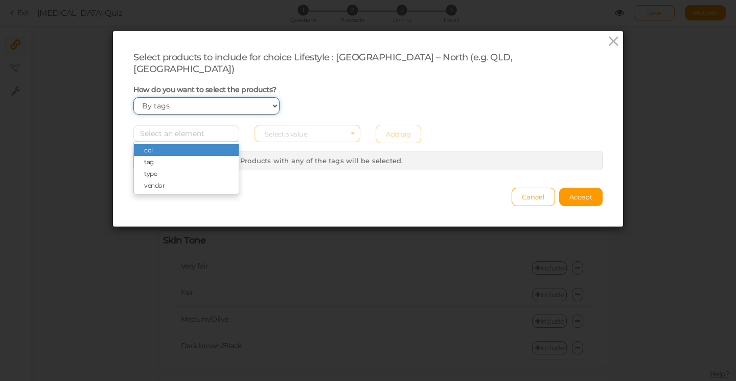
click at [275, 97] on select "Manually By tags By price" at bounding box center [206, 105] width 146 height 17
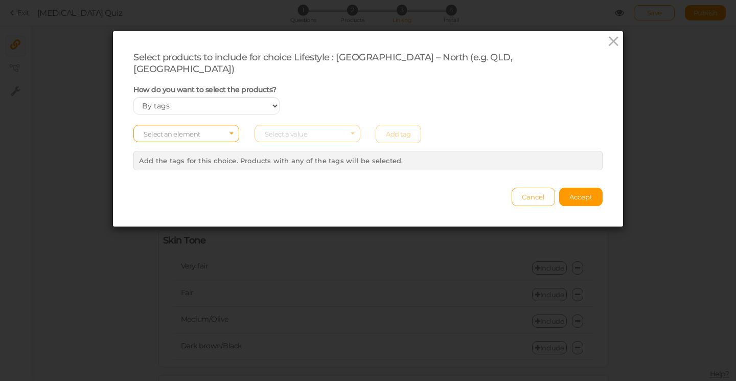
click at [537, 193] on span "Cancel" at bounding box center [533, 197] width 23 height 8
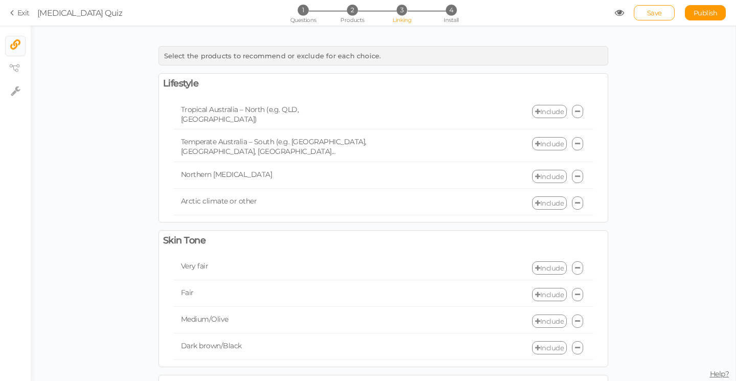
click at [542, 114] on link "Include" at bounding box center [549, 111] width 35 height 13
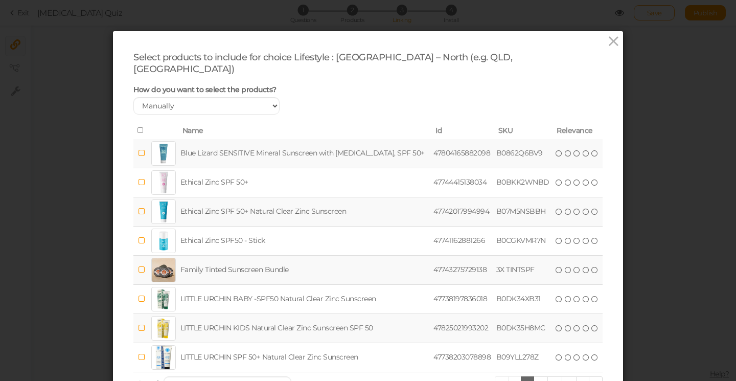
click at [200, 143] on td "Blue Lizard SENSITIVE Mineral Sunscreen with [MEDICAL_DATA], SPF 50+" at bounding box center [304, 153] width 253 height 29
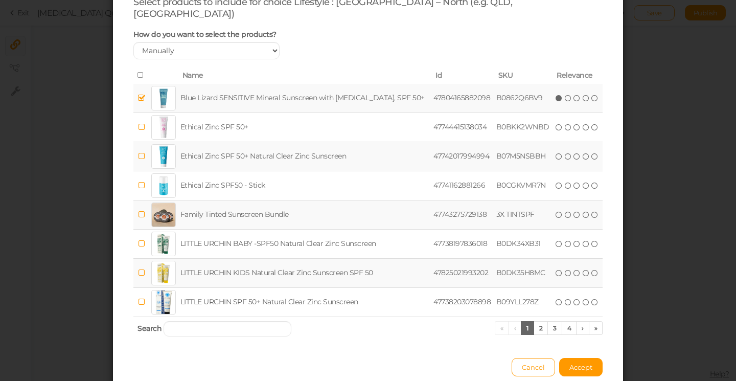
scroll to position [90, 0]
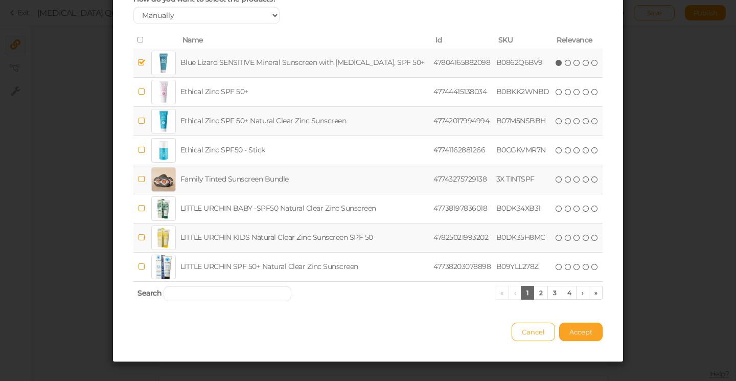
click at [578, 324] on button "Accept" at bounding box center [580, 331] width 43 height 18
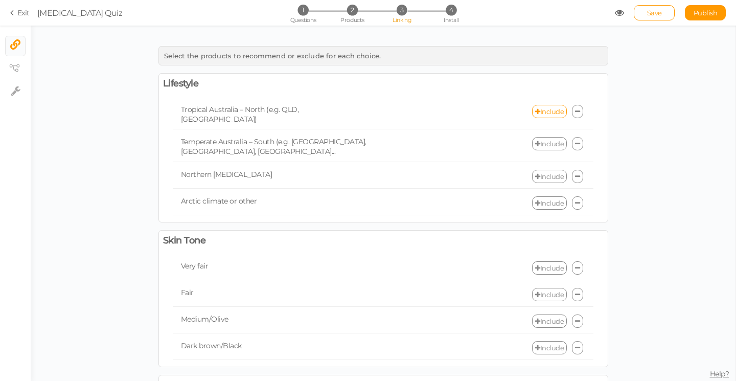
click at [557, 137] on link "Include" at bounding box center [549, 143] width 35 height 13
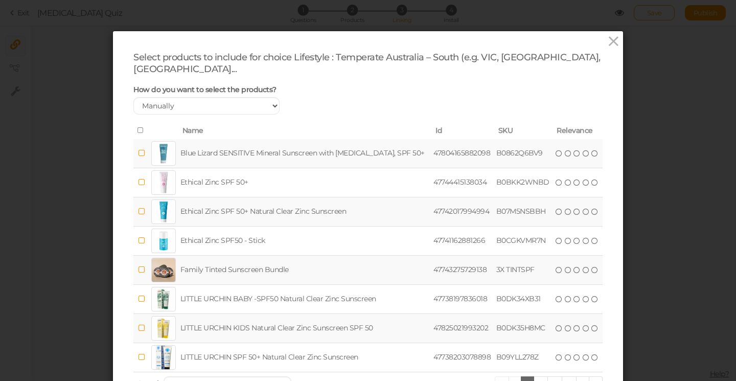
click at [145, 197] on td at bounding box center [141, 211] width 16 height 29
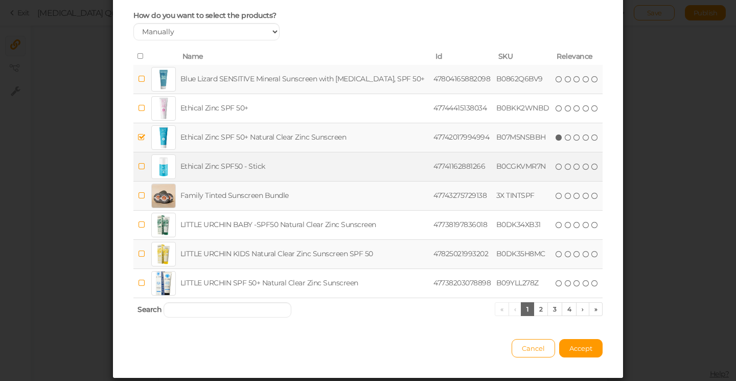
scroll to position [75, 0]
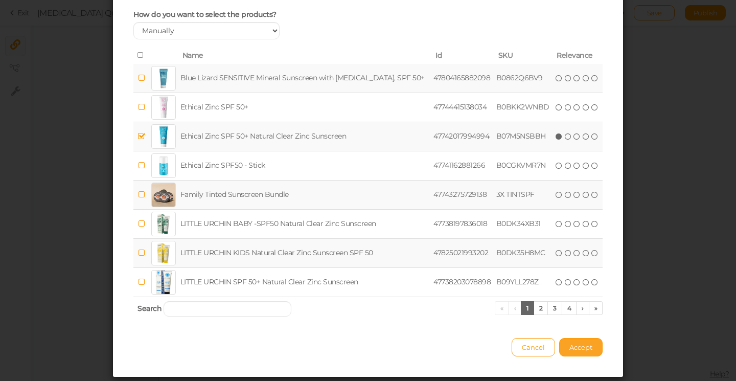
click at [572, 343] on span "Accept" at bounding box center [580, 347] width 23 height 8
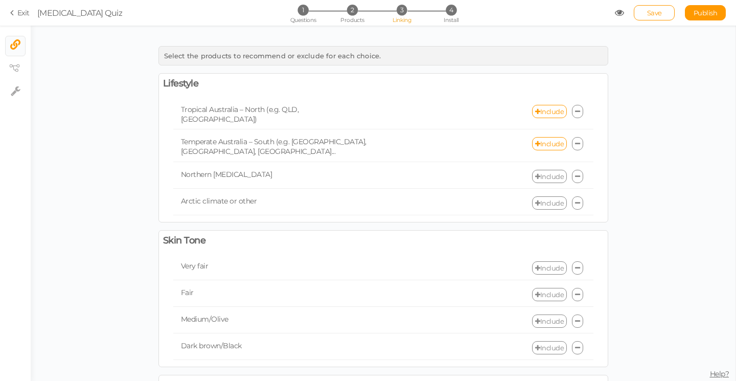
click at [547, 170] on link "Include" at bounding box center [549, 176] width 35 height 13
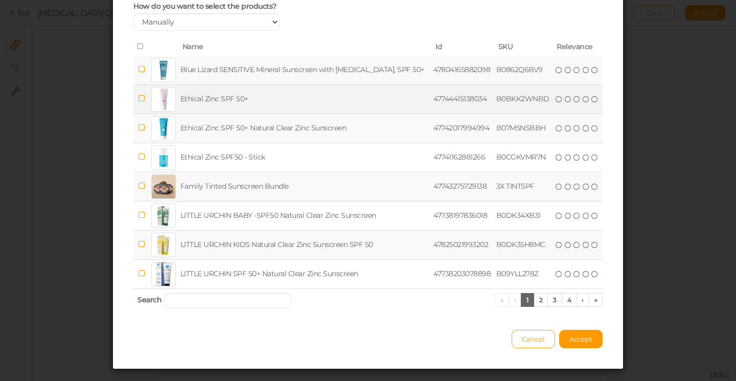
scroll to position [73, 0]
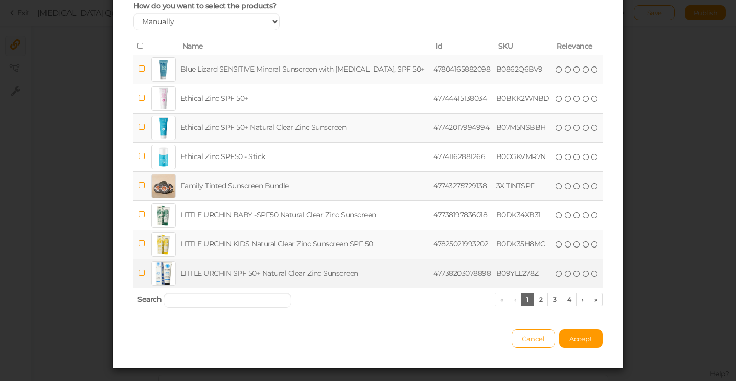
click at [144, 273] on icon at bounding box center [140, 273] width 7 height 8
click at [587, 337] on span "Accept" at bounding box center [580, 338] width 23 height 8
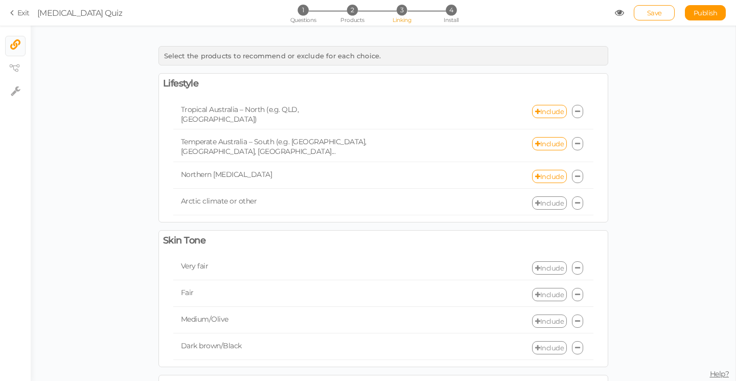
click at [537, 200] on icon at bounding box center [537, 203] width 5 height 7
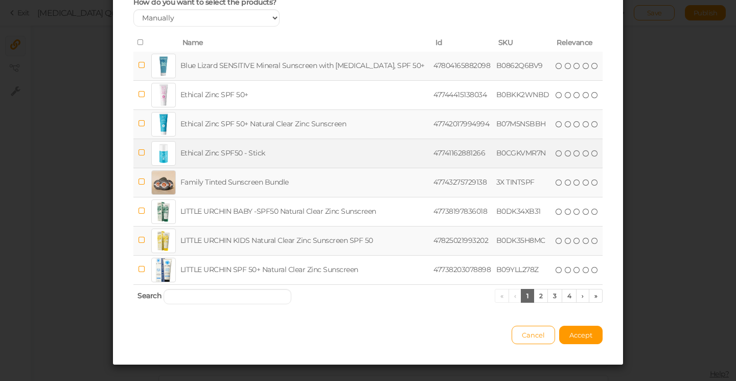
scroll to position [90, 0]
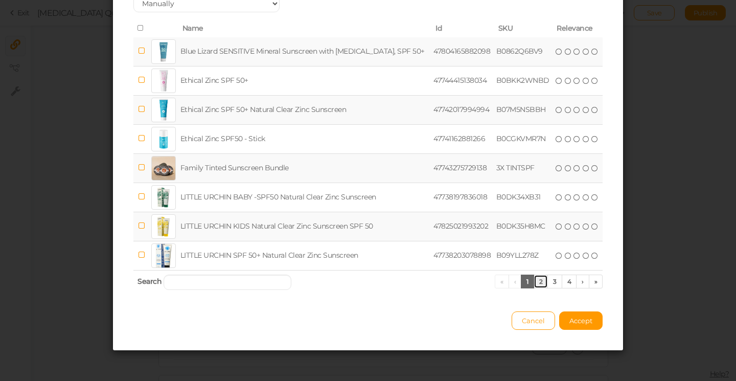
click at [535, 282] on link "2" at bounding box center [540, 281] width 15 height 14
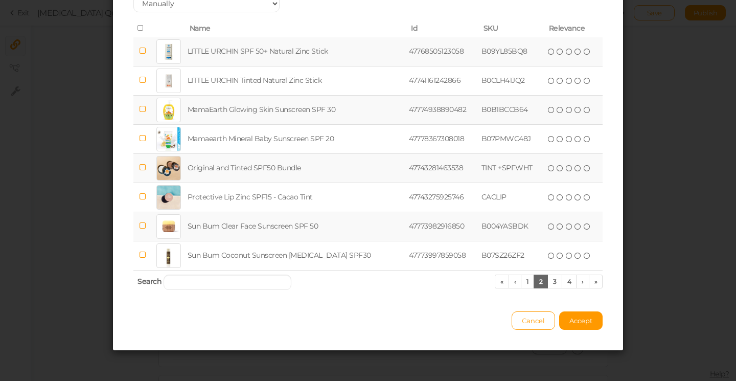
click at [144, 50] on icon at bounding box center [142, 51] width 7 height 8
click at [576, 317] on span "Accept" at bounding box center [580, 320] width 23 height 8
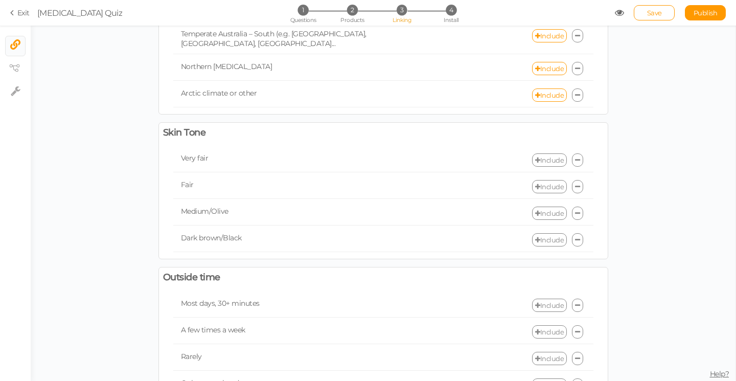
scroll to position [109, 0]
click at [553, 152] on link "Include" at bounding box center [549, 158] width 35 height 13
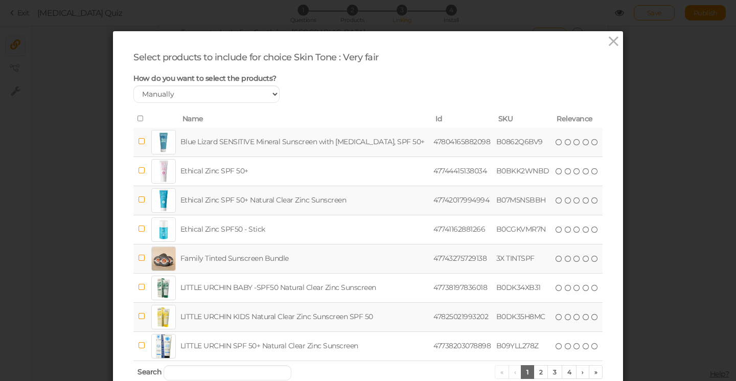
click at [141, 141] on icon at bounding box center [140, 141] width 7 height 8
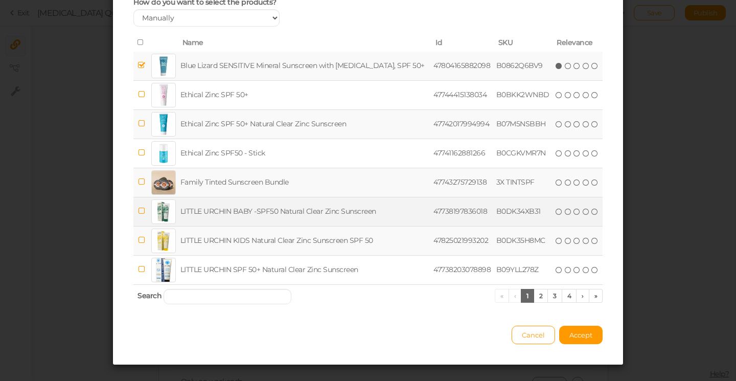
scroll to position [77, 0]
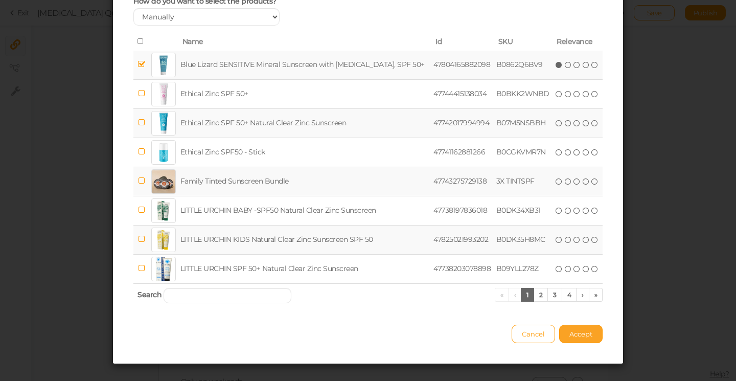
click at [582, 333] on span "Accept" at bounding box center [580, 333] width 23 height 8
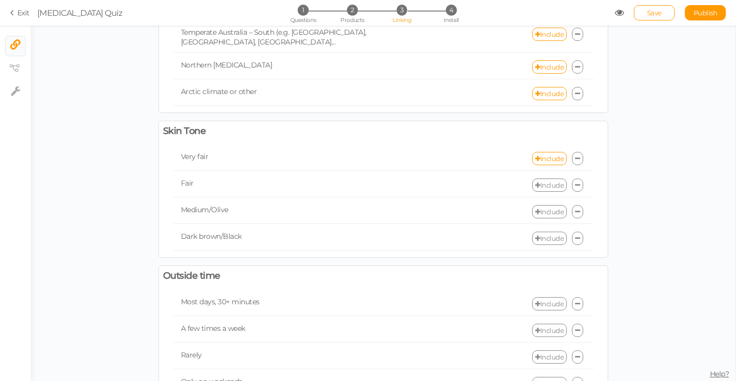
click at [547, 178] on link "Include" at bounding box center [549, 184] width 35 height 13
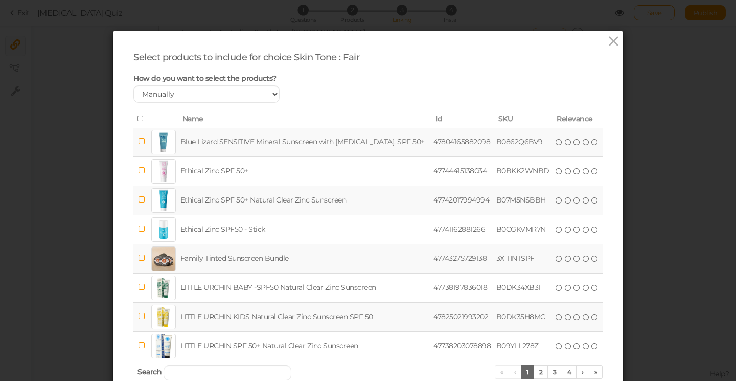
scroll to position [8, 0]
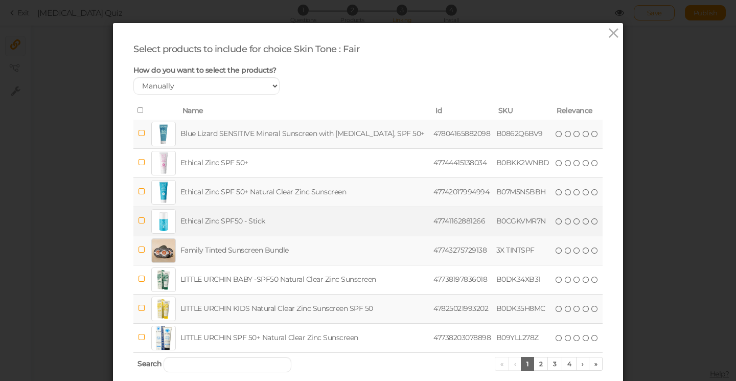
click at [145, 221] on td at bounding box center [141, 220] width 16 height 29
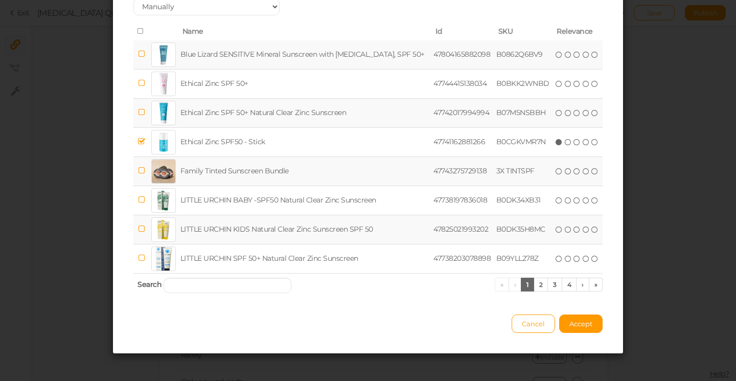
scroll to position [90, 0]
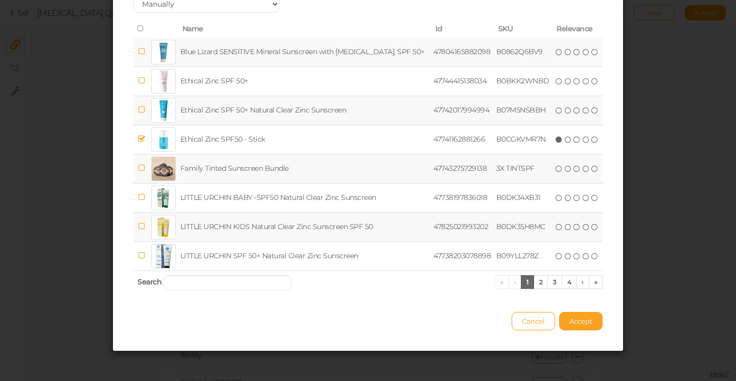
click at [574, 322] on span "Accept" at bounding box center [580, 321] width 23 height 8
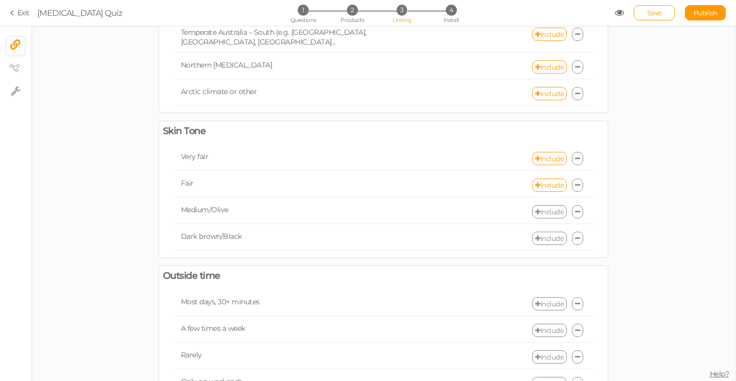
click at [553, 205] on link "Include" at bounding box center [549, 211] width 35 height 13
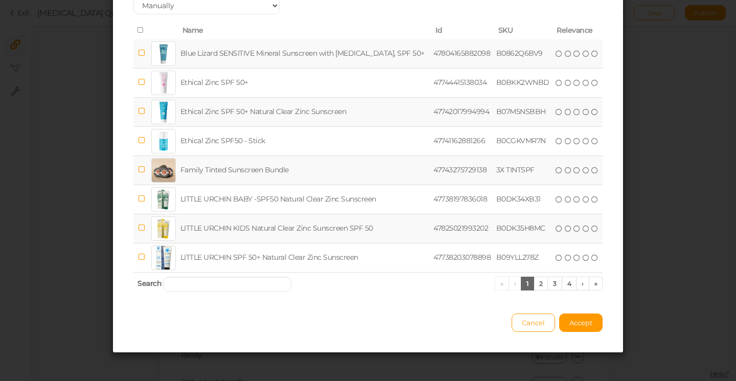
scroll to position [90, 0]
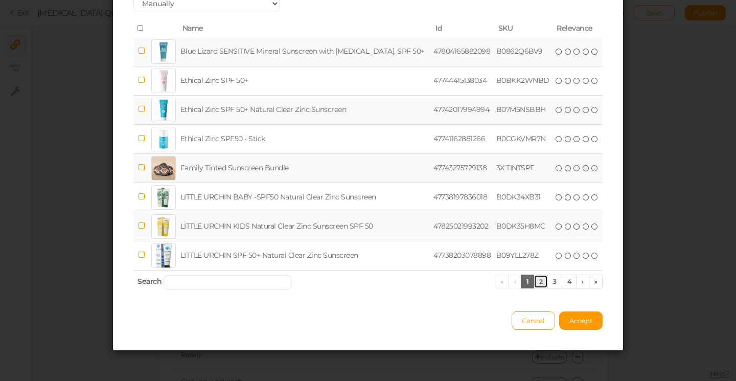
click at [542, 281] on link "2" at bounding box center [540, 281] width 15 height 14
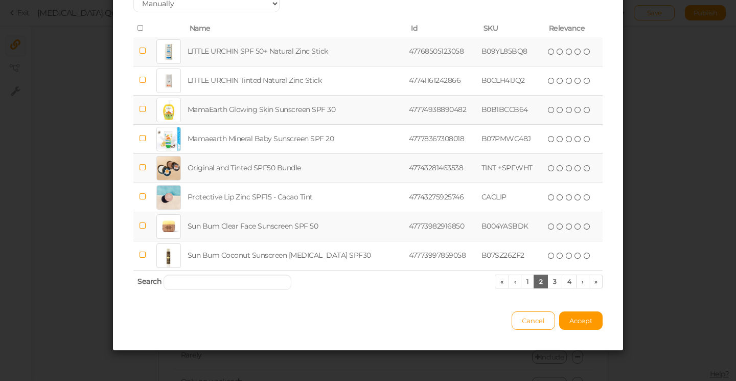
click at [209, 167] on td "Original and Tinted SPF50 Bundle" at bounding box center [296, 167] width 222 height 29
click at [584, 318] on span "Accept" at bounding box center [580, 320] width 23 height 8
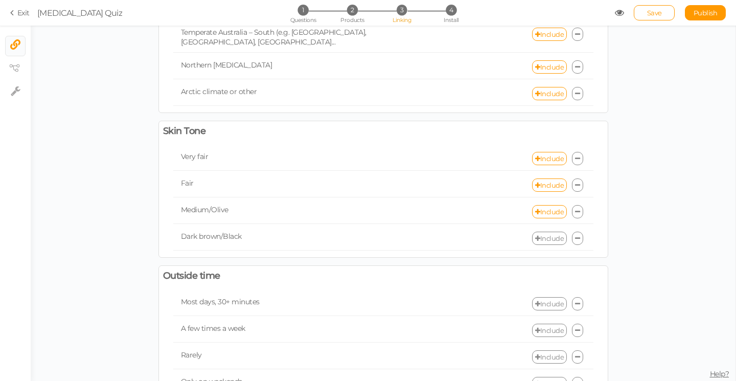
click at [551, 231] on link "Include" at bounding box center [549, 237] width 35 height 13
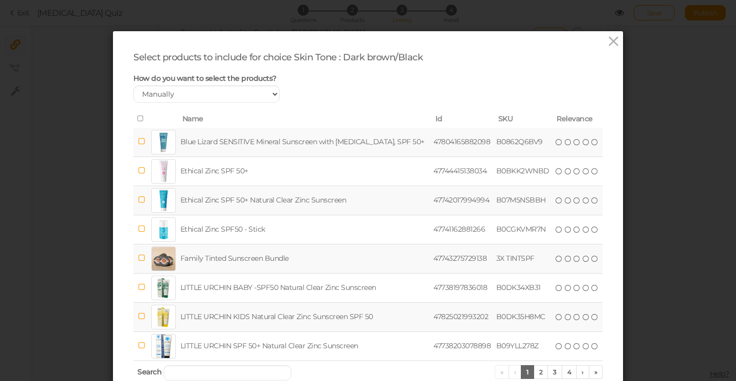
click at [264, 198] on td "Ethical Zinc SPF 50+ Natural Clear Zinc Sunscreen" at bounding box center [304, 199] width 253 height 29
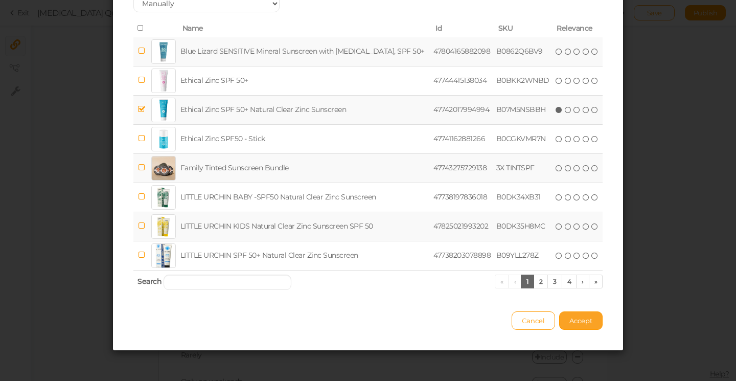
click at [581, 321] on span "Accept" at bounding box center [580, 320] width 23 height 8
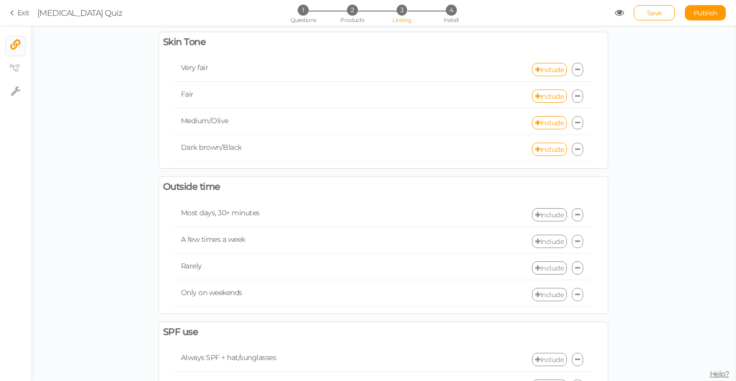
scroll to position [200, 0]
click at [546, 206] on link "Include" at bounding box center [549, 212] width 35 height 13
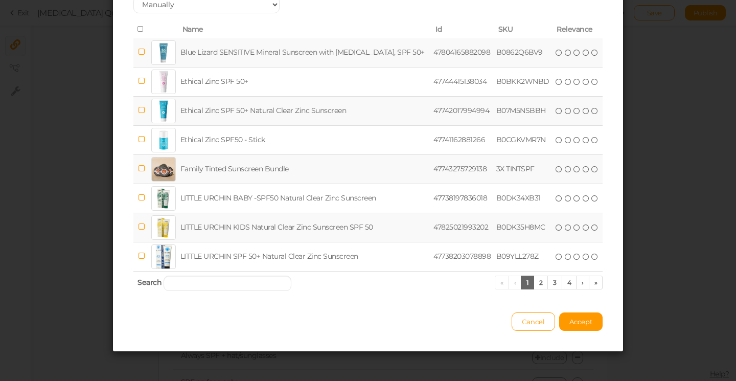
scroll to position [90, 0]
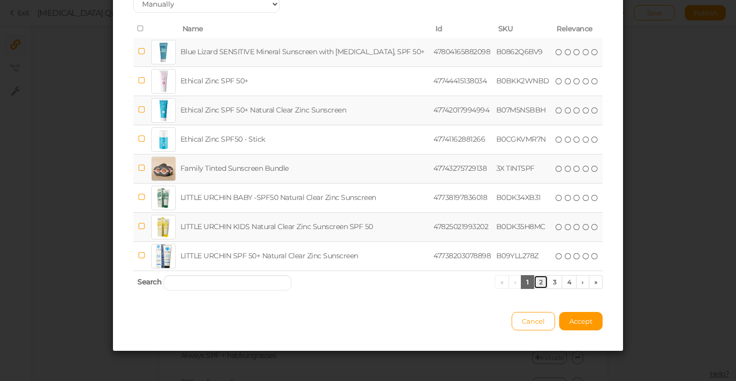
click at [542, 285] on link "2" at bounding box center [540, 282] width 15 height 14
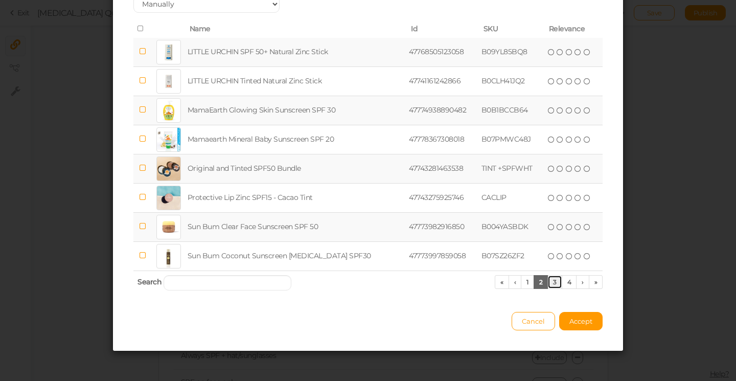
click at [556, 280] on link "3" at bounding box center [554, 282] width 15 height 14
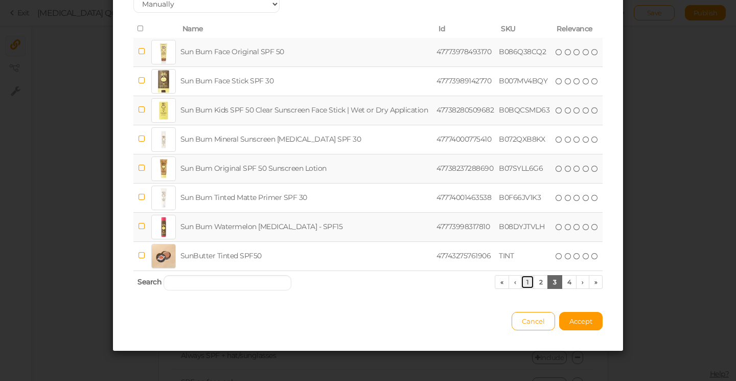
click at [525, 281] on link "1" at bounding box center [527, 282] width 13 height 14
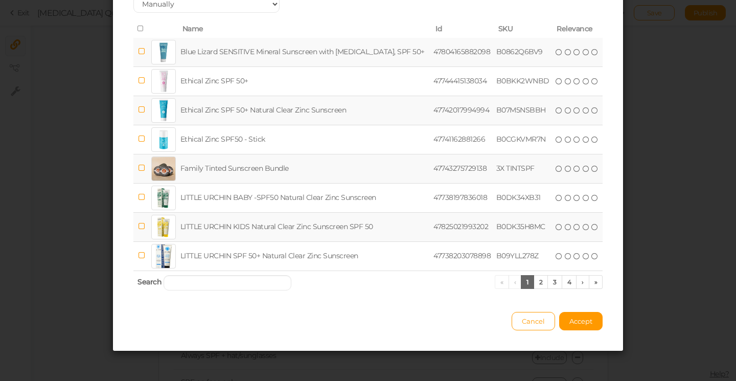
click at [288, 56] on td "Blue Lizard SENSITIVE Mineral Sunscreen with [MEDICAL_DATA], SPF 50+" at bounding box center [304, 52] width 253 height 29
click at [583, 323] on span "Accept" at bounding box center [580, 321] width 23 height 8
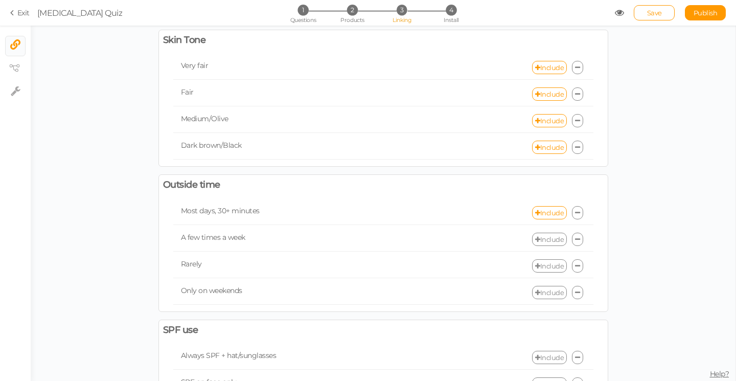
click at [549, 232] on link "Include" at bounding box center [549, 238] width 35 height 13
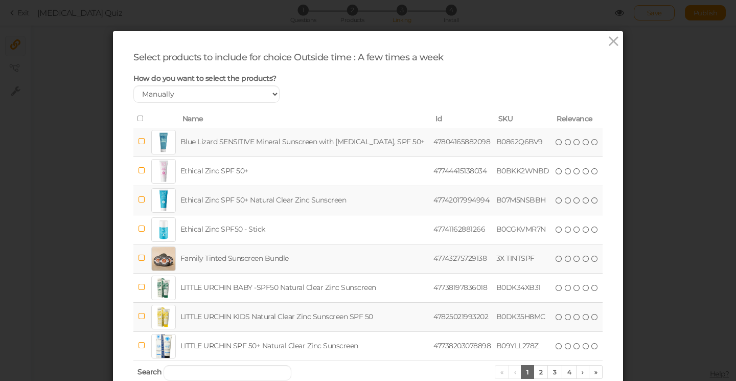
click at [200, 190] on td "Ethical Zinc SPF 50+ Natural Clear Zinc Sunscreen" at bounding box center [304, 199] width 253 height 29
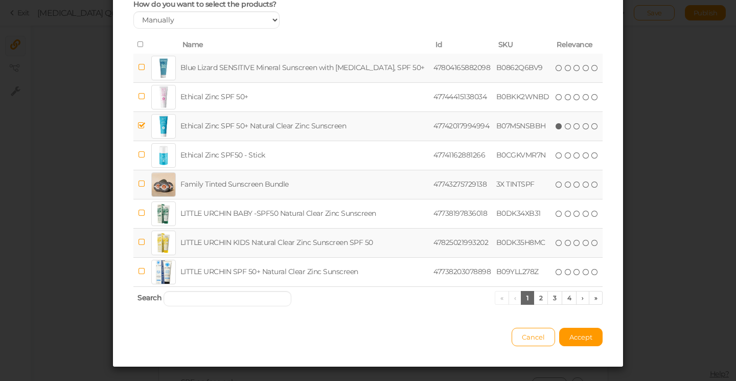
scroll to position [79, 0]
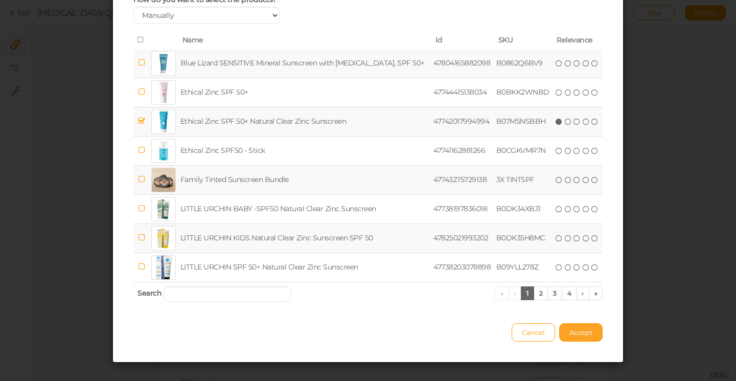
click at [568, 335] on button "Accept" at bounding box center [580, 332] width 43 height 18
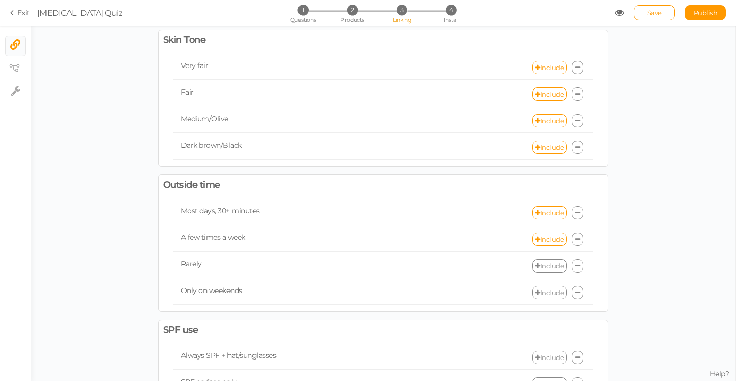
click at [550, 259] on link "Include" at bounding box center [549, 265] width 35 height 13
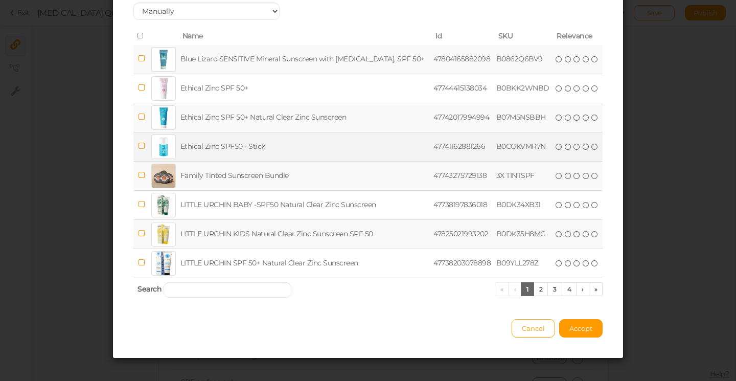
scroll to position [90, 0]
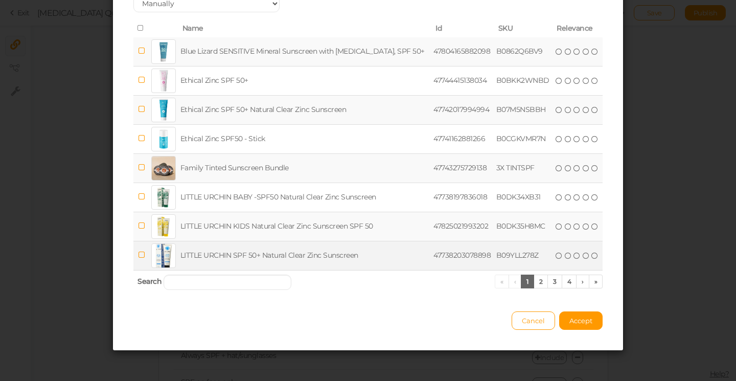
click at [220, 257] on td "LITTLE URCHIN SPF 50+ Natural Clear Zinc Sunscreen" at bounding box center [304, 255] width 253 height 29
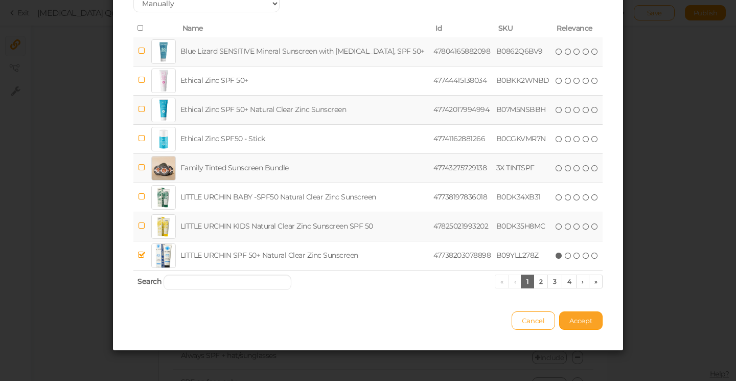
click at [579, 321] on span "Accept" at bounding box center [580, 320] width 23 height 8
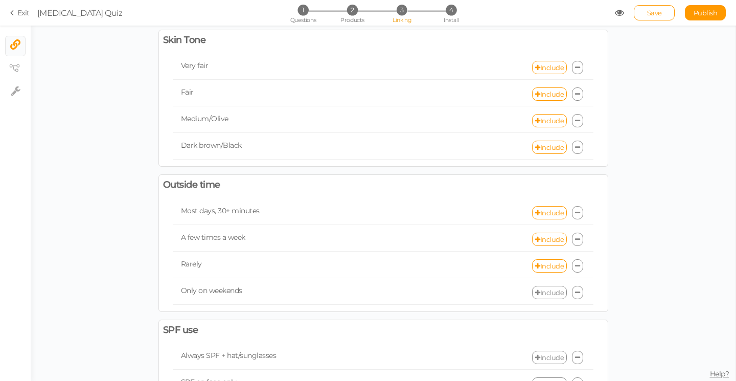
click at [553, 286] on link "Include" at bounding box center [549, 292] width 35 height 13
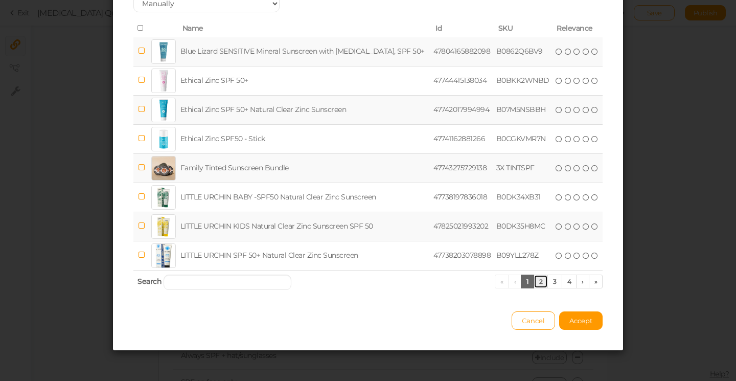
click at [543, 278] on link "2" at bounding box center [540, 281] width 15 height 14
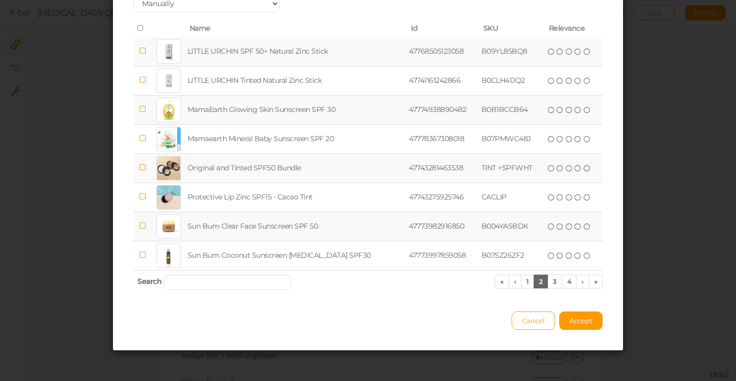
click at [255, 47] on td "LITTLE URCHIN SPF 50+ Natural Zinc Stick" at bounding box center [296, 51] width 222 height 29
click at [581, 317] on span "Accept" at bounding box center [580, 320] width 23 height 8
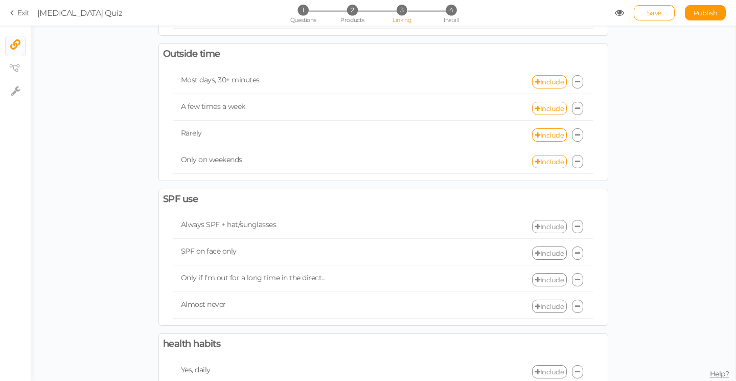
scroll to position [353, 0]
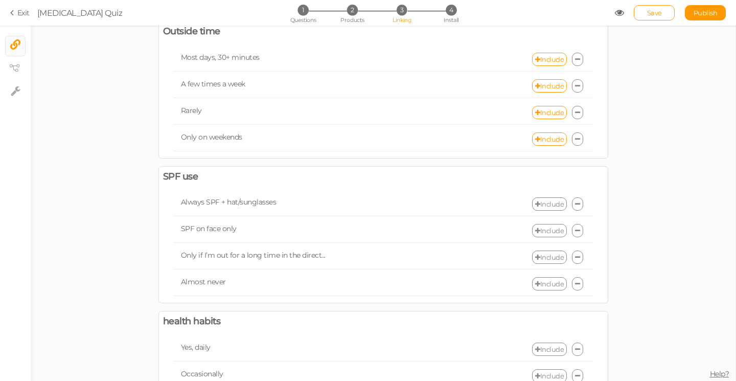
click at [557, 197] on link "Include" at bounding box center [549, 203] width 35 height 13
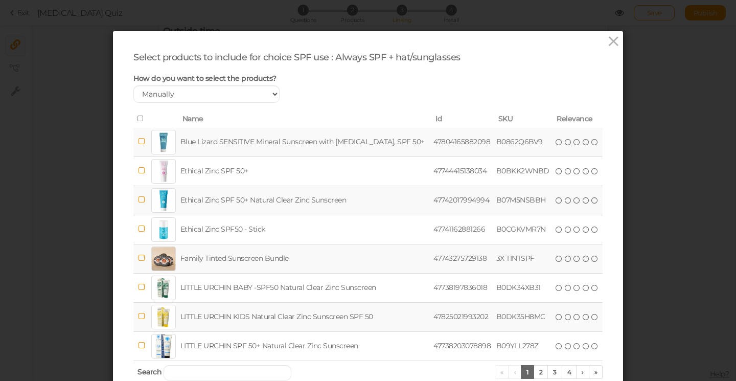
click at [339, 135] on td "Blue Lizard SENSITIVE Mineral Sunscreen with [MEDICAL_DATA], SPF 50+" at bounding box center [304, 142] width 253 height 29
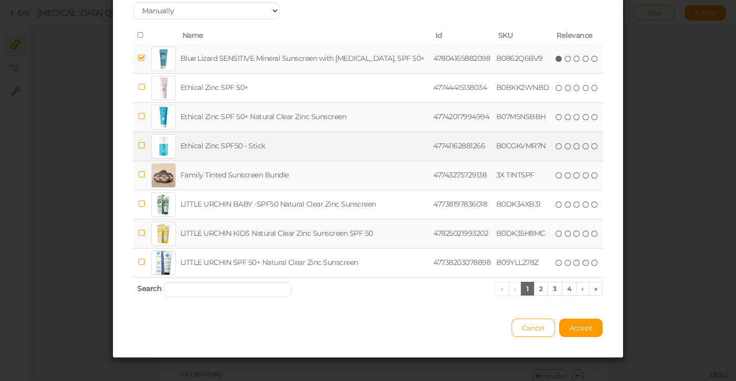
scroll to position [90, 0]
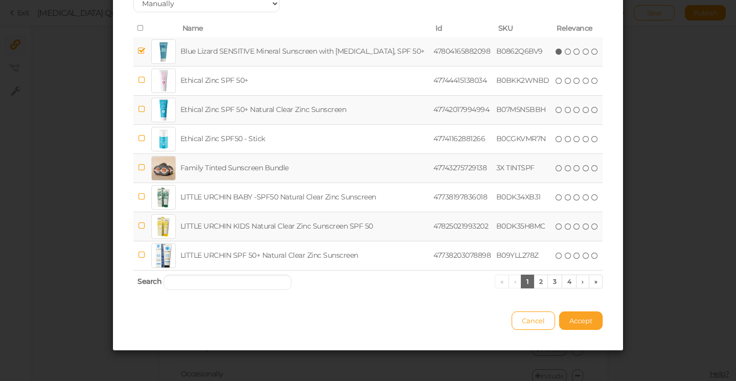
click at [588, 321] on span "Accept" at bounding box center [580, 320] width 23 height 8
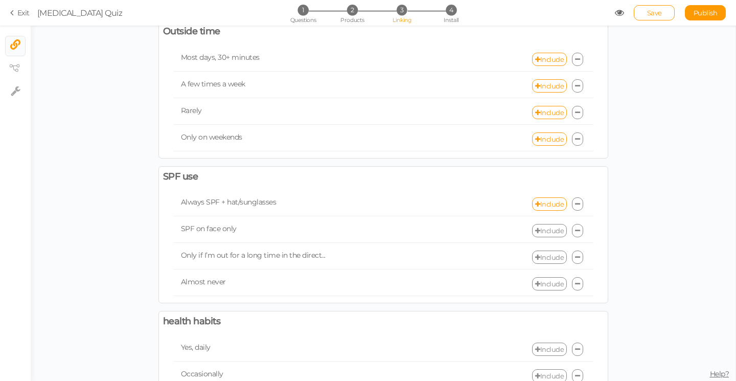
click at [544, 224] on link "Include" at bounding box center [549, 230] width 35 height 13
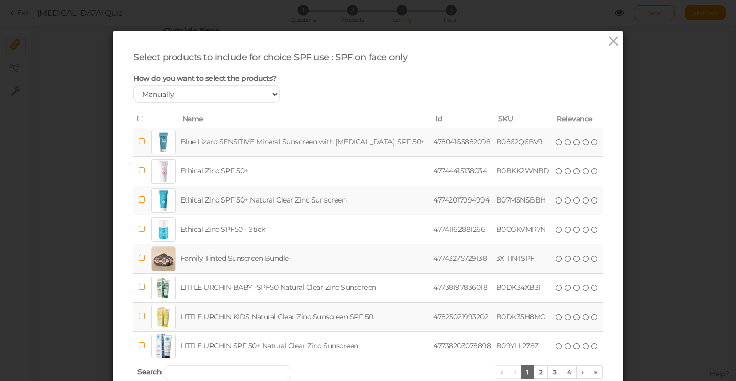
click at [237, 199] on td "Ethical Zinc SPF 50+ Natural Clear Zinc Sunscreen" at bounding box center [304, 199] width 253 height 29
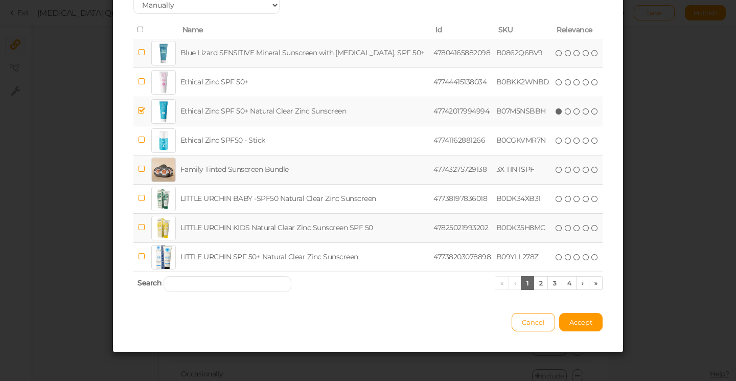
scroll to position [90, 0]
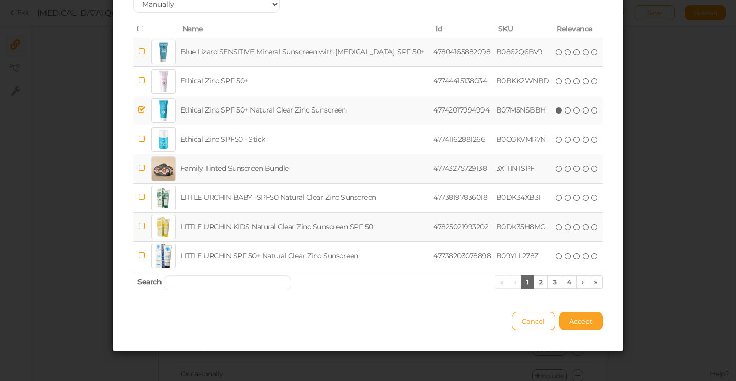
click at [581, 321] on span "Accept" at bounding box center [580, 321] width 23 height 8
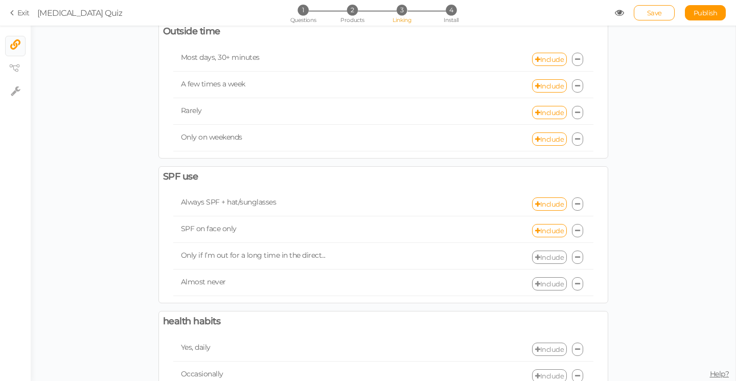
click at [547, 250] on link "Include" at bounding box center [549, 256] width 35 height 13
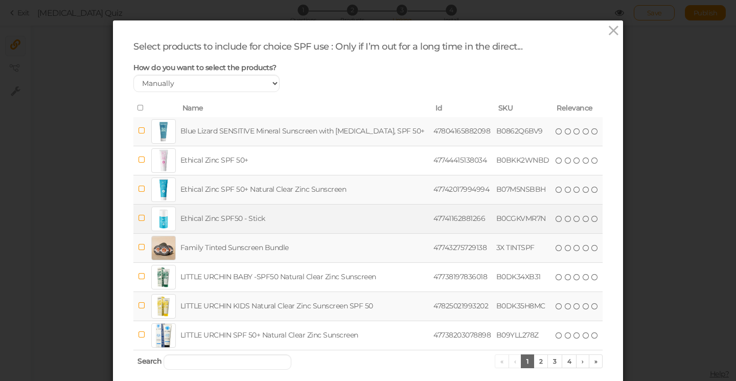
scroll to position [15, 0]
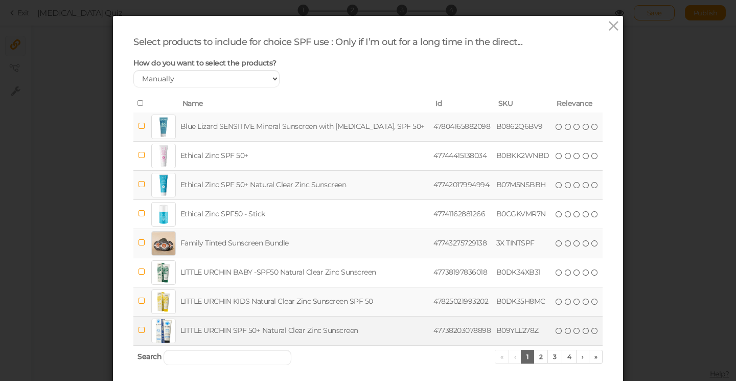
click at [271, 326] on td "LITTLE URCHIN SPF 50+ Natural Clear Zinc Sunscreen" at bounding box center [304, 330] width 253 height 29
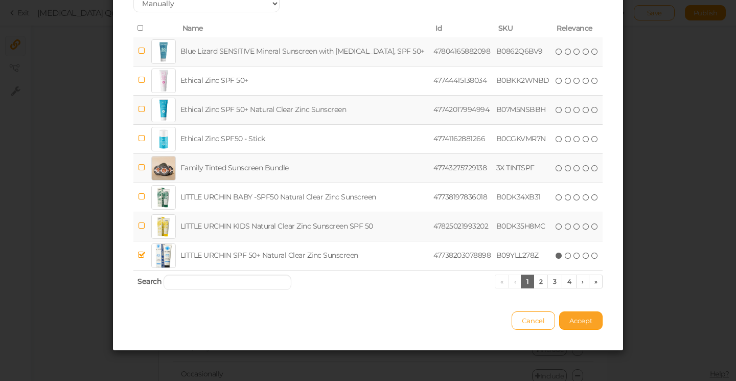
click at [583, 324] on button "Accept" at bounding box center [580, 320] width 43 height 18
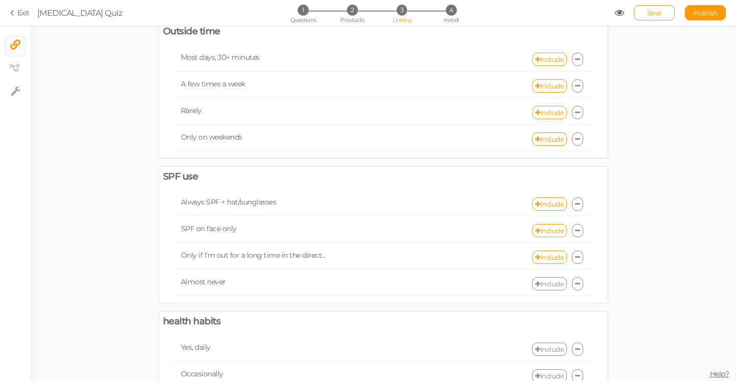
click at [550, 277] on link "Include" at bounding box center [549, 283] width 35 height 13
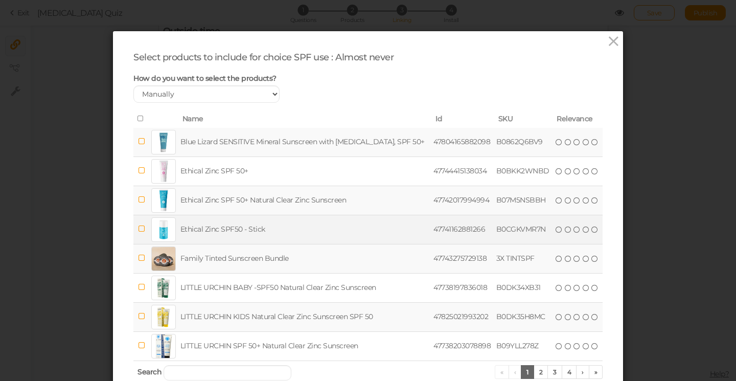
click at [239, 224] on td "Ethical Zinc SPF50 - Stick" at bounding box center [304, 229] width 253 height 29
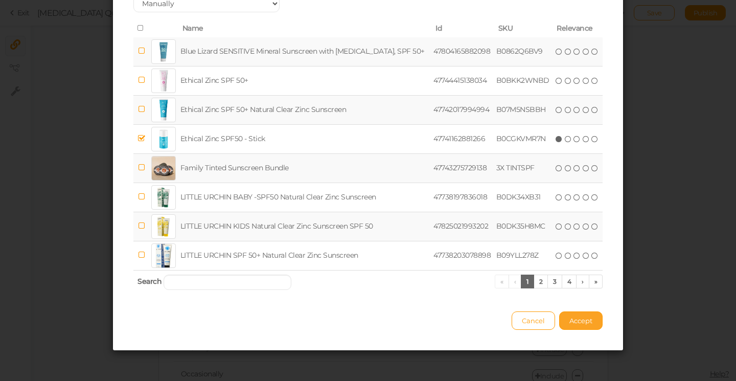
click at [574, 321] on span "Accept" at bounding box center [580, 320] width 23 height 8
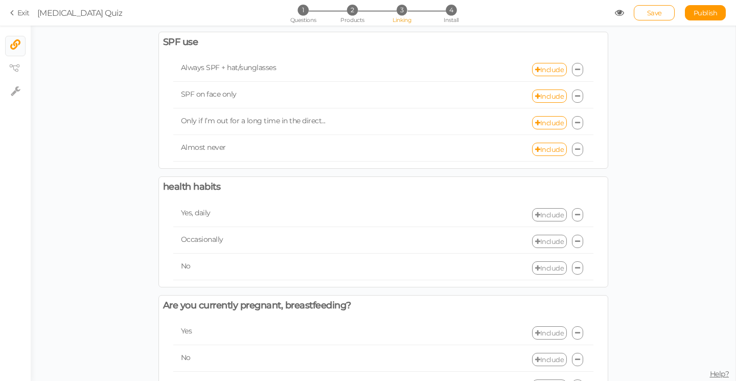
scroll to position [488, 0]
click at [549, 207] on link "Include" at bounding box center [549, 213] width 35 height 13
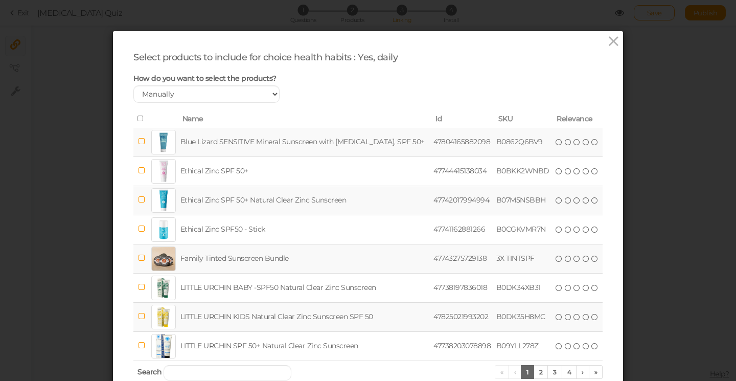
click at [361, 315] on td "LITTLE URCHIN KIDS Natural Clear Zinc Sunscreen SPF 50" at bounding box center [304, 316] width 253 height 29
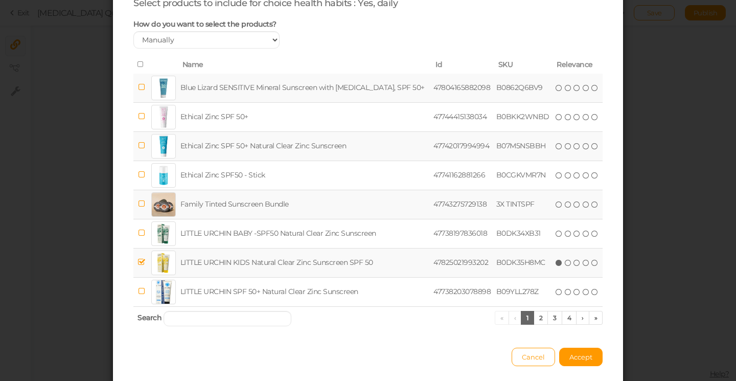
scroll to position [81, 0]
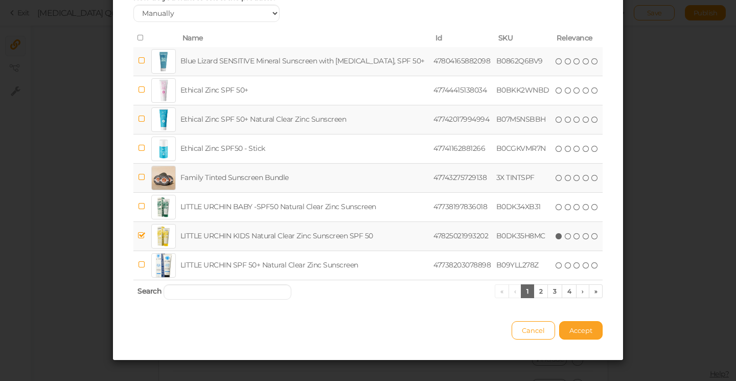
click at [582, 331] on span "Accept" at bounding box center [580, 330] width 23 height 8
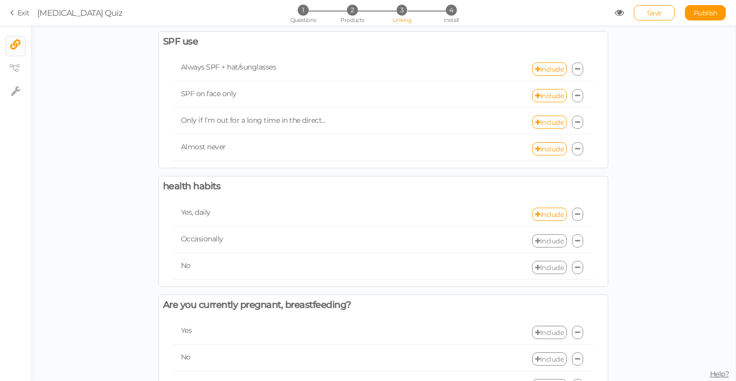
click at [548, 234] on link "Include" at bounding box center [549, 240] width 35 height 13
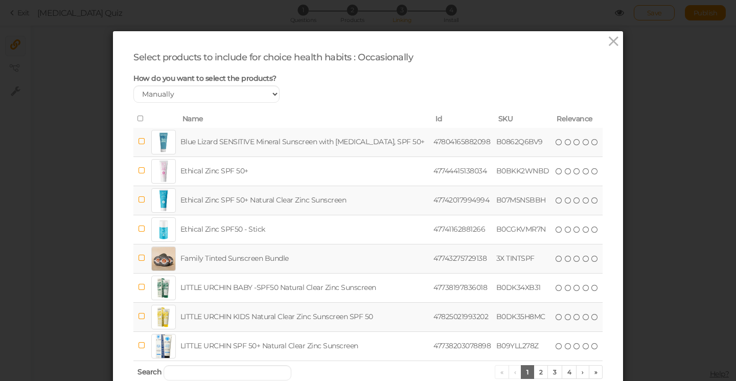
click at [296, 135] on td "Blue Lizard SENSITIVE Mineral Sunscreen with [MEDICAL_DATA], SPF 50+" at bounding box center [304, 142] width 253 height 29
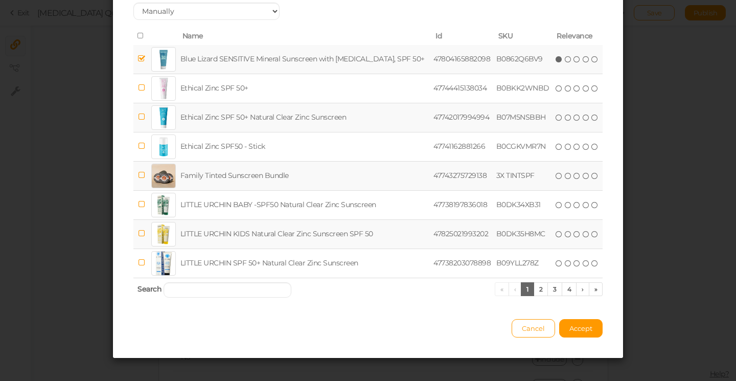
scroll to position [90, 0]
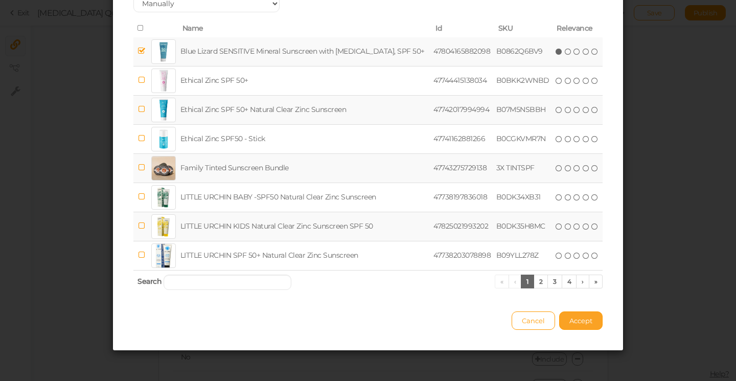
click at [587, 316] on span "Accept" at bounding box center [580, 320] width 23 height 8
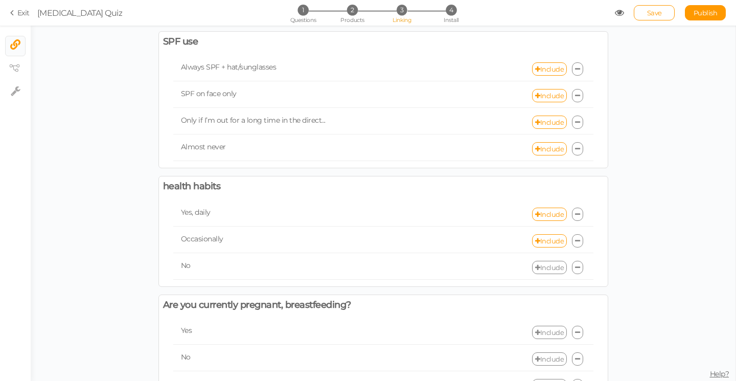
click at [551, 261] on link "Include" at bounding box center [549, 267] width 35 height 13
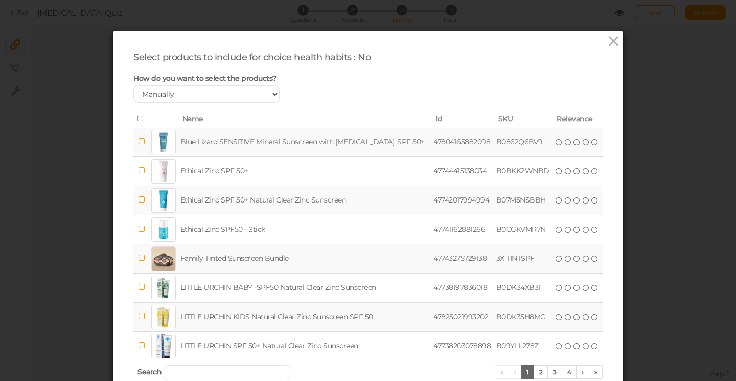
click at [271, 196] on td "Ethical Zinc SPF 50+ Natural Clear Zinc Sunscreen" at bounding box center [304, 199] width 253 height 29
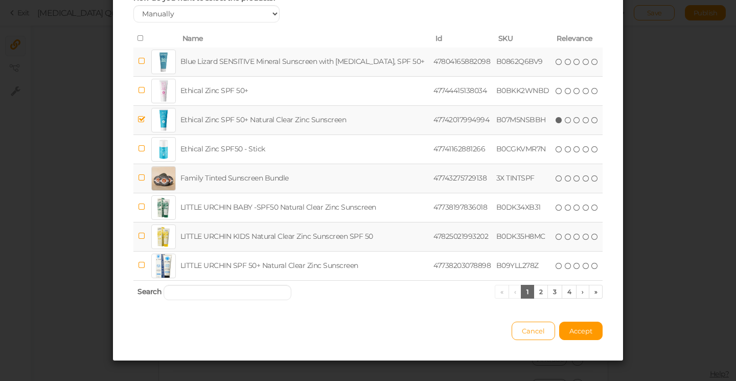
scroll to position [88, 0]
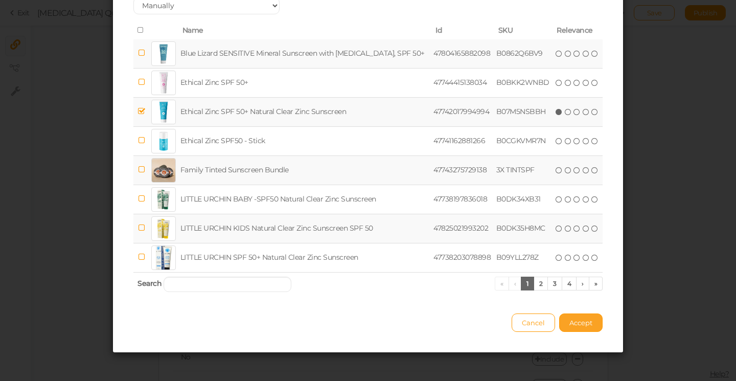
click at [581, 326] on span "Accept" at bounding box center [580, 322] width 23 height 8
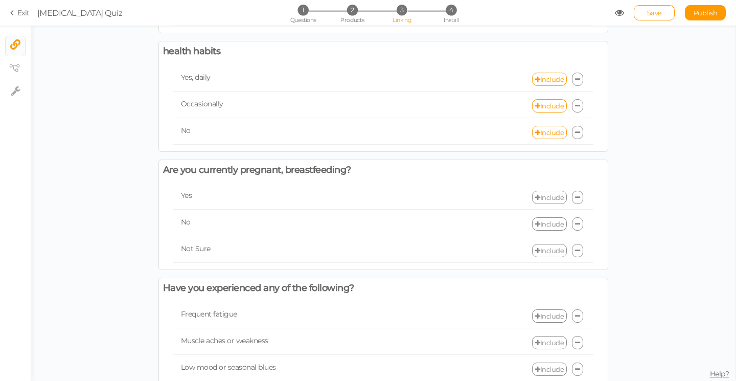
scroll to position [624, 0]
click at [543, 190] on link "Include" at bounding box center [549, 196] width 35 height 13
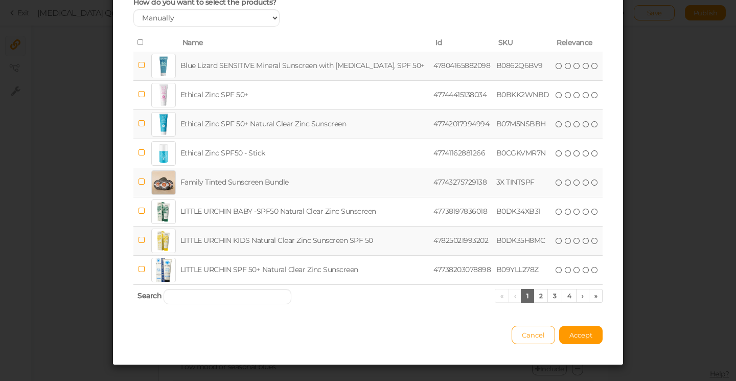
scroll to position [90, 0]
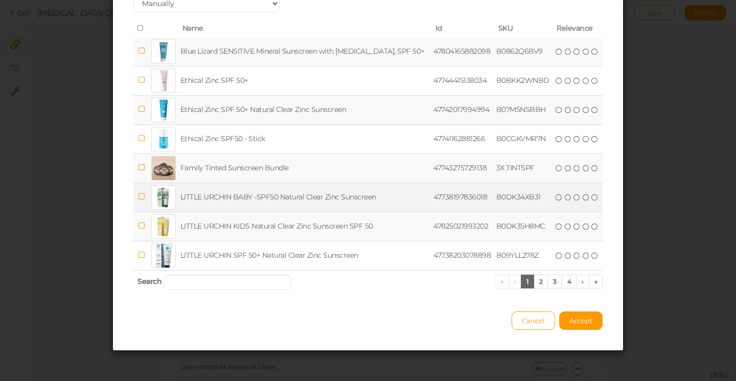
click at [221, 196] on td "LITTLE URCHIN BABY -SPF50 Natural Clear Zinc Sunscreen" at bounding box center [304, 196] width 253 height 29
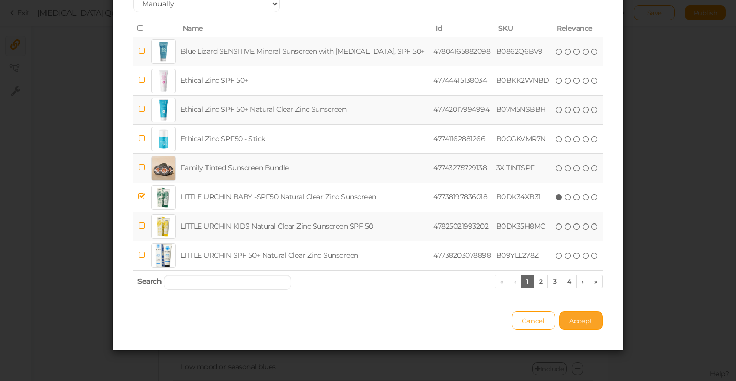
click at [579, 316] on span "Accept" at bounding box center [580, 320] width 23 height 8
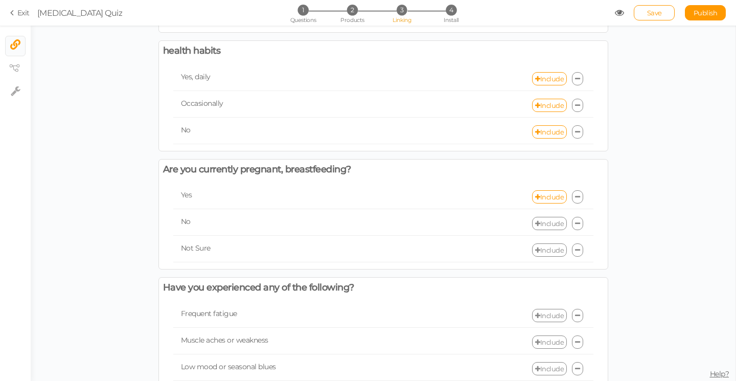
click at [550, 217] on link "Include" at bounding box center [549, 223] width 35 height 13
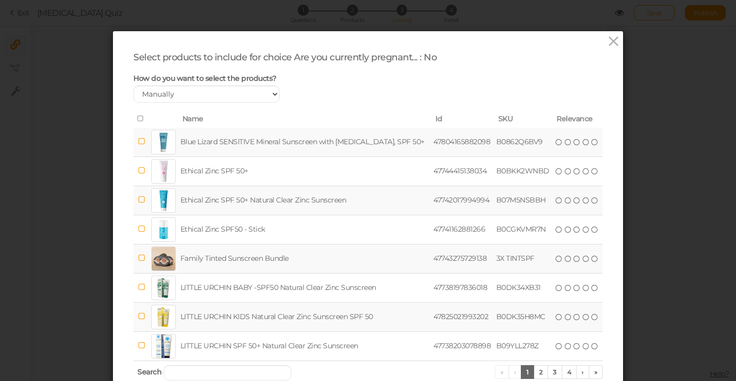
click at [287, 141] on td "Blue Lizard SENSITIVE Mineral Sunscreen with [MEDICAL_DATA], SPF 50+" at bounding box center [304, 142] width 253 height 29
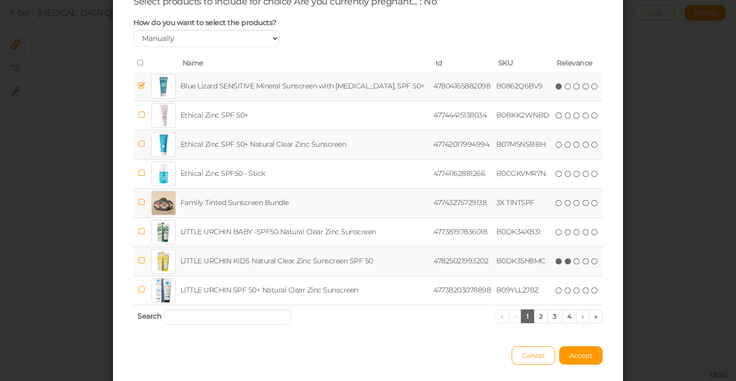
scroll to position [60, 0]
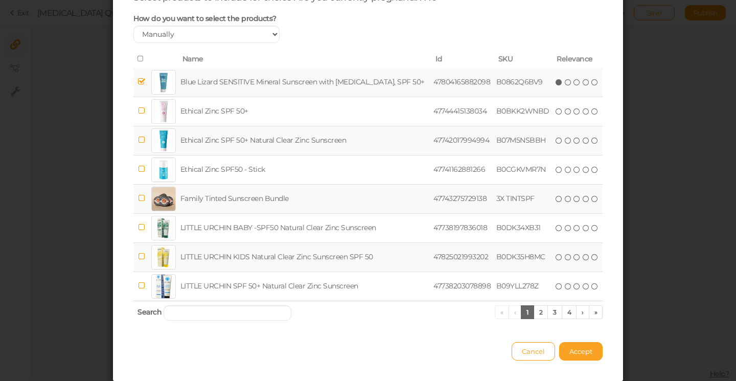
click at [569, 353] on span "Accept" at bounding box center [580, 351] width 23 height 8
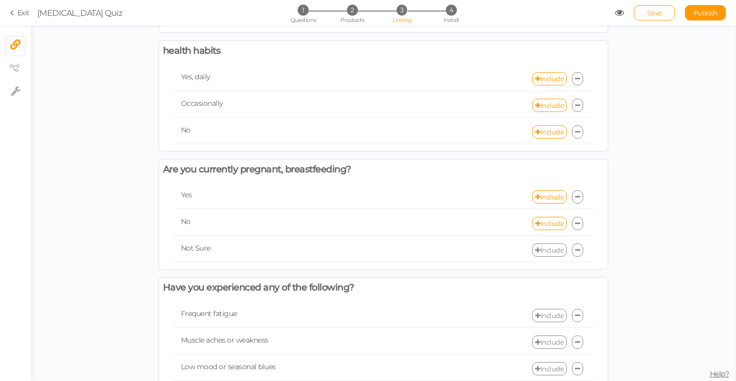
click at [549, 243] on link "Include" at bounding box center [549, 249] width 35 height 13
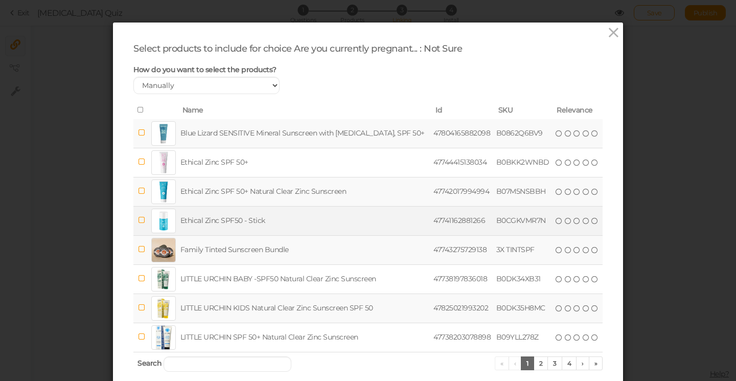
scroll to position [11, 0]
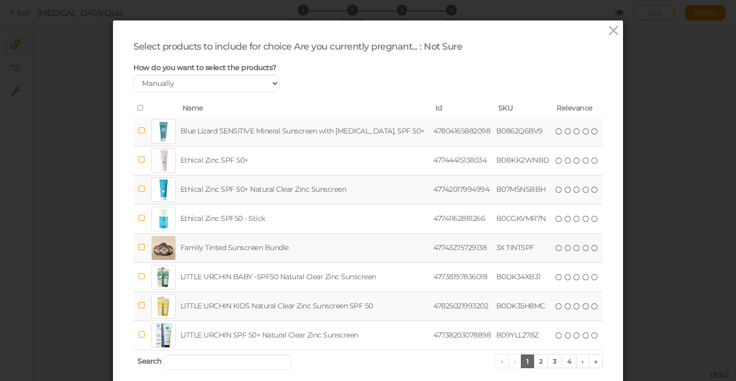
click at [333, 192] on td "Ethical Zinc SPF 50+ Natural Clear Zinc Sunscreen" at bounding box center [304, 189] width 253 height 29
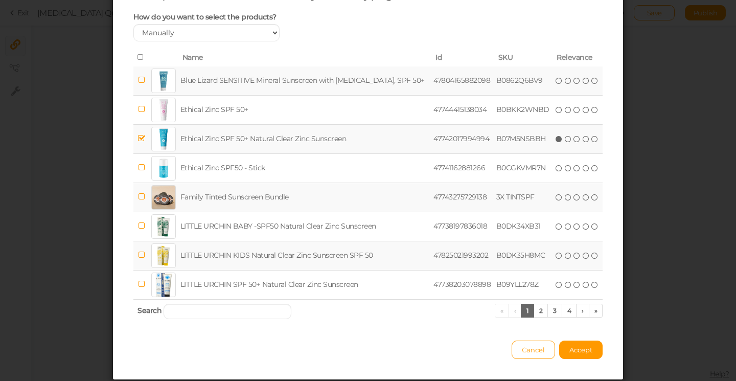
scroll to position [67, 0]
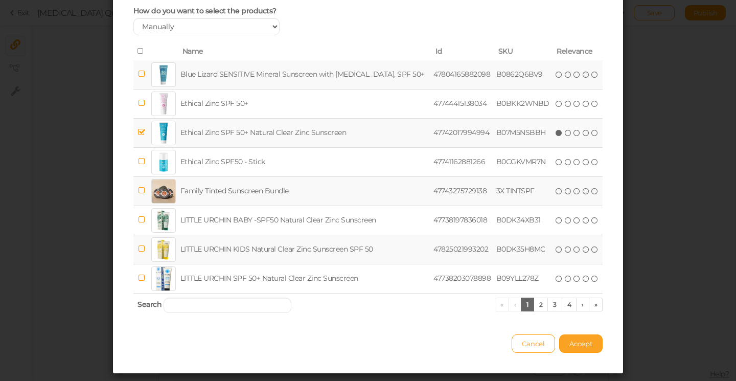
click at [579, 339] on span "Accept" at bounding box center [580, 343] width 23 height 8
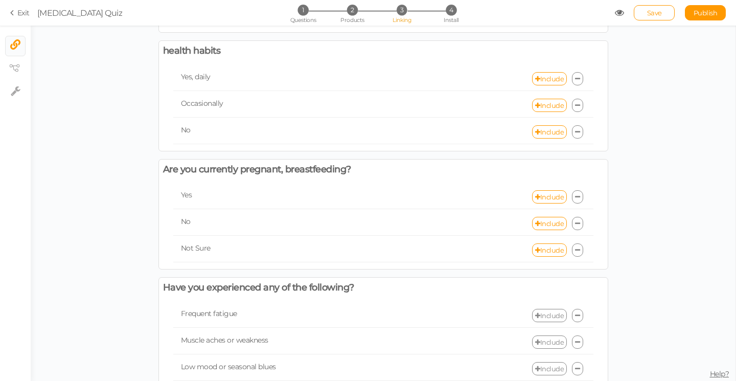
scroll to position [672, 0]
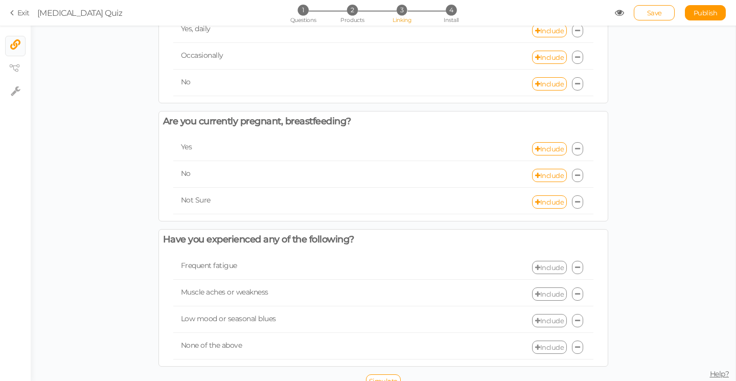
click at [554, 261] on link "Include" at bounding box center [549, 267] width 35 height 13
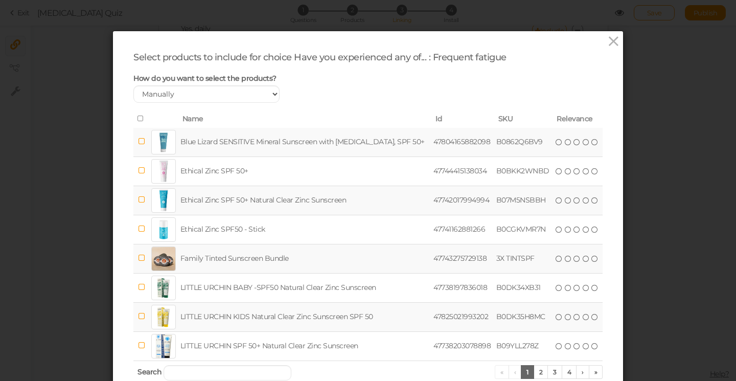
click at [378, 138] on td "Blue Lizard SENSITIVE Mineral Sunscreen with [MEDICAL_DATA], SPF 50+" at bounding box center [304, 142] width 253 height 29
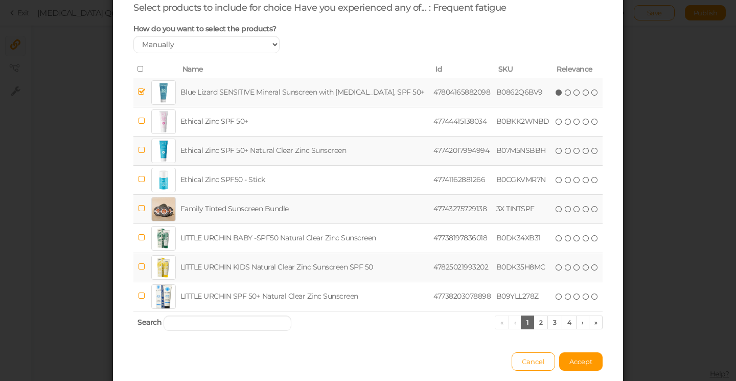
scroll to position [90, 0]
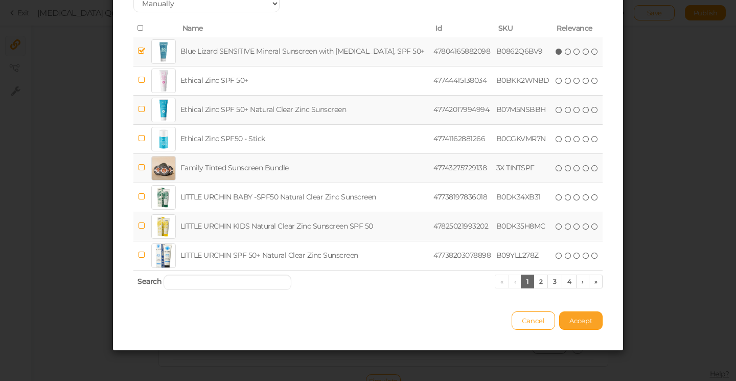
click at [579, 317] on span "Accept" at bounding box center [580, 320] width 23 height 8
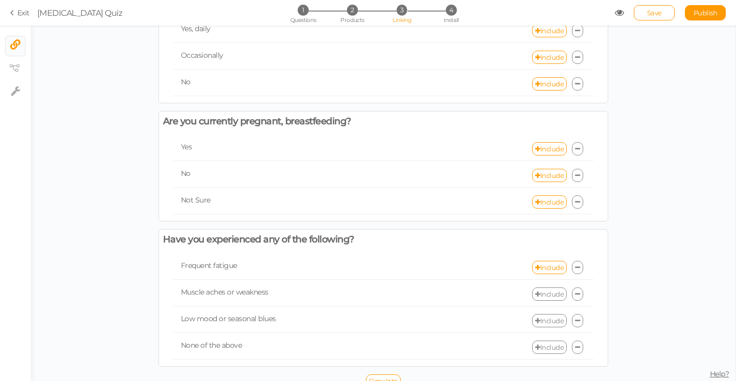
click at [549, 287] on link "Include" at bounding box center [549, 293] width 35 height 13
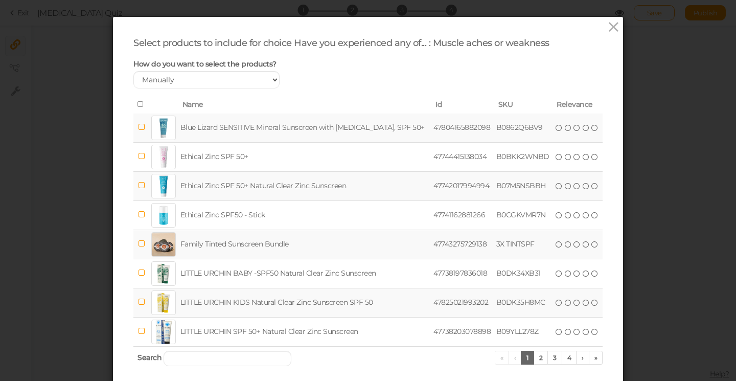
scroll to position [20, 0]
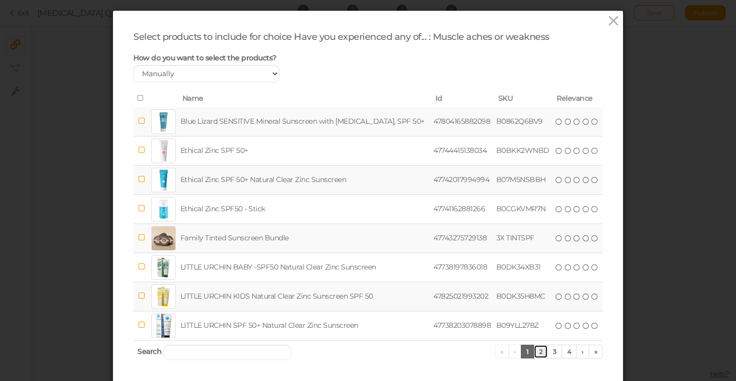
click at [538, 346] on link "2" at bounding box center [540, 351] width 15 height 14
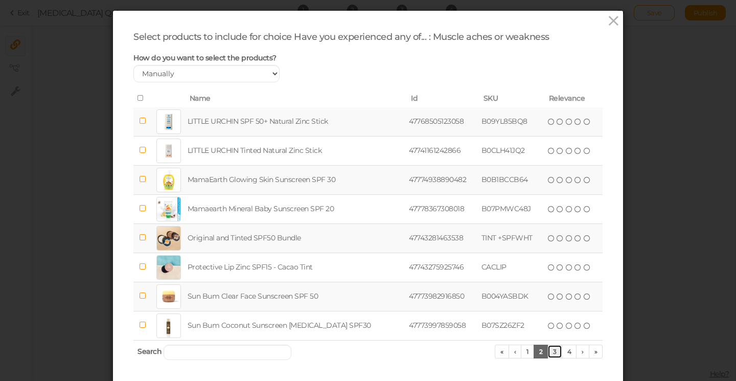
click at [555, 349] on link "3" at bounding box center [554, 351] width 15 height 14
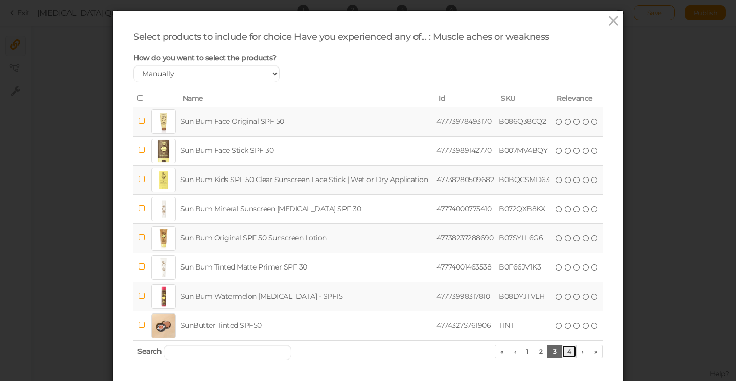
click at [568, 351] on link "4" at bounding box center [568, 351] width 15 height 14
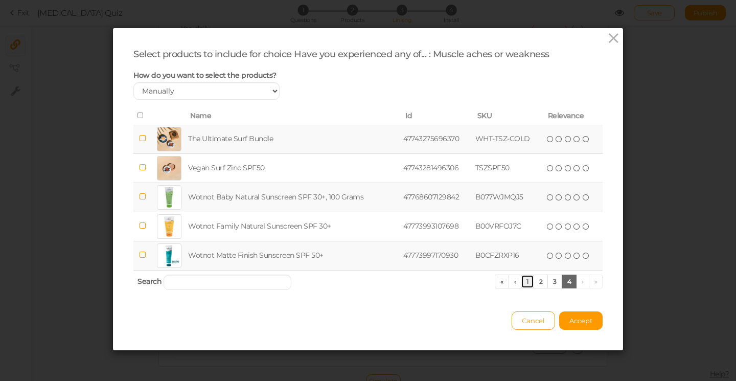
click at [525, 280] on link "1" at bounding box center [527, 281] width 13 height 14
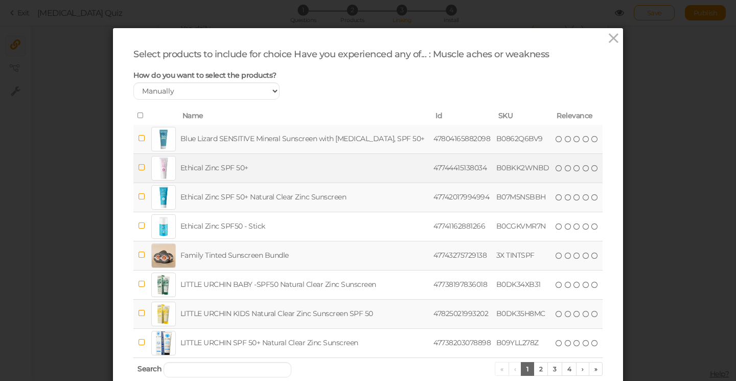
click at [234, 169] on td "Ethical Zinc SPF 50+" at bounding box center [304, 167] width 253 height 29
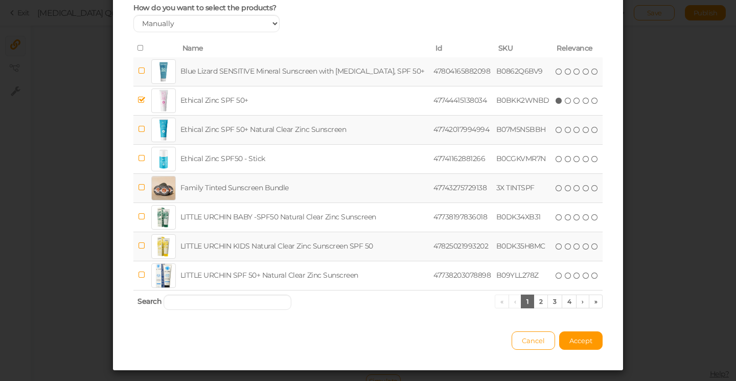
scroll to position [72, 0]
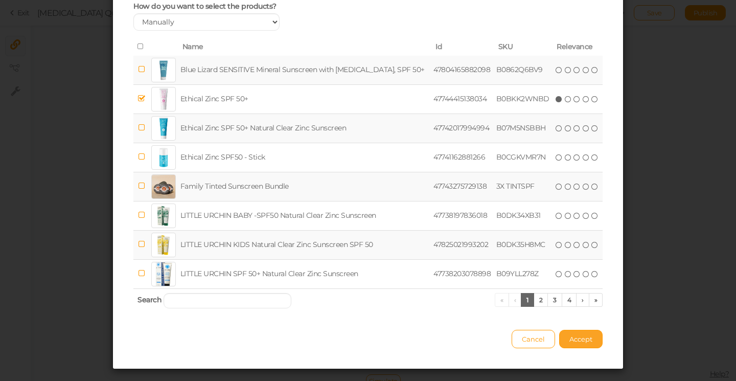
click at [579, 343] on button "Accept" at bounding box center [580, 338] width 43 height 18
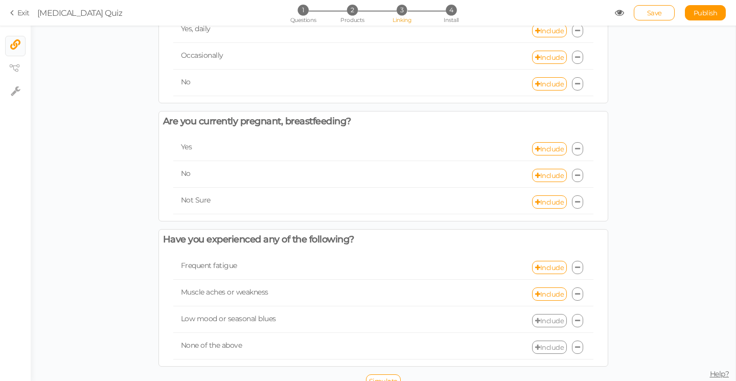
click at [575, 291] on icon at bounding box center [577, 294] width 5 height 7
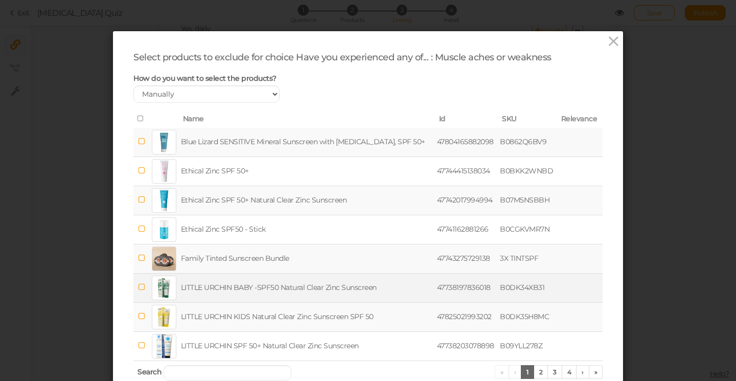
scroll to position [90, 0]
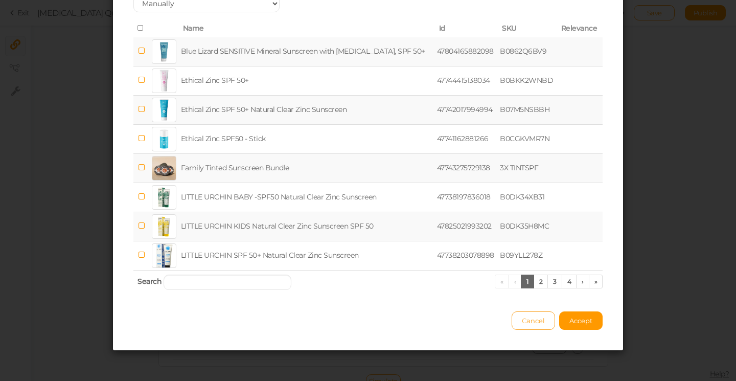
click at [533, 317] on span "Cancel" at bounding box center [533, 320] width 23 height 8
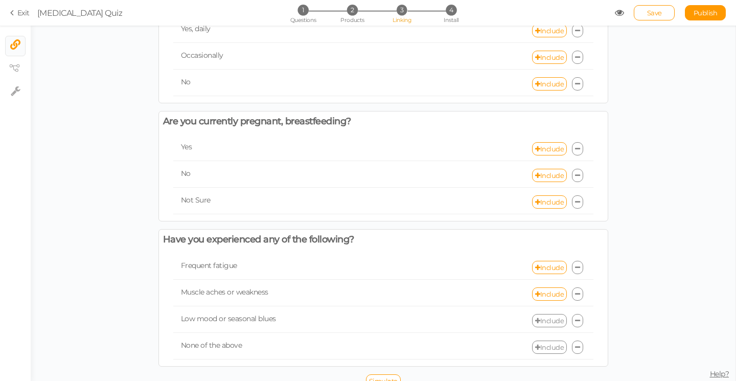
click at [575, 291] on icon at bounding box center [577, 294] width 5 height 7
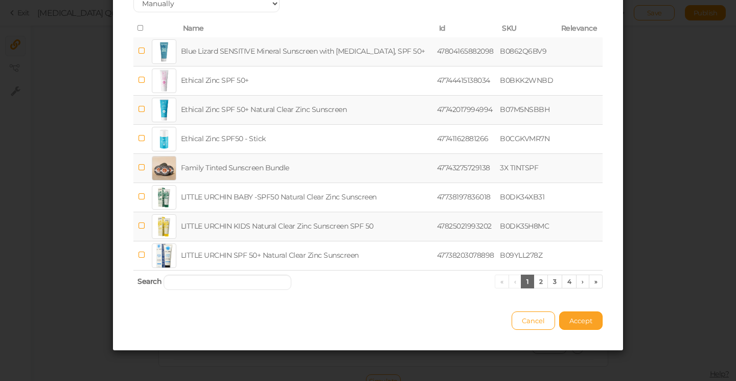
click at [570, 320] on span "Accept" at bounding box center [580, 320] width 23 height 8
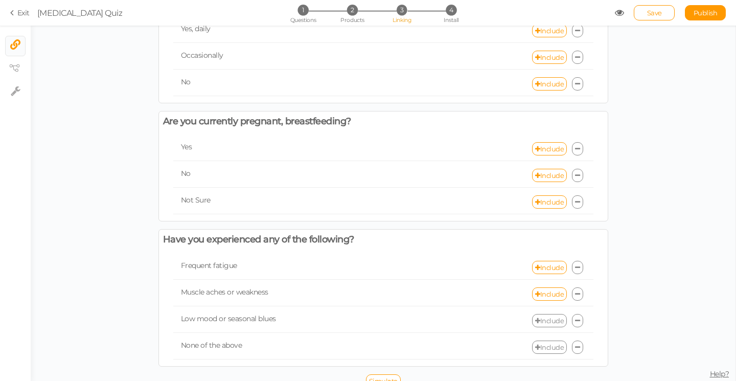
click at [544, 314] on link "Include" at bounding box center [549, 320] width 35 height 13
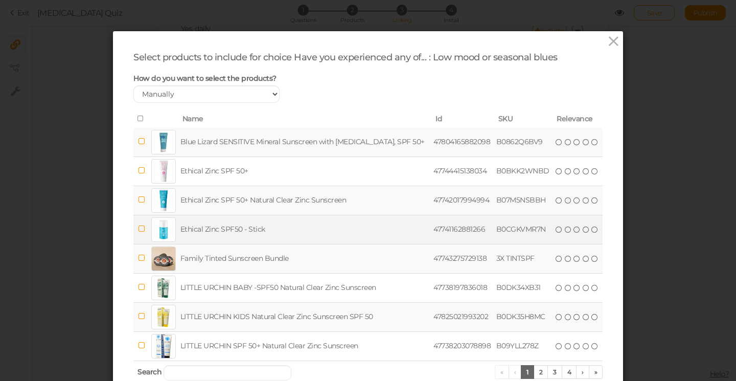
click at [359, 228] on td "Ethical Zinc SPF50 - Stick" at bounding box center [304, 229] width 253 height 29
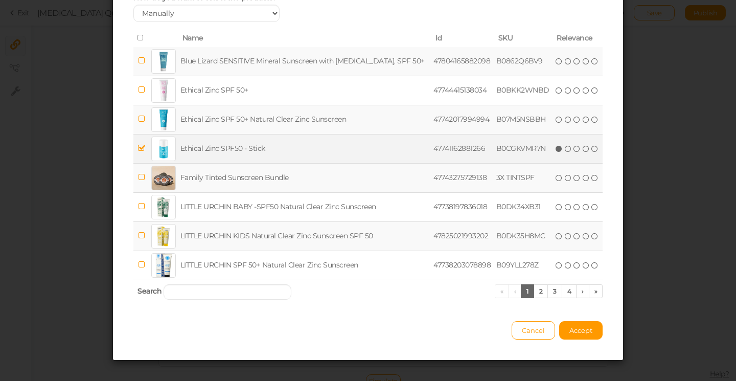
scroll to position [85, 0]
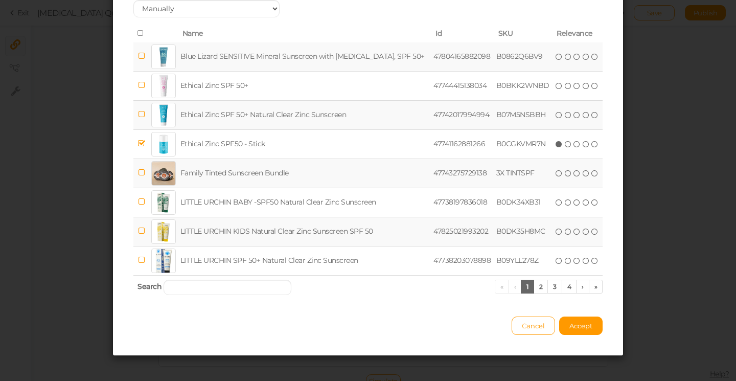
click at [345, 234] on td "LITTLE URCHIN KIDS Natural Clear Zinc Sunscreen SPF 50" at bounding box center [304, 231] width 253 height 29
click at [569, 318] on button "Accept" at bounding box center [580, 325] width 43 height 18
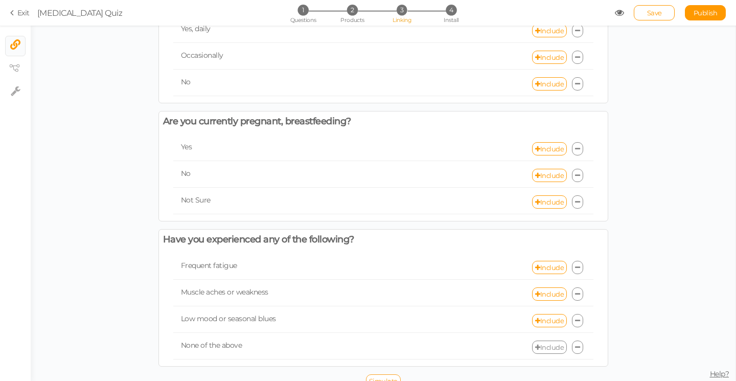
click at [382, 376] on span "Simulate" at bounding box center [383, 380] width 29 height 8
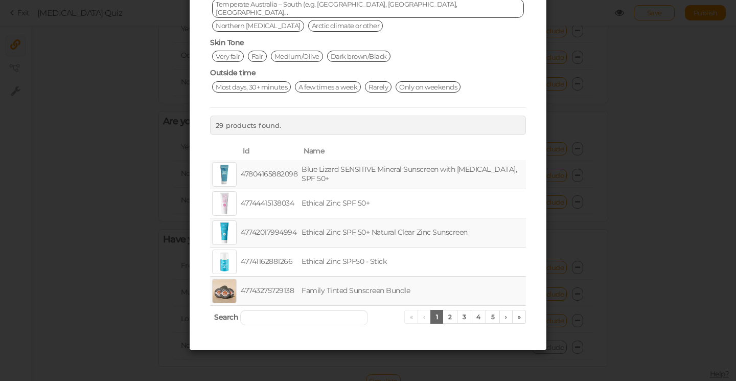
scroll to position [0, 0]
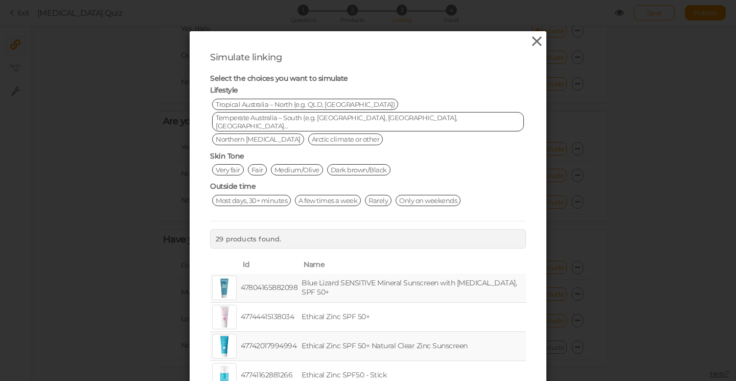
click at [536, 43] on icon at bounding box center [536, 41] width 15 height 15
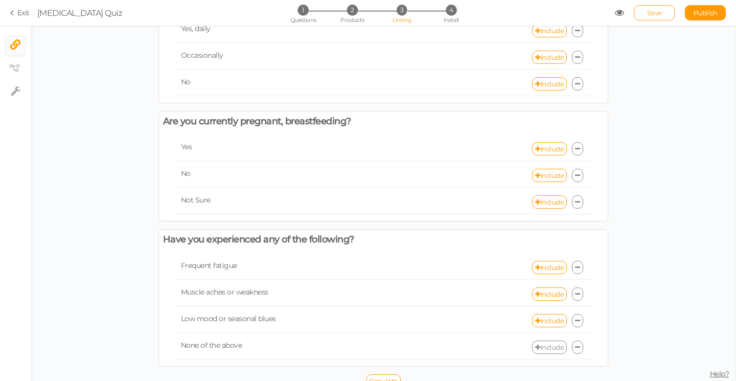
click at [657, 15] on span "Save" at bounding box center [654, 13] width 15 height 8
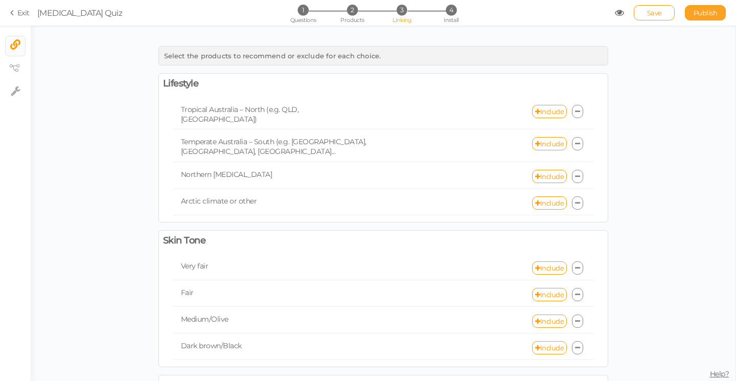
click at [706, 13] on span "Publish" at bounding box center [705, 13] width 24 height 8
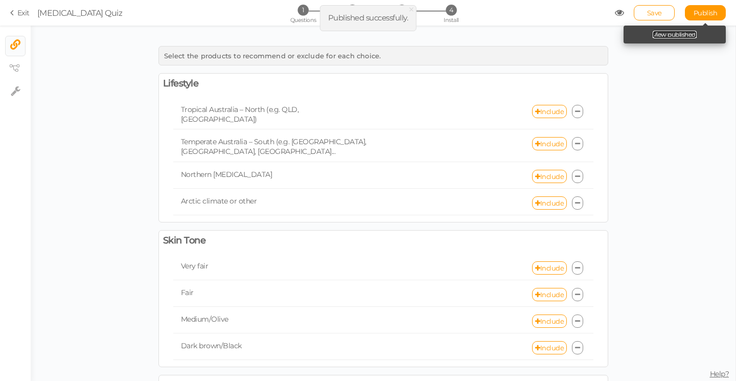
click at [680, 33] on link "View published." at bounding box center [674, 35] width 44 height 8
